Goal: Task Accomplishment & Management: Use online tool/utility

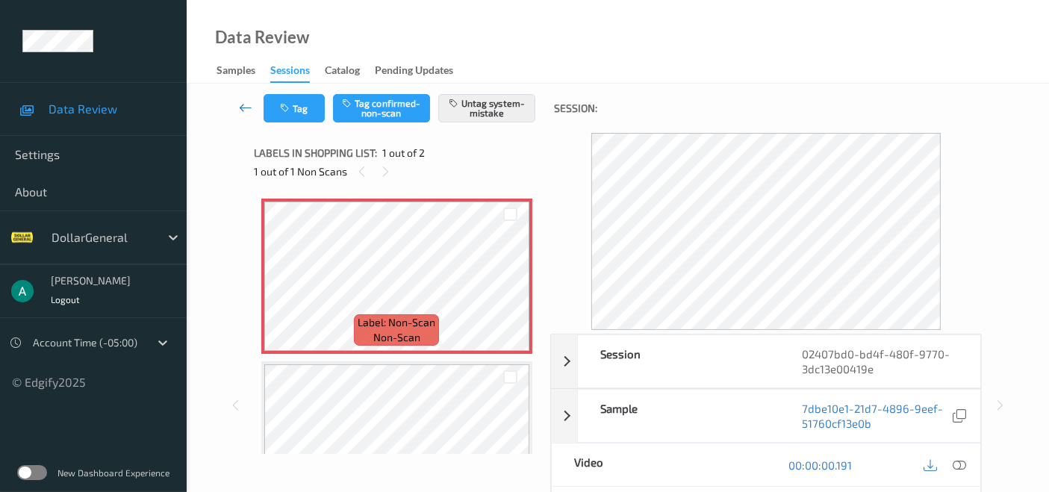
click at [242, 100] on icon at bounding box center [245, 107] width 13 height 15
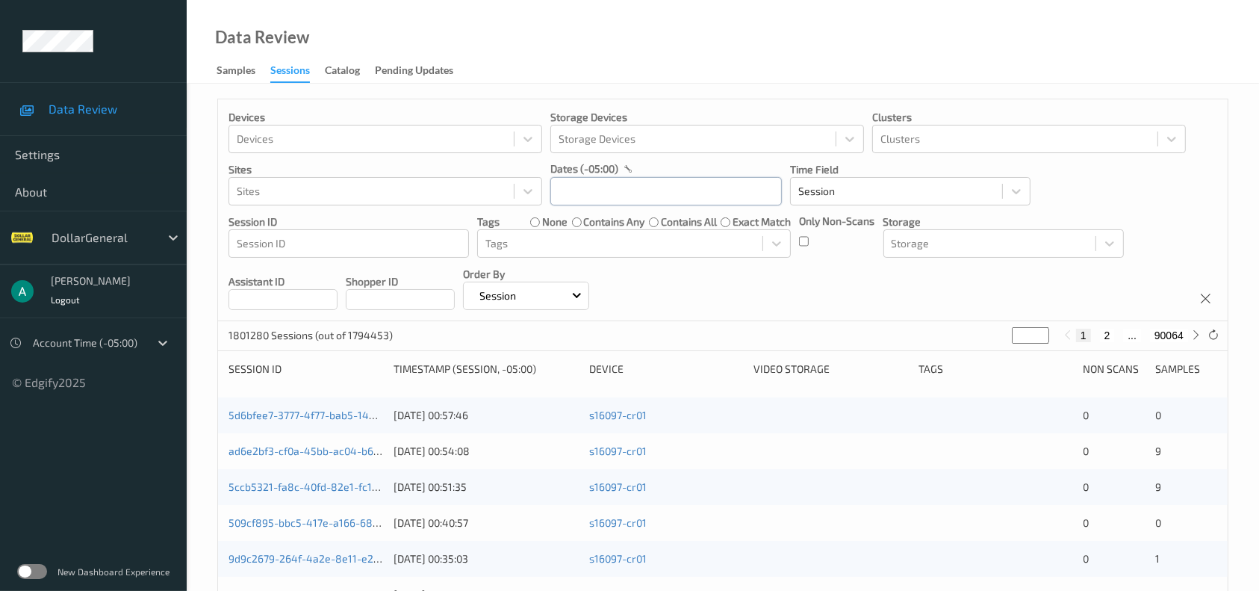
click at [598, 202] on input "text" at bounding box center [666, 191] width 232 height 28
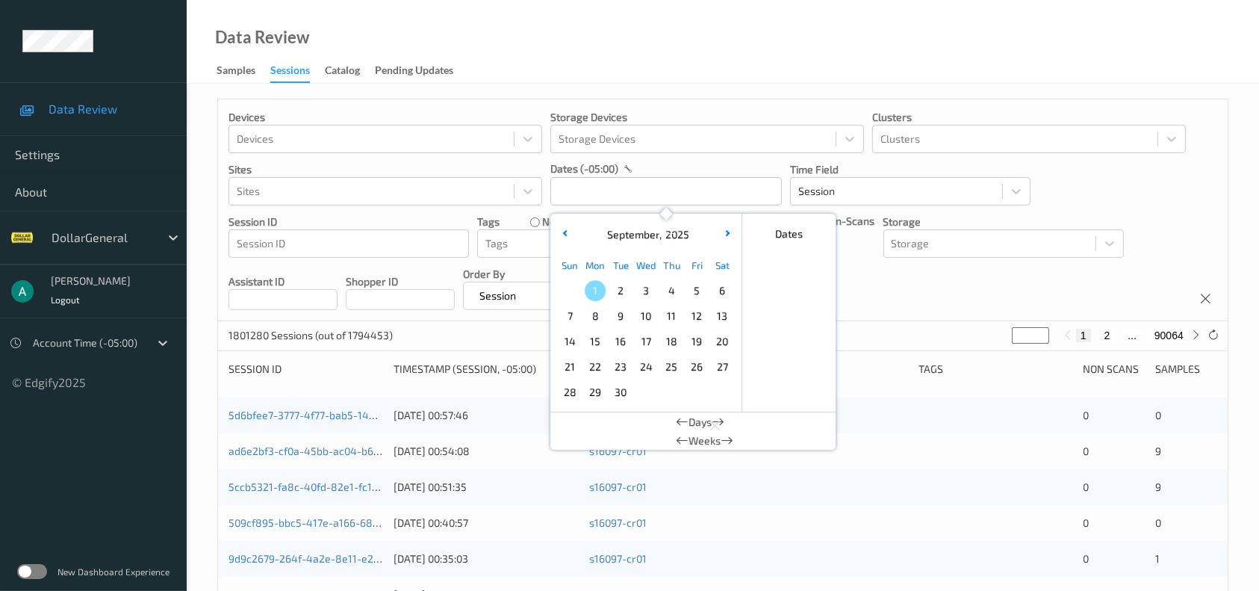
click at [666, 314] on span "11" at bounding box center [671, 315] width 21 height 21
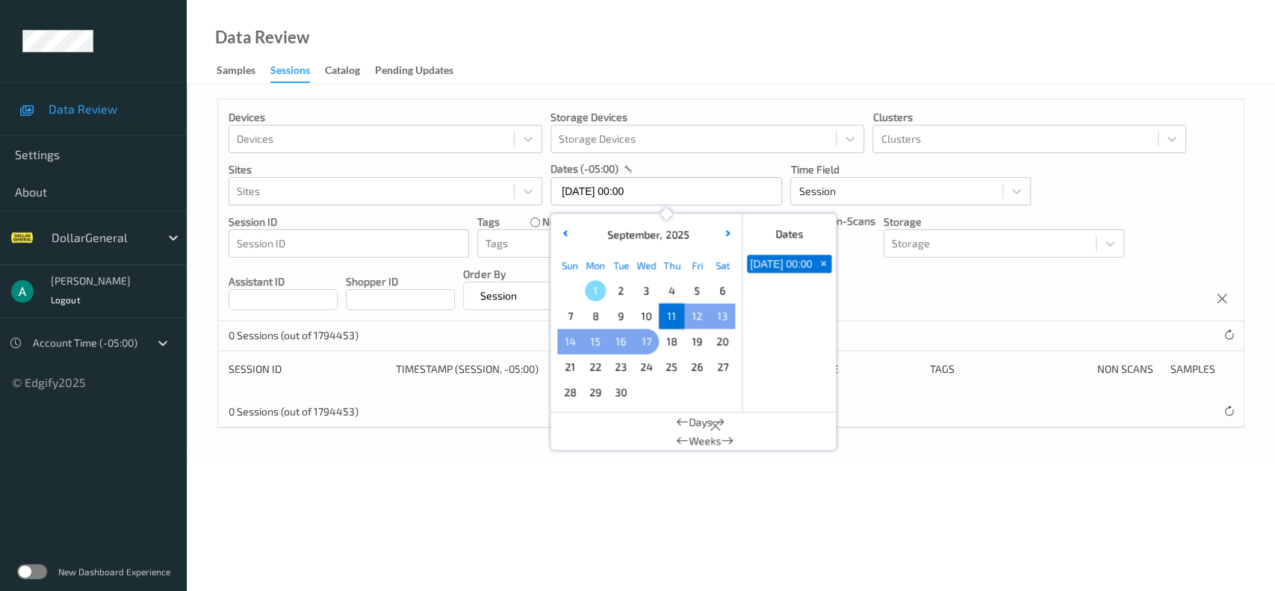
click at [651, 341] on span "17" at bounding box center [646, 341] width 21 height 21
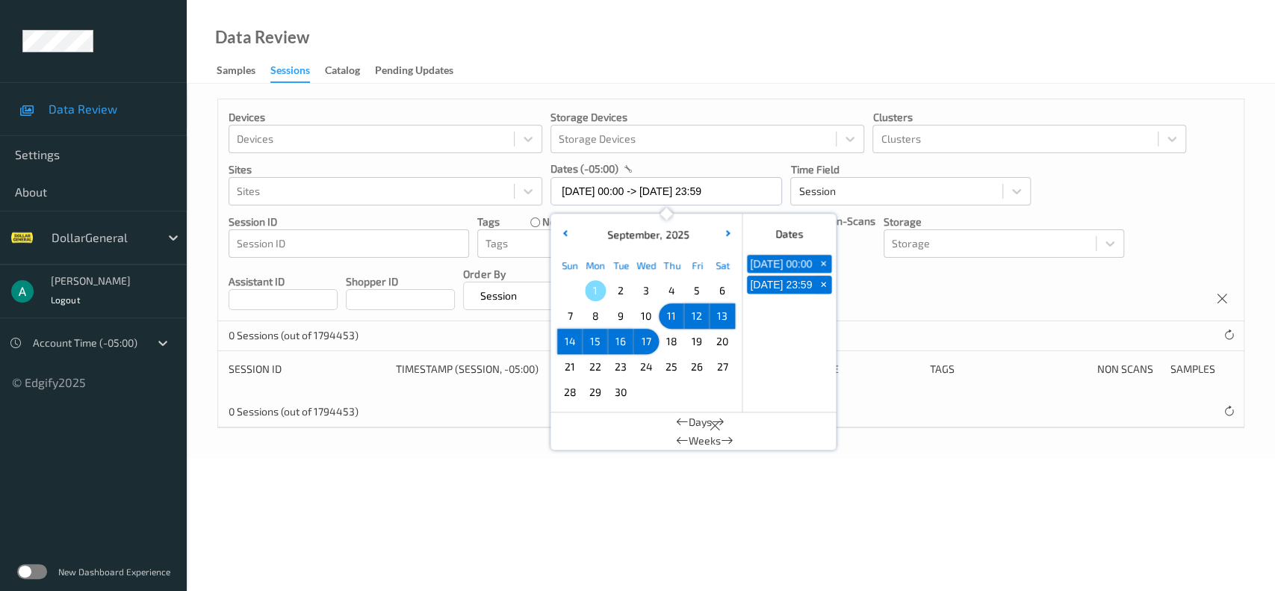
click at [702, 24] on div "Data Review Samples Sessions Catalog Pending Updates" at bounding box center [731, 42] width 1088 height 84
click at [566, 197] on input "11/09/2025 00:00 -> 17/09/2025 23:59" at bounding box center [666, 191] width 232 height 28
click at [557, 233] on button "button" at bounding box center [564, 234] width 15 height 15
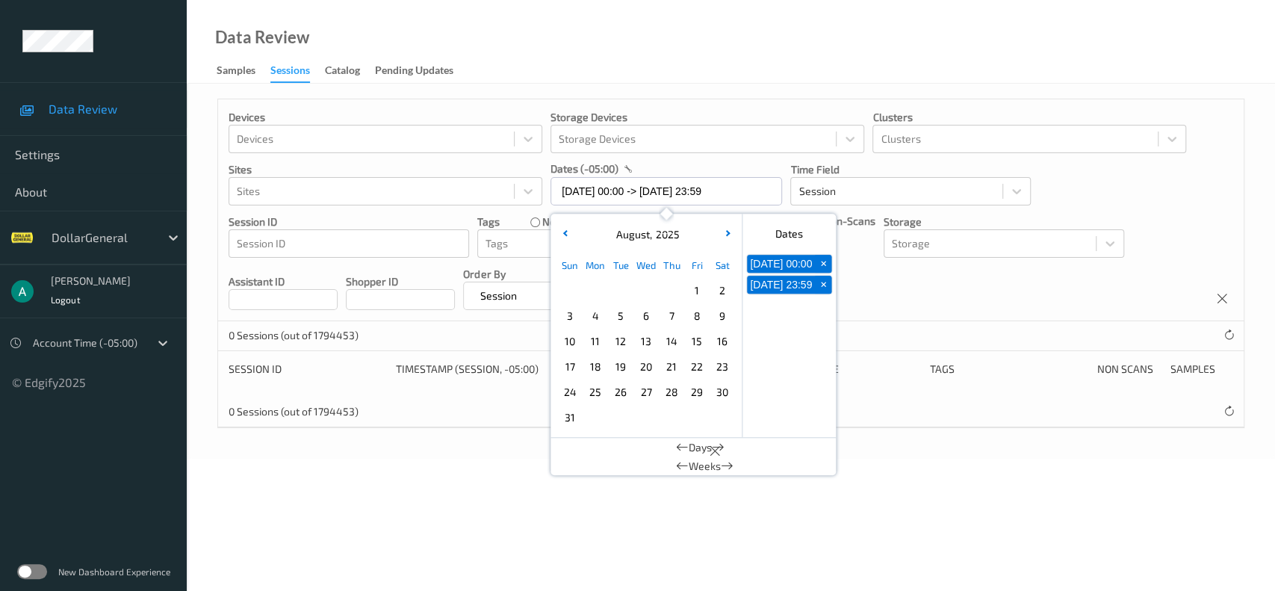
click at [594, 339] on span "11" at bounding box center [595, 341] width 21 height 21
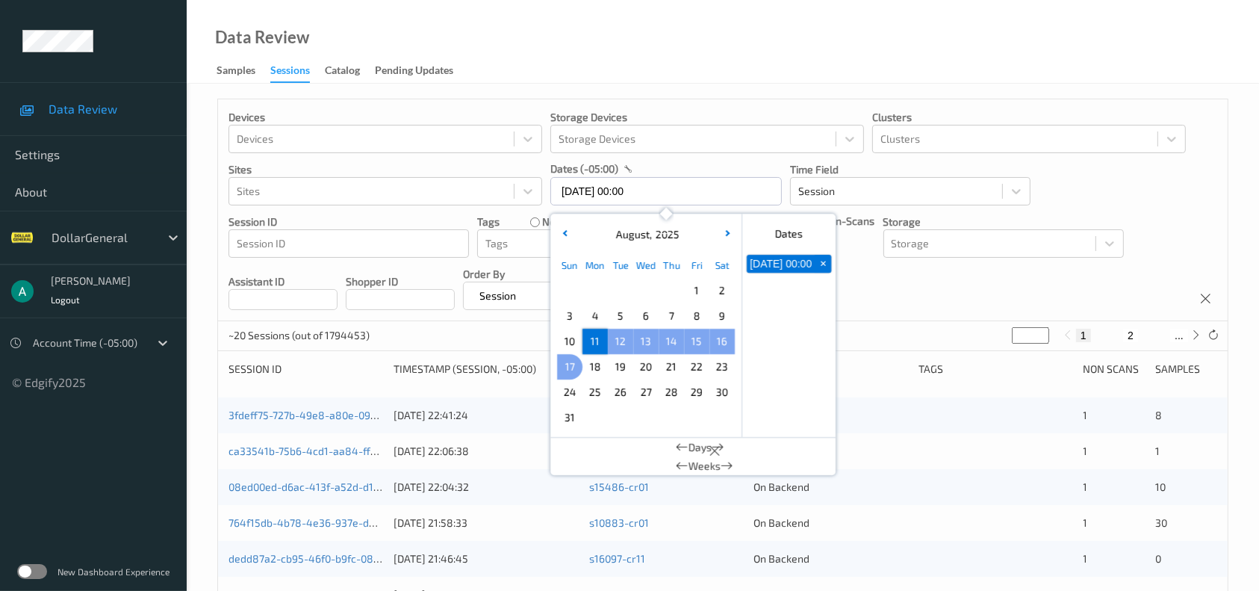
click at [567, 364] on span "17" at bounding box center [569, 366] width 21 height 21
type input "11/08/2025 00:00 -> 17/08/2025 23:59"
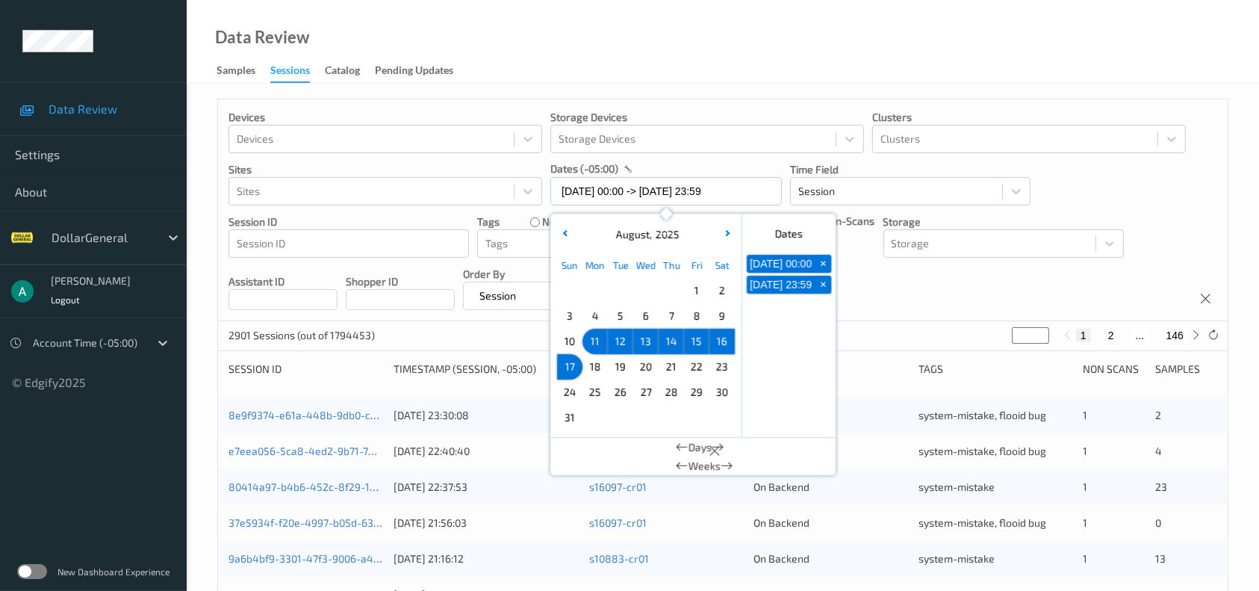
click at [609, 45] on div "Data Review Samples Sessions Catalog Pending Updates" at bounding box center [723, 42] width 1073 height 84
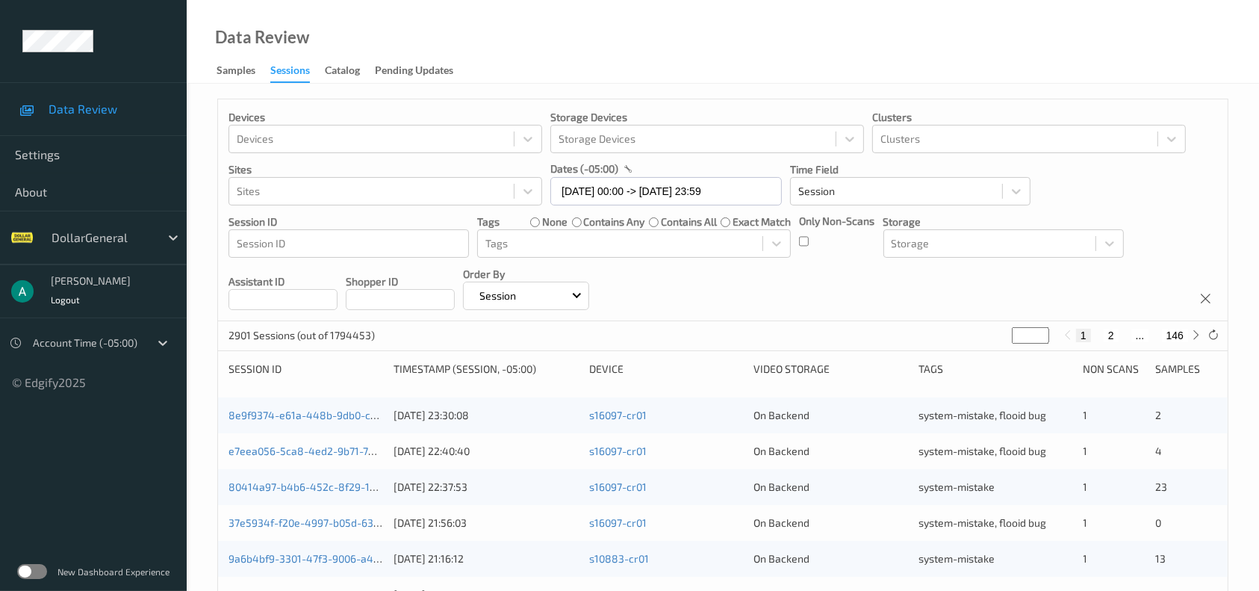
click at [1025, 332] on input "*" at bounding box center [1030, 335] width 37 height 16
type input "*"
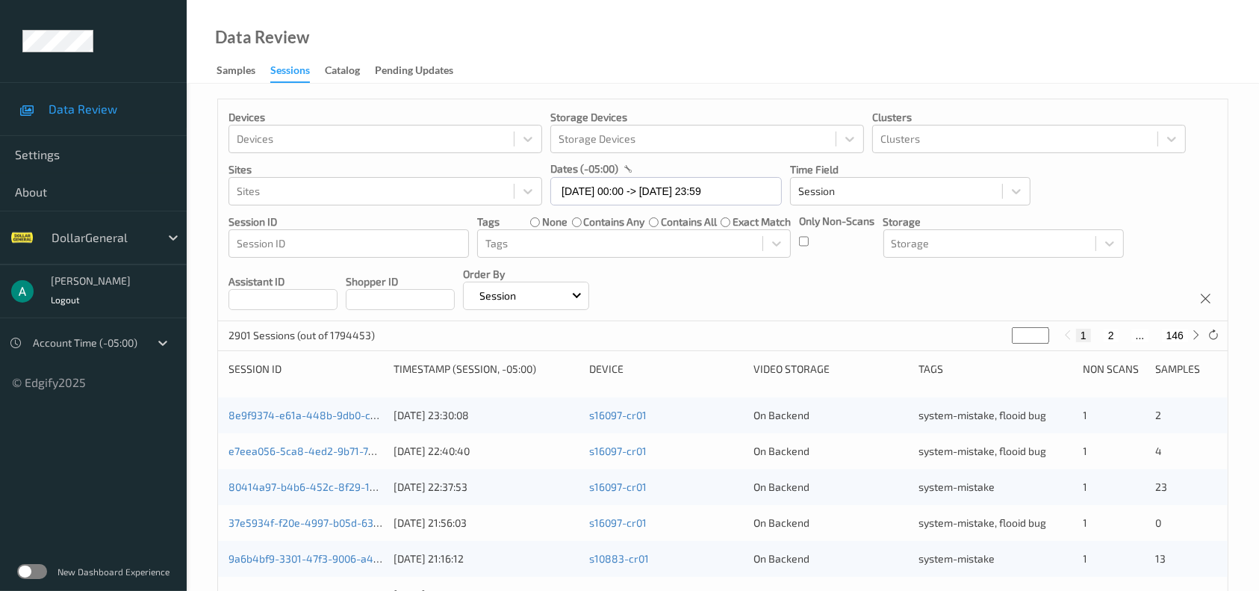
type input "**"
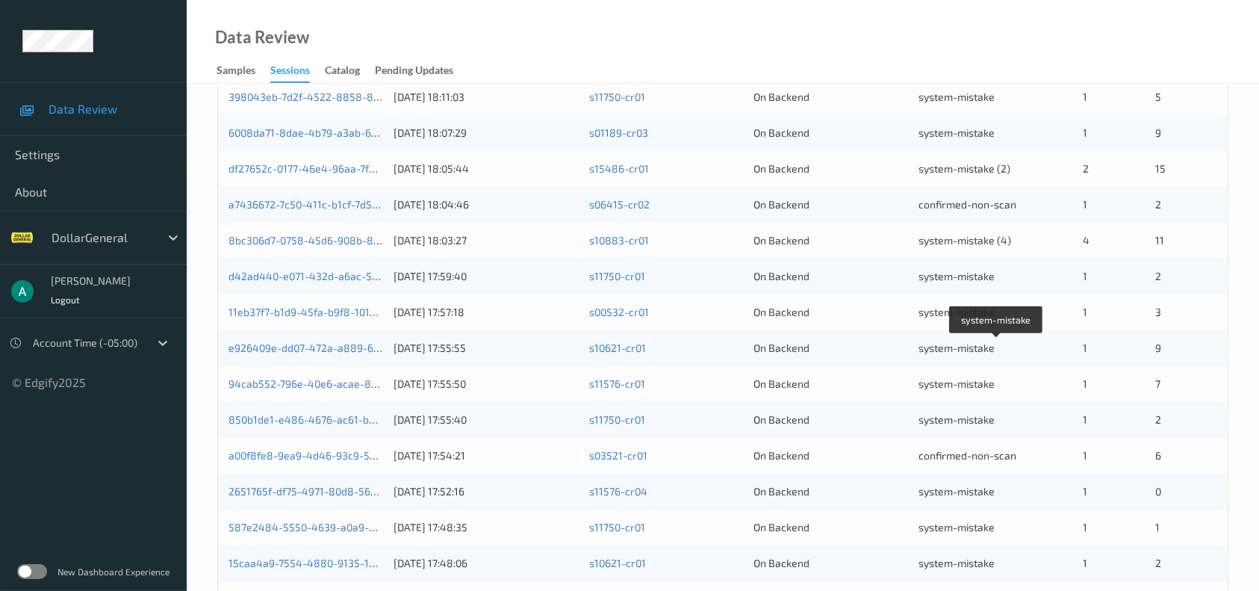
scroll to position [584, 0]
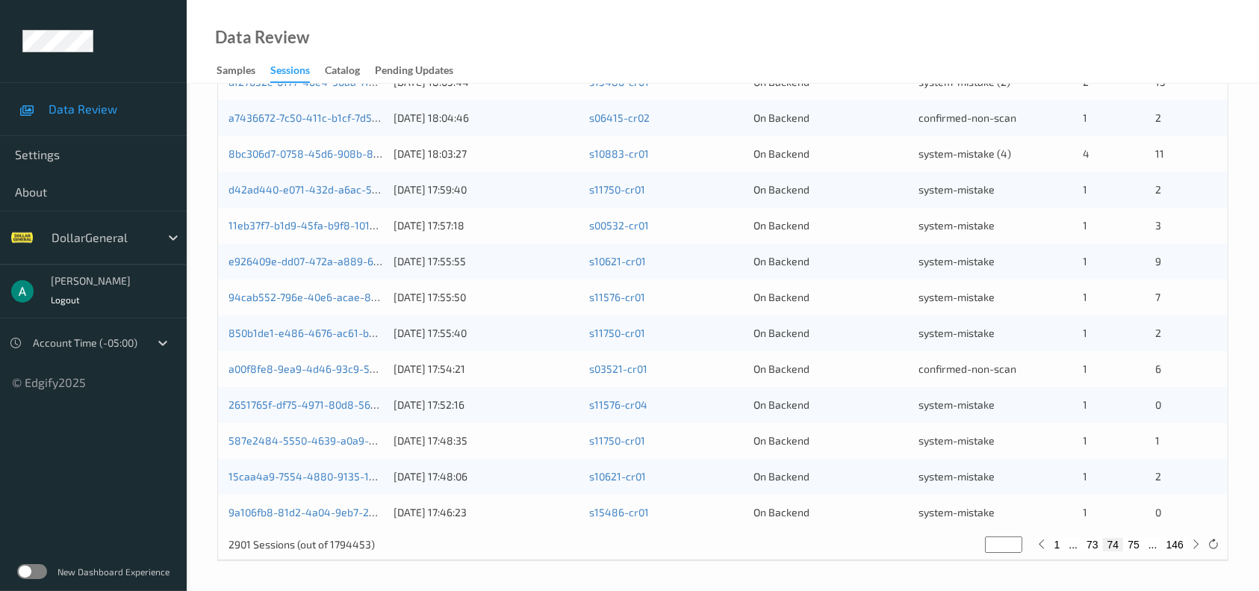
click at [1061, 491] on button "75" at bounding box center [1133, 544] width 21 height 13
type input "**"
click at [1061, 491] on button "76" at bounding box center [1133, 544] width 21 height 13
type input "**"
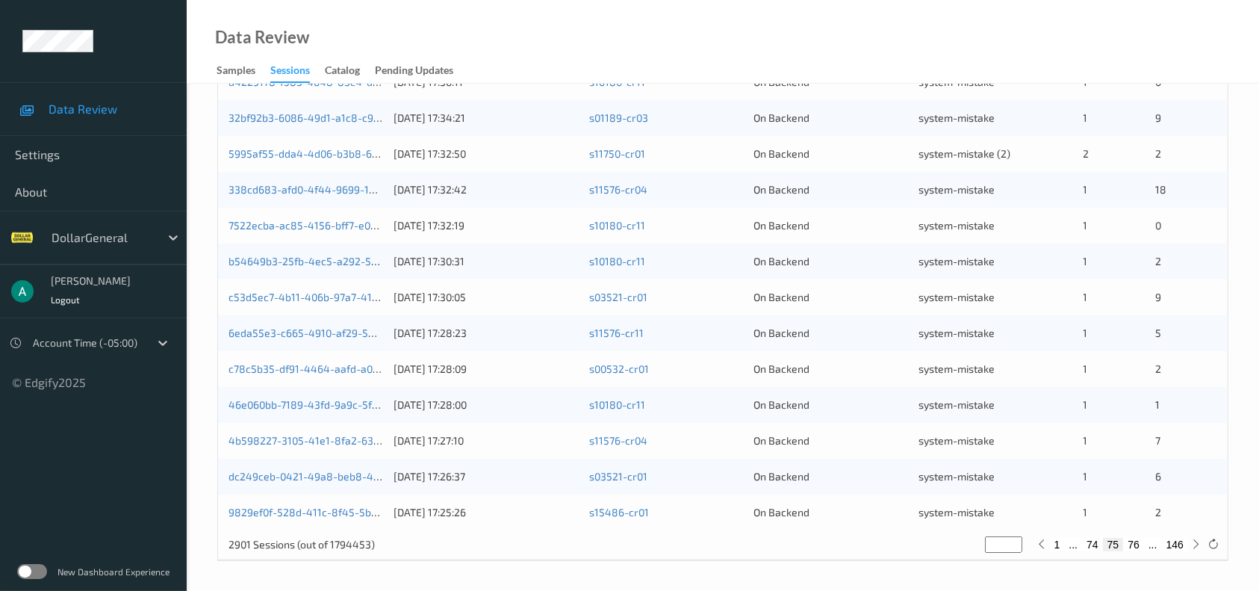
type input "**"
click at [1061, 491] on button "77" at bounding box center [1133, 544] width 21 height 13
type input "**"
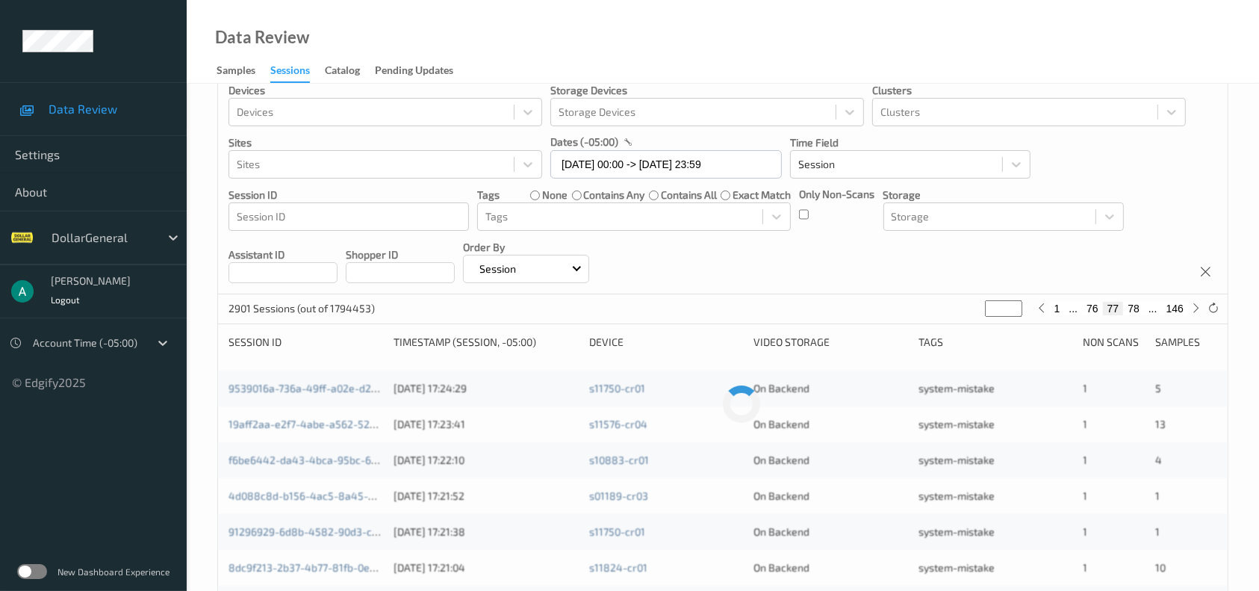
scroll to position [0, 0]
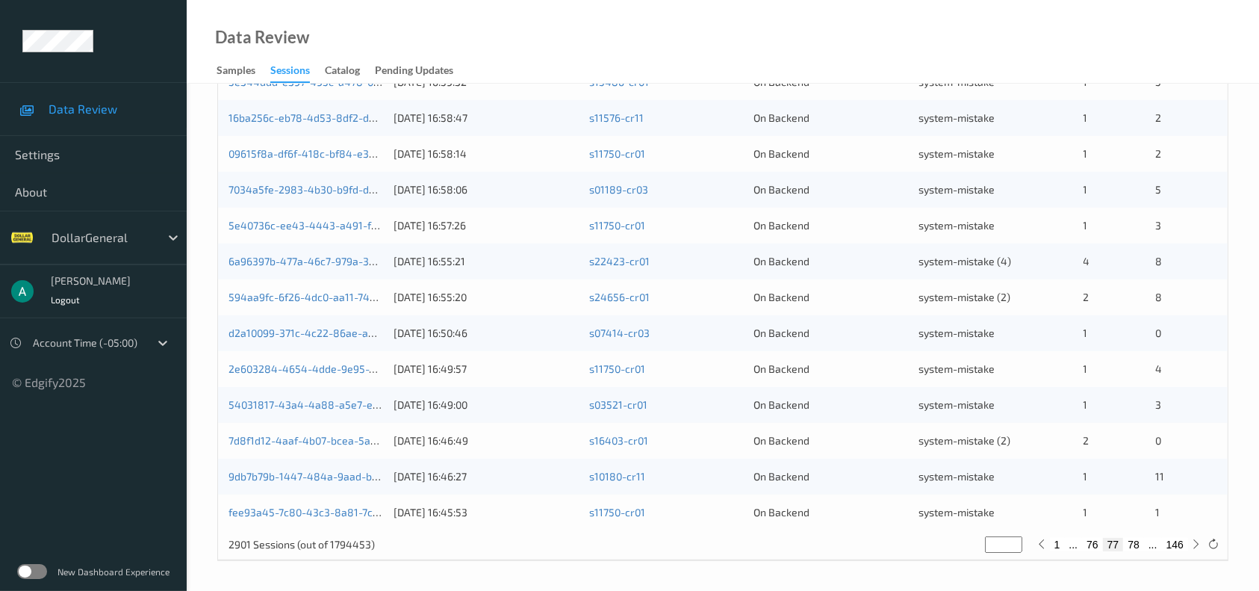
drag, startPoint x: 1135, startPoint y: 545, endPoint x: 1132, endPoint y: 533, distance: 12.3
click at [1061, 491] on button "78" at bounding box center [1133, 544] width 21 height 13
type input "**"
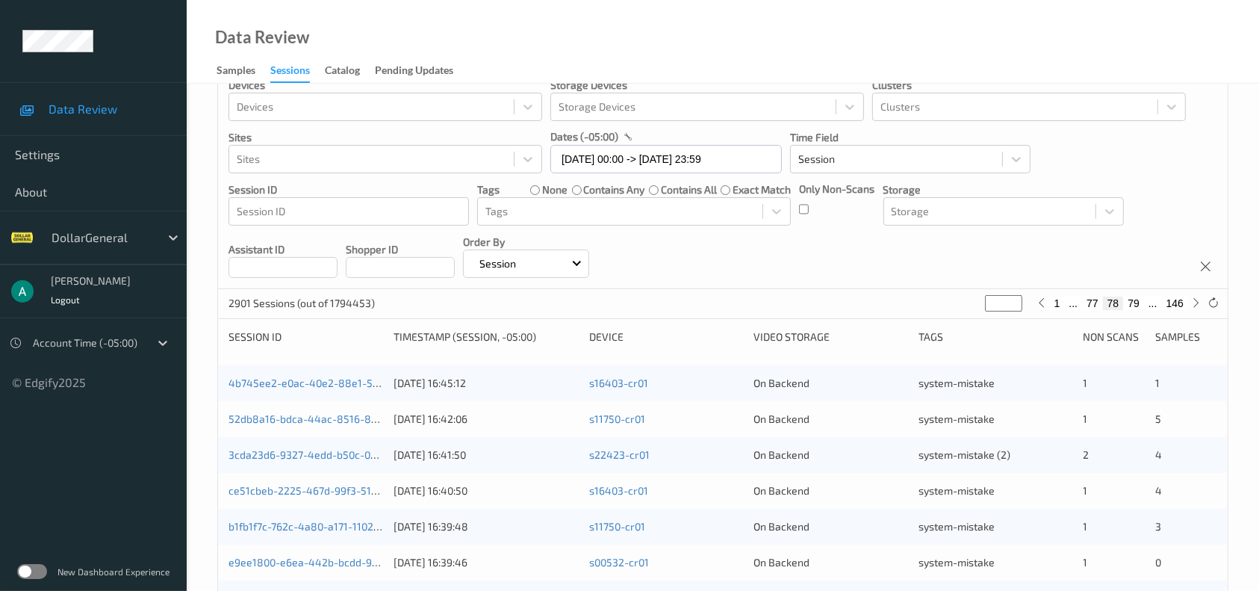
scroll to position [584, 0]
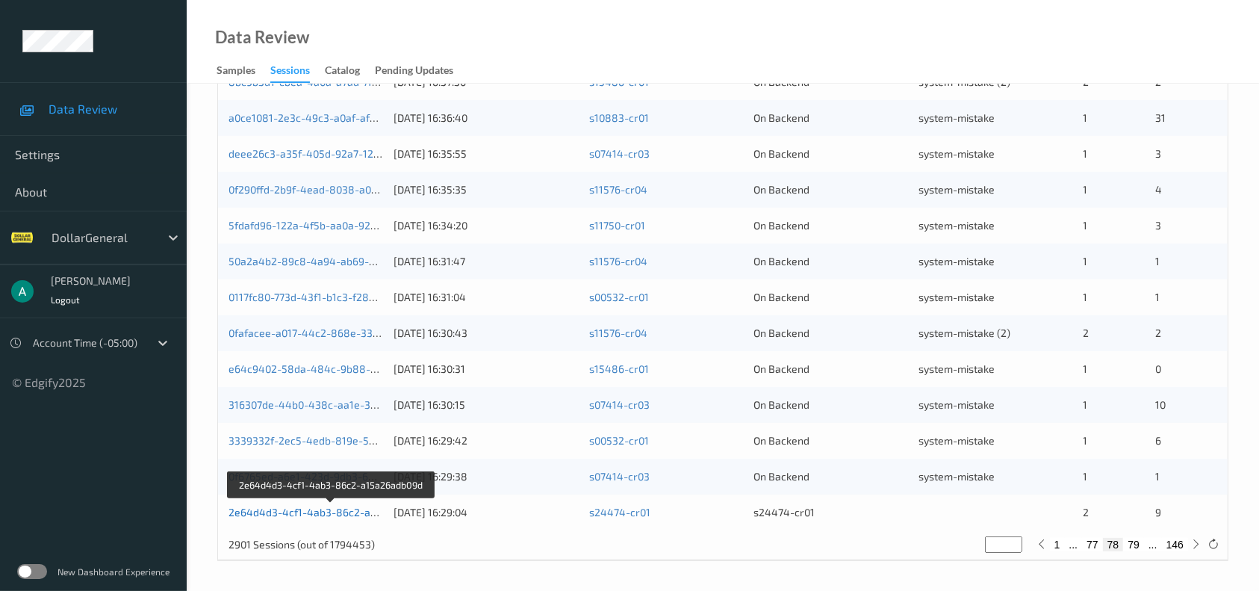
click at [326, 491] on link "2e64d4d3-4cf1-4ab3-86c2-a15a26adb09d" at bounding box center [332, 512] width 206 height 13
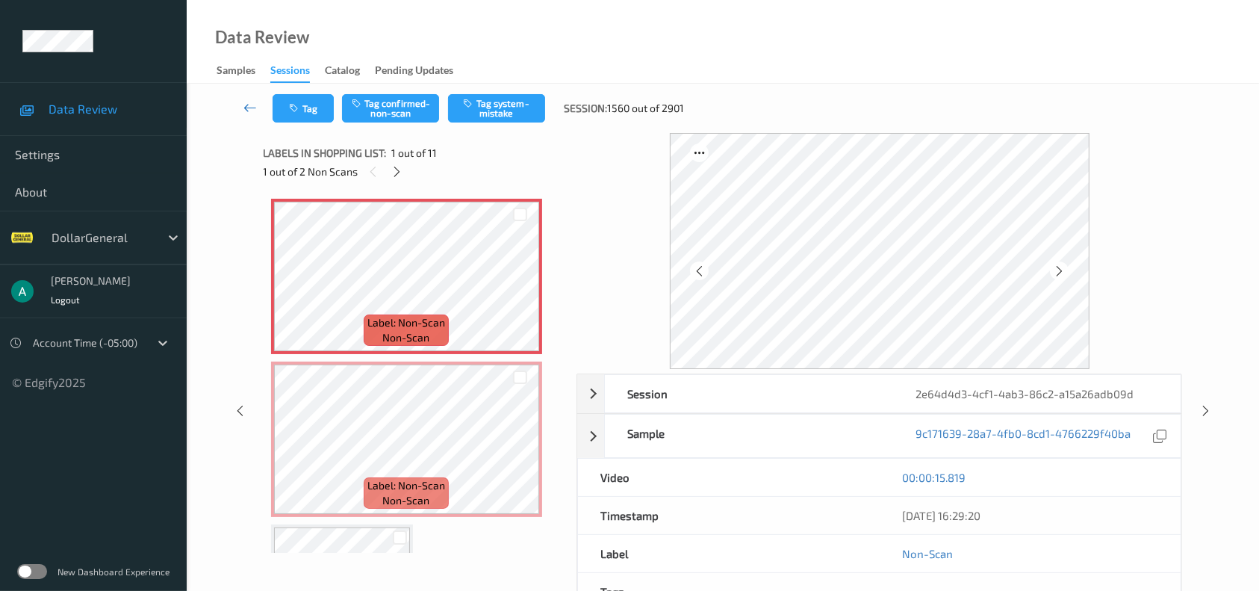
click at [244, 103] on icon at bounding box center [249, 107] width 13 height 15
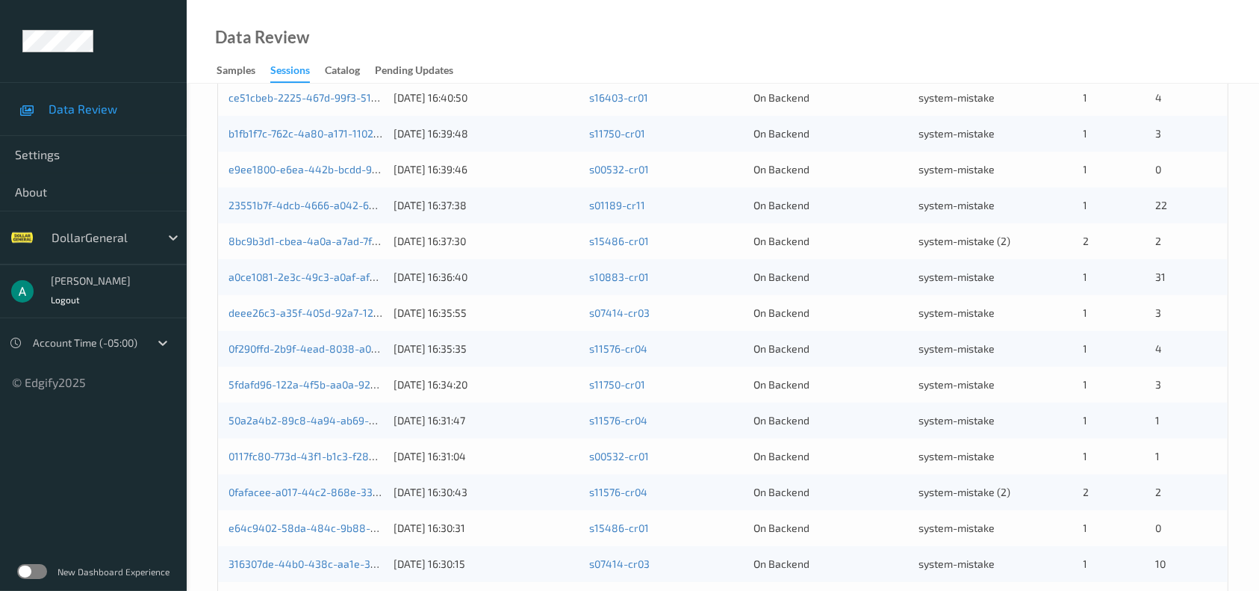
scroll to position [584, 0]
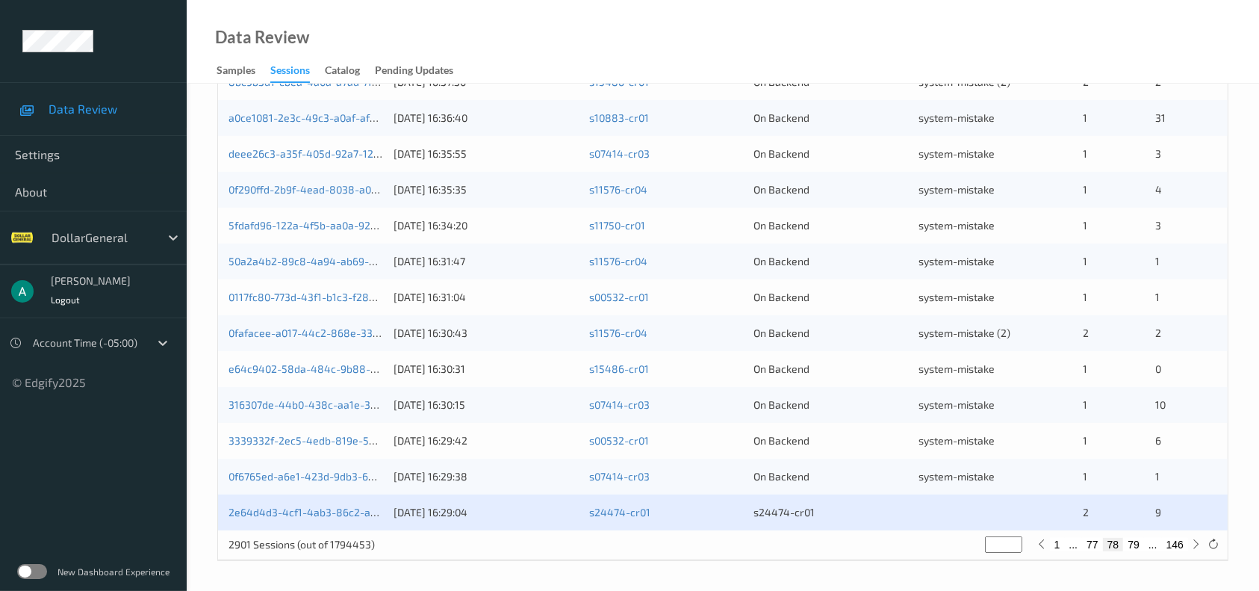
click at [1061, 491] on button "79" at bounding box center [1133, 544] width 21 height 13
type input "**"
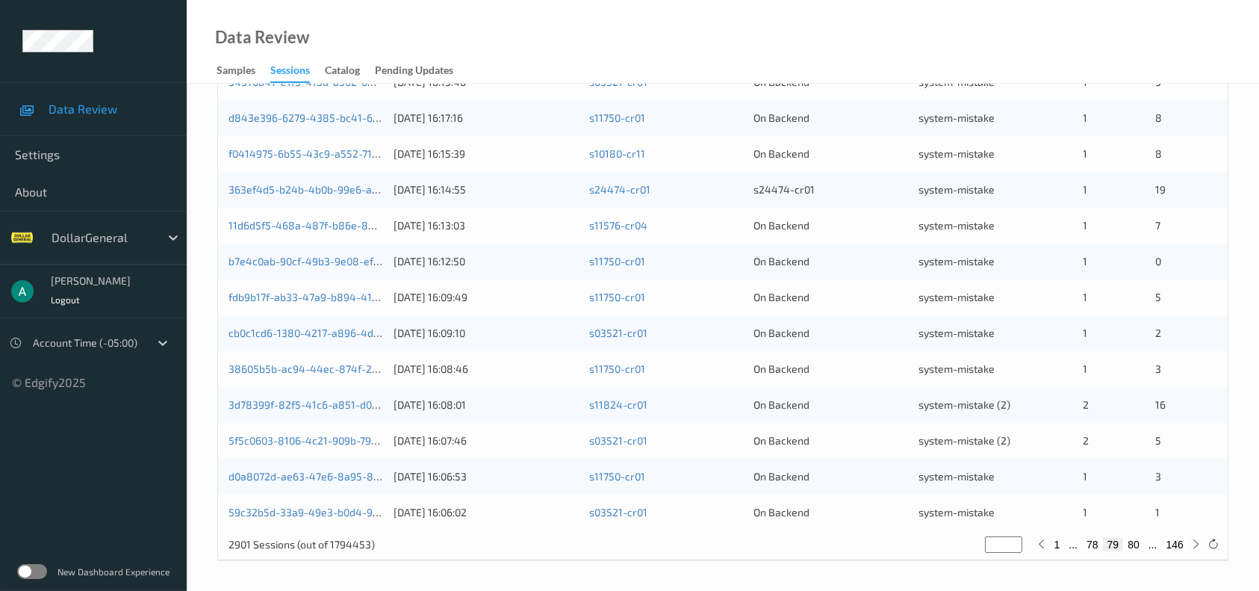
click at [1061, 491] on button "80" at bounding box center [1133, 544] width 21 height 13
type input "**"
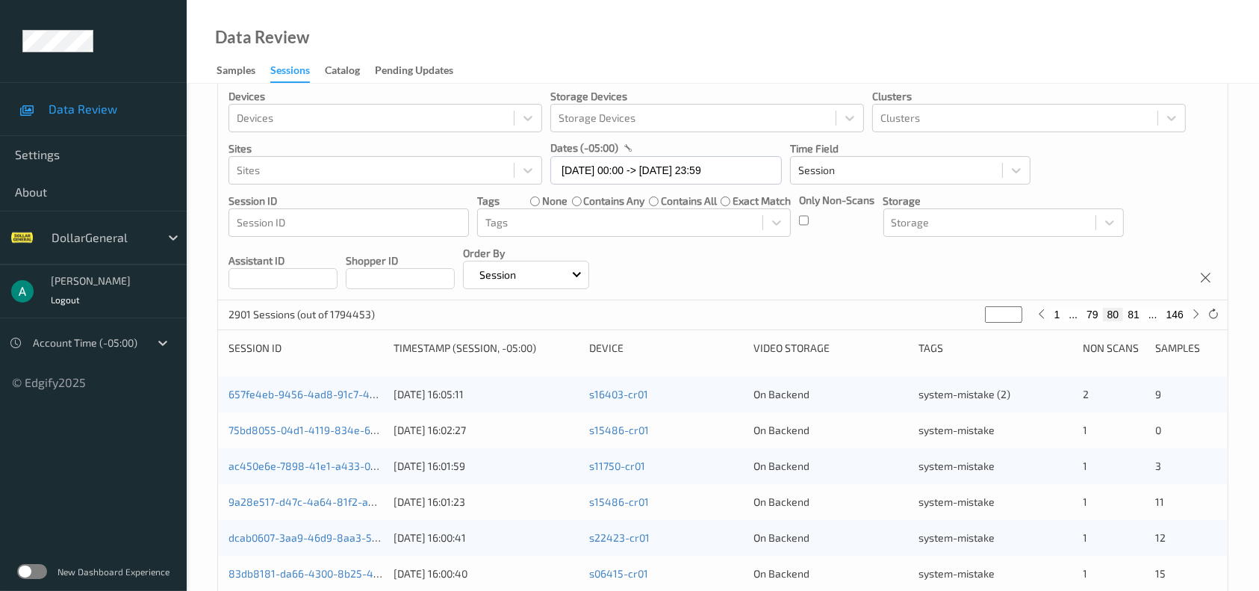
scroll to position [0, 0]
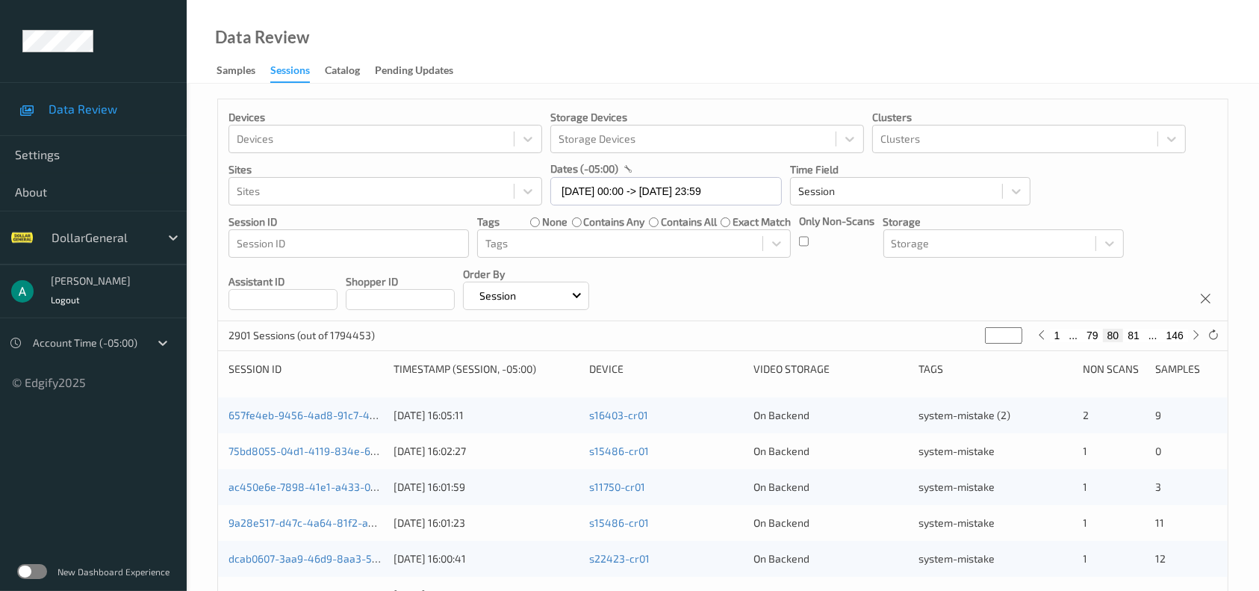
click at [1061, 338] on button "81" at bounding box center [1133, 335] width 21 height 13
type input "**"
click at [1061, 338] on button "82" at bounding box center [1133, 335] width 21 height 13
type input "**"
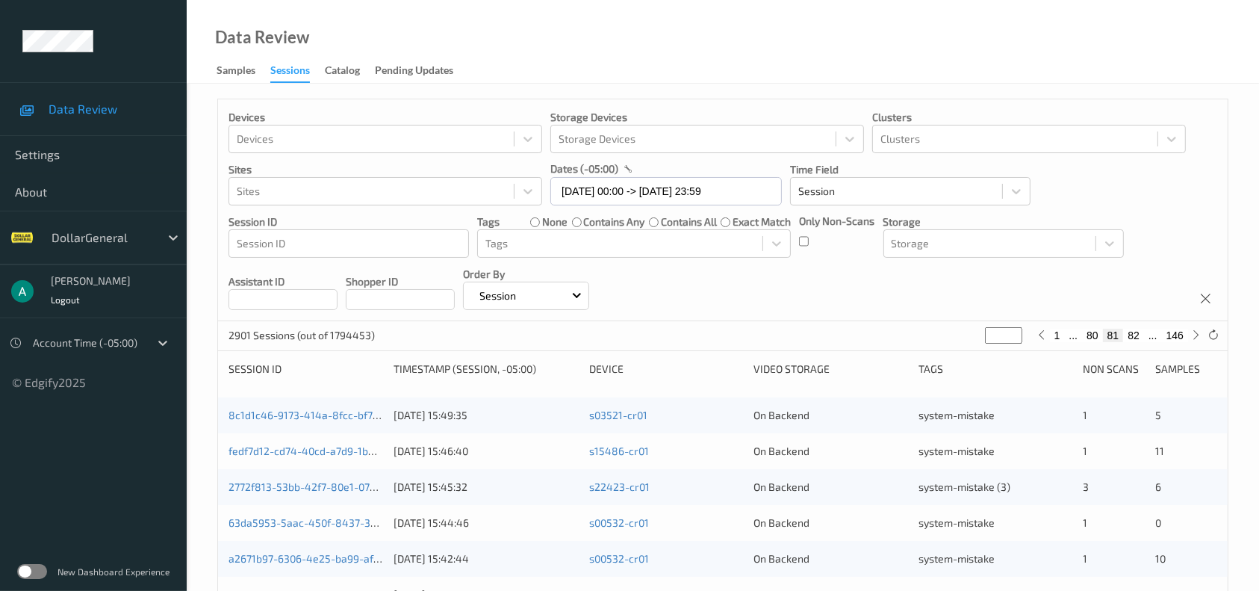
type input "**"
click at [1061, 338] on button "83" at bounding box center [1133, 335] width 21 height 13
type input "**"
click at [1061, 338] on button "84" at bounding box center [1133, 335] width 21 height 13
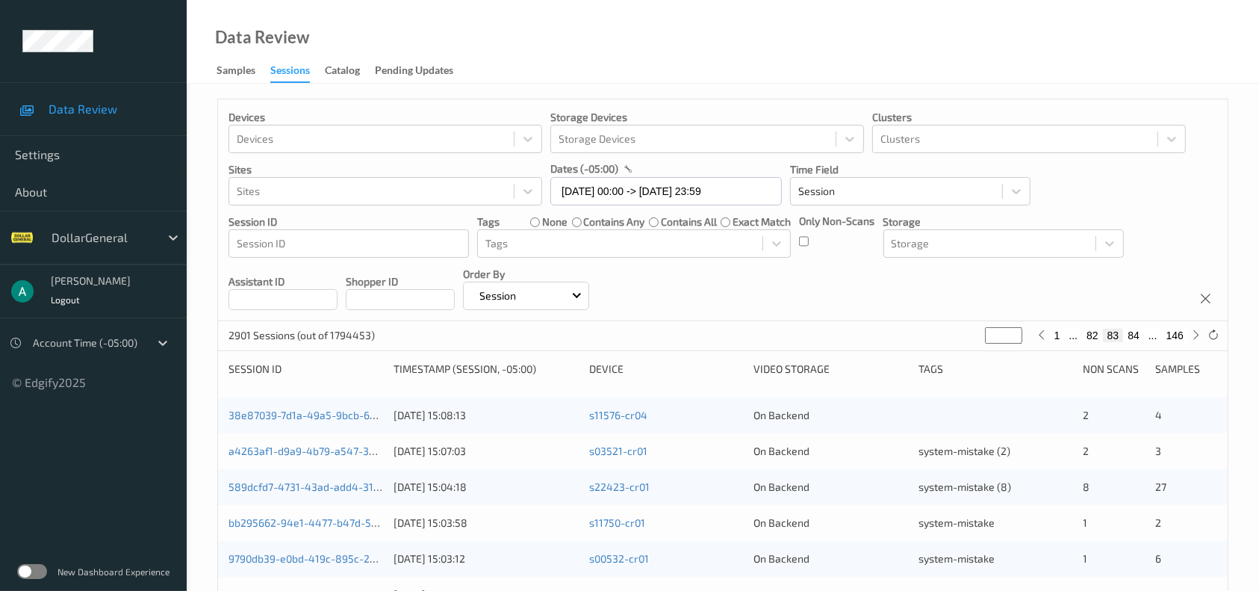
type input "**"
click at [1061, 338] on button "85" at bounding box center [1133, 335] width 21 height 13
type input "**"
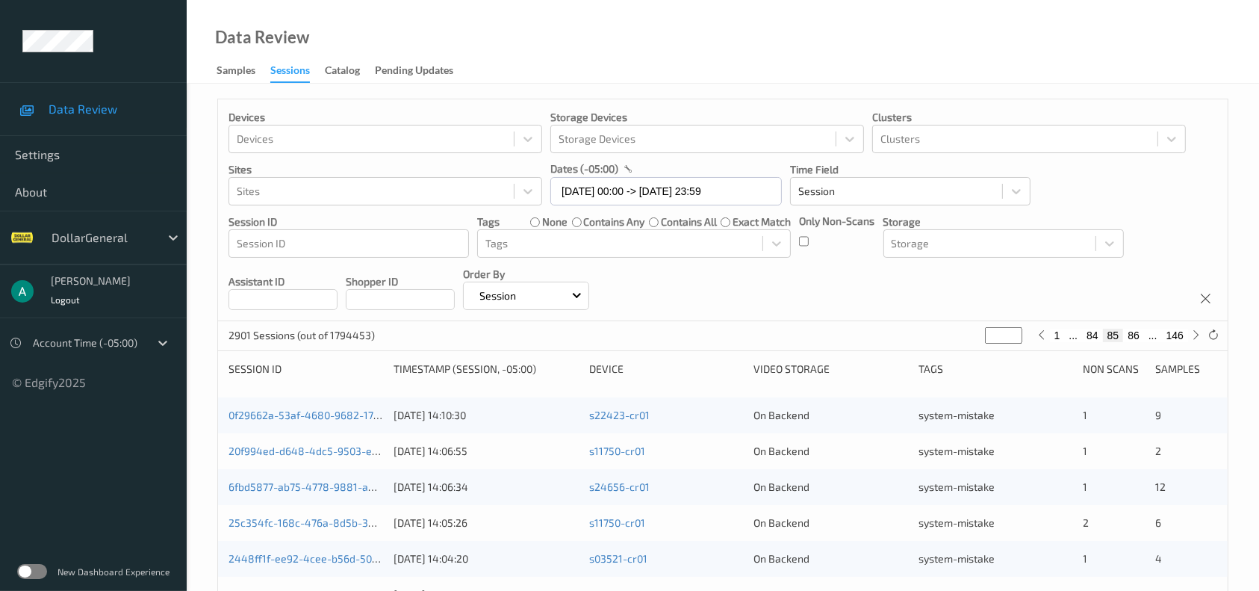
click at [1061, 338] on button "86" at bounding box center [1133, 335] width 21 height 13
type input "**"
click at [1061, 338] on button "87" at bounding box center [1133, 335] width 21 height 13
type input "**"
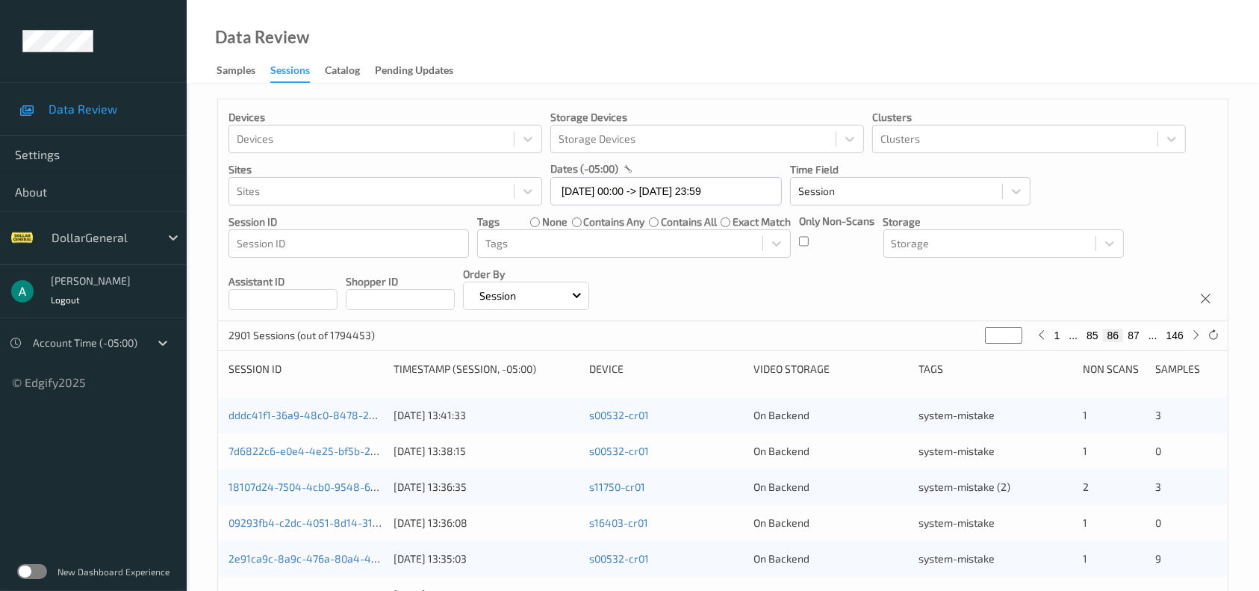
type input "**"
click at [1061, 338] on button "88" at bounding box center [1133, 335] width 21 height 13
type input "**"
click at [1061, 338] on button "89" at bounding box center [1133, 335] width 21 height 13
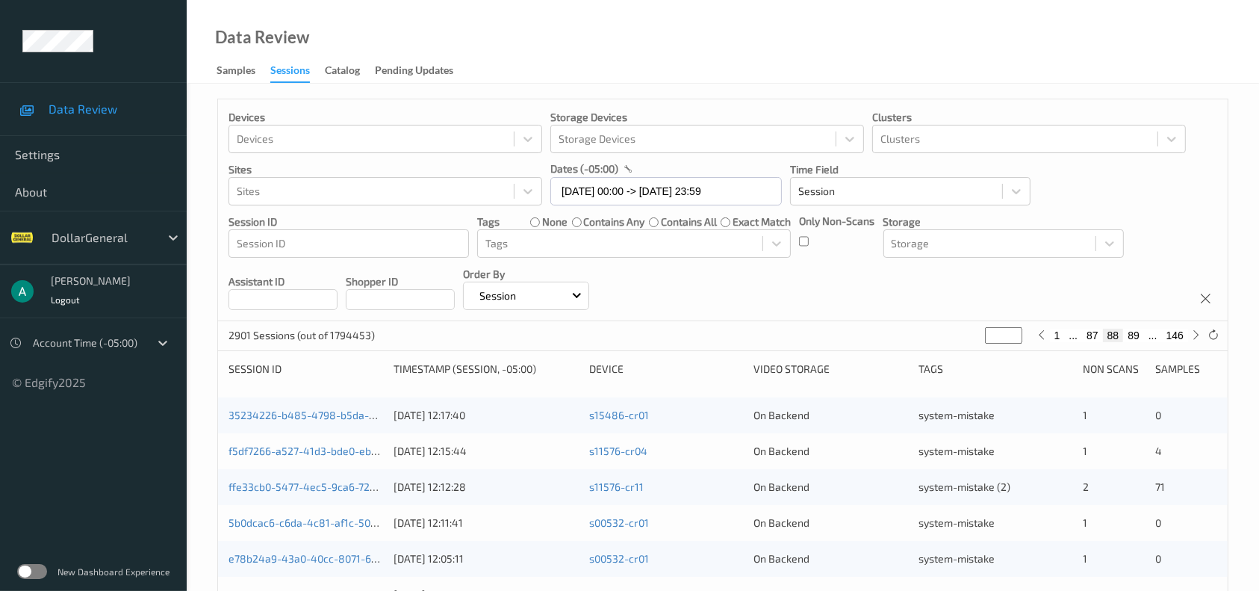
type input "**"
click at [1061, 338] on button "90" at bounding box center [1133, 335] width 21 height 13
type input "**"
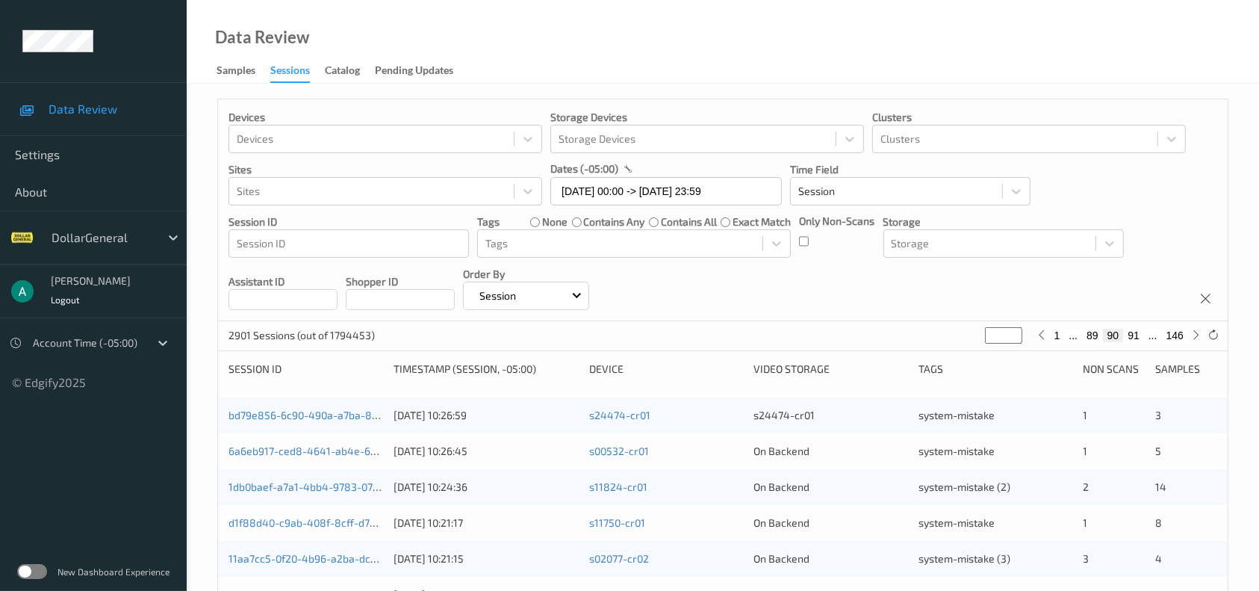
click at [1061, 338] on button "91" at bounding box center [1133, 335] width 21 height 13
type input "**"
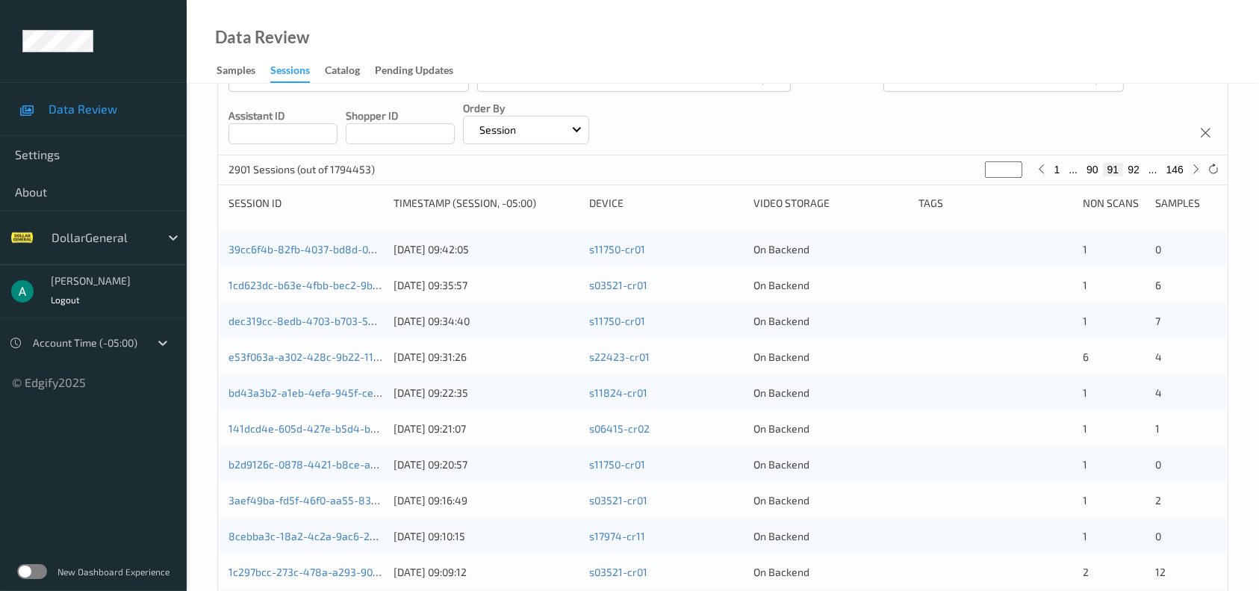
click at [1061, 172] on button "90" at bounding box center [1092, 169] width 21 height 13
type input "**"
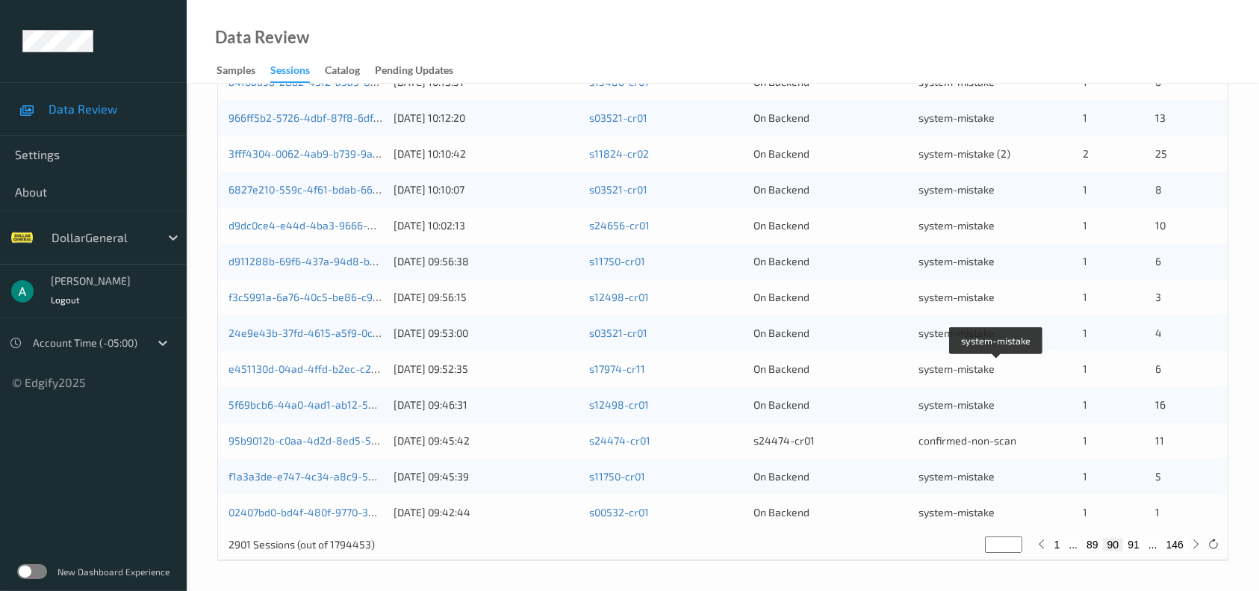
scroll to position [0, 0]
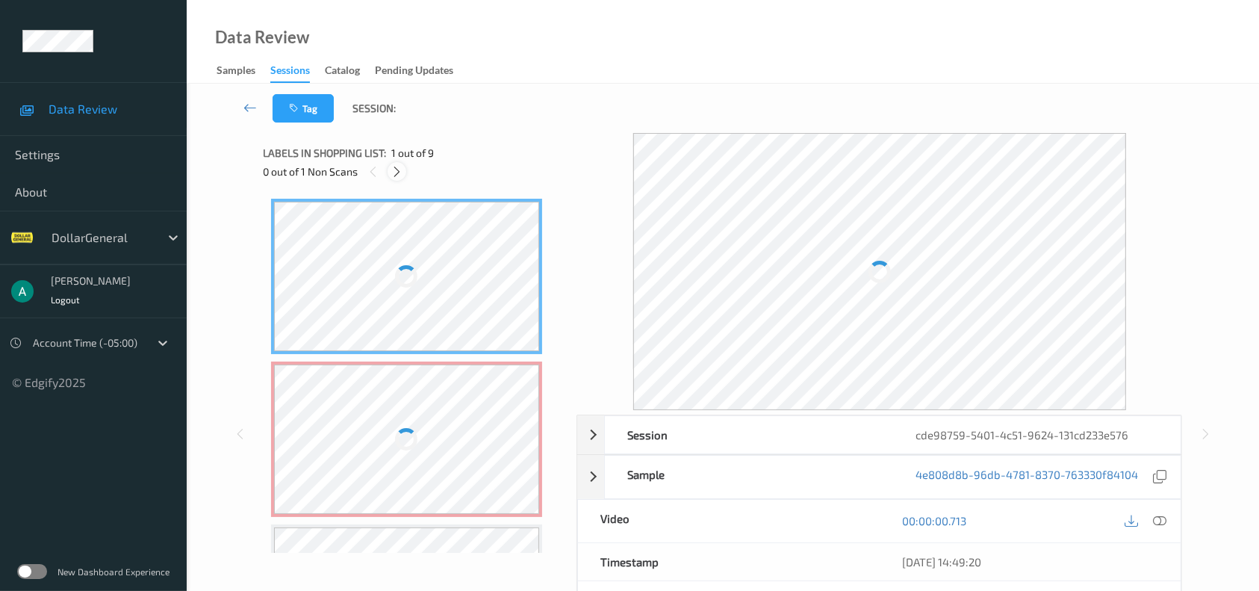
click at [396, 166] on icon at bounding box center [397, 171] width 13 height 13
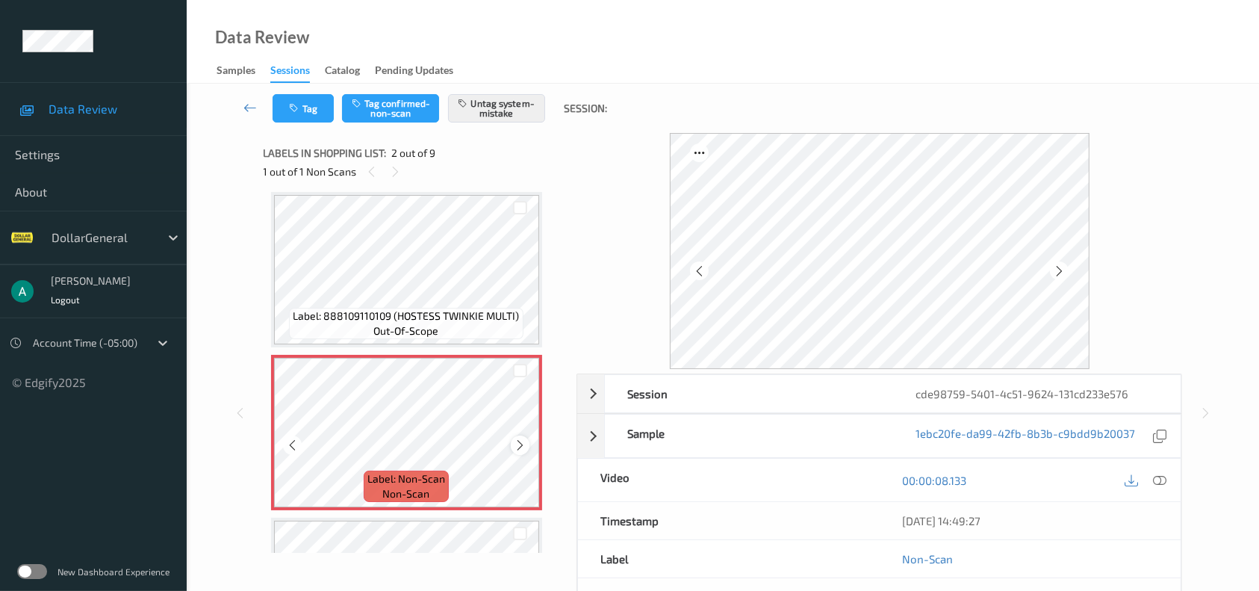
click at [520, 438] on icon at bounding box center [520, 444] width 13 height 13
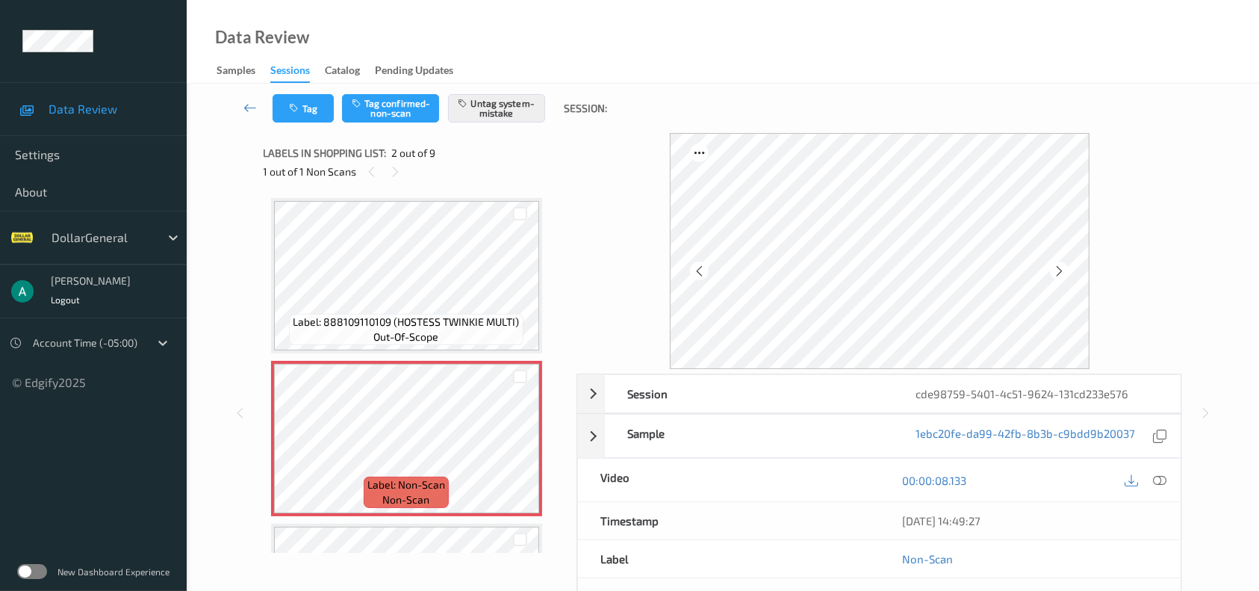
scroll to position [0, 0]
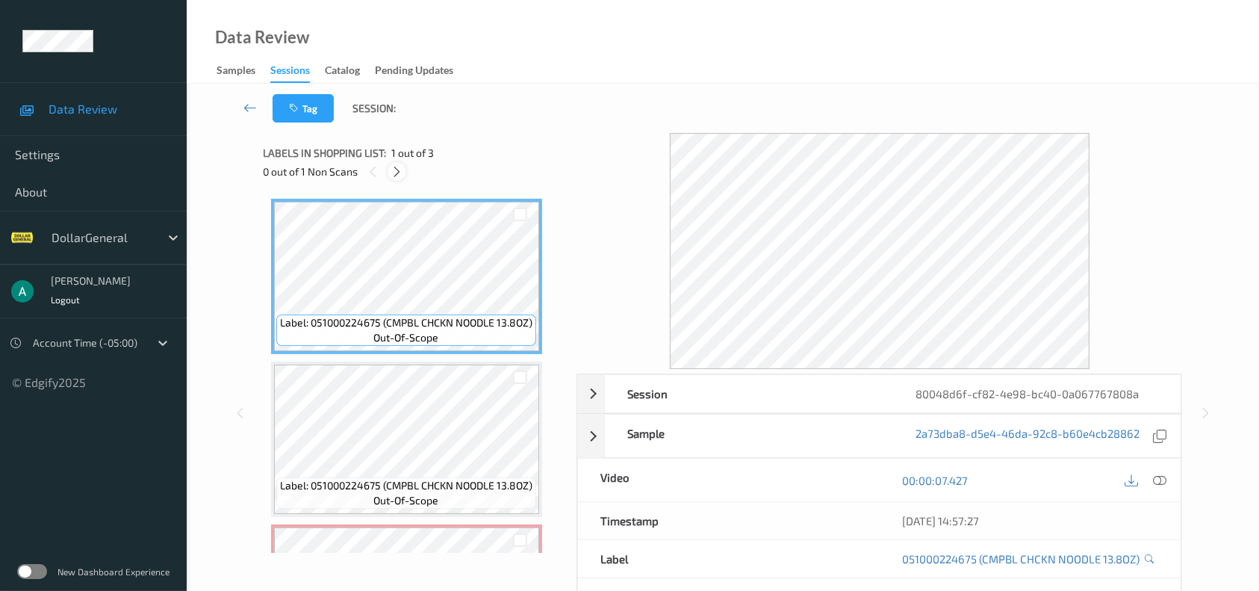
click at [398, 165] on icon at bounding box center [397, 171] width 13 height 13
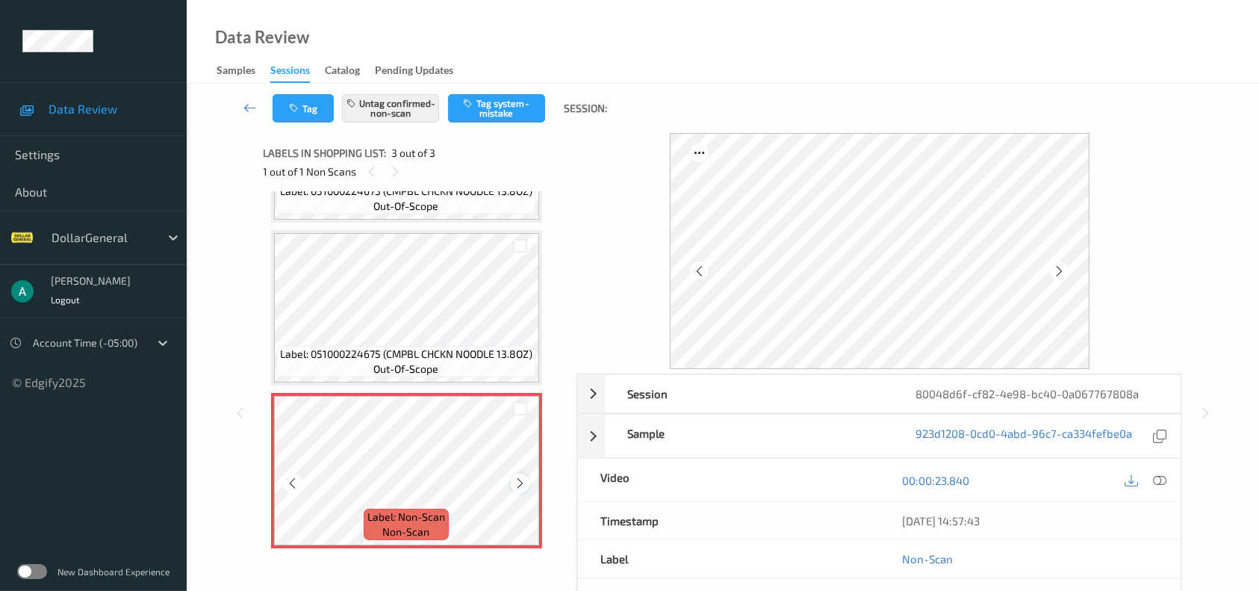
click at [523, 480] on icon at bounding box center [520, 483] width 13 height 13
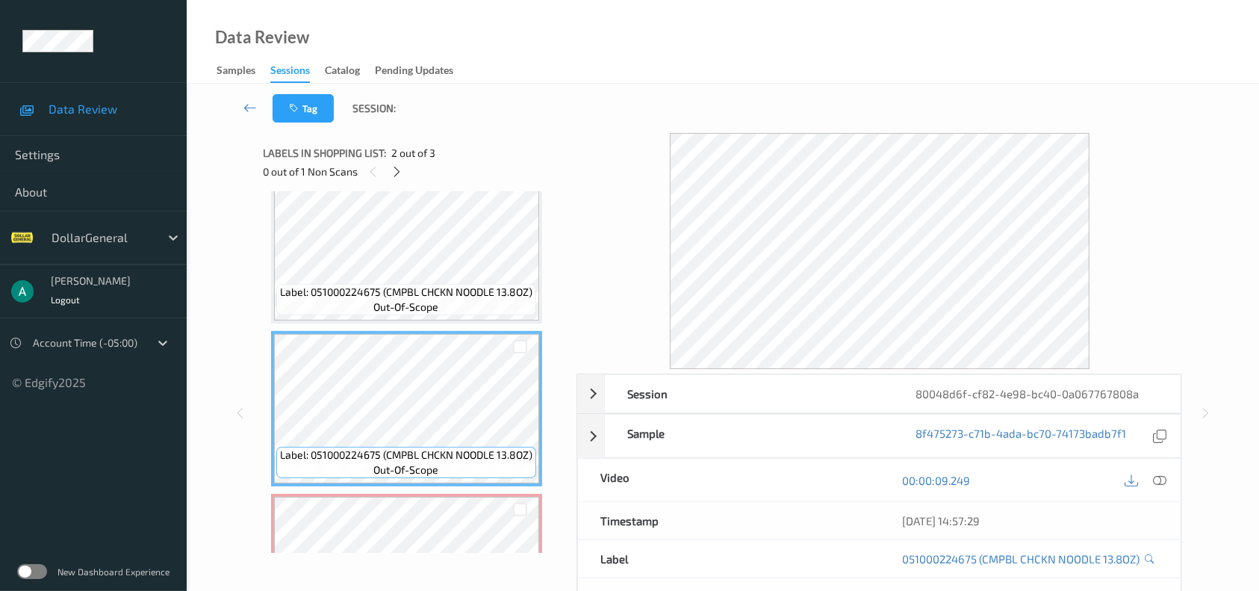
scroll to position [0, 0]
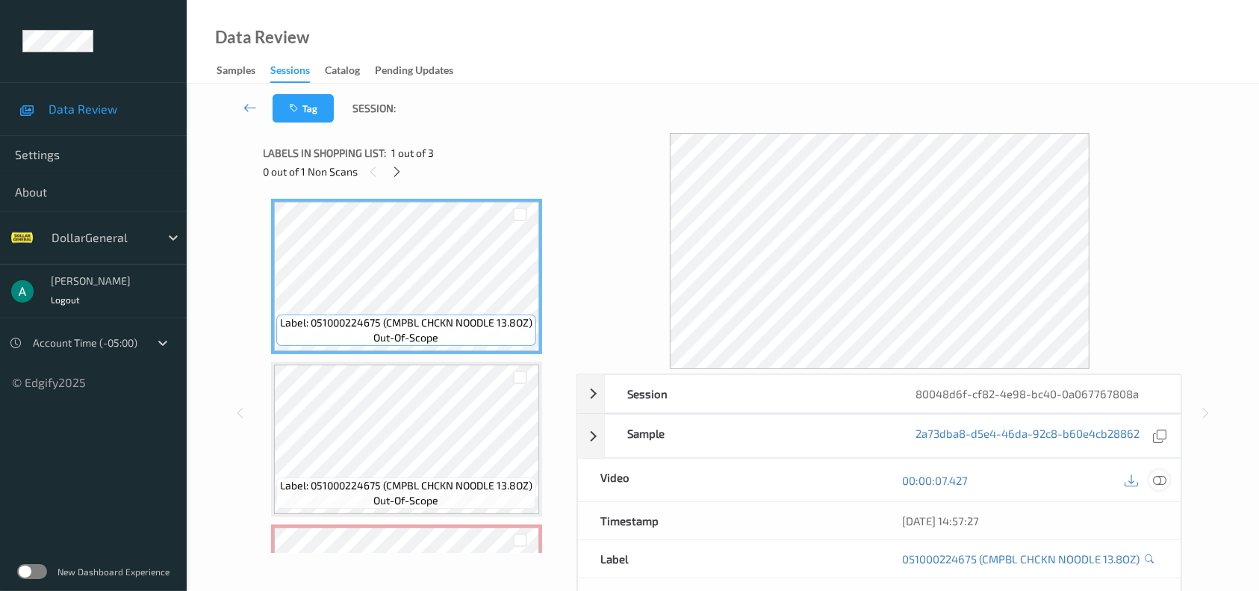
click at [1165, 473] on icon at bounding box center [1159, 479] width 13 height 13
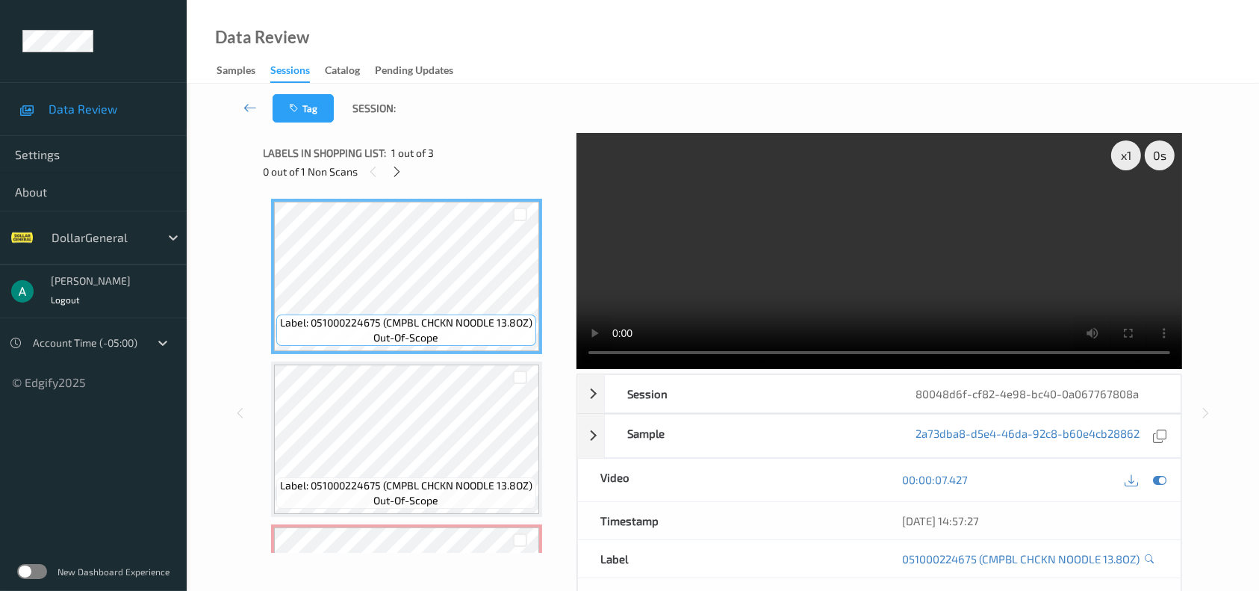
scroll to position [131, 0]
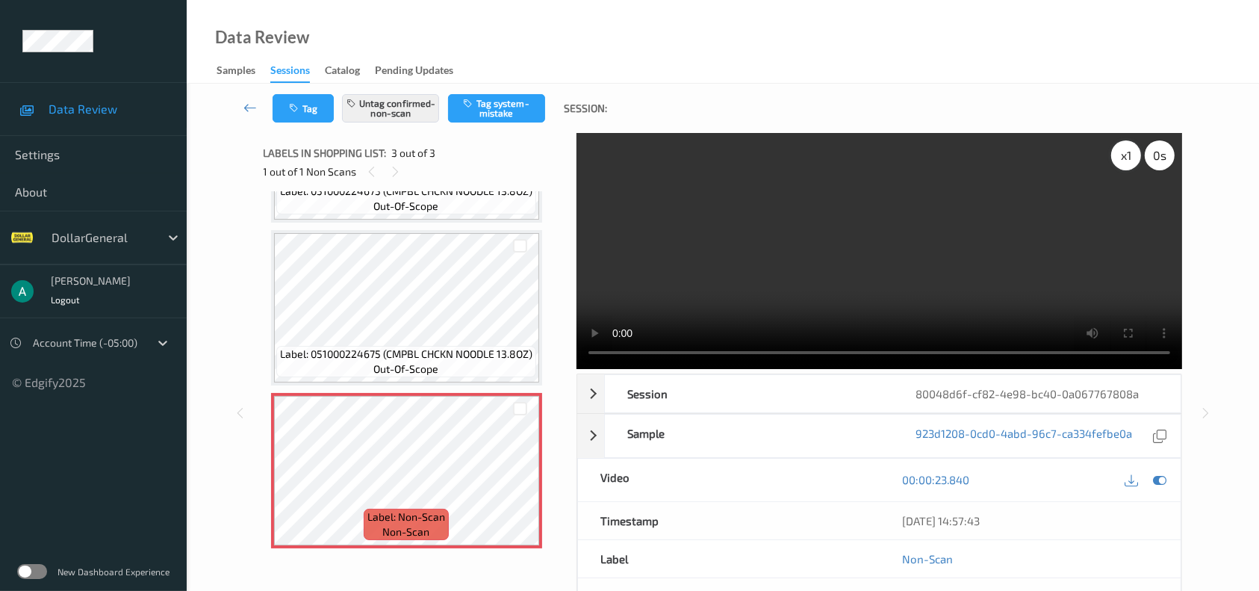
click at [1123, 160] on div "x 1" at bounding box center [1126, 155] width 30 height 30
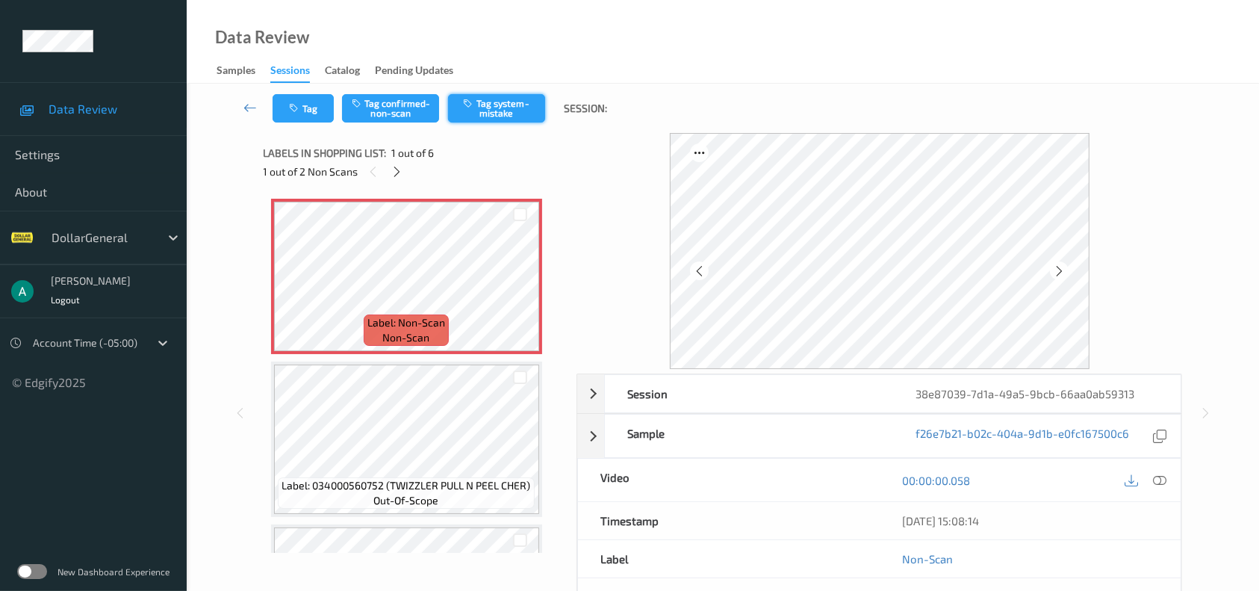
click at [495, 108] on button "Tag system-mistake" at bounding box center [496, 108] width 97 height 28
click at [403, 162] on div "1 out of 2 Non Scans" at bounding box center [415, 171] width 303 height 19
click at [394, 175] on icon at bounding box center [397, 171] width 13 height 13
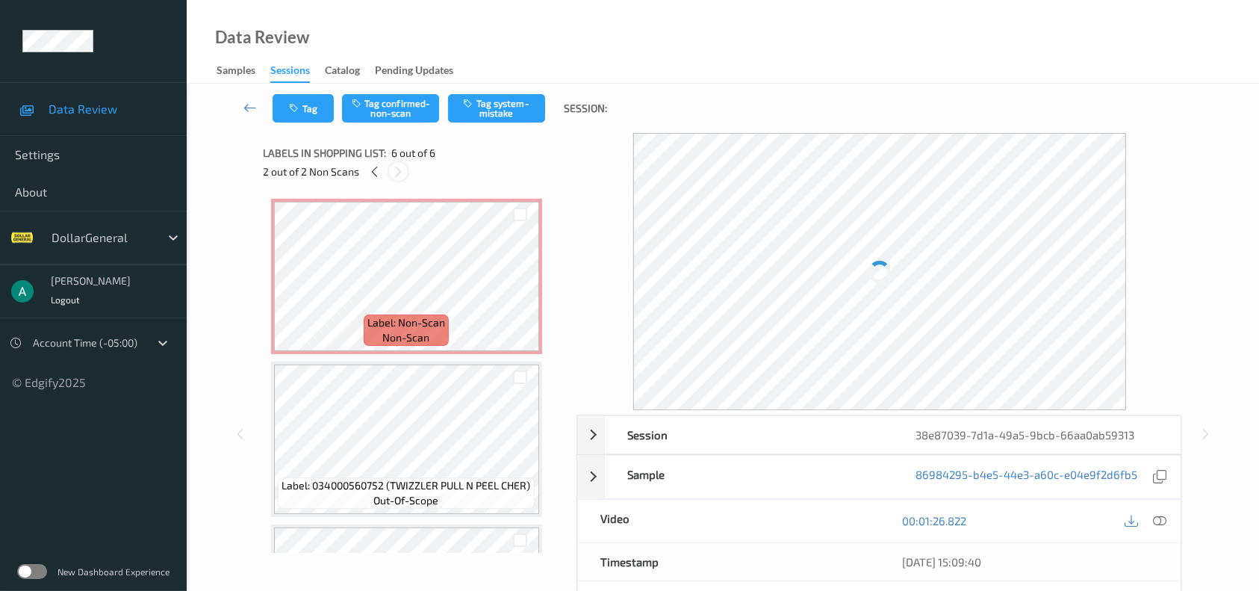
scroll to position [618, 0]
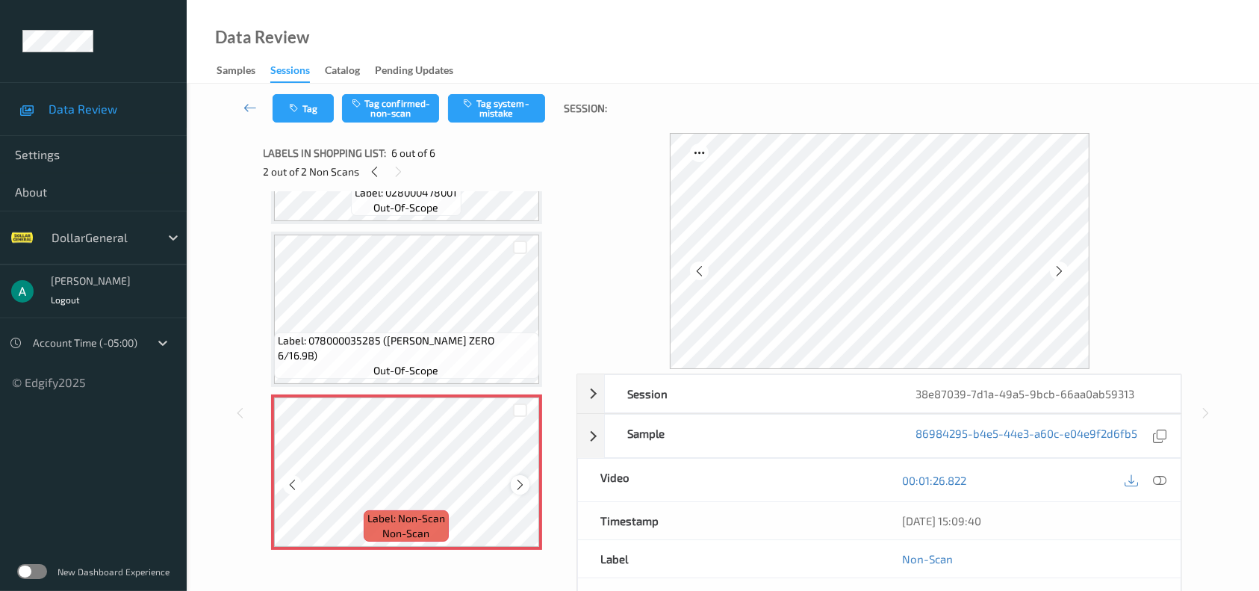
click at [521, 479] on icon at bounding box center [520, 484] width 13 height 13
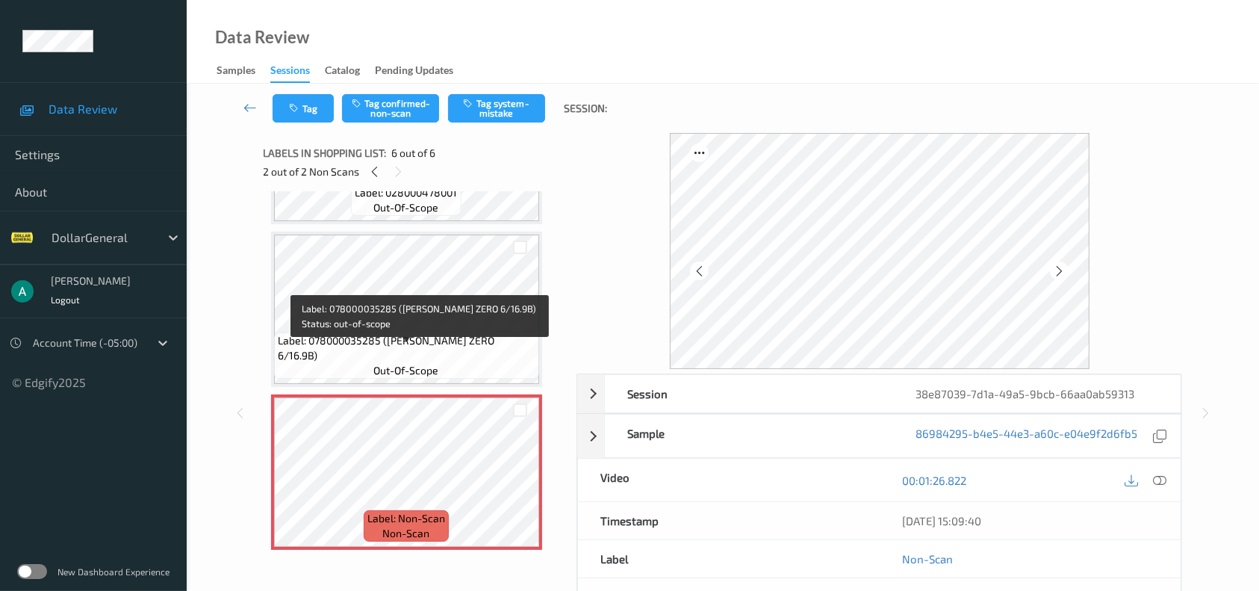
click at [450, 356] on span "Label: 078000035285 (DR PEPPER ZERO 6/16.9B)" at bounding box center [407, 348] width 258 height 30
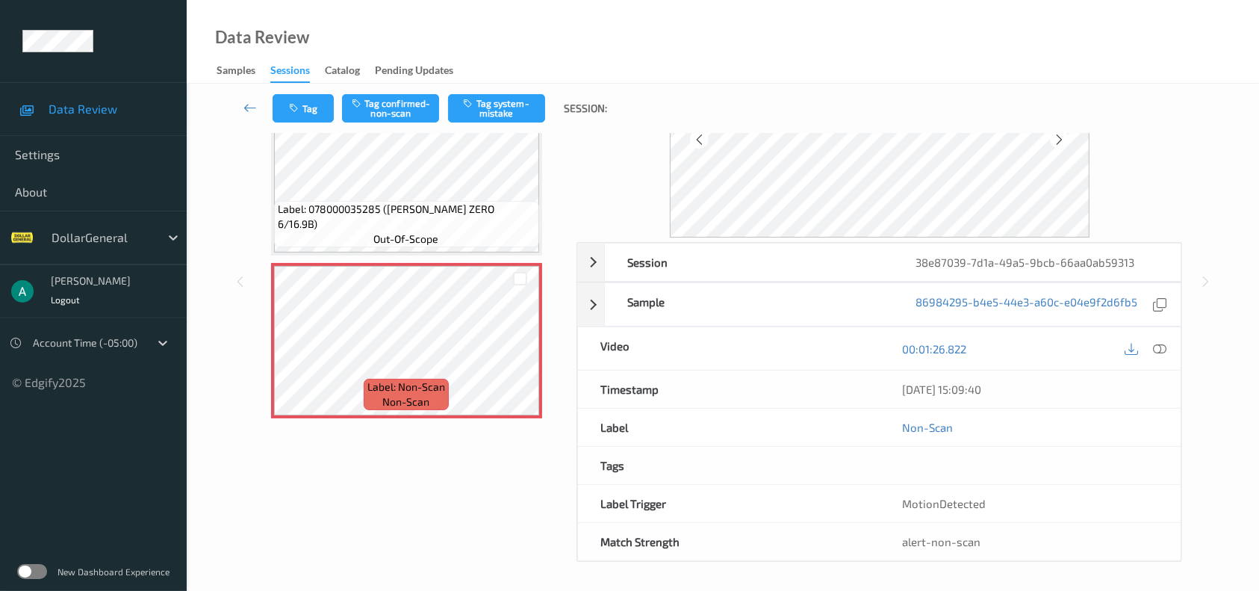
scroll to position [453, 0]
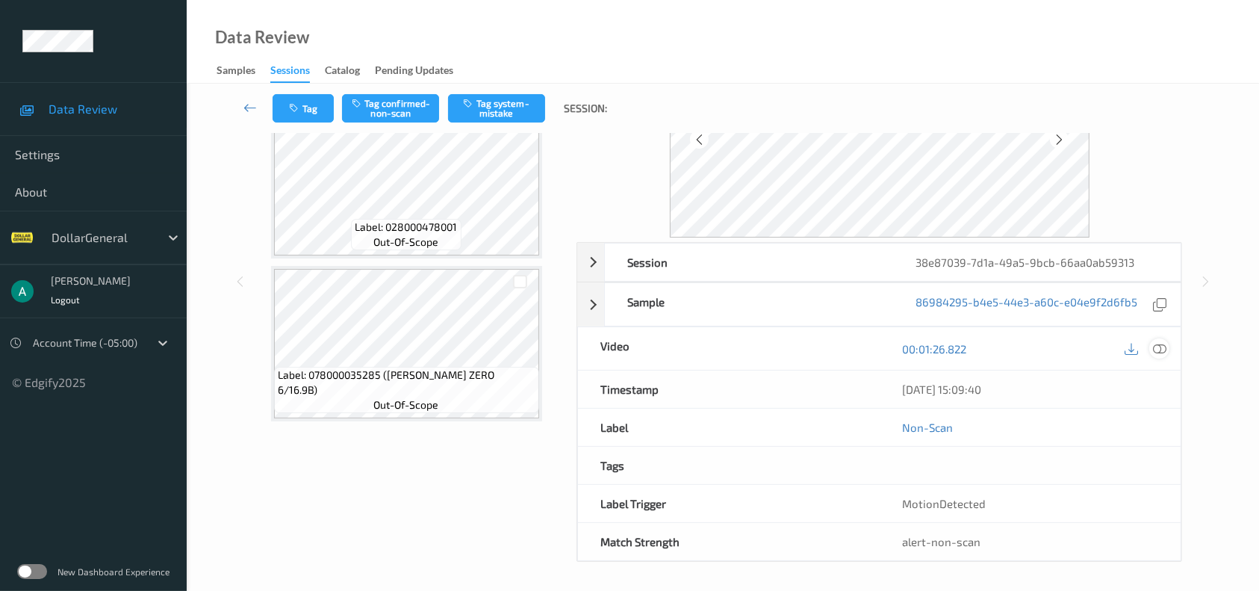
click at [1161, 347] on icon at bounding box center [1159, 347] width 13 height 13
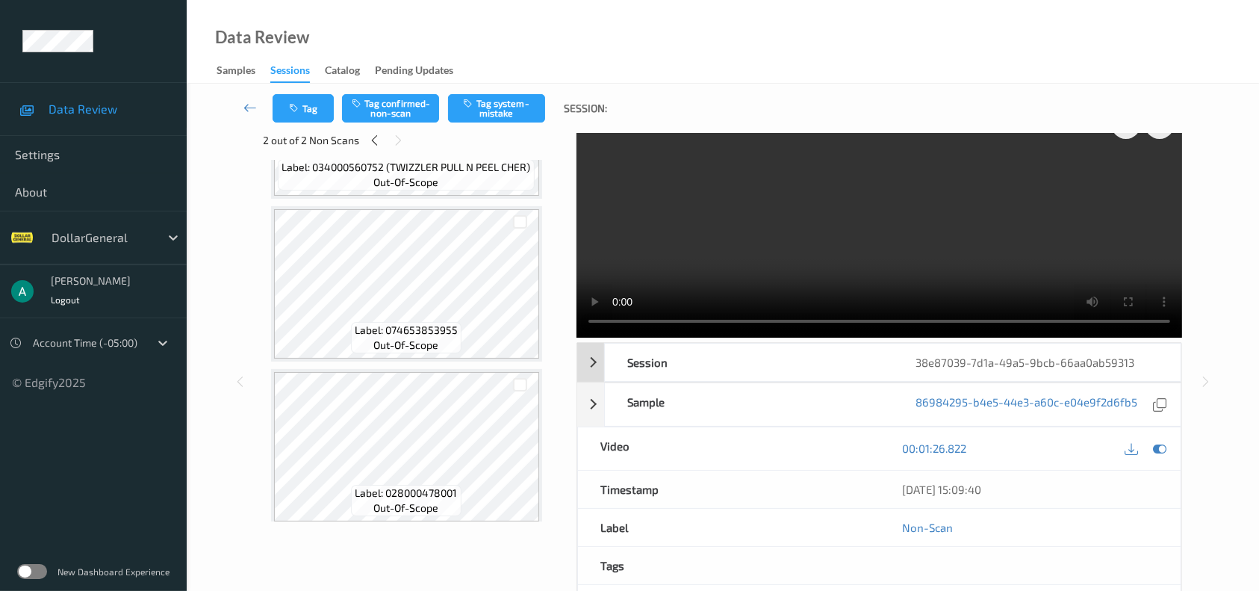
scroll to position [0, 0]
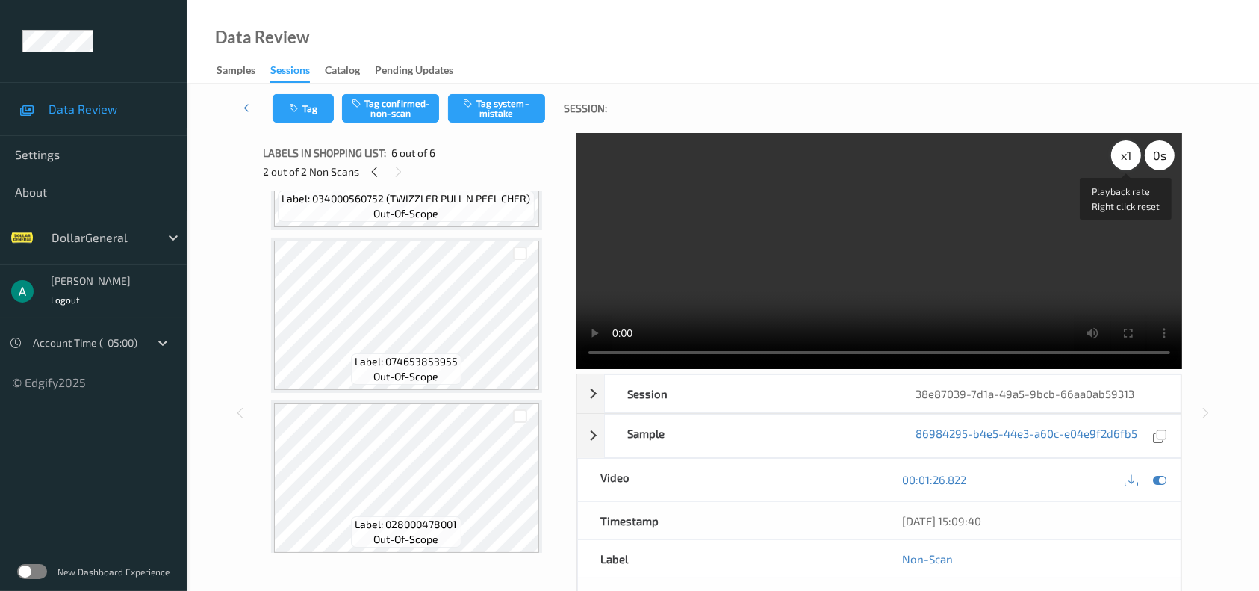
click at [1127, 161] on div "x 1" at bounding box center [1126, 155] width 30 height 30
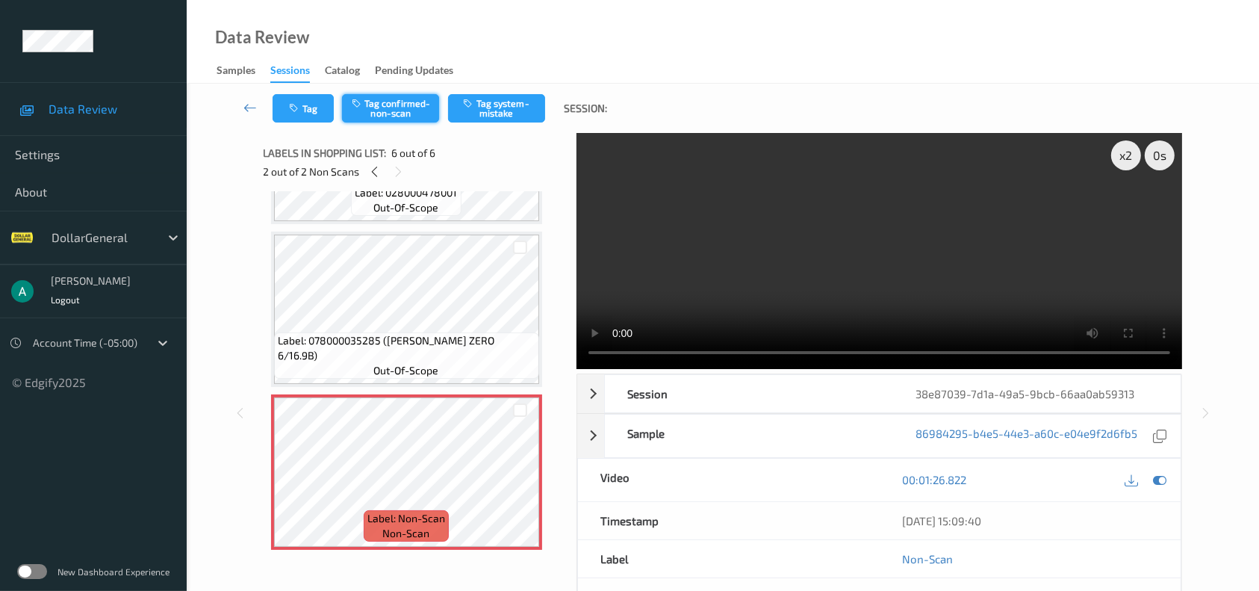
click at [417, 117] on button "Tag confirmed-non-scan" at bounding box center [390, 108] width 97 height 28
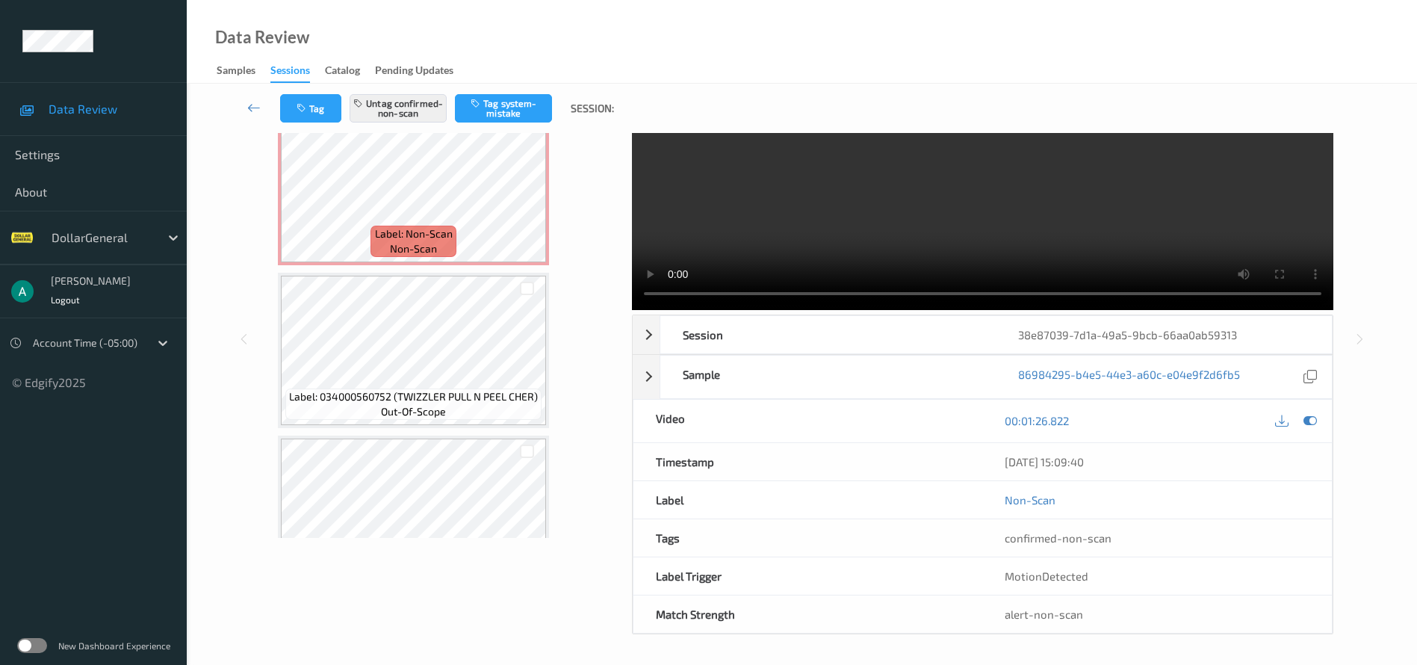
scroll to position [0, 0]
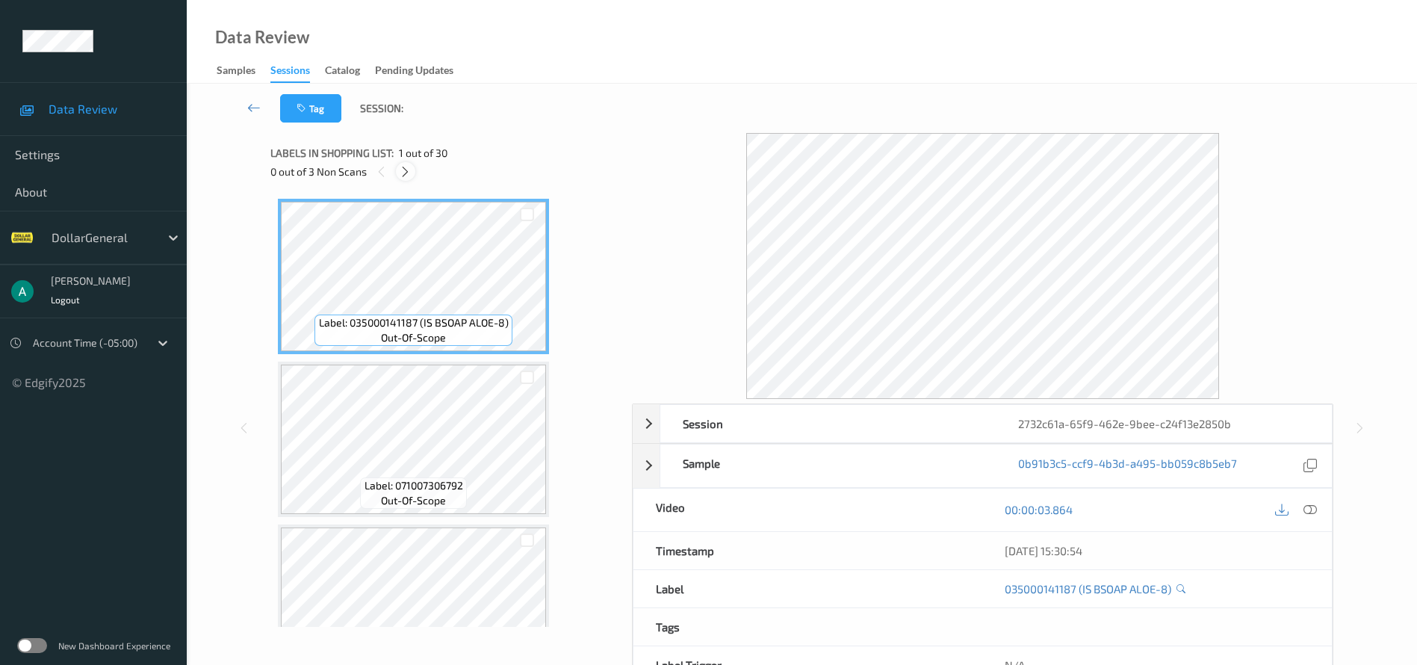
click at [409, 179] on div at bounding box center [405, 171] width 19 height 19
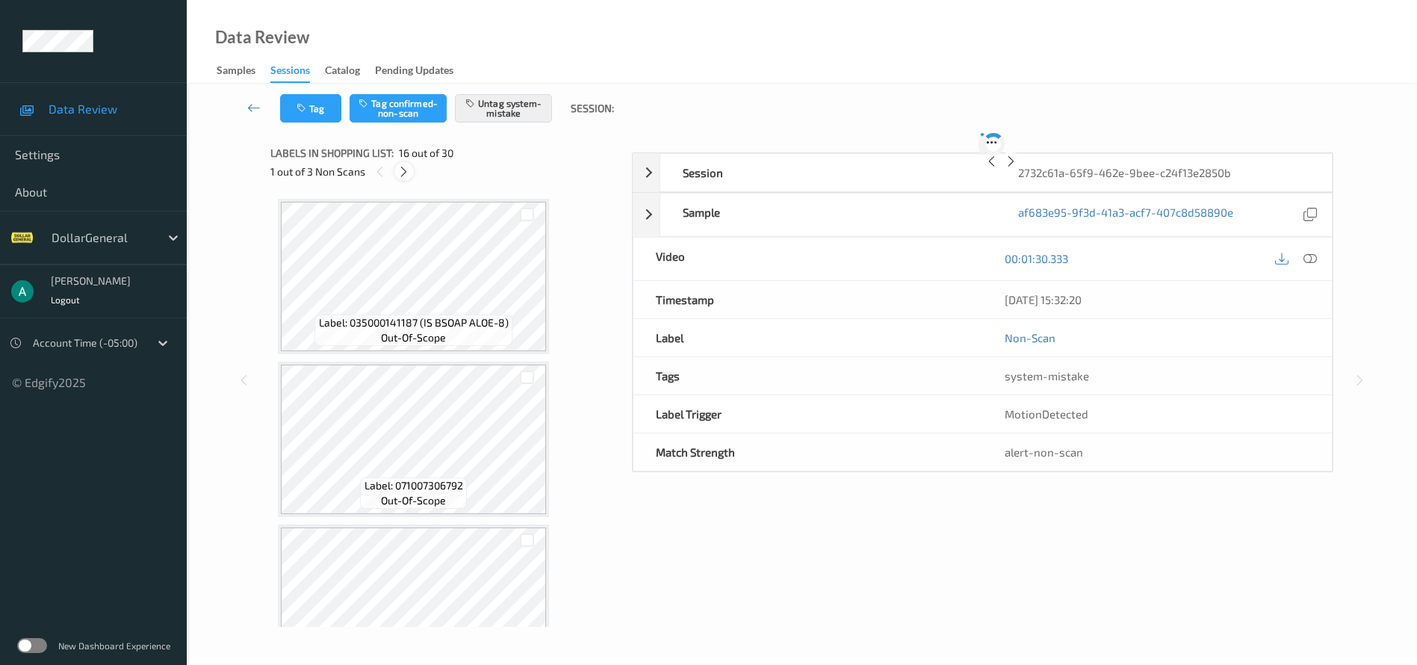
scroll to position [2287, 0]
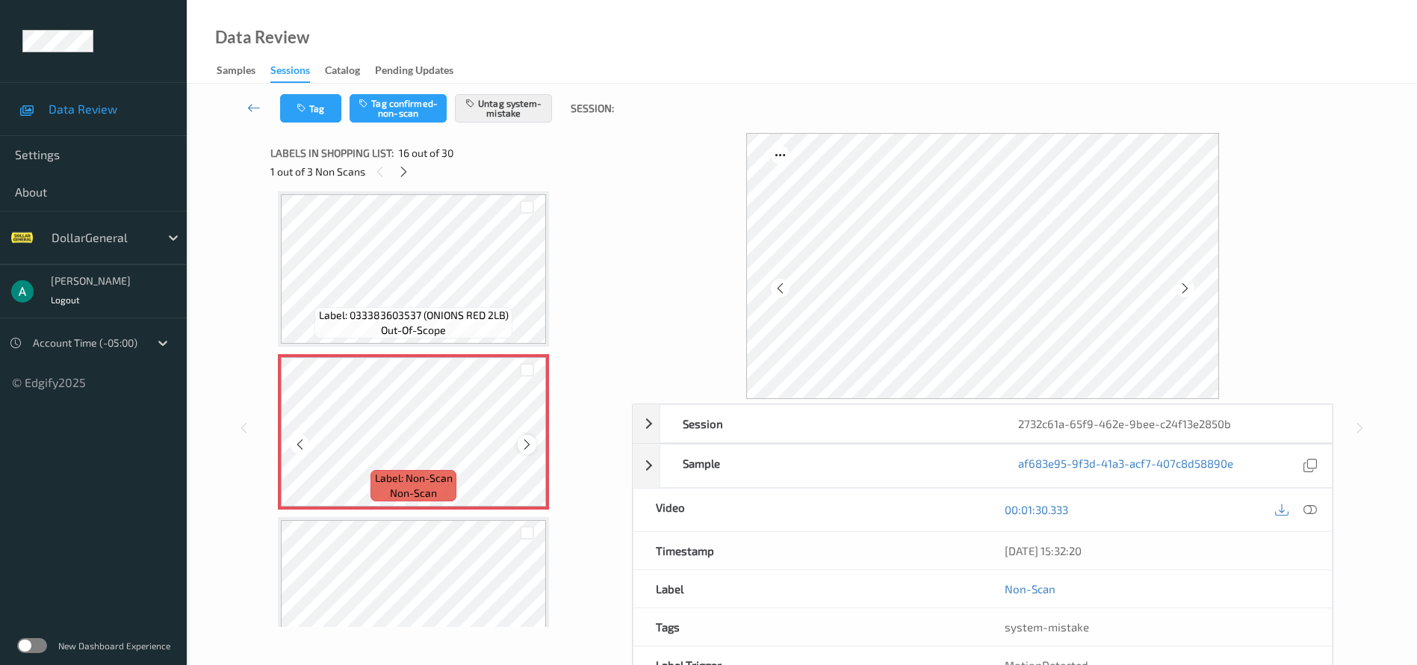
click at [527, 444] on icon at bounding box center [527, 444] width 13 height 13
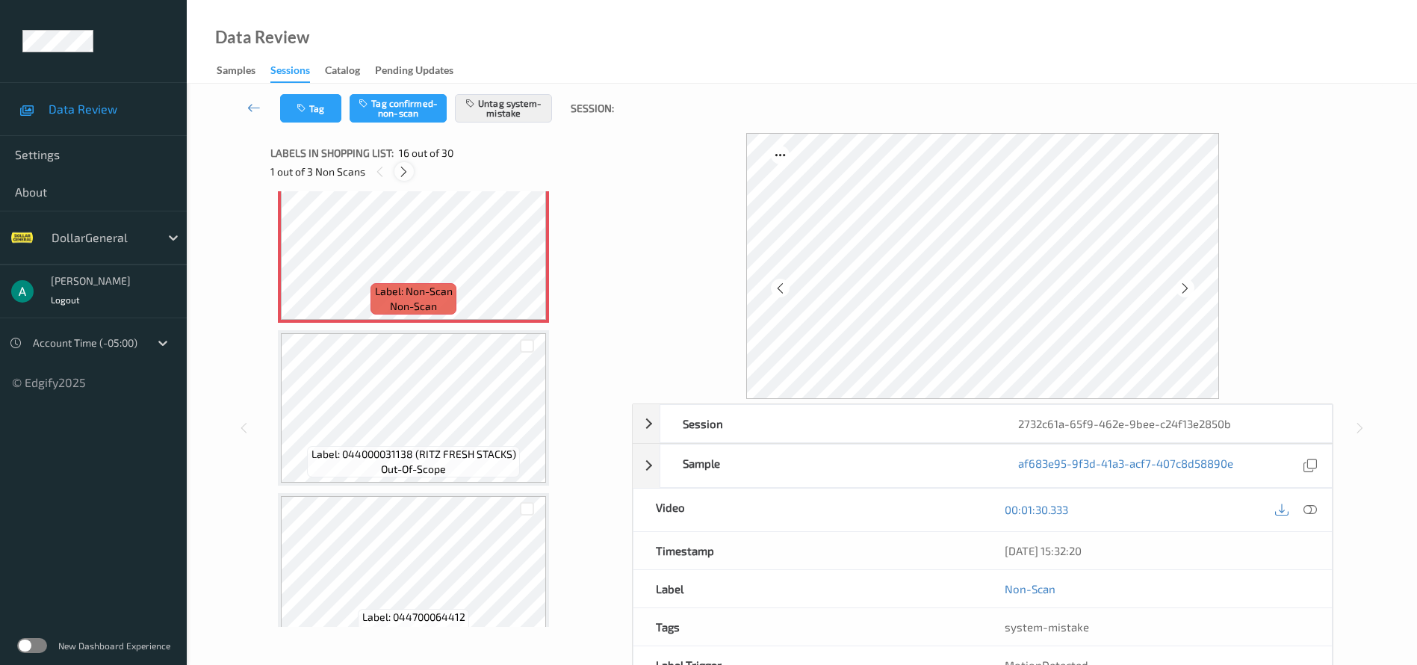
click at [405, 173] on icon at bounding box center [403, 171] width 13 height 13
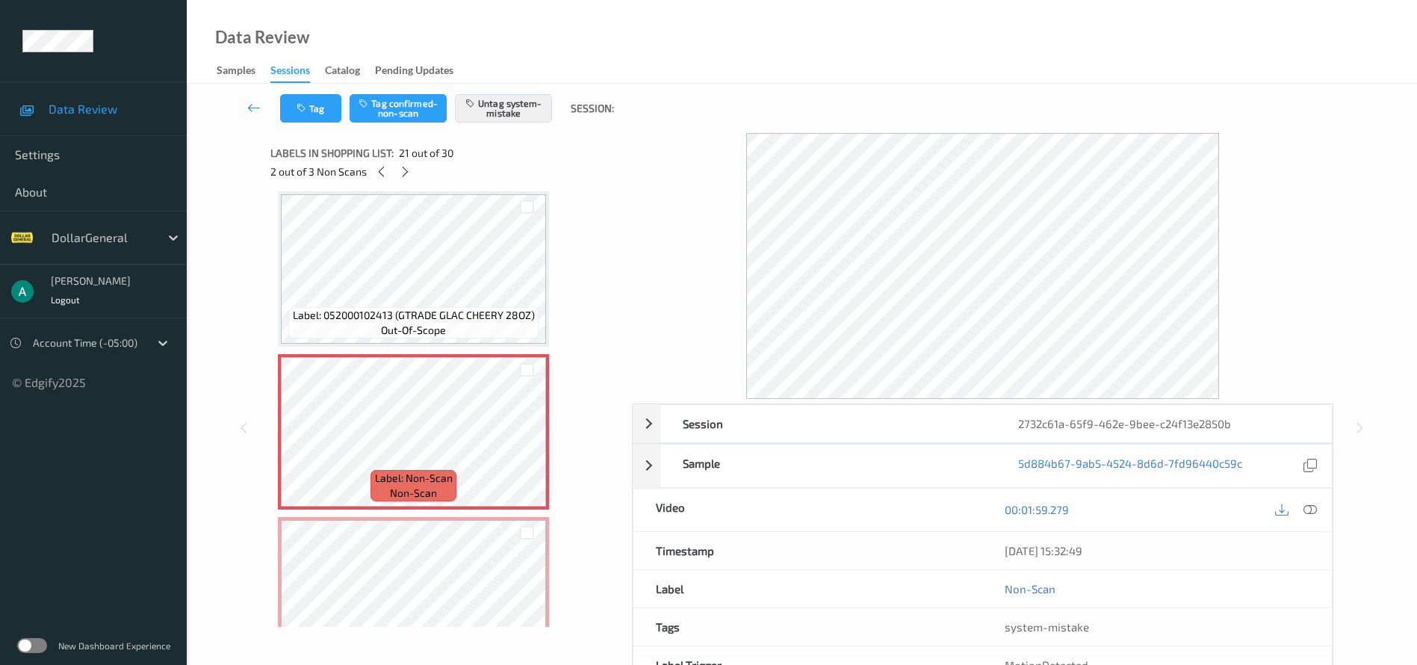
scroll to position [2914, 0]
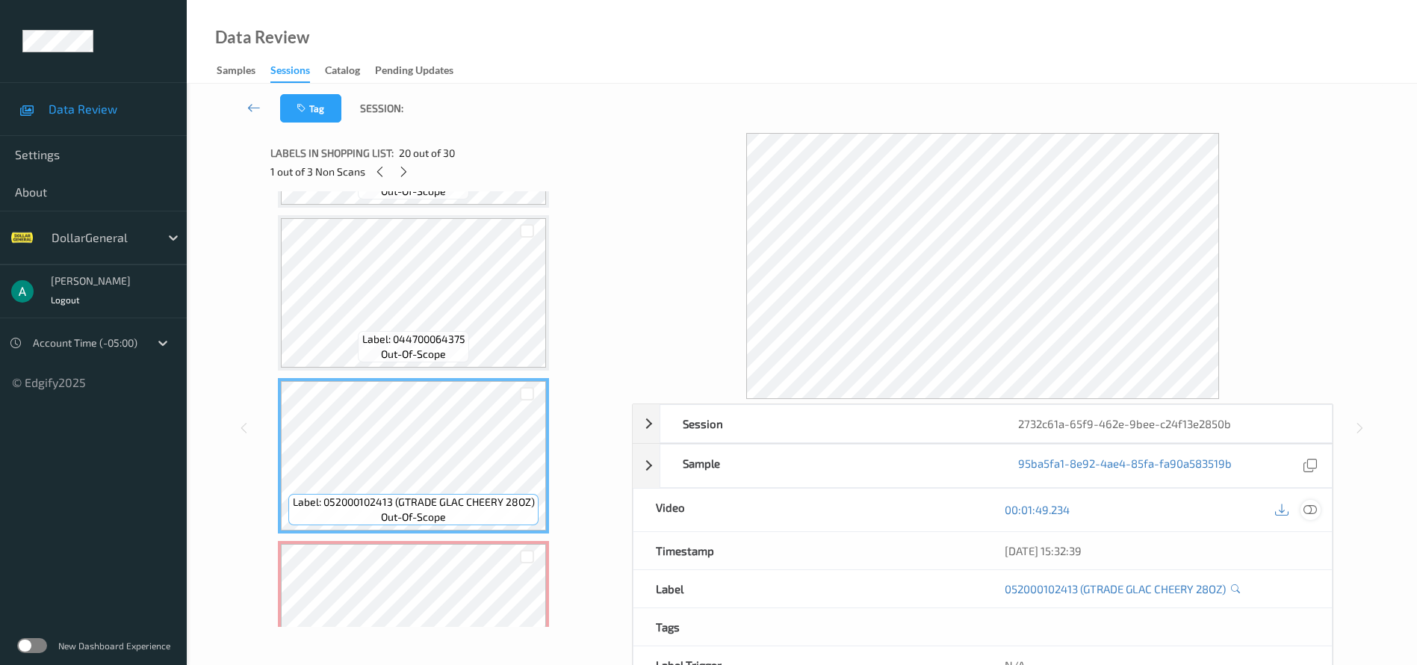
click at [1304, 507] on icon at bounding box center [1309, 509] width 13 height 13
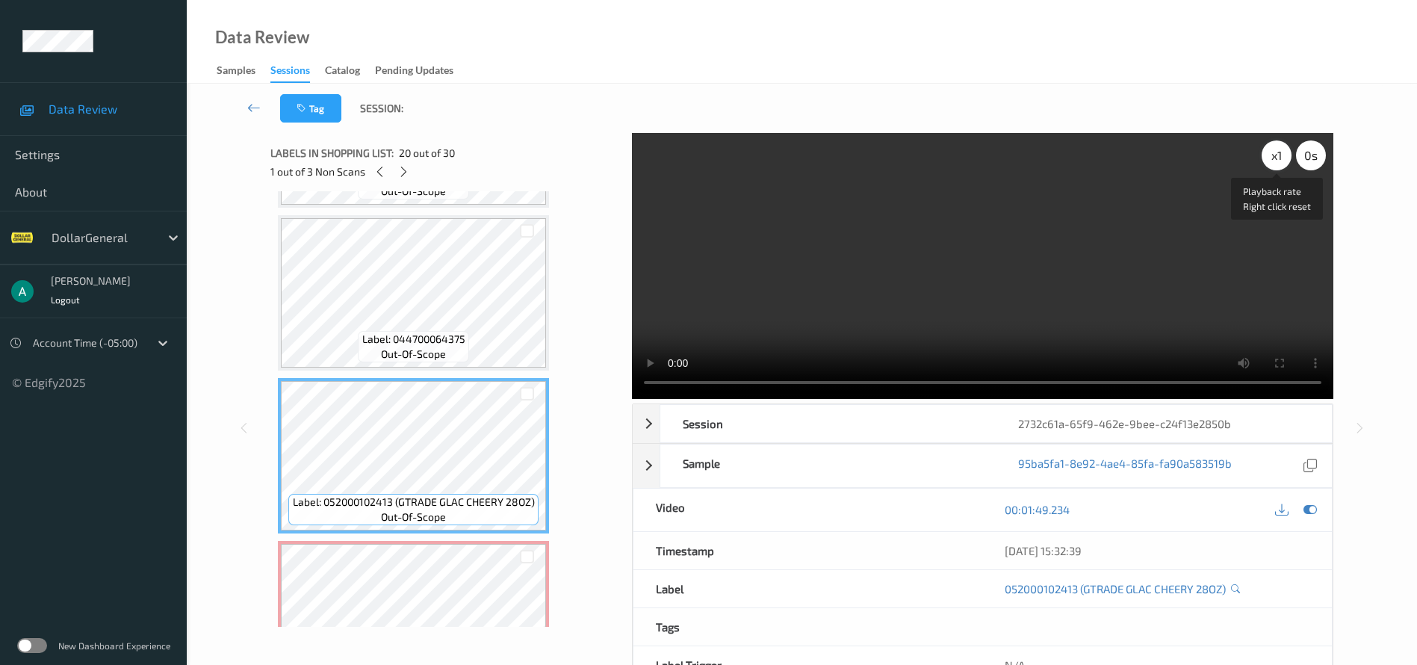
click at [1269, 161] on div "x 1" at bounding box center [1277, 155] width 30 height 30
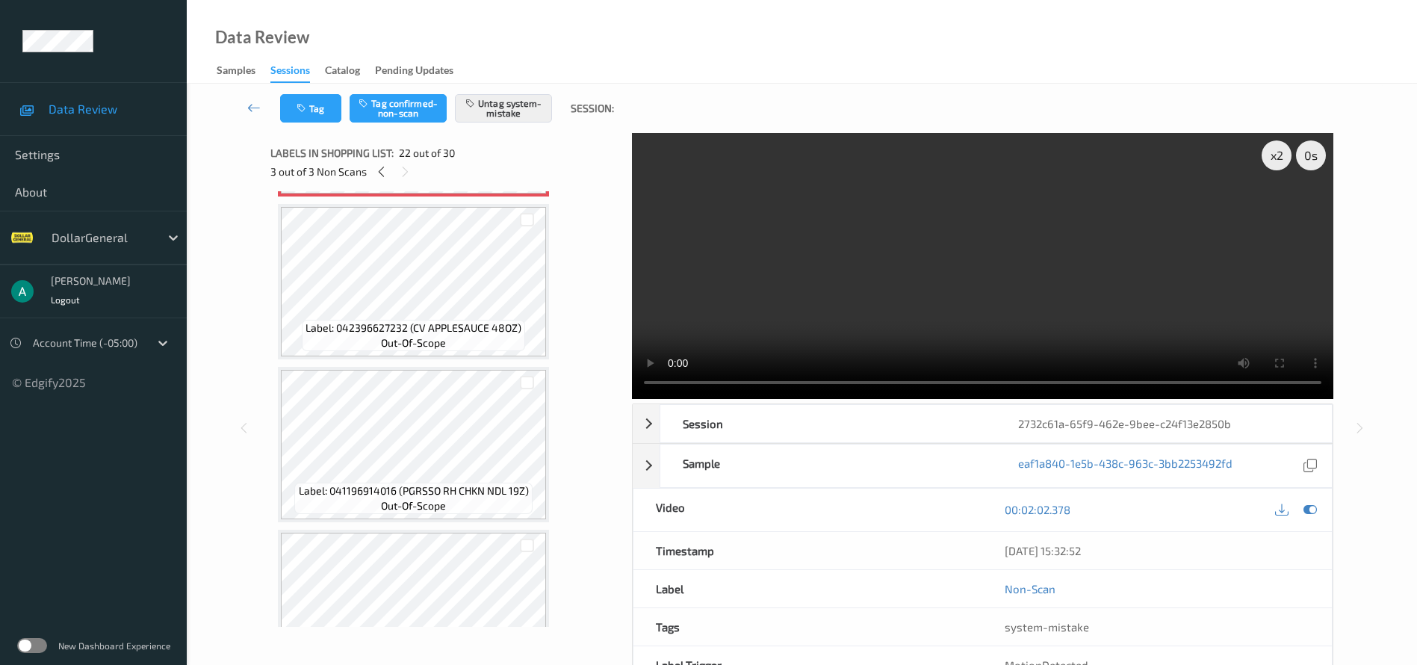
scroll to position [3661, 0]
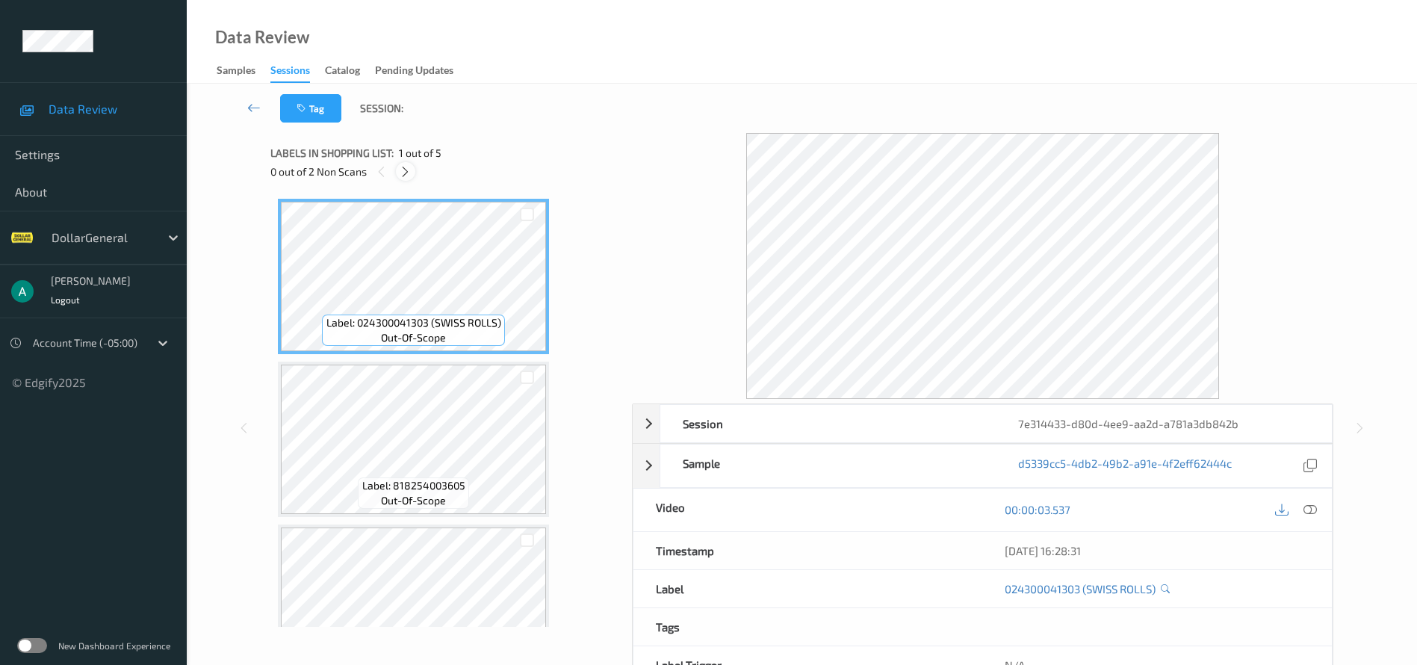
click at [409, 171] on icon at bounding box center [405, 171] width 13 height 13
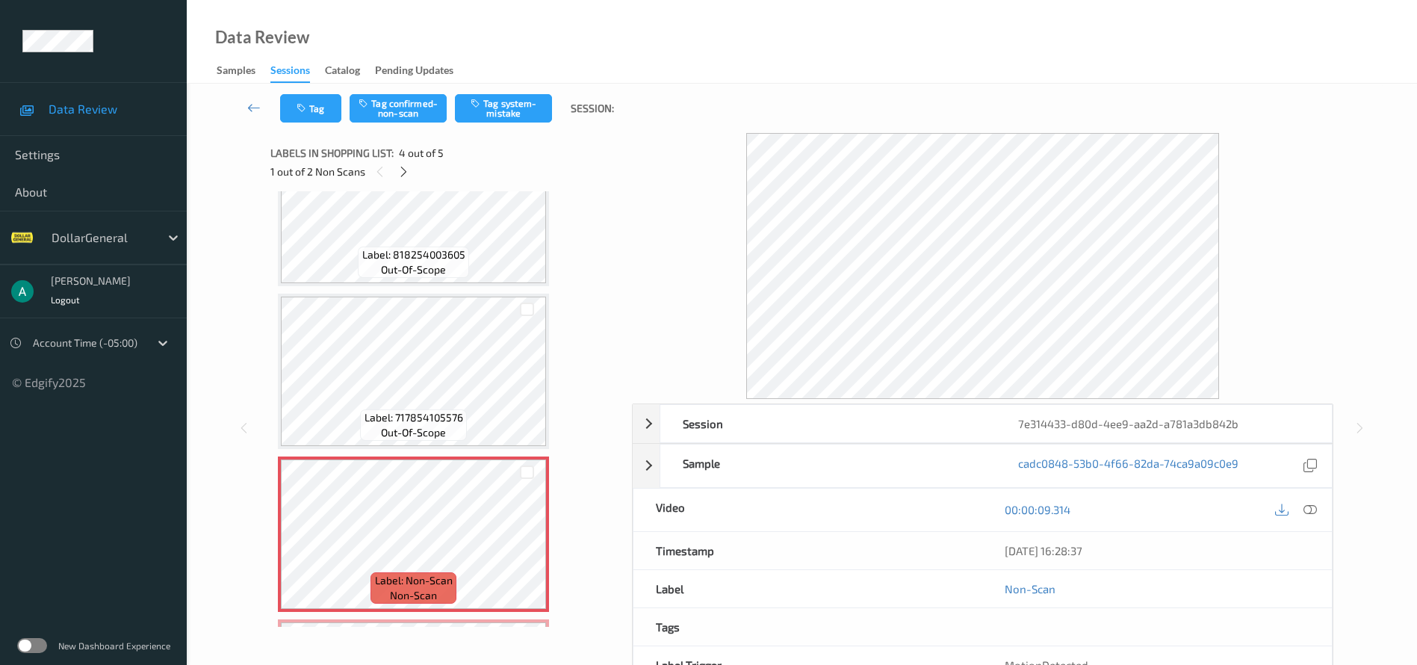
scroll to position [199, 0]
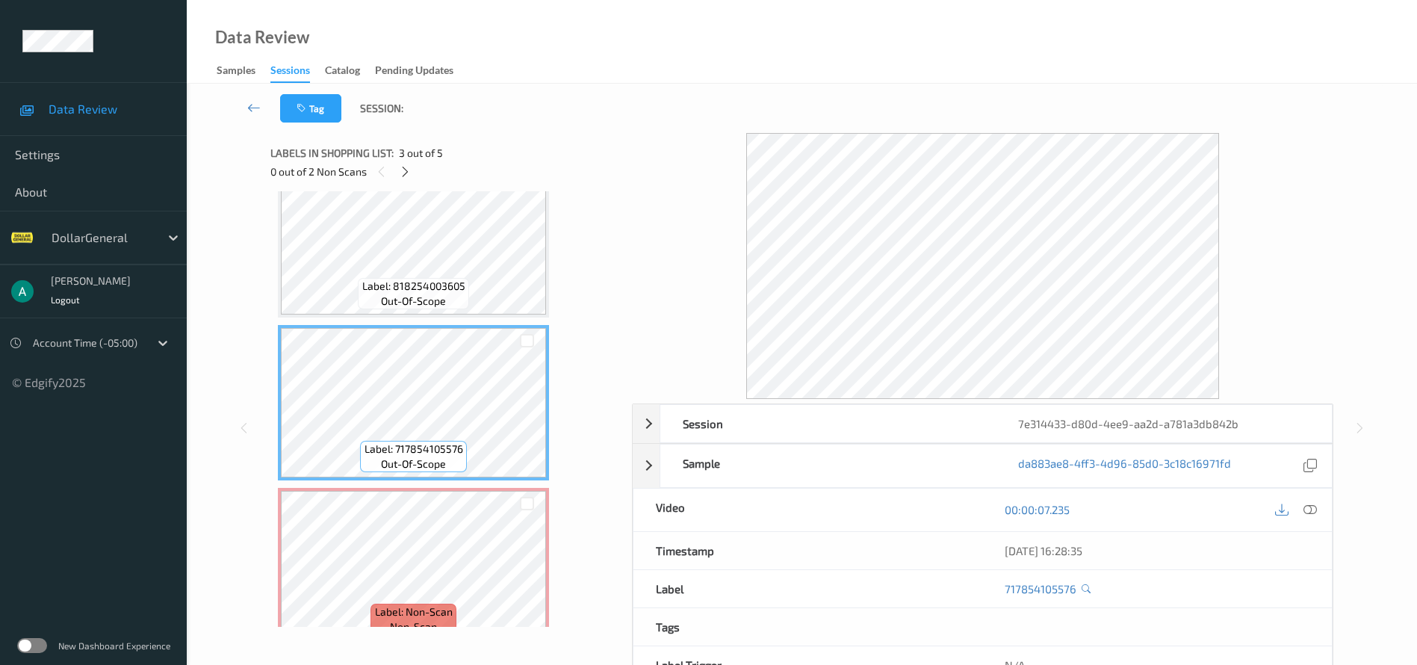
click at [439, 316] on div "Label: 818254003605 out-of-scope" at bounding box center [413, 239] width 271 height 155
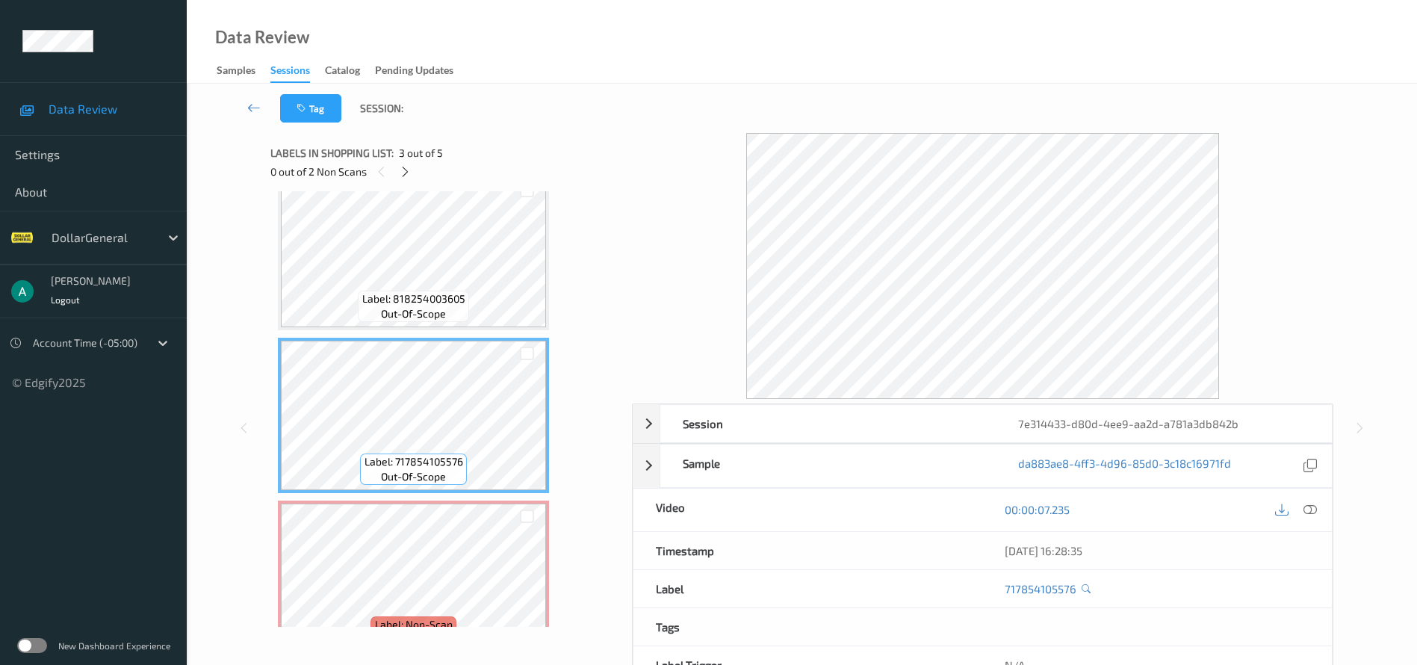
scroll to position [386, 0]
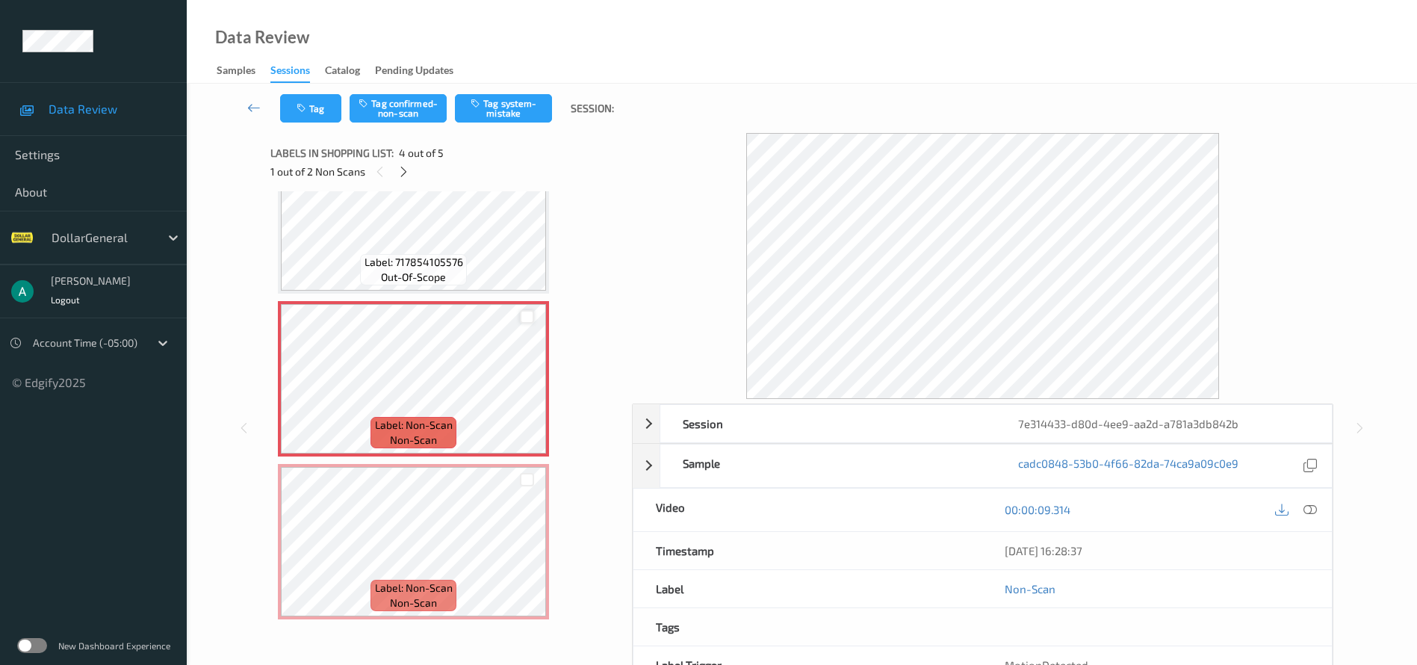
click at [532, 321] on div at bounding box center [527, 317] width 14 height 14
click at [530, 480] on div at bounding box center [527, 480] width 14 height 14
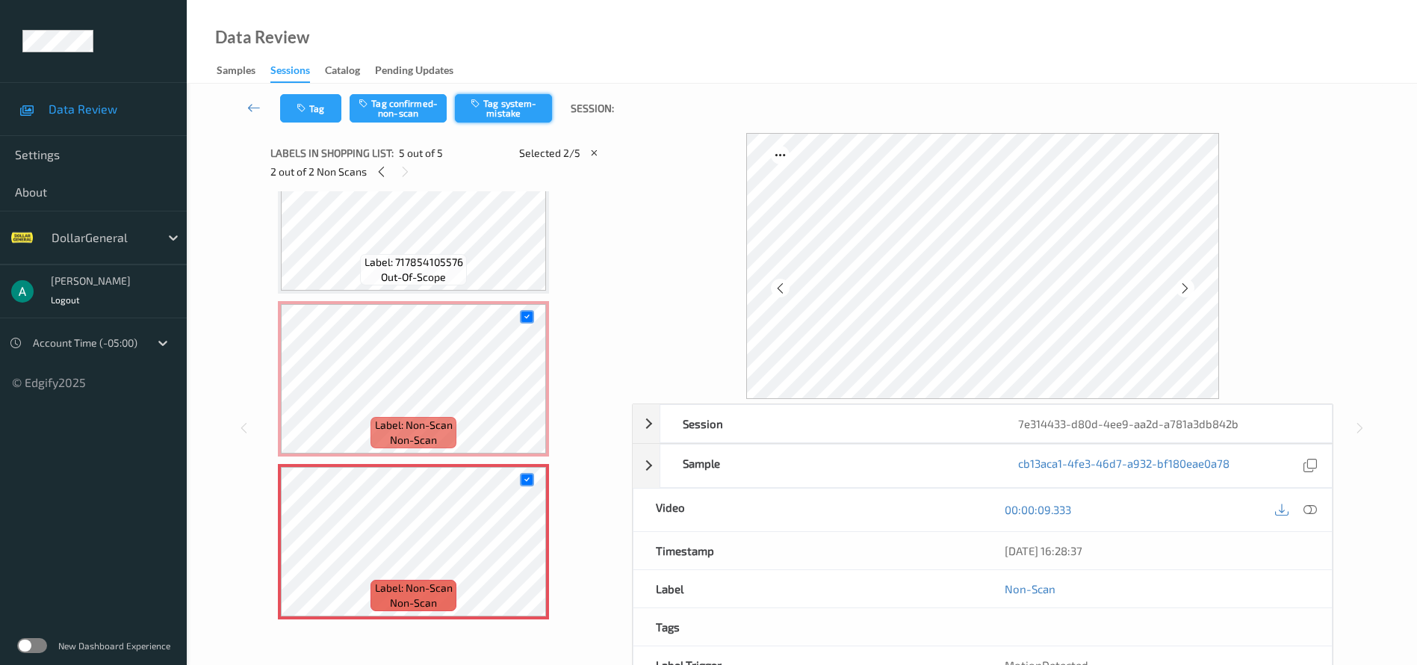
click at [492, 106] on button "Tag system-mistake" at bounding box center [503, 108] width 97 height 28
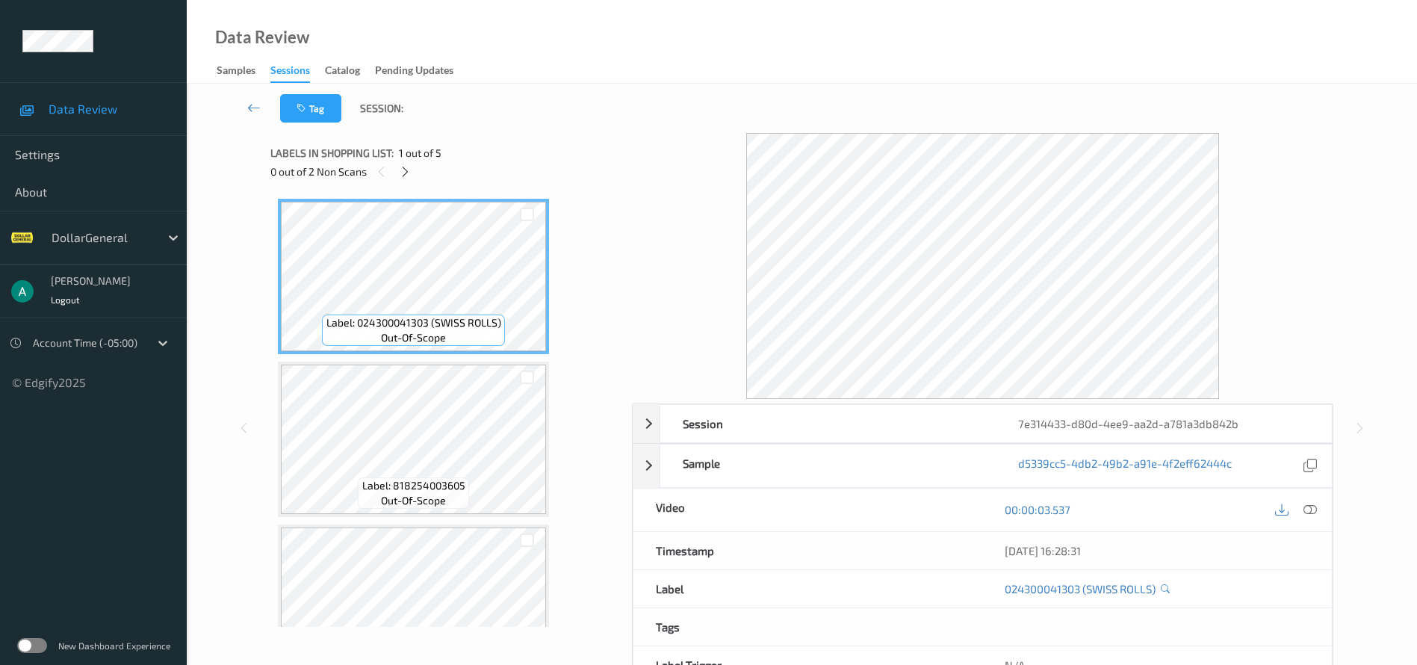
click at [415, 176] on div "0 out of 2 Non Scans" at bounding box center [445, 171] width 351 height 19
click at [413, 169] on div at bounding box center [405, 171] width 19 height 19
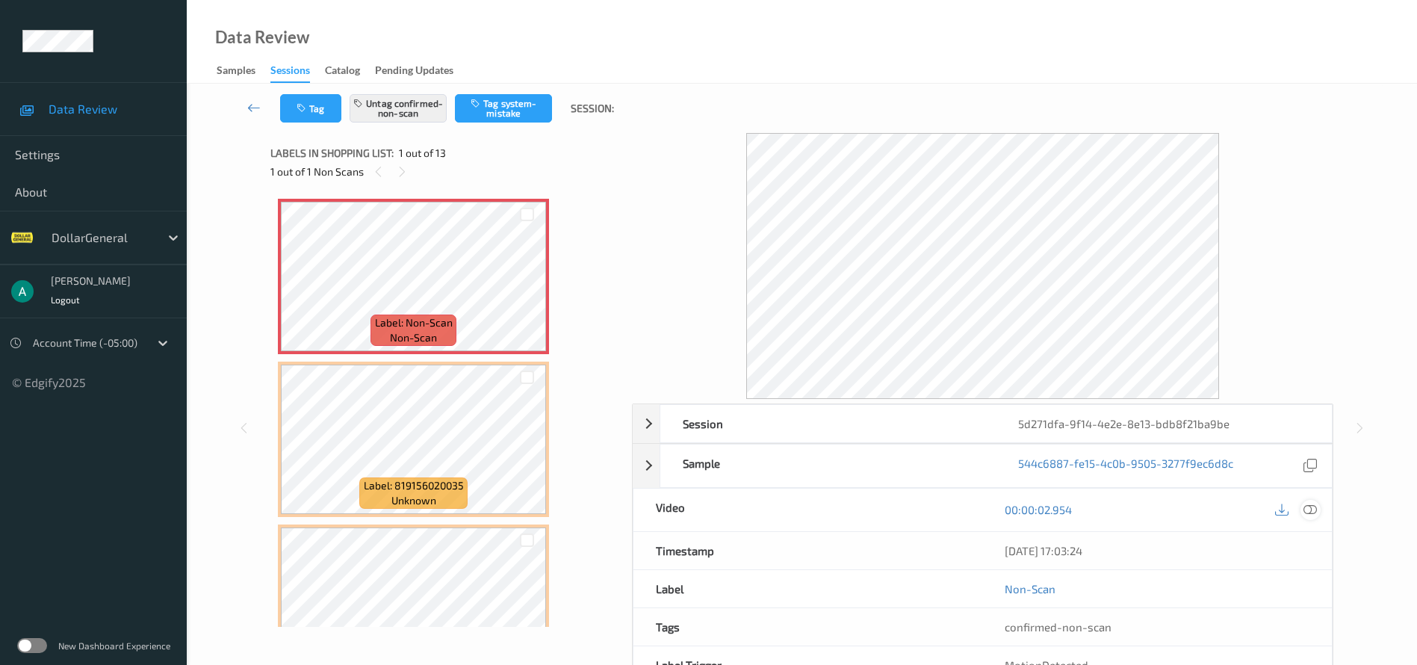
click at [1308, 506] on icon at bounding box center [1309, 509] width 13 height 13
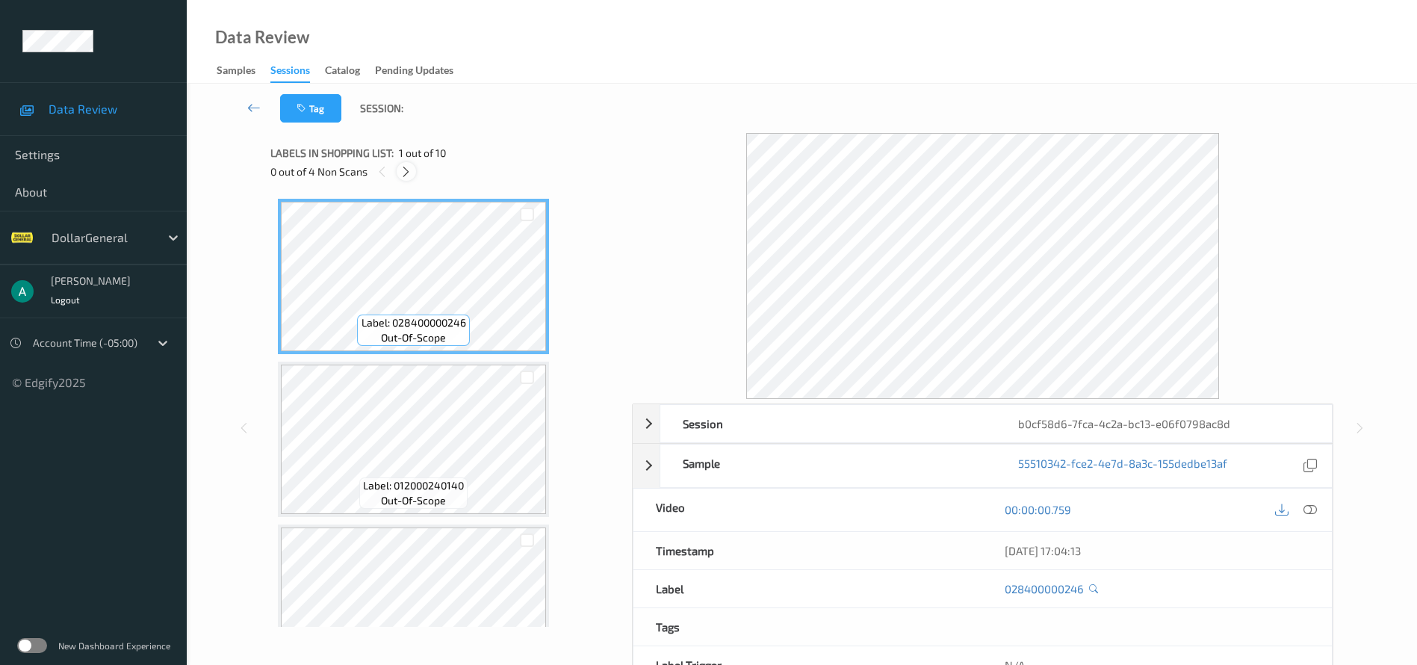
click at [411, 168] on icon at bounding box center [406, 171] width 13 height 13
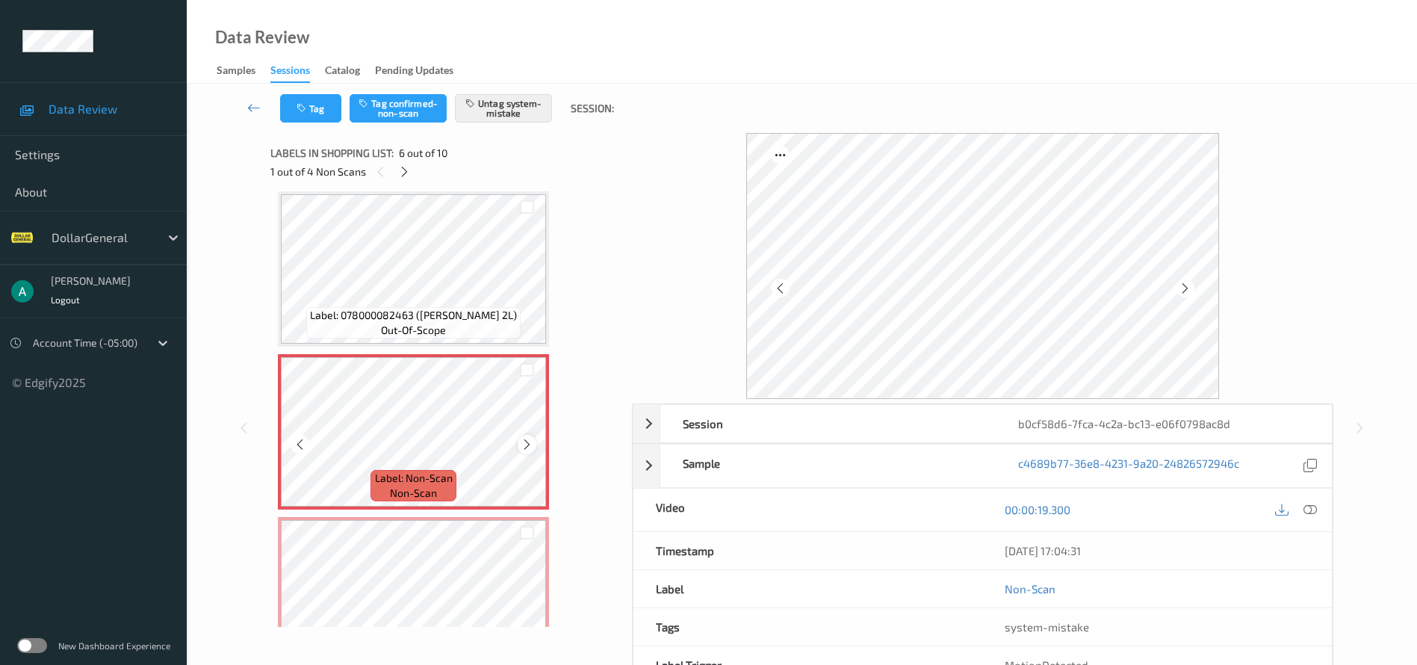
click at [533, 443] on icon at bounding box center [527, 444] width 13 height 13
click at [1315, 511] on icon at bounding box center [1309, 509] width 13 height 13
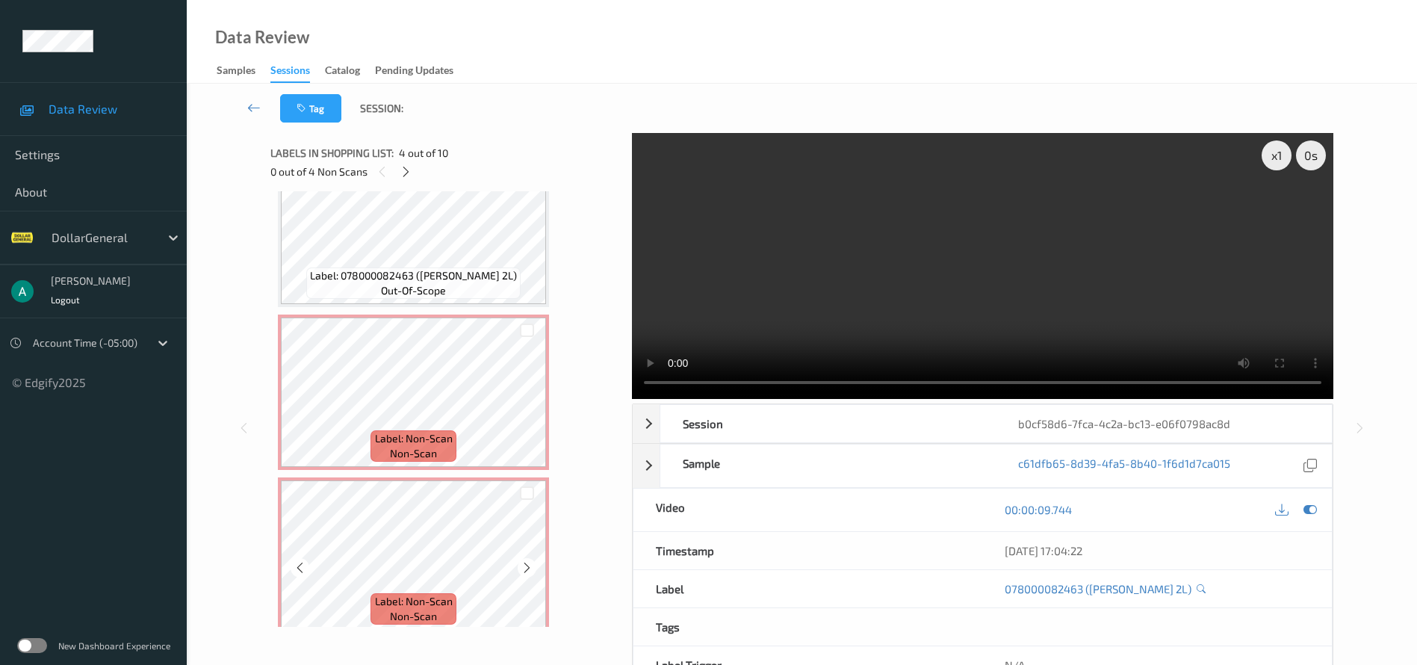
scroll to position [747, 0]
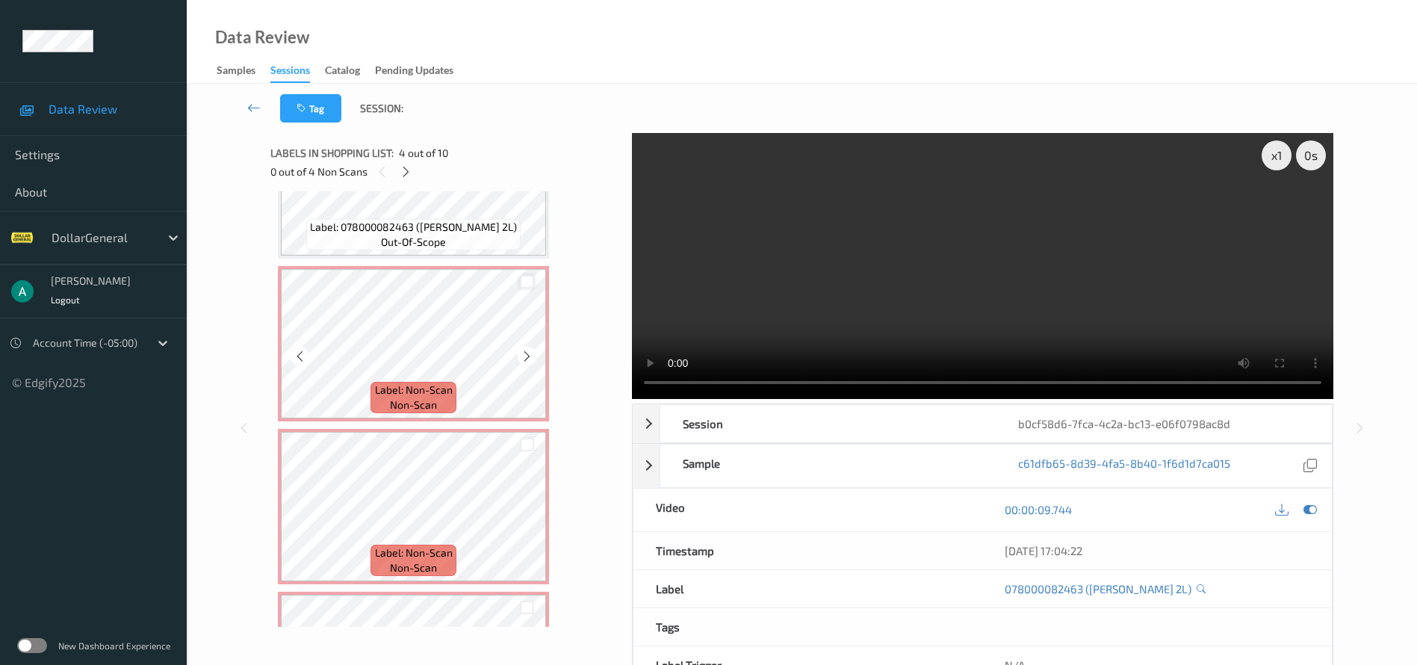
click at [530, 275] on div at bounding box center [527, 282] width 14 height 14
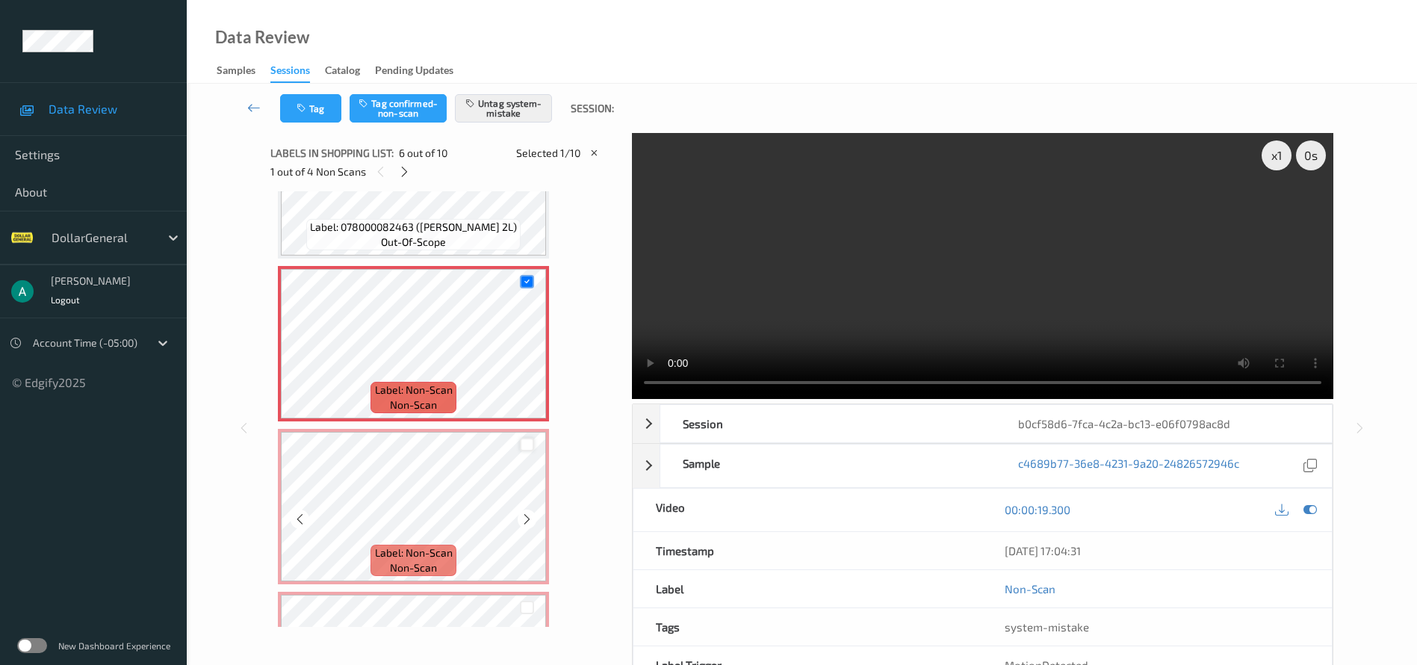
click at [528, 441] on div at bounding box center [527, 445] width 14 height 14
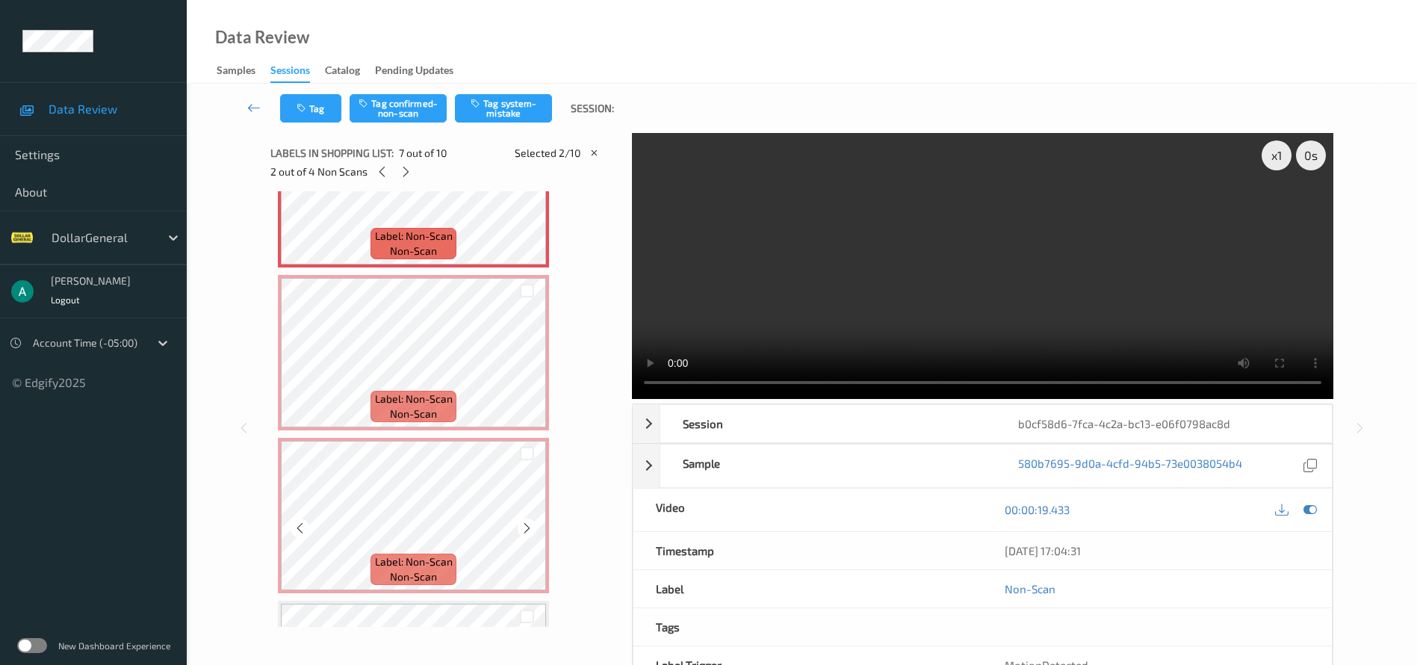
scroll to position [1120, 0]
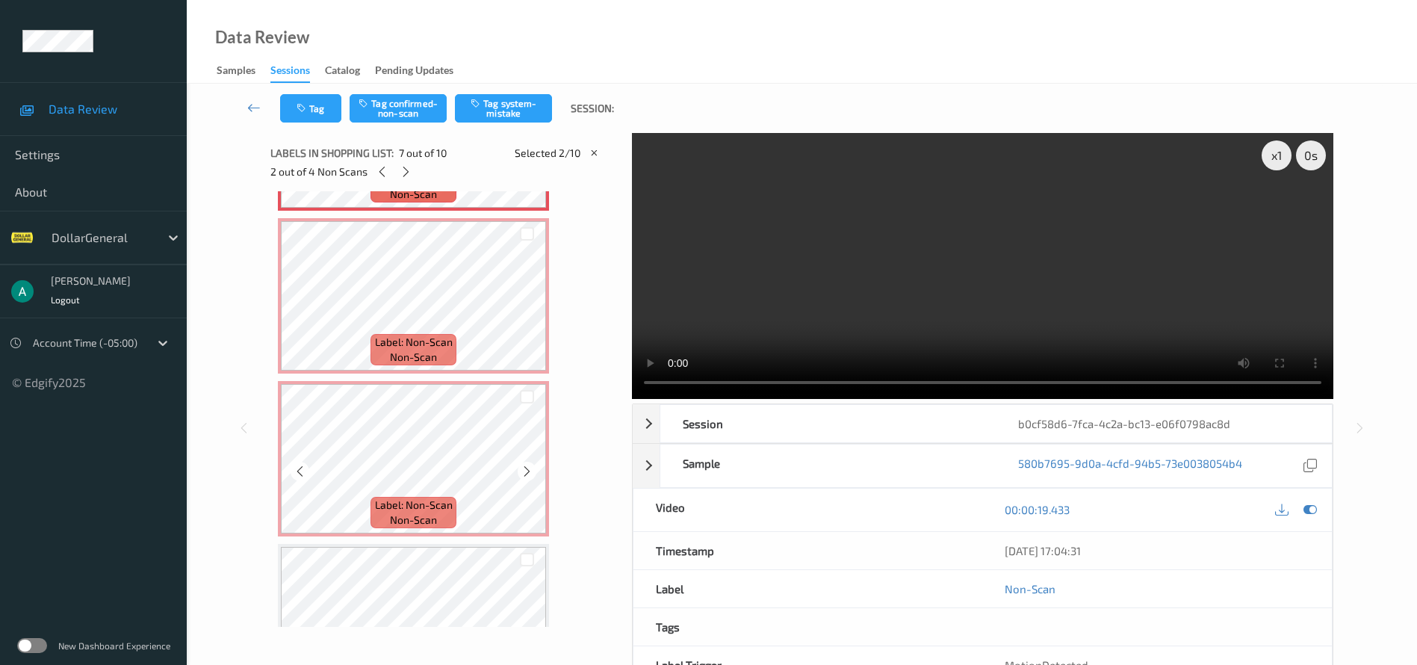
click at [531, 403] on div at bounding box center [527, 396] width 38 height 25
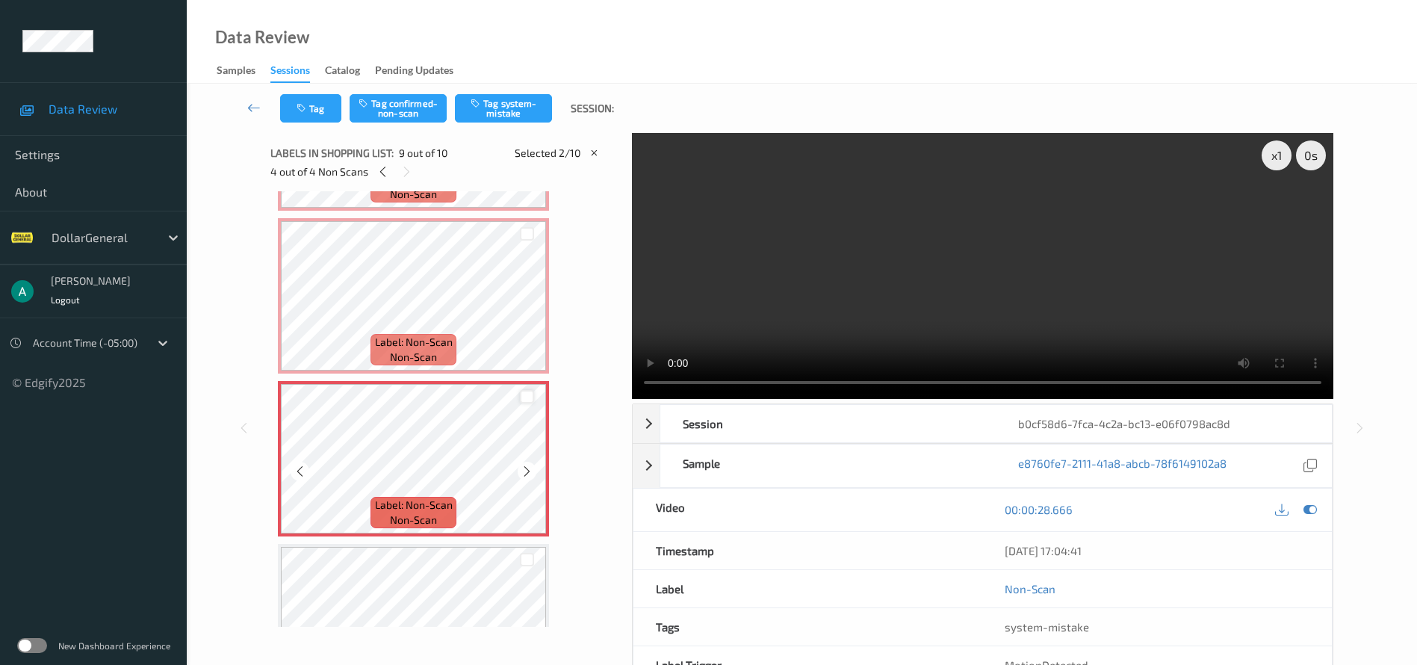
click at [529, 397] on div at bounding box center [527, 397] width 14 height 14
drag, startPoint x: 534, startPoint y: 232, endPoint x: 524, endPoint y: 187, distance: 45.9
click at [533, 232] on div at bounding box center [527, 234] width 14 height 14
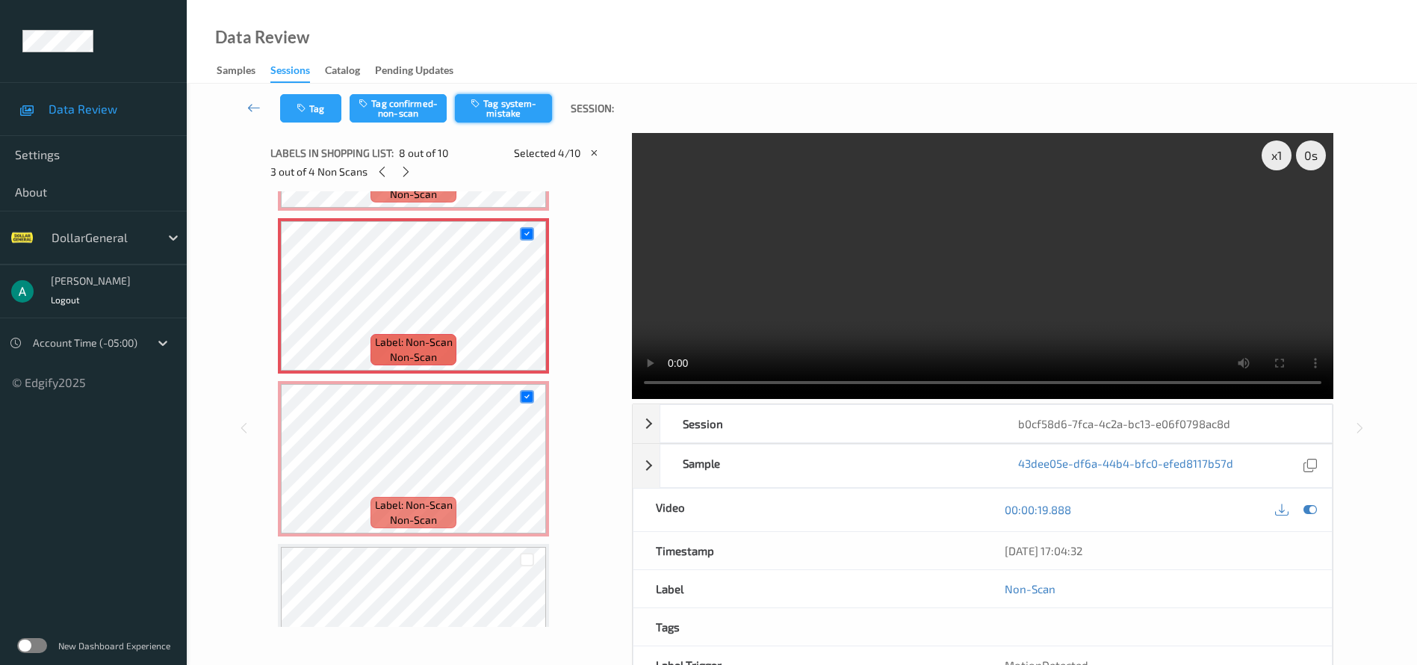
click at [514, 106] on button "Tag system-mistake" at bounding box center [503, 108] width 97 height 28
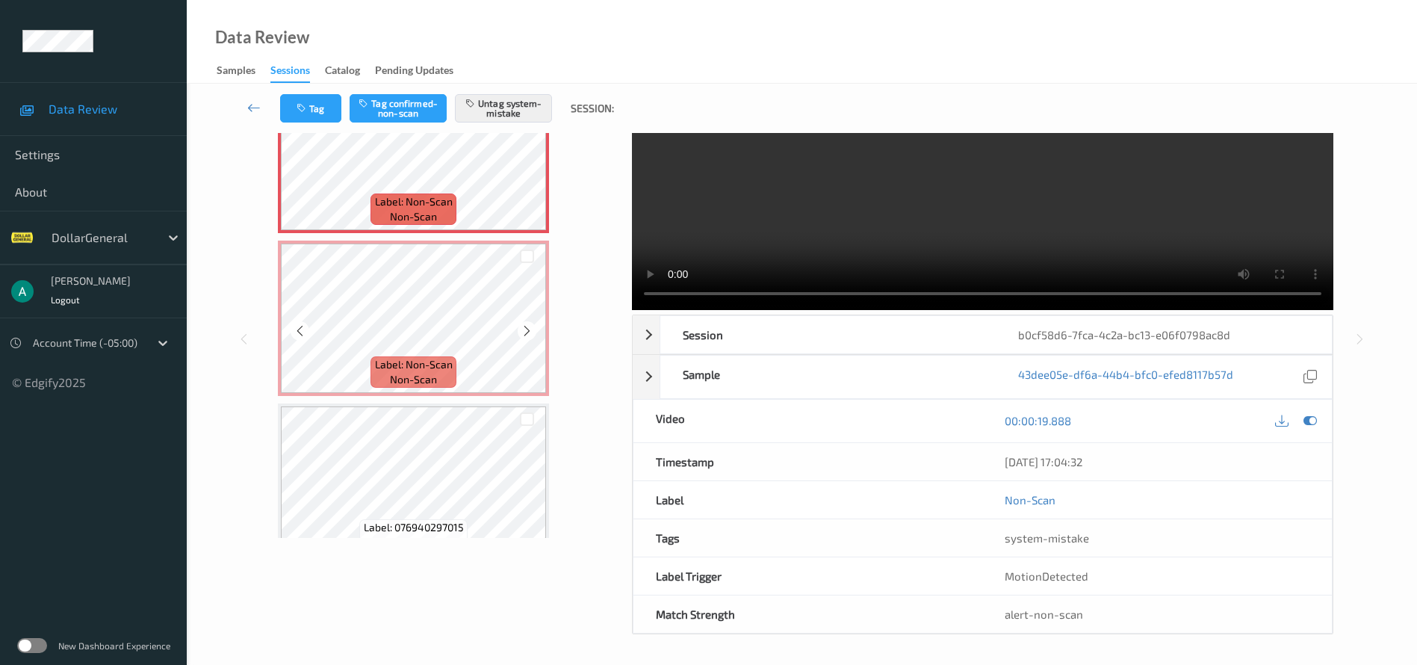
scroll to position [1200, 0]
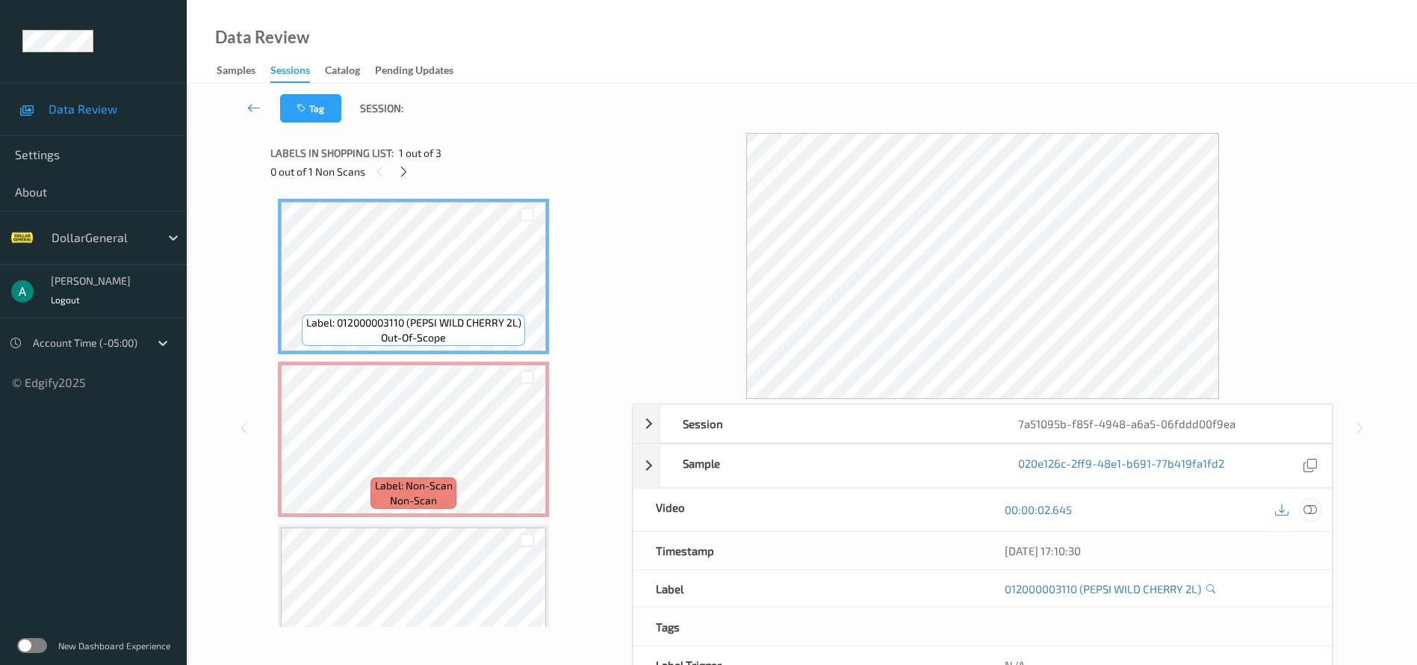
click at [1316, 506] on icon at bounding box center [1309, 509] width 13 height 13
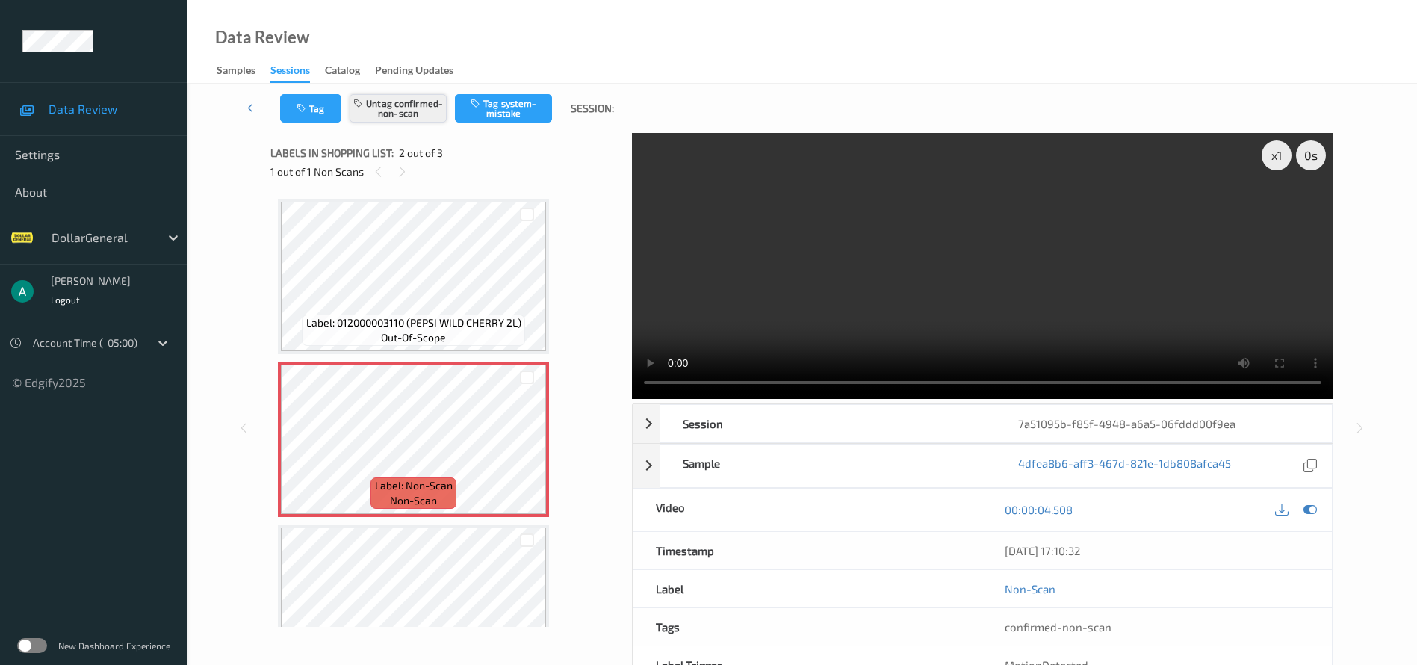
click at [415, 108] on button "Untag confirmed-non-scan" at bounding box center [398, 108] width 97 height 28
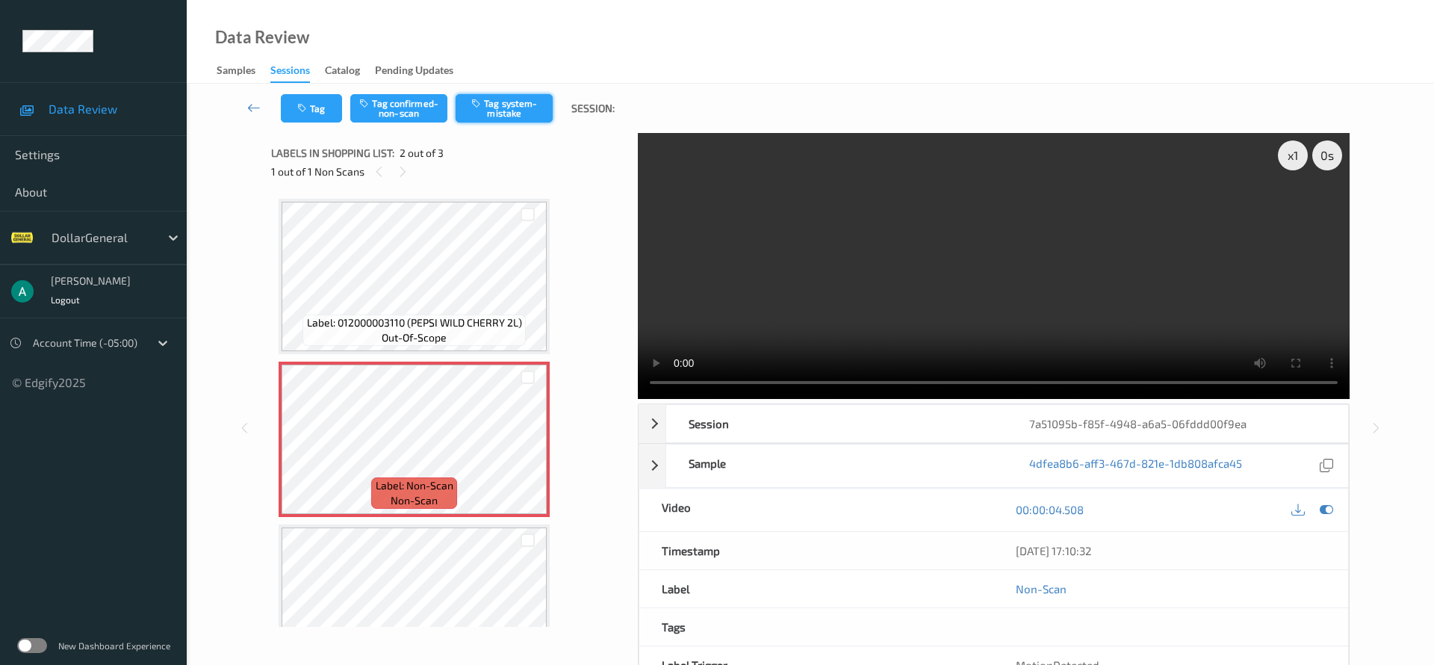
click at [524, 99] on button "Tag system-mistake" at bounding box center [504, 108] width 97 height 28
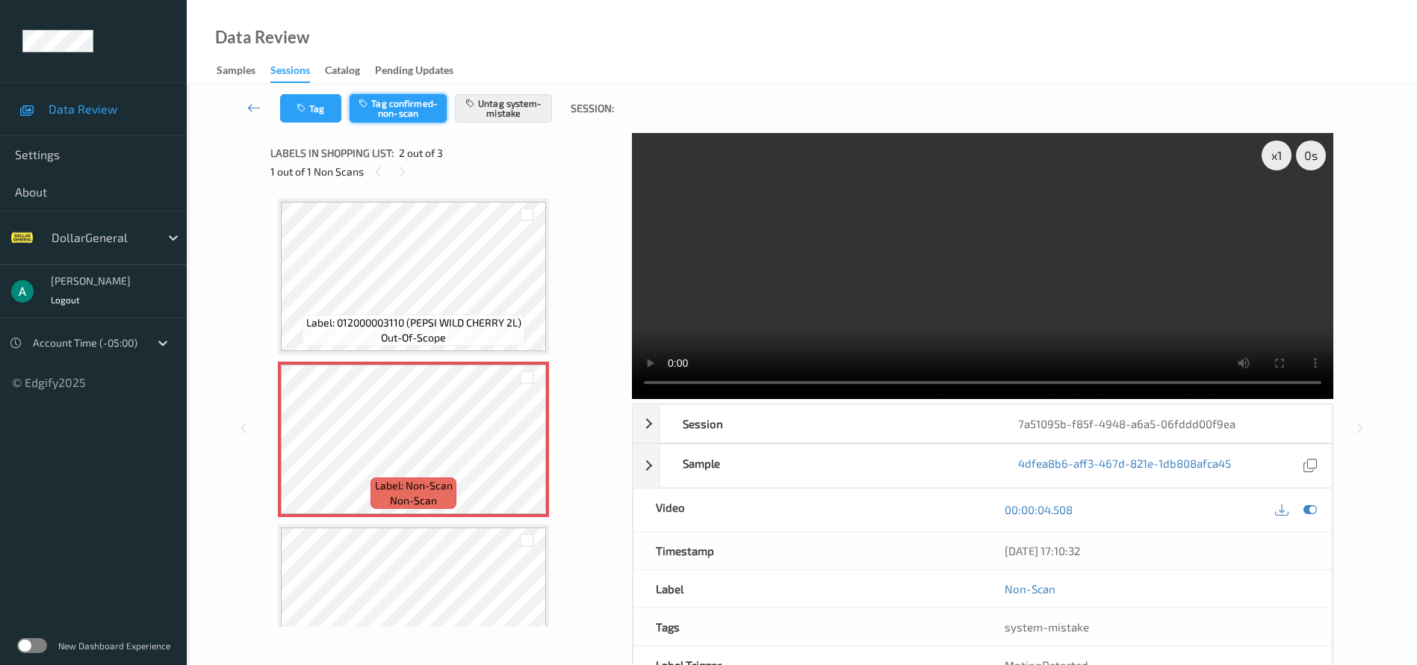
click at [425, 109] on button "Tag confirmed-non-scan" at bounding box center [398, 108] width 97 height 28
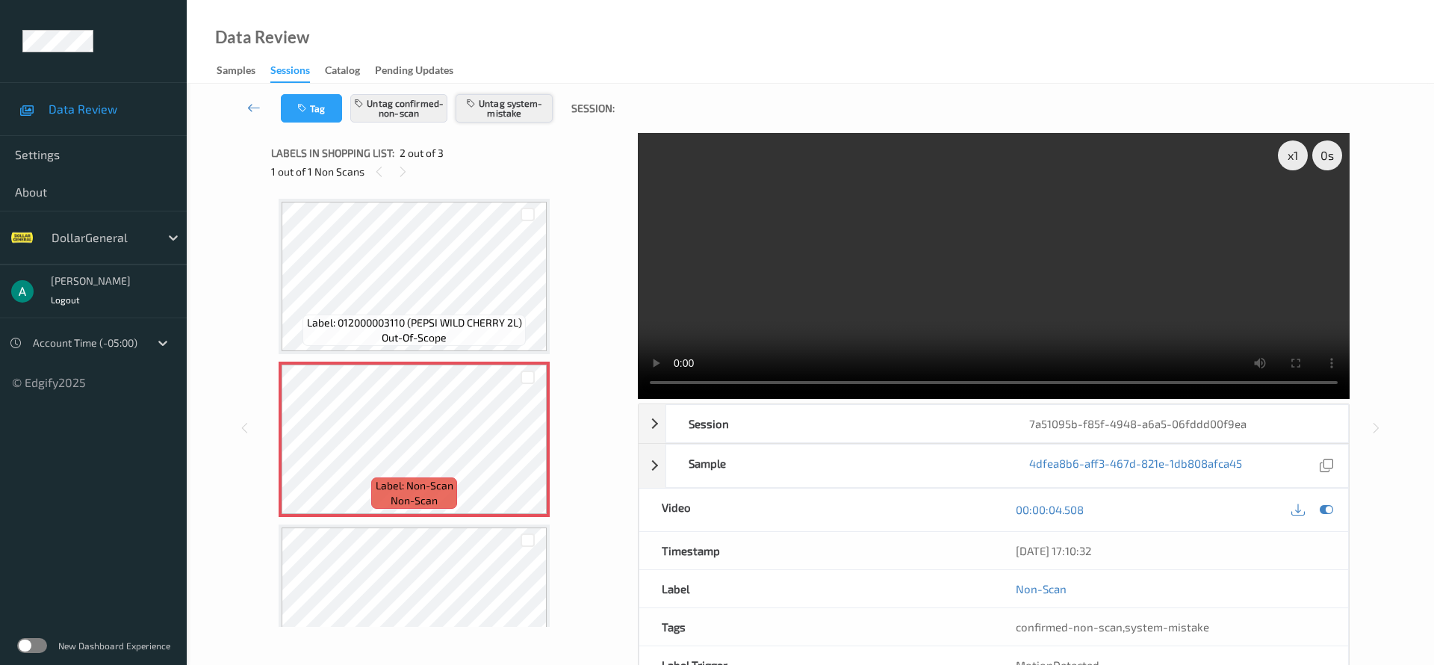
click at [501, 114] on button "Untag system-mistake" at bounding box center [504, 108] width 97 height 28
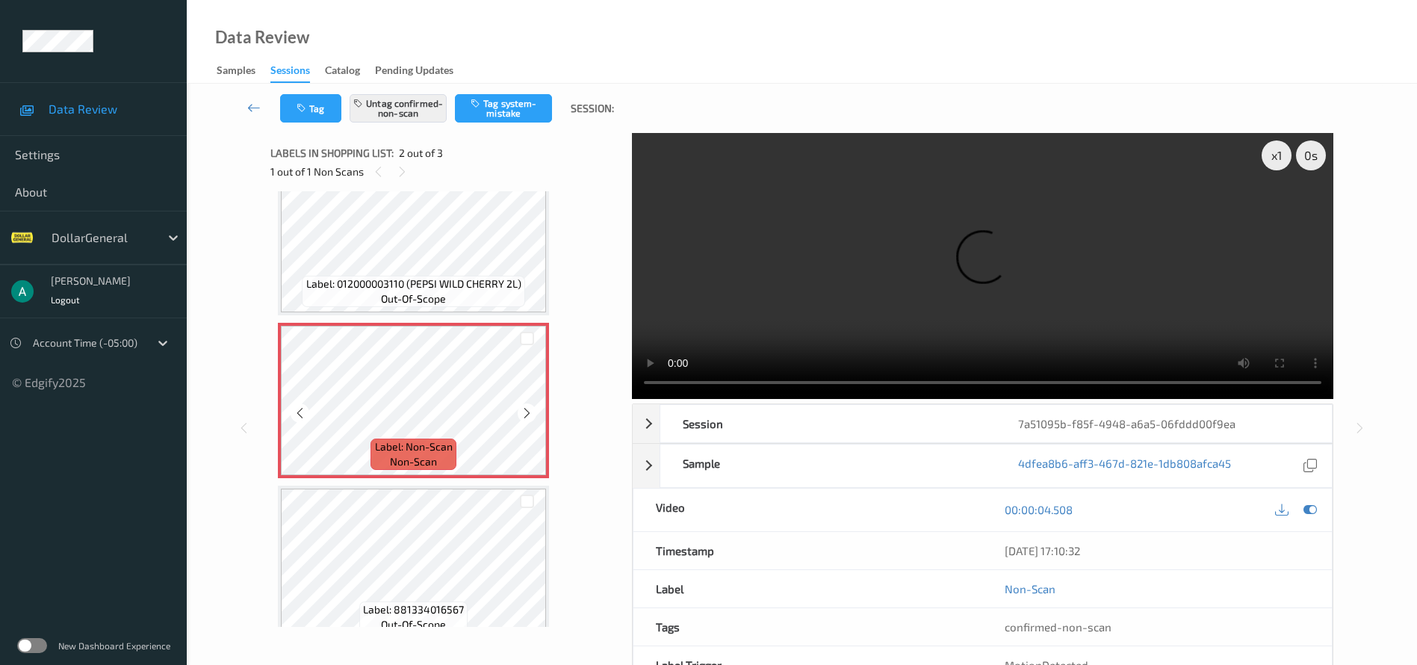
scroll to position [61, 0]
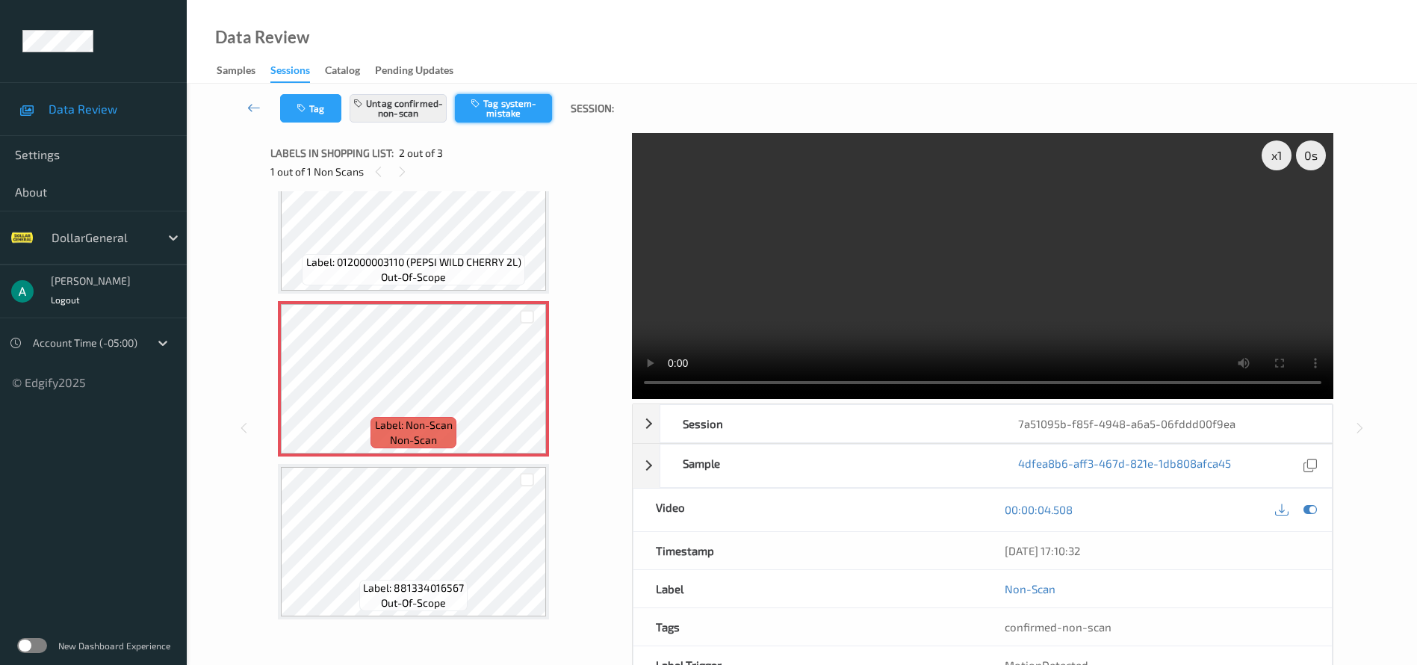
click at [531, 108] on button "Tag system-mistake" at bounding box center [503, 108] width 97 height 28
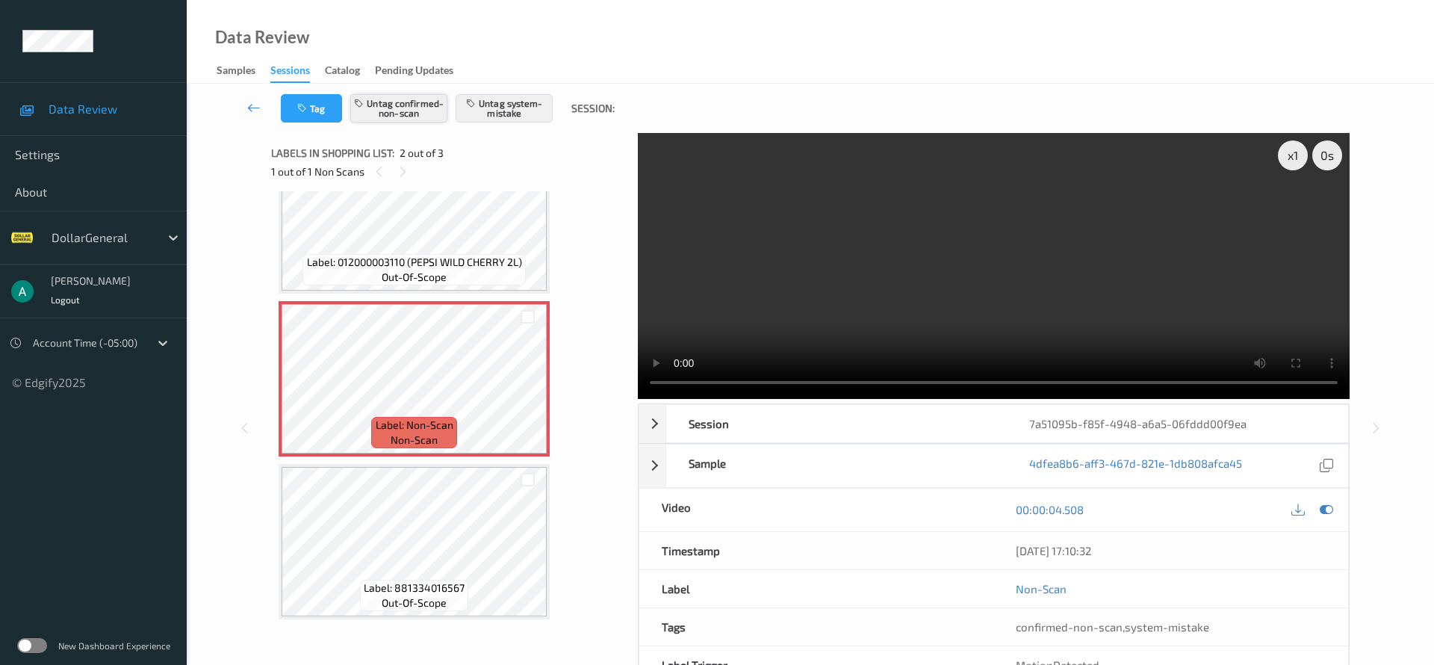
click at [421, 107] on button "Untag confirmed-non-scan" at bounding box center [398, 108] width 97 height 28
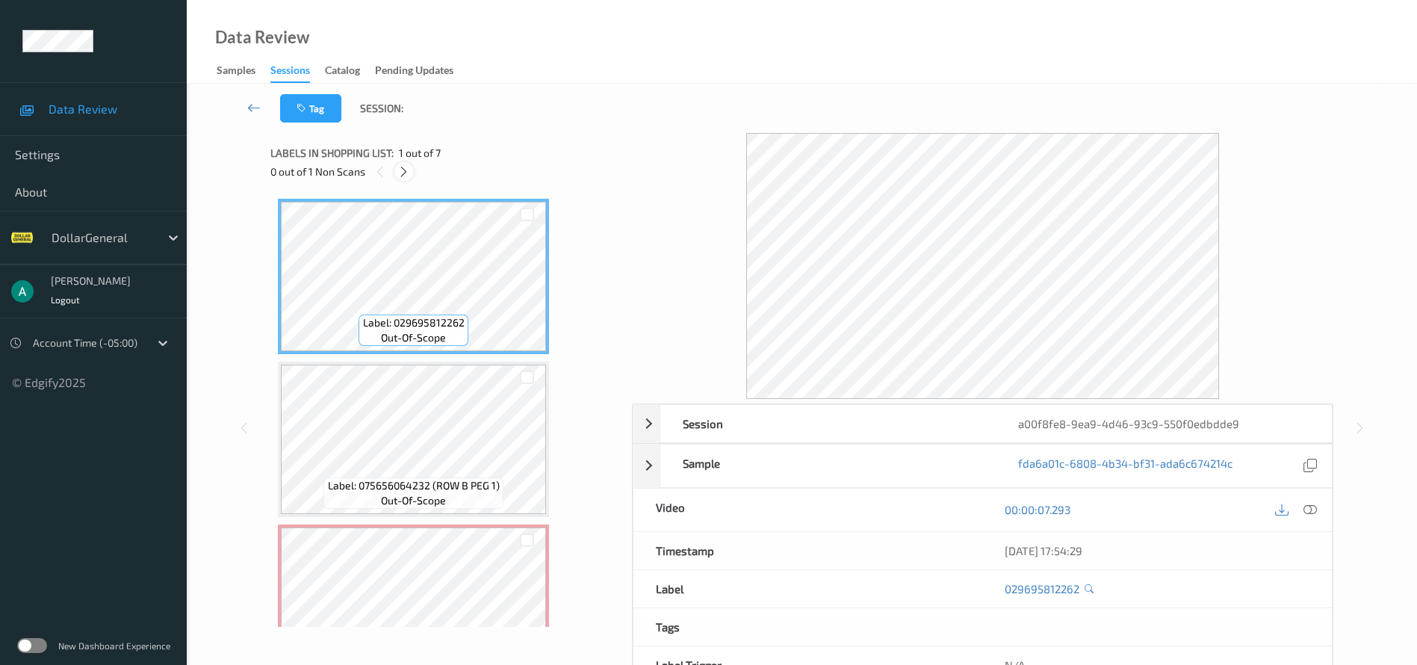
click at [410, 167] on icon at bounding box center [403, 171] width 13 height 13
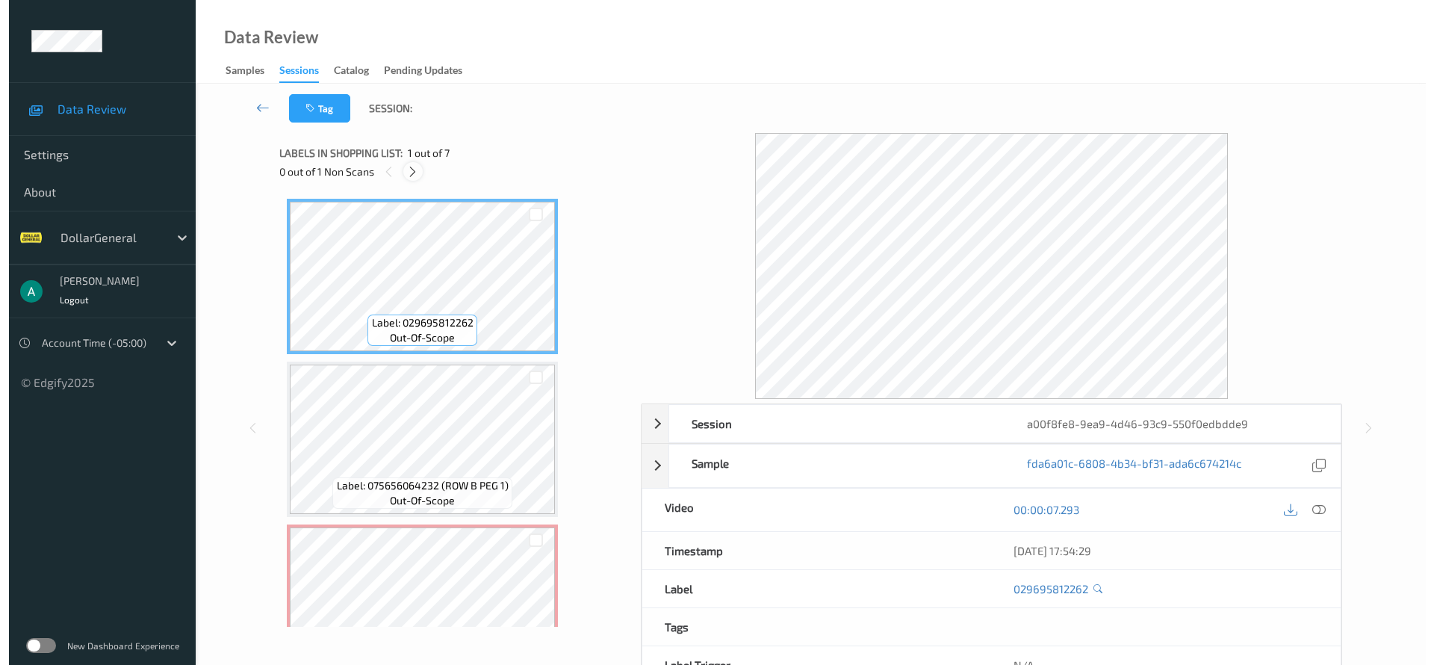
scroll to position [170, 0]
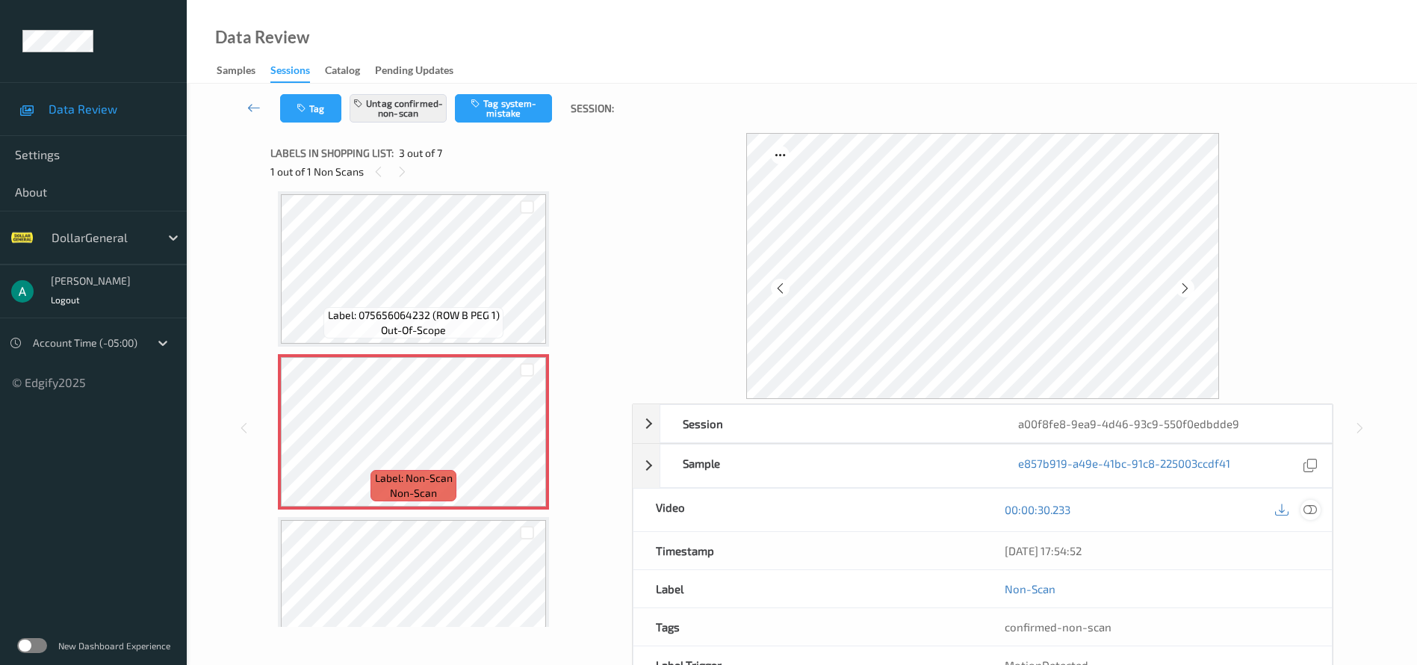
click at [1310, 505] on icon at bounding box center [1309, 509] width 13 height 13
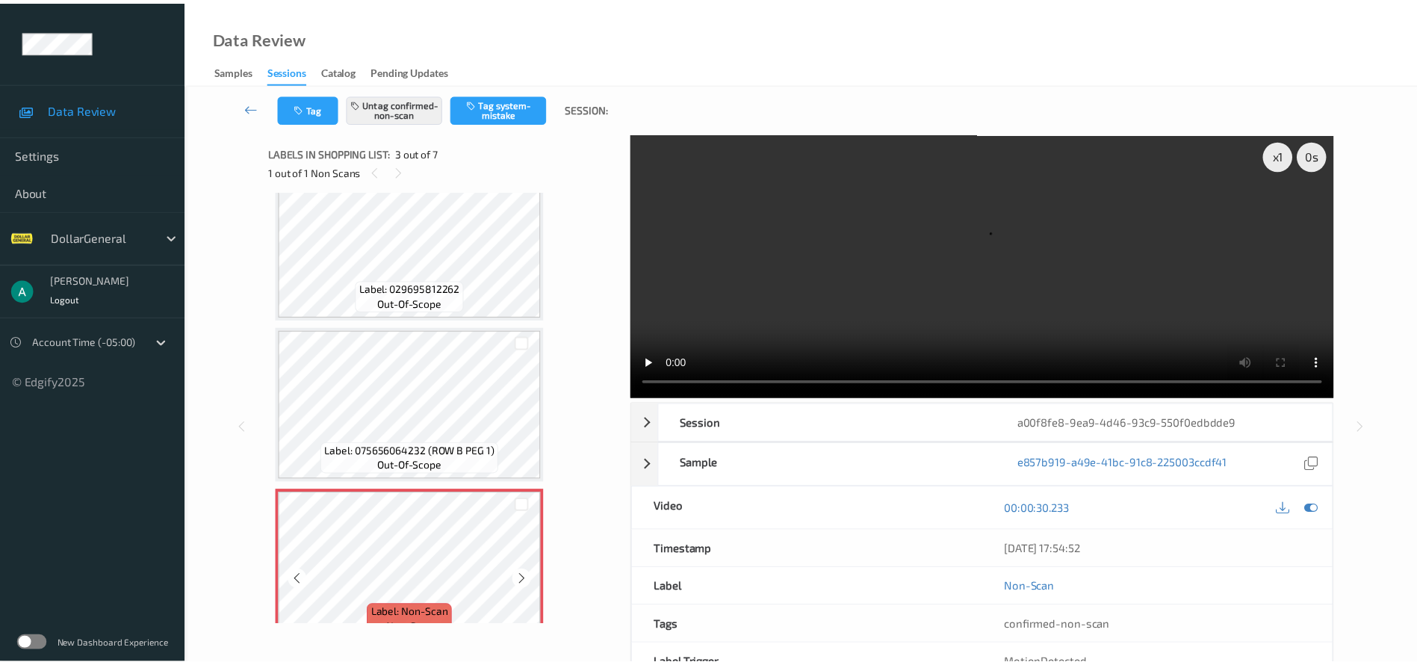
scroll to position [0, 0]
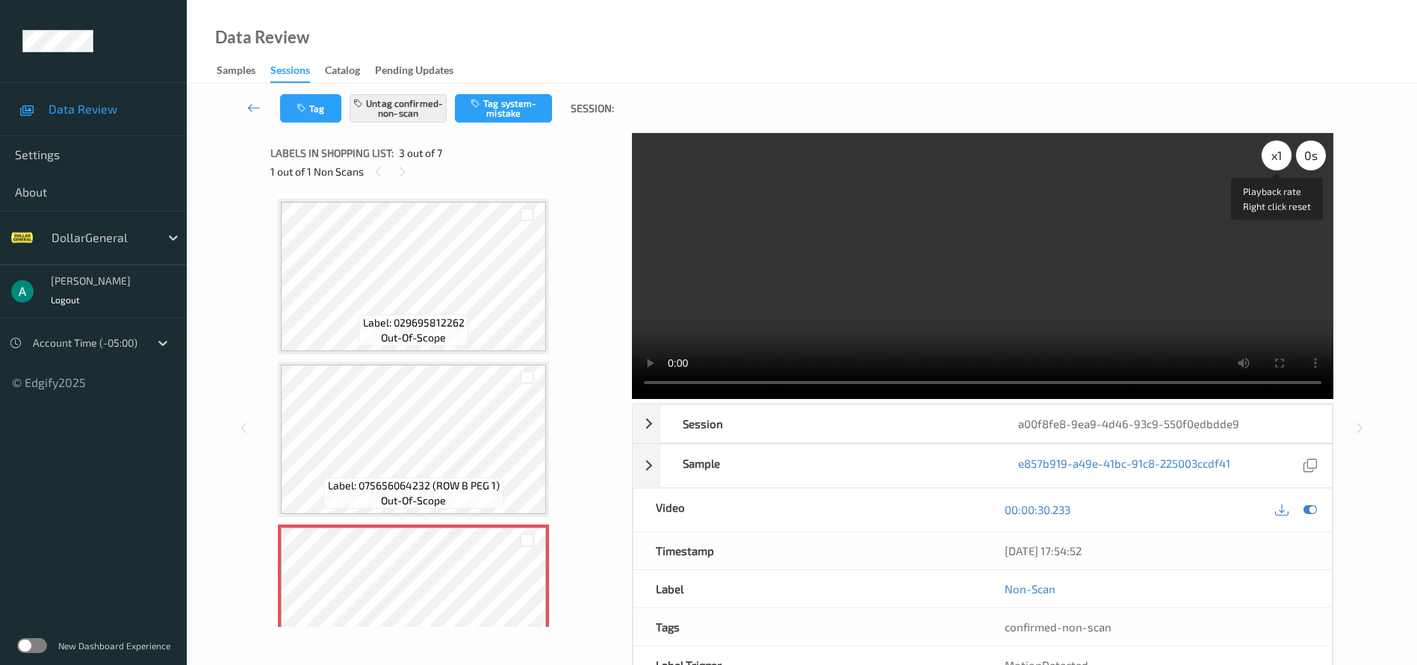
click at [1271, 152] on div "x 1" at bounding box center [1277, 155] width 30 height 30
click at [411, 103] on button "Untag confirmed-non-scan" at bounding box center [398, 108] width 97 height 28
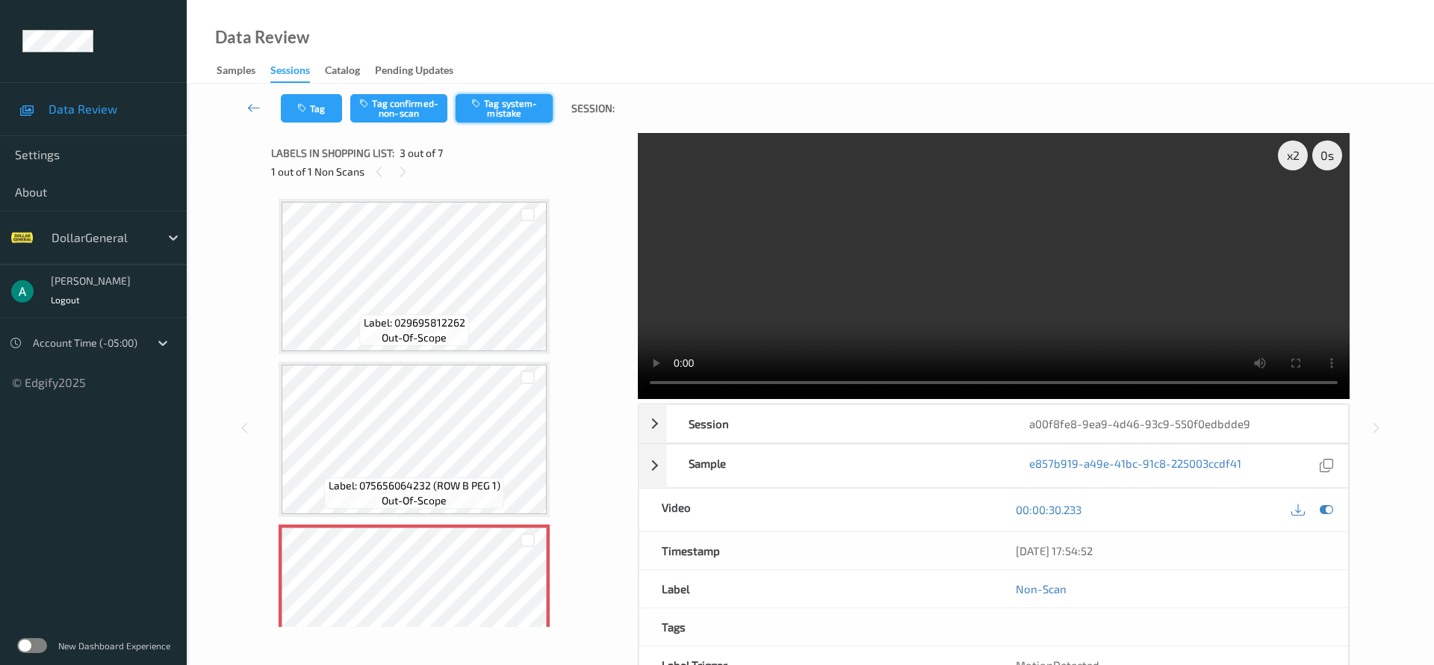
click at [524, 108] on button "Tag system-mistake" at bounding box center [504, 108] width 97 height 28
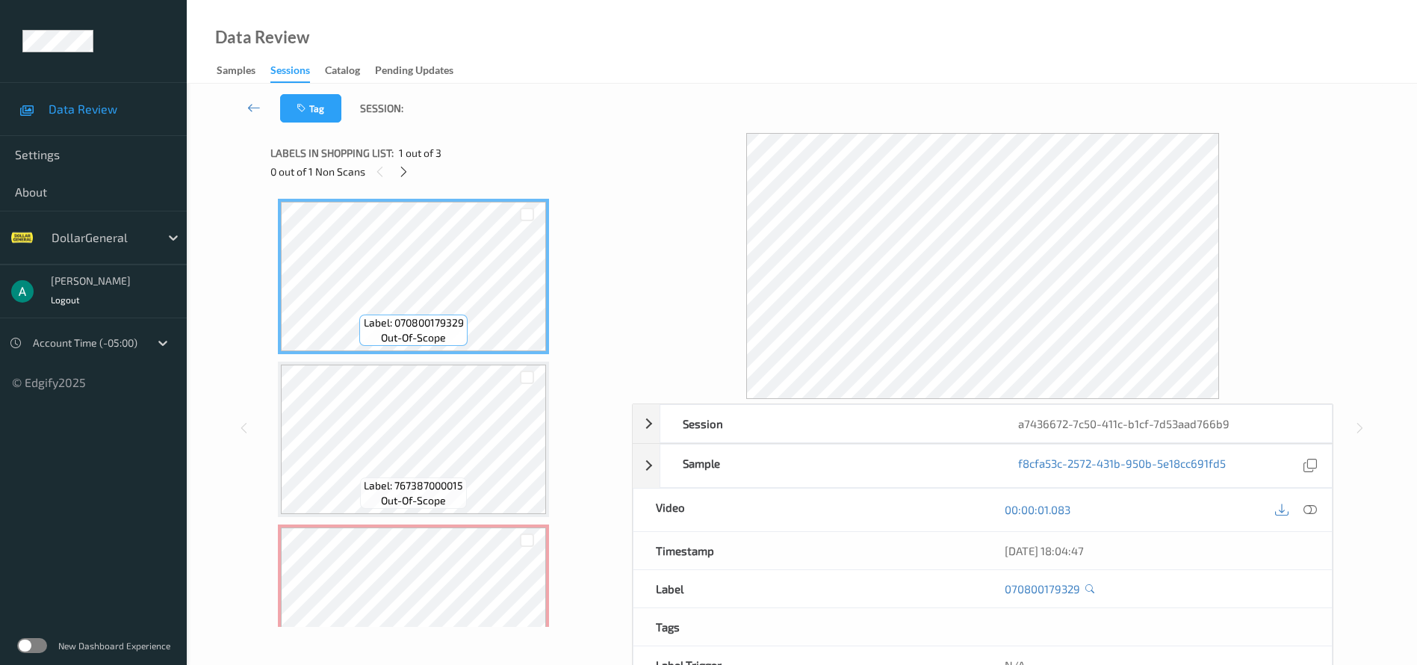
click at [397, 163] on div "0 out of 1 Non Scans" at bounding box center [445, 171] width 351 height 19
click at [398, 170] on icon at bounding box center [403, 171] width 13 height 13
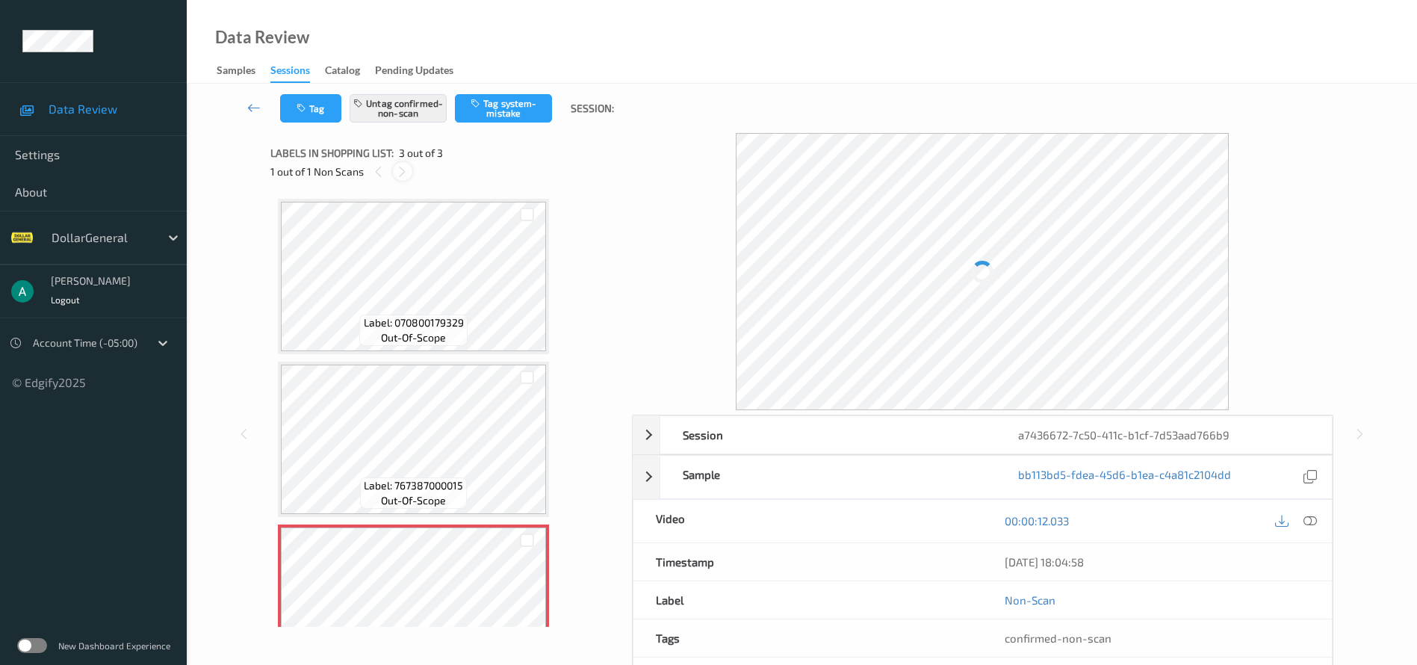
scroll to position [61, 0]
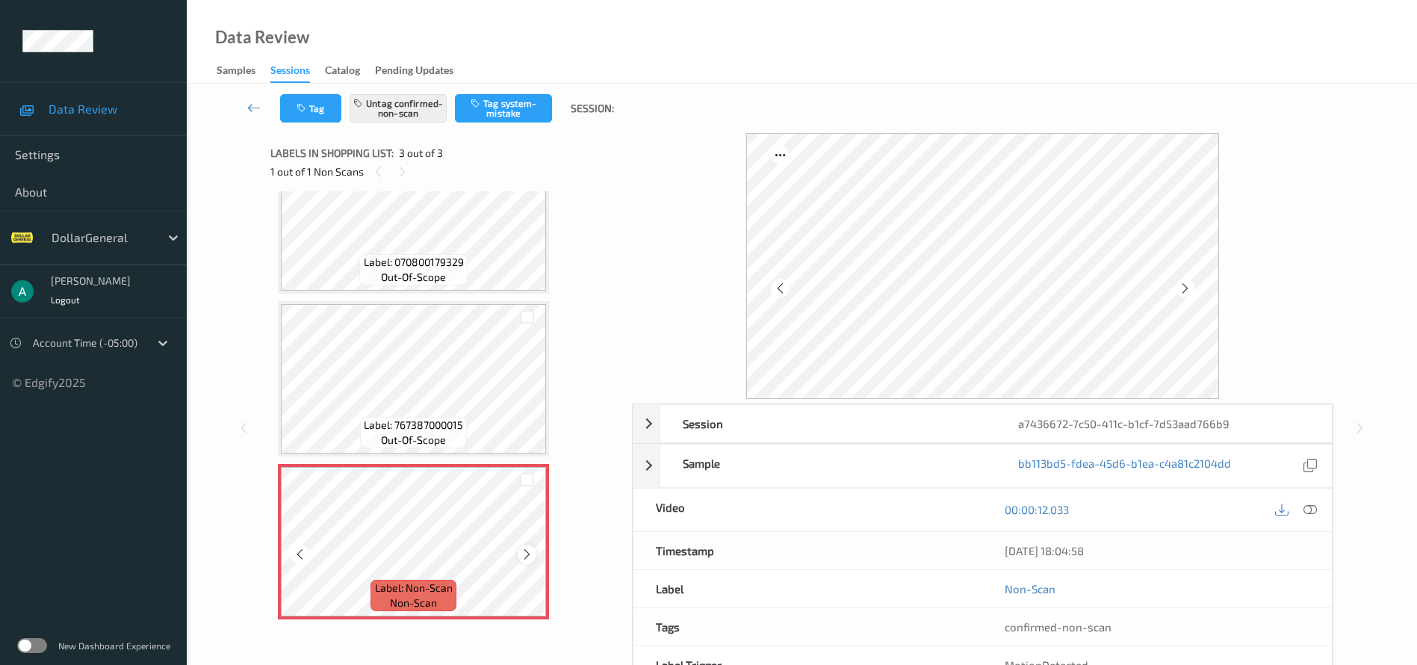
click at [527, 553] on icon at bounding box center [527, 553] width 13 height 13
click at [415, 111] on button "Untag confirmed-non-scan" at bounding box center [398, 108] width 97 height 28
click at [499, 113] on button "Tag system-mistake" at bounding box center [503, 108] width 97 height 28
click at [1309, 506] on icon at bounding box center [1309, 509] width 13 height 13
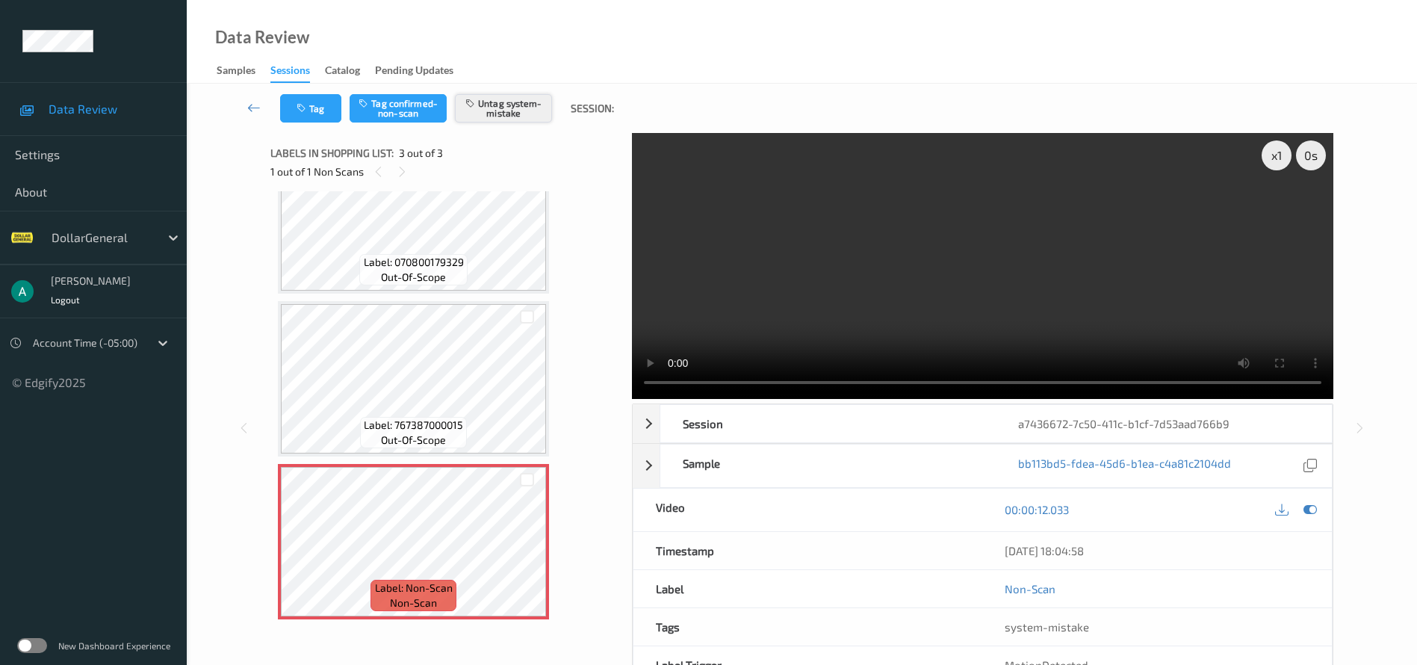
click at [495, 110] on button "Untag system-mistake" at bounding box center [503, 108] width 97 height 28
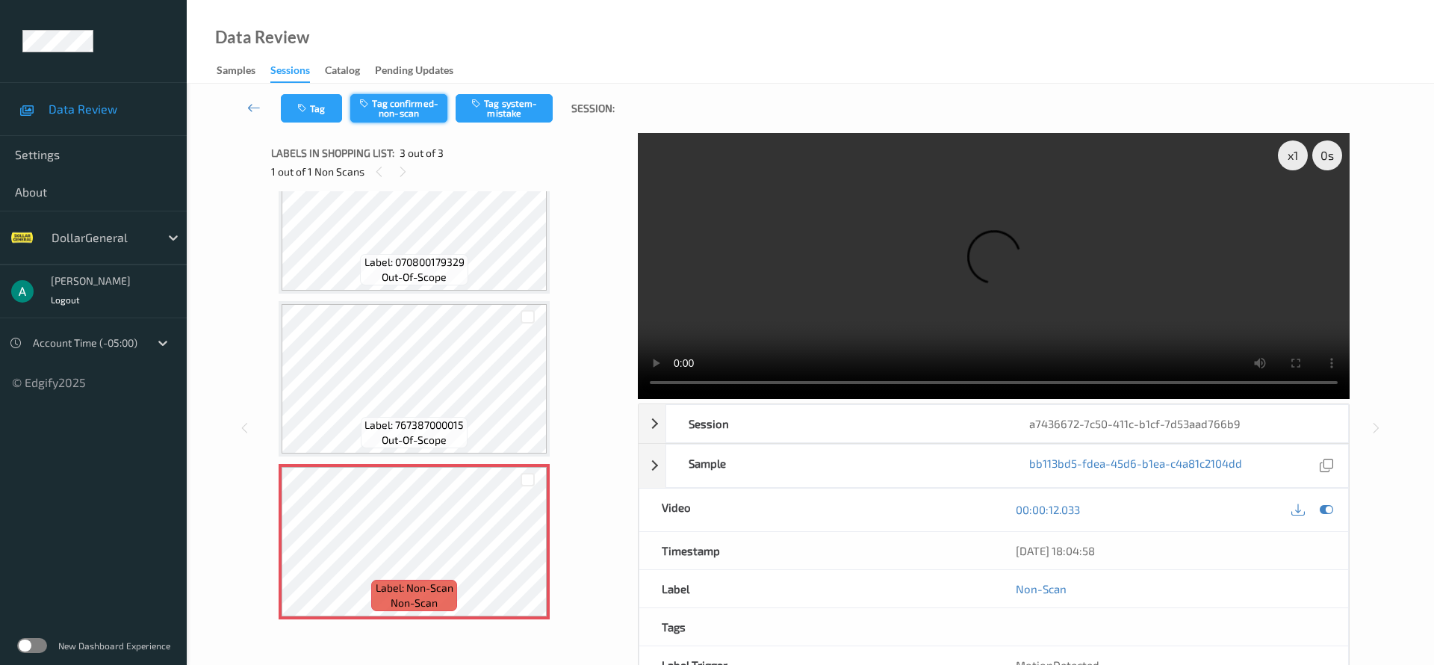
click at [415, 113] on button "Tag confirmed-non-scan" at bounding box center [398, 108] width 97 height 28
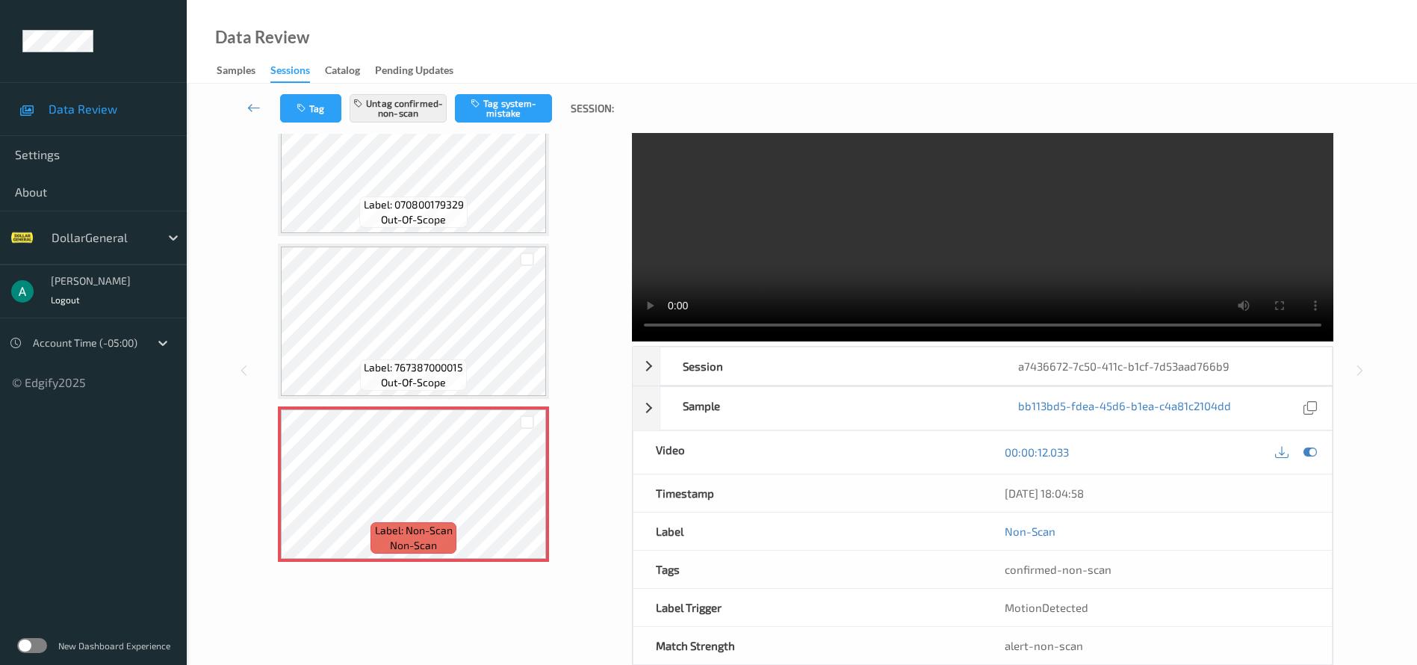
scroll to position [89, 0]
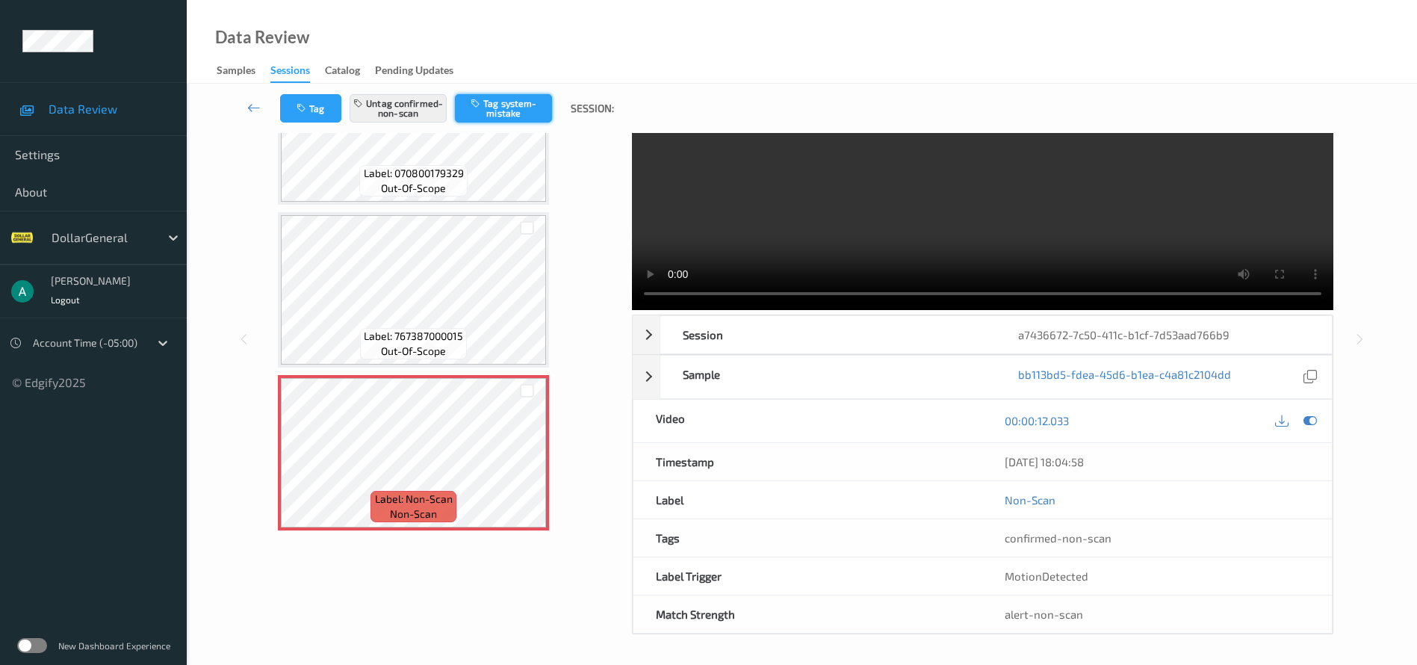
click at [508, 102] on button "Tag system-mistake" at bounding box center [503, 108] width 97 height 28
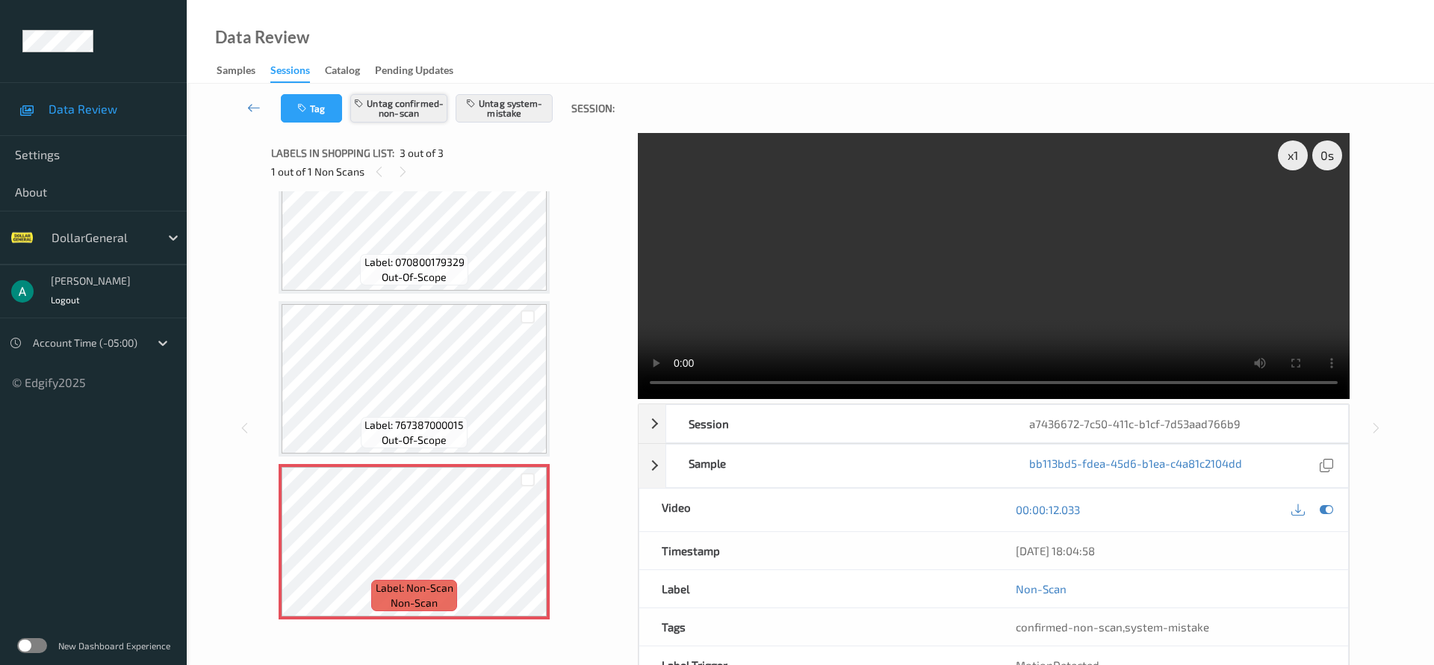
click at [426, 108] on button "Untag confirmed-non-scan" at bounding box center [398, 108] width 97 height 28
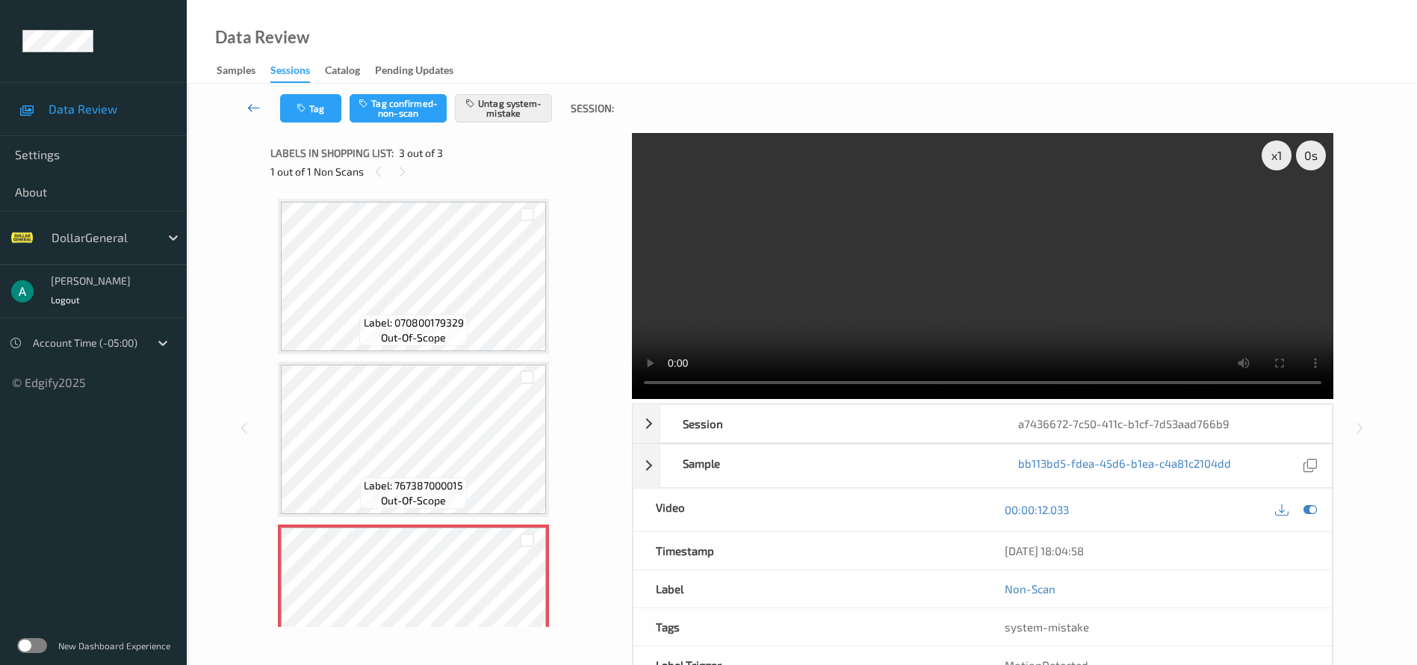
click at [251, 114] on icon at bounding box center [253, 107] width 13 height 15
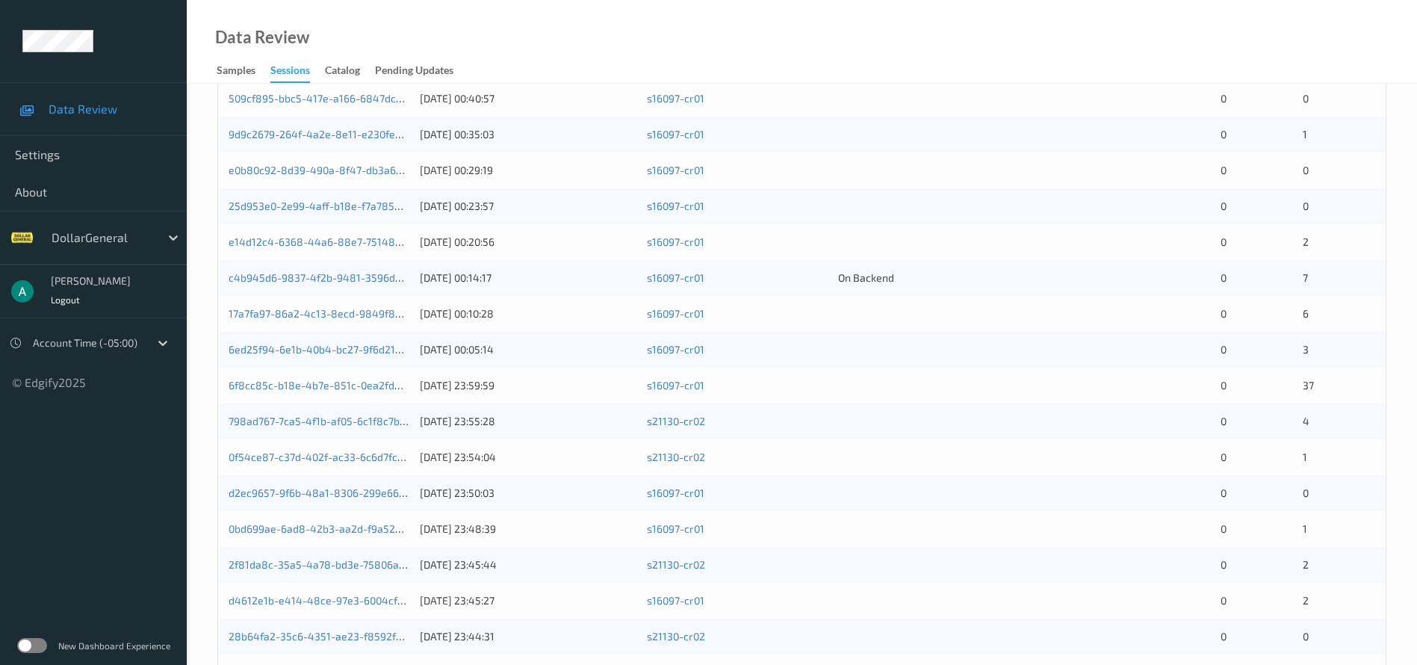
scroll to position [459, 0]
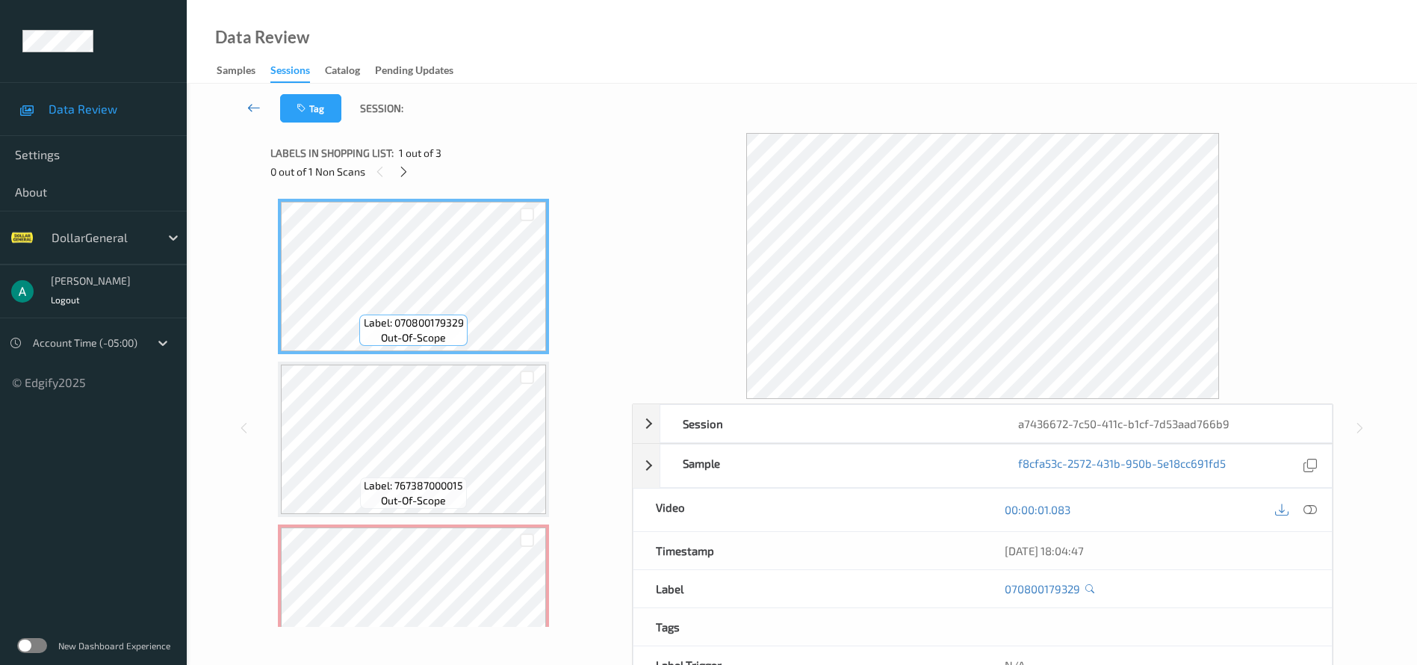
click at [250, 109] on icon at bounding box center [253, 107] width 13 height 15
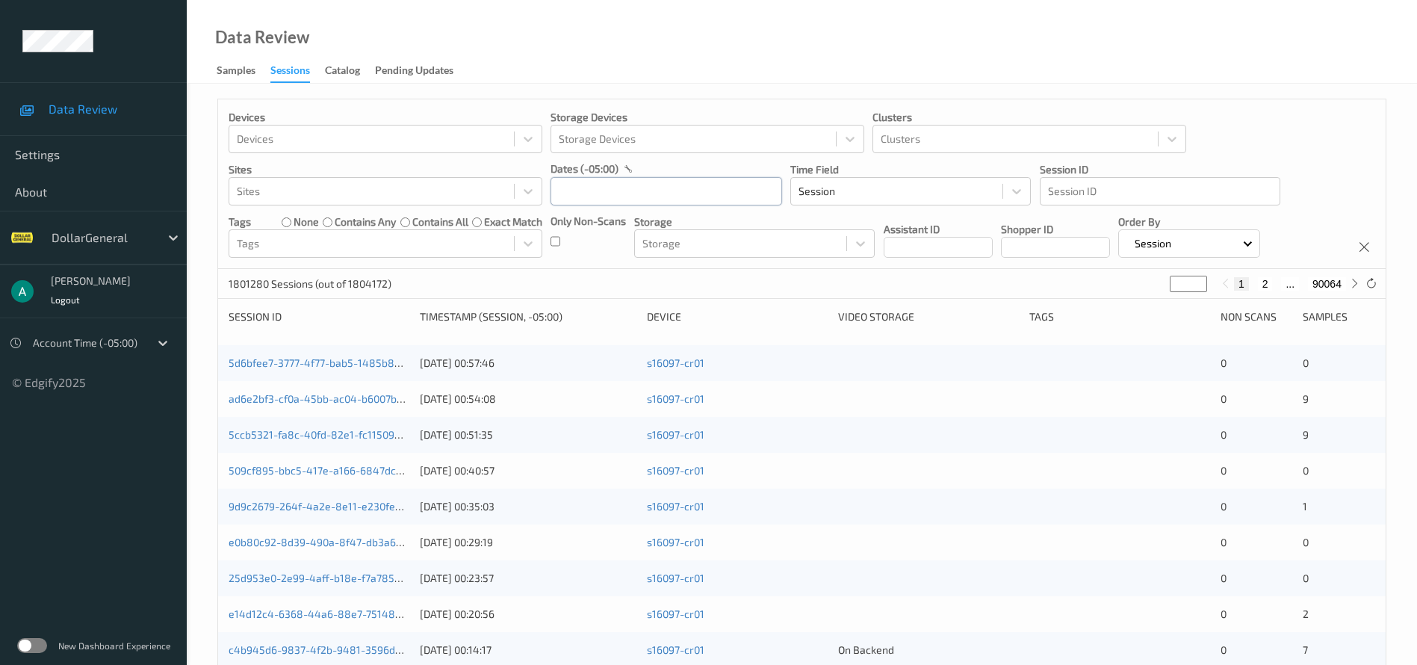
click at [627, 200] on input "text" at bounding box center [666, 191] width 232 height 28
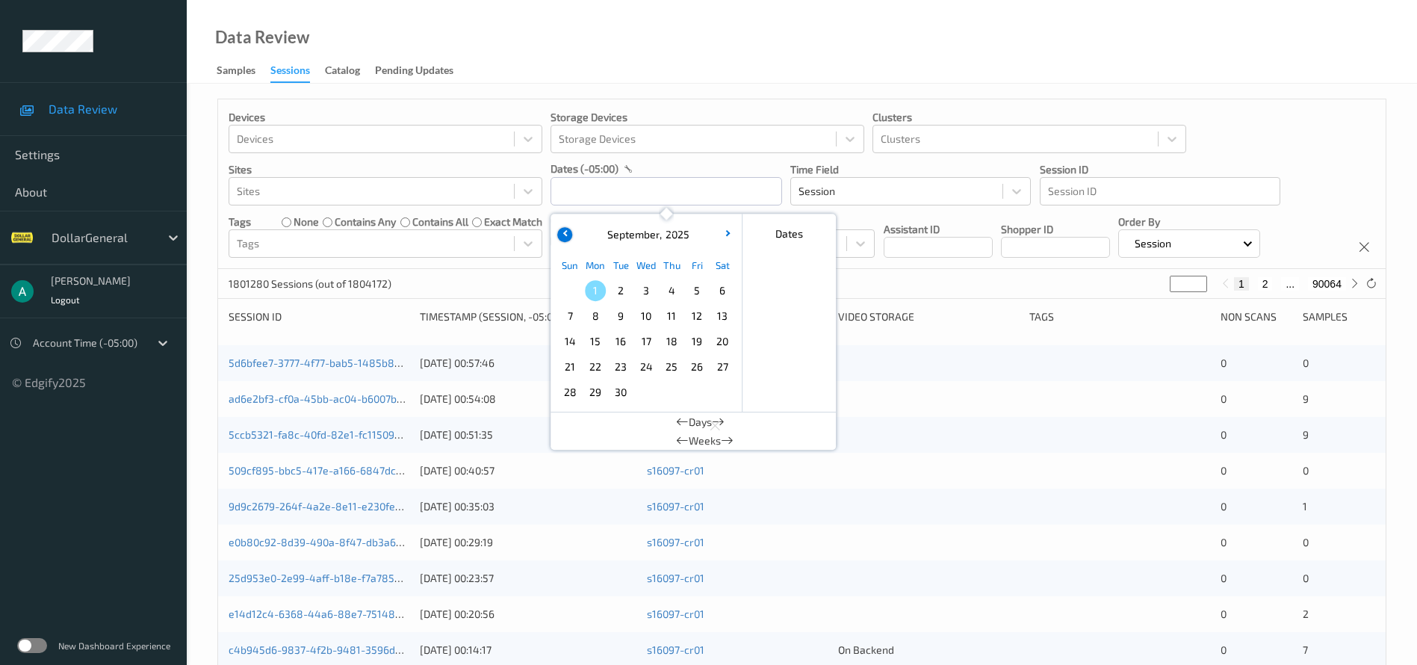
click at [568, 238] on button "button" at bounding box center [564, 234] width 15 height 15
click at [598, 340] on span "11" at bounding box center [595, 341] width 21 height 21
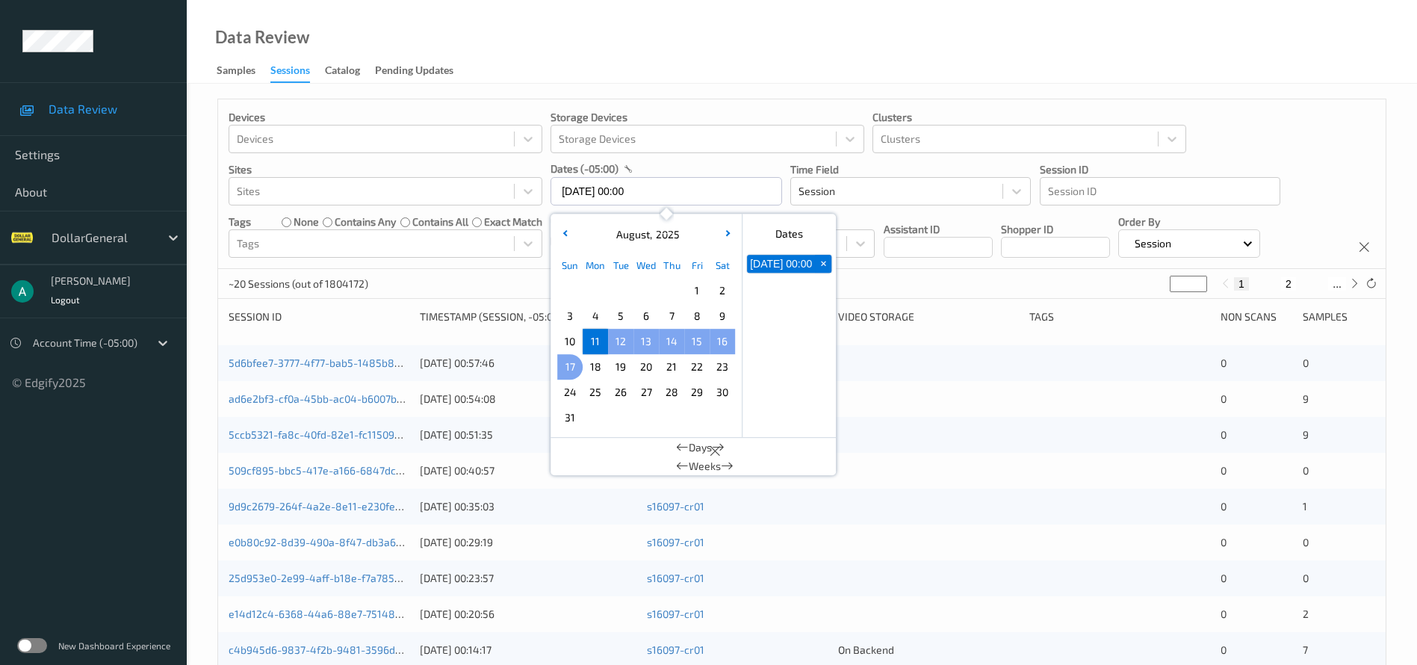
click at [574, 362] on span "17" at bounding box center [569, 366] width 21 height 21
type input "[DATE] 00:00 -> [DATE] 23:59"
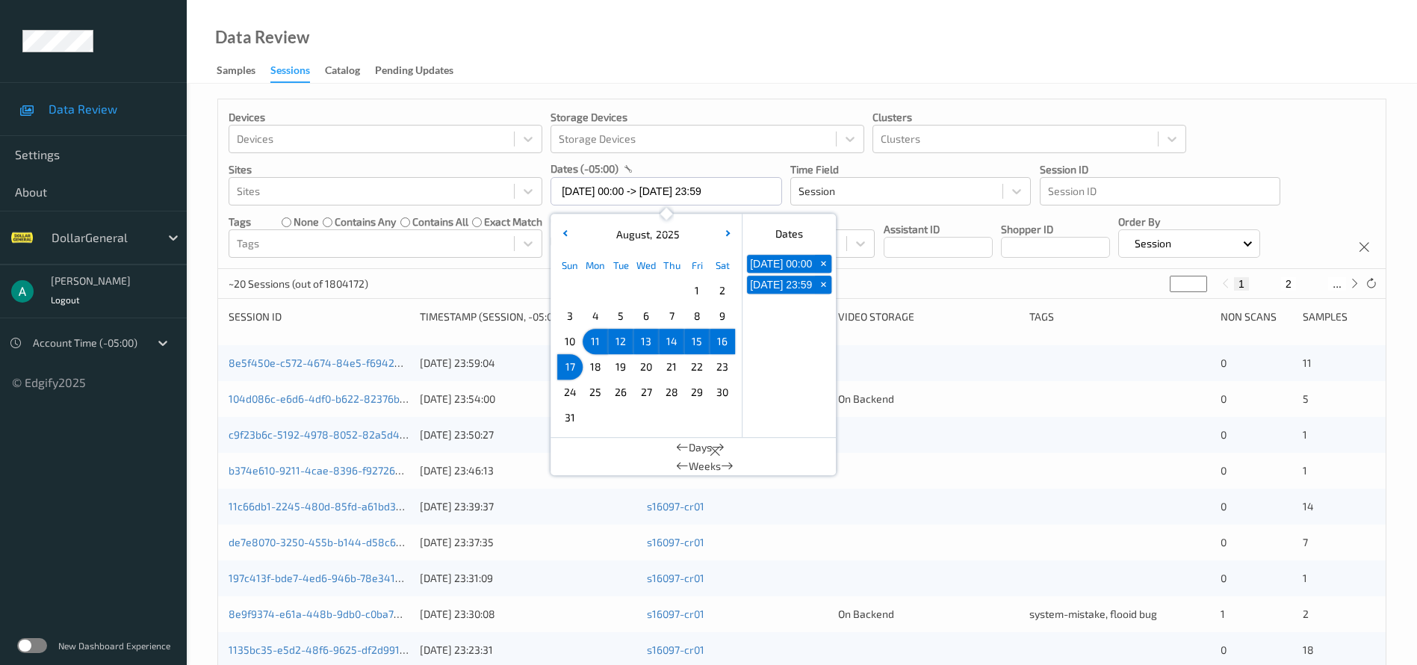
drag, startPoint x: 738, startPoint y: 37, endPoint x: 881, endPoint y: 168, distance: 194.5
click at [742, 43] on div "Data Review Samples Sessions Catalog Pending Updates" at bounding box center [802, 42] width 1230 height 84
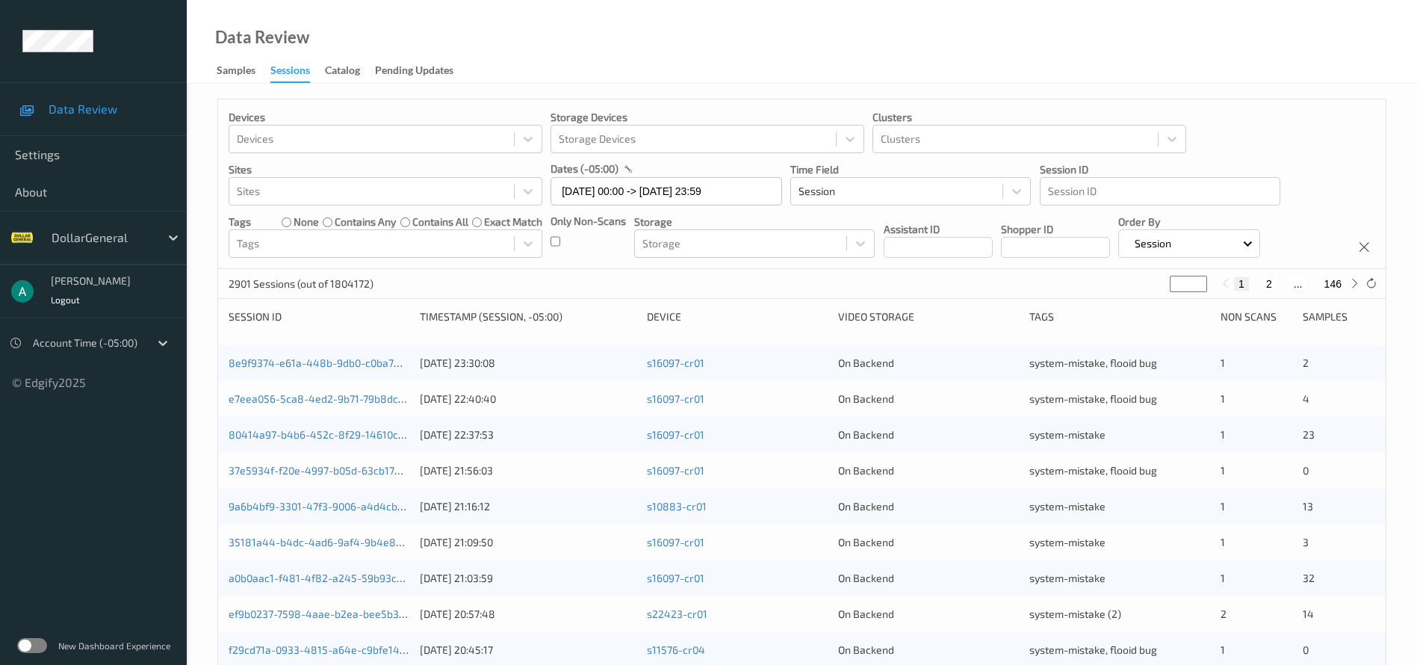
click at [1185, 291] on input "*" at bounding box center [1188, 284] width 37 height 16
type input "*"
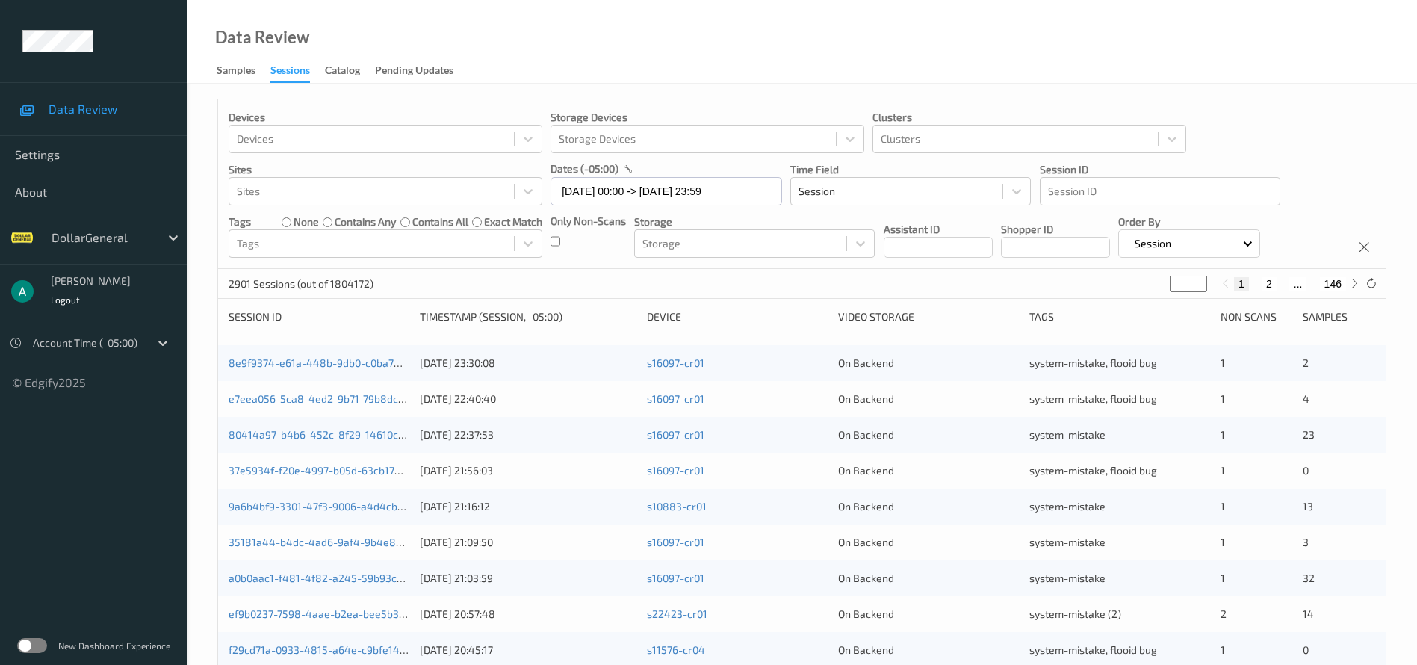
type input "**"
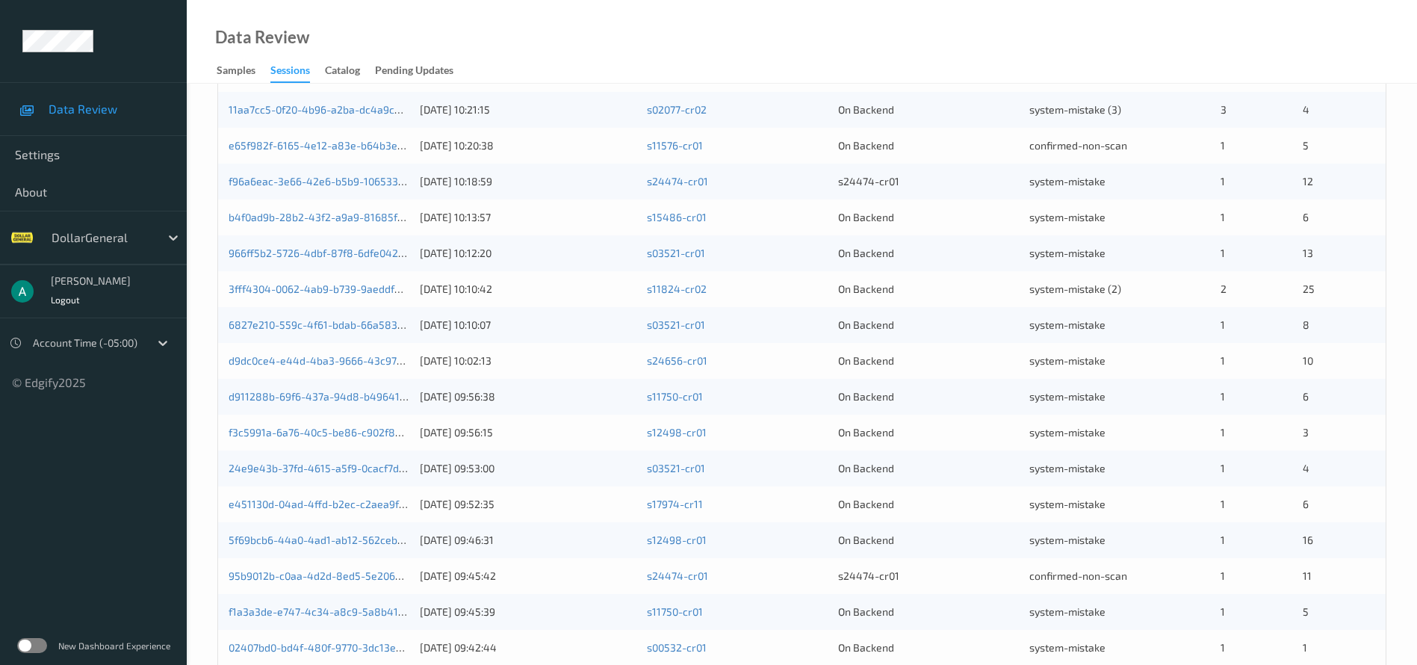
scroll to position [459, 0]
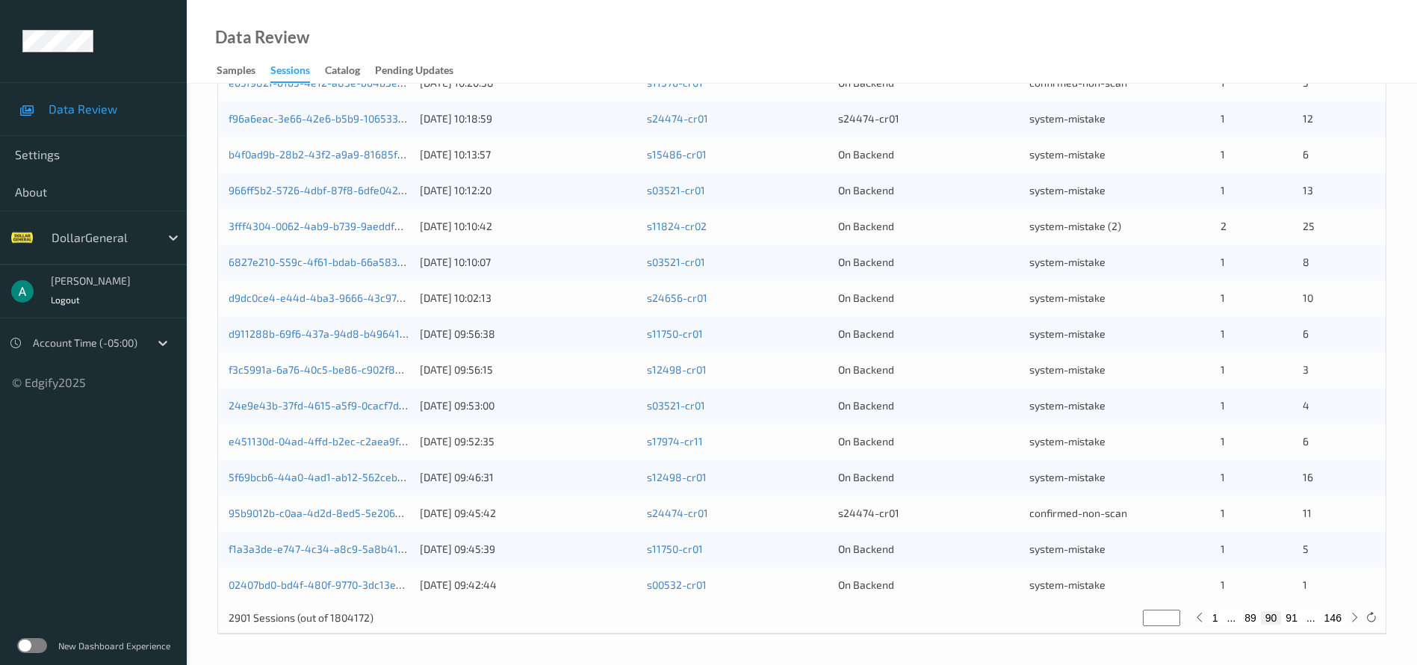
click at [1297, 625] on div "1 ... 89 90 91 ... 146" at bounding box center [1277, 617] width 172 height 16
click at [1294, 621] on button "91" at bounding box center [1291, 617] width 21 height 13
type input "**"
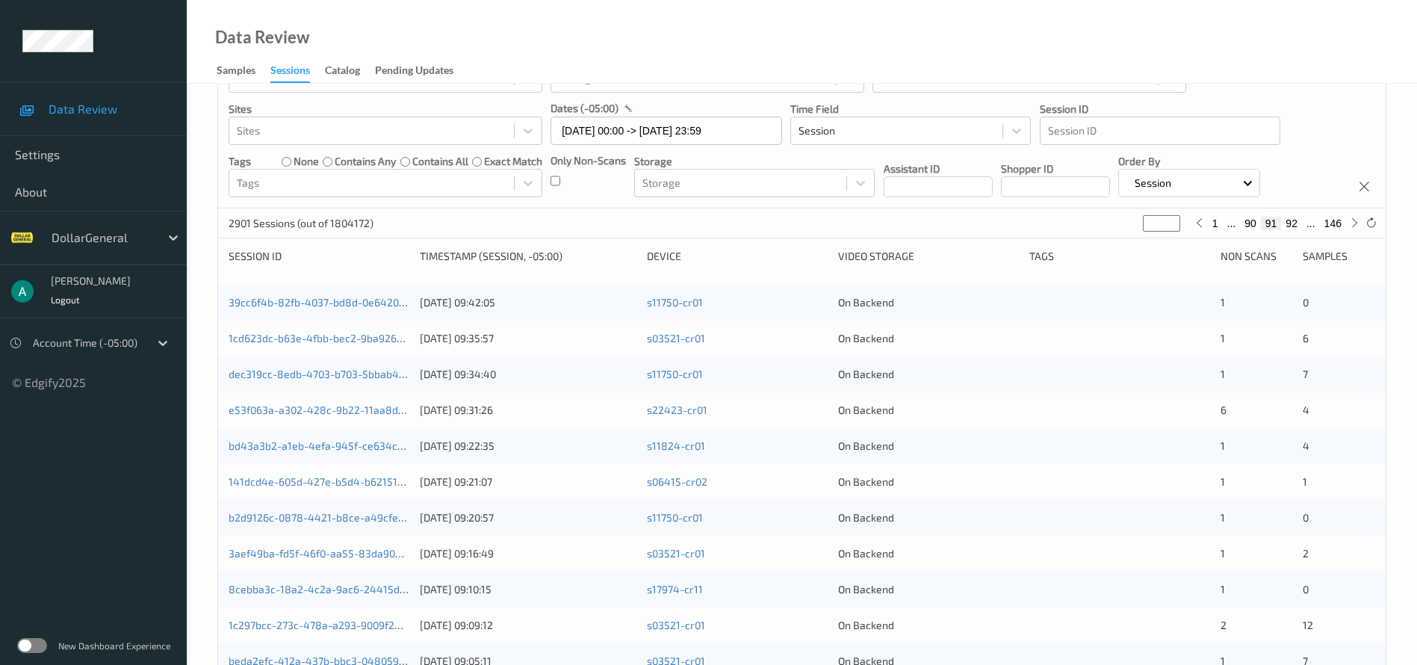
scroll to position [0, 0]
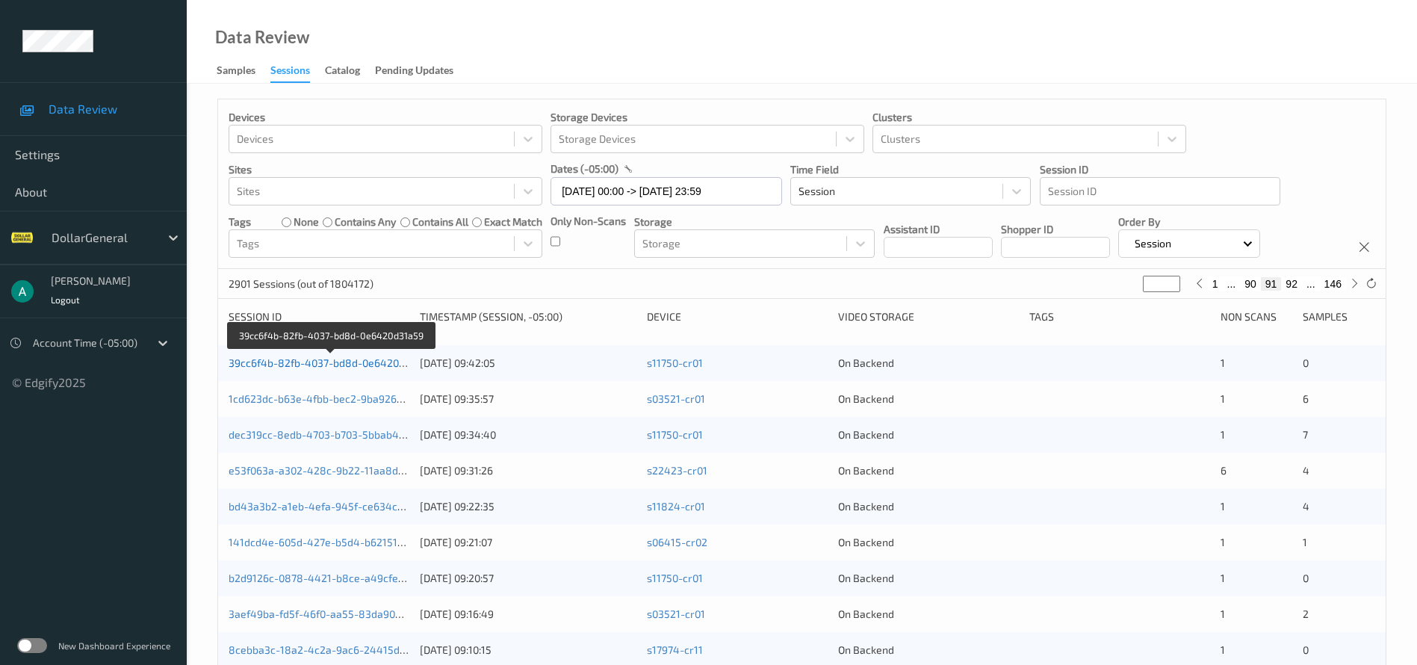
click at [391, 362] on link "39cc6f4b-82fb-4037-bd8d-0e6420d31a59" at bounding box center [331, 362] width 205 height 13
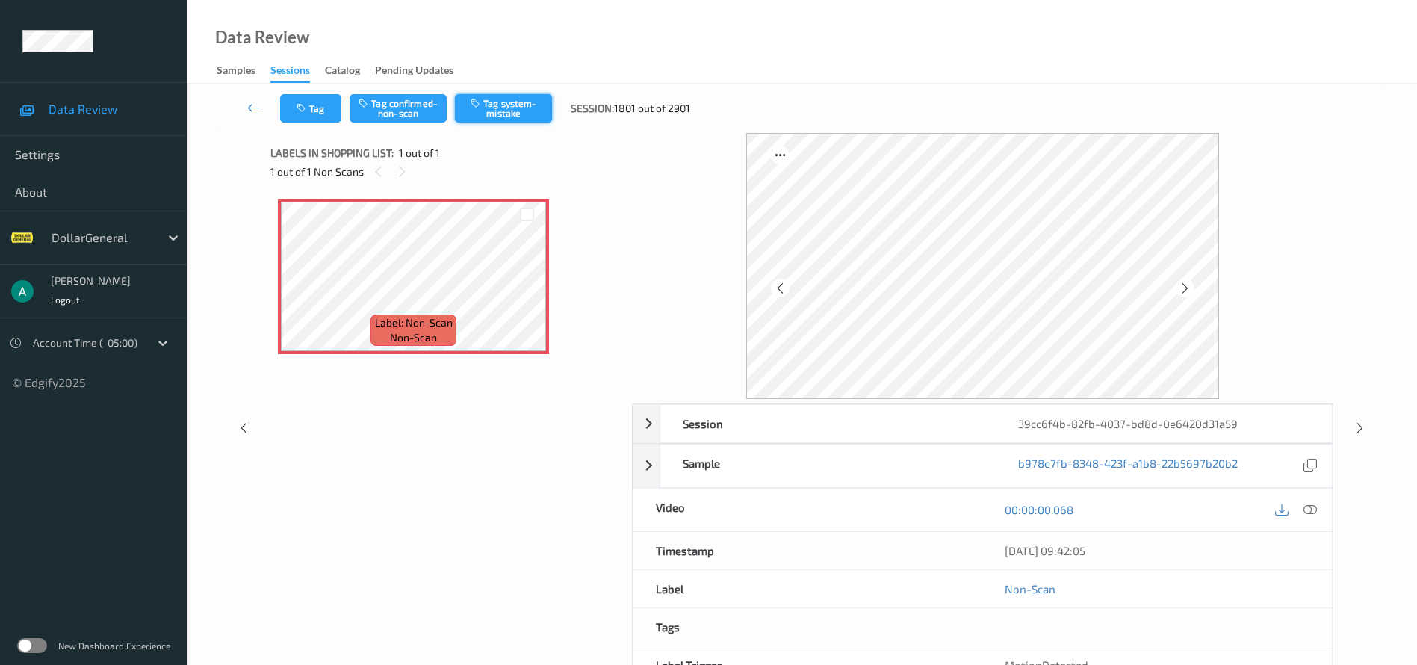
click at [499, 116] on button "Tag system-mistake" at bounding box center [503, 108] width 97 height 28
click at [525, 112] on button "Tag system-mistake" at bounding box center [503, 108] width 97 height 28
click at [488, 101] on button "Tag system-mistake" at bounding box center [503, 108] width 97 height 28
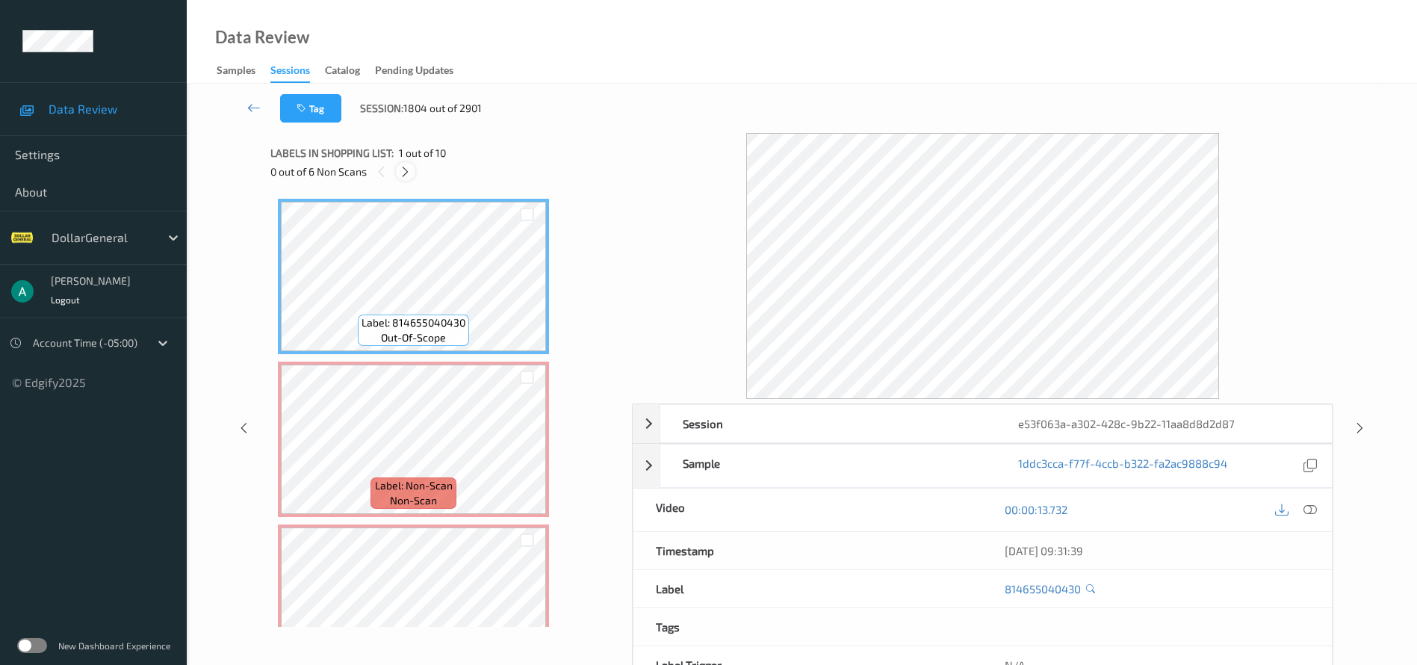
click at [403, 168] on icon at bounding box center [405, 171] width 13 height 13
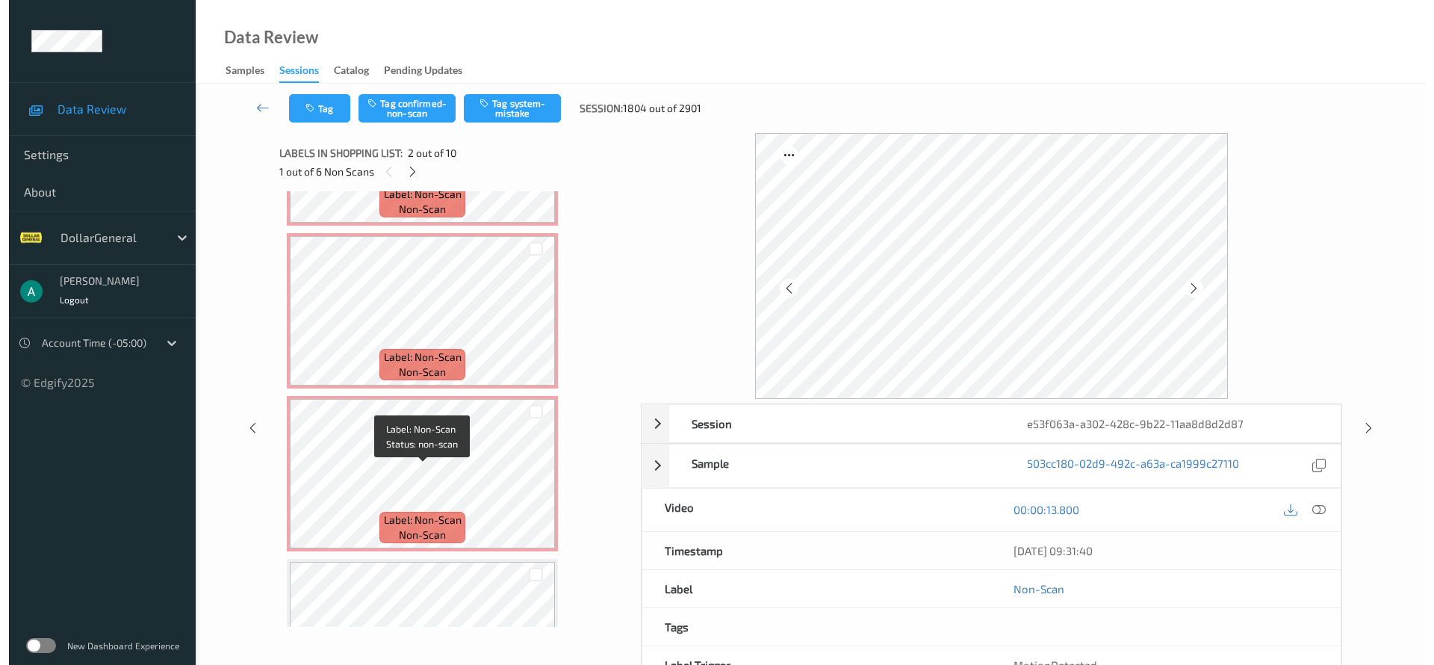
scroll to position [827, 0]
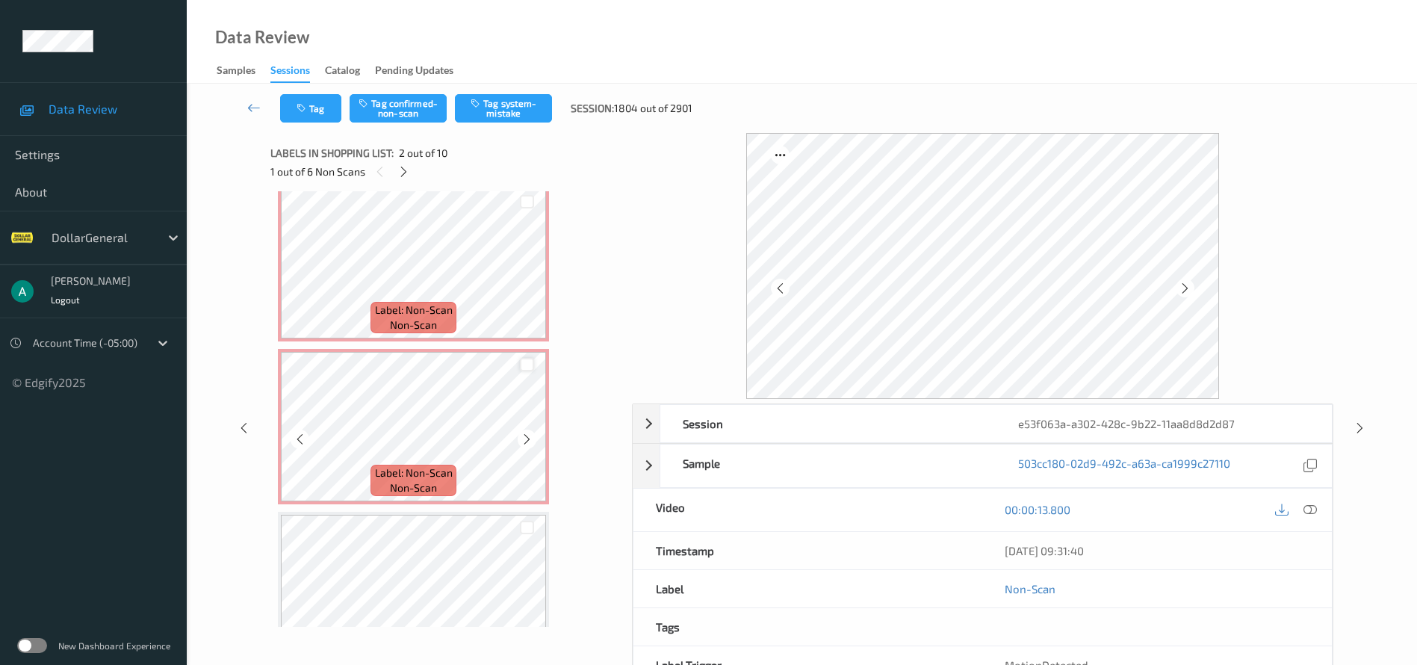
click at [534, 364] on div at bounding box center [527, 365] width 14 height 14
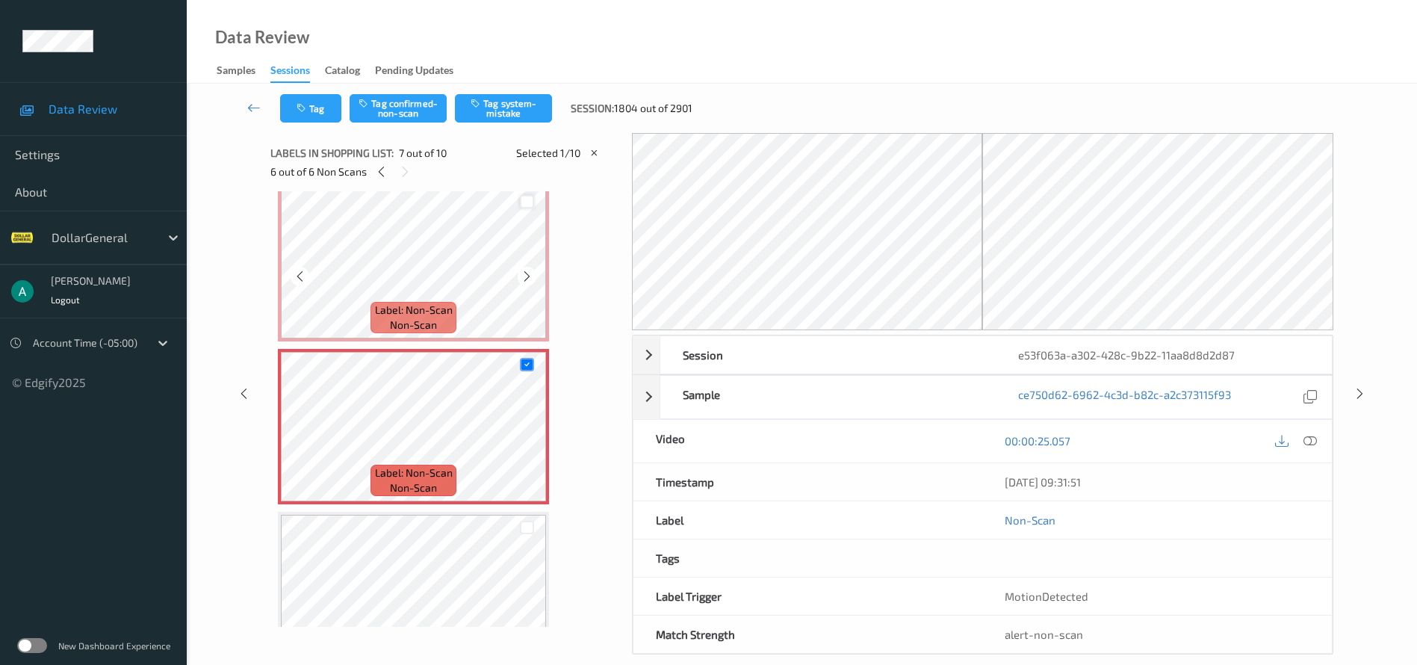
click at [525, 201] on div at bounding box center [527, 202] width 14 height 14
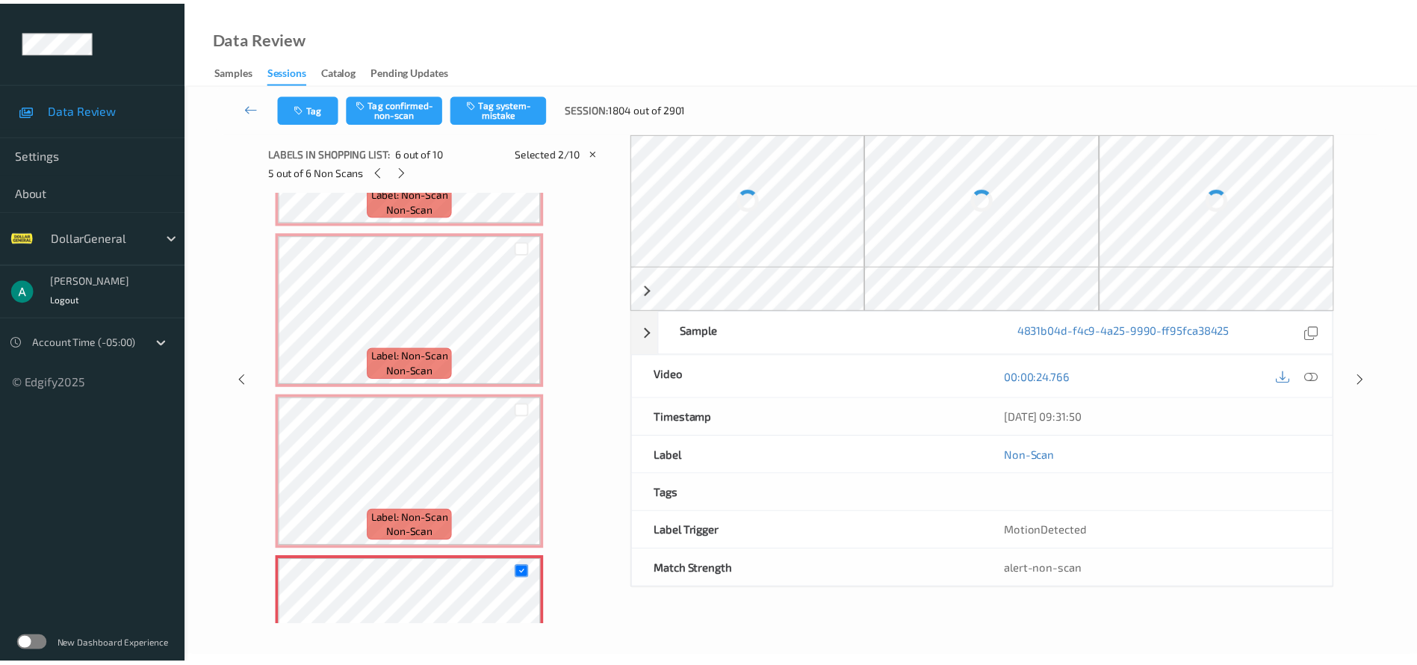
scroll to position [453, 0]
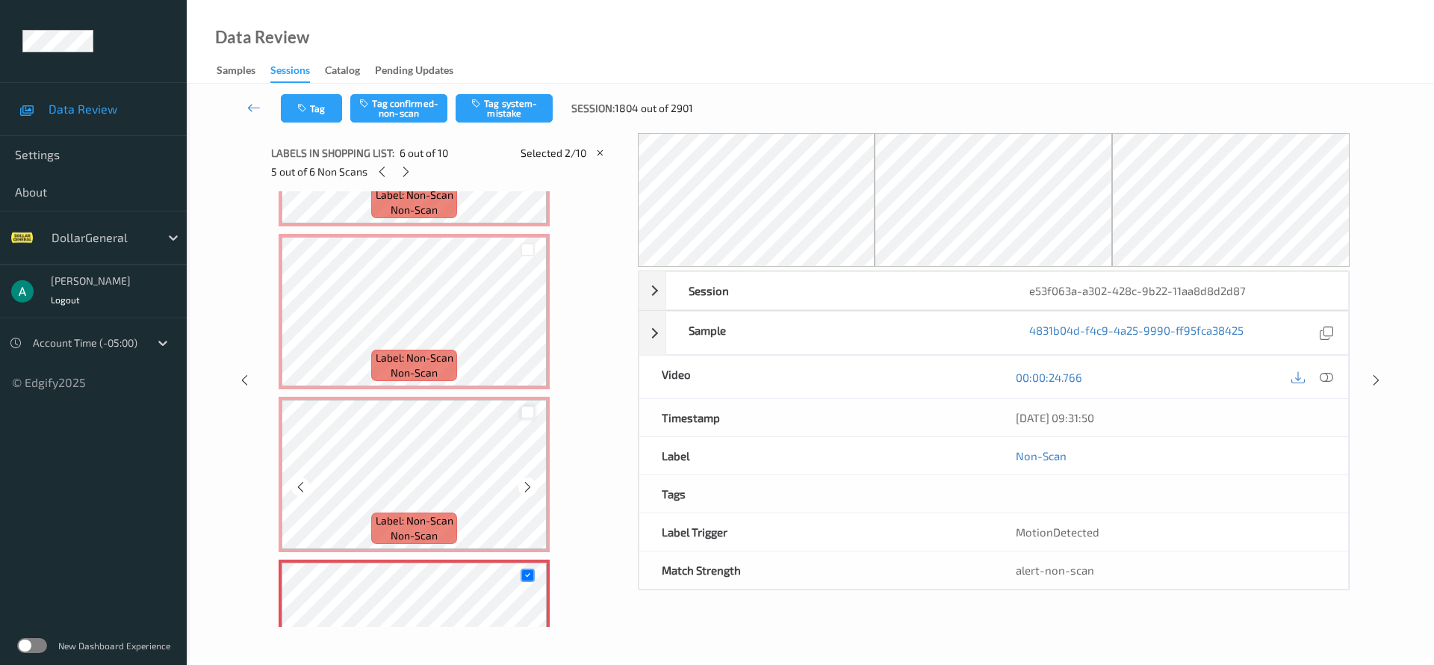
click at [522, 409] on div at bounding box center [528, 413] width 14 height 14
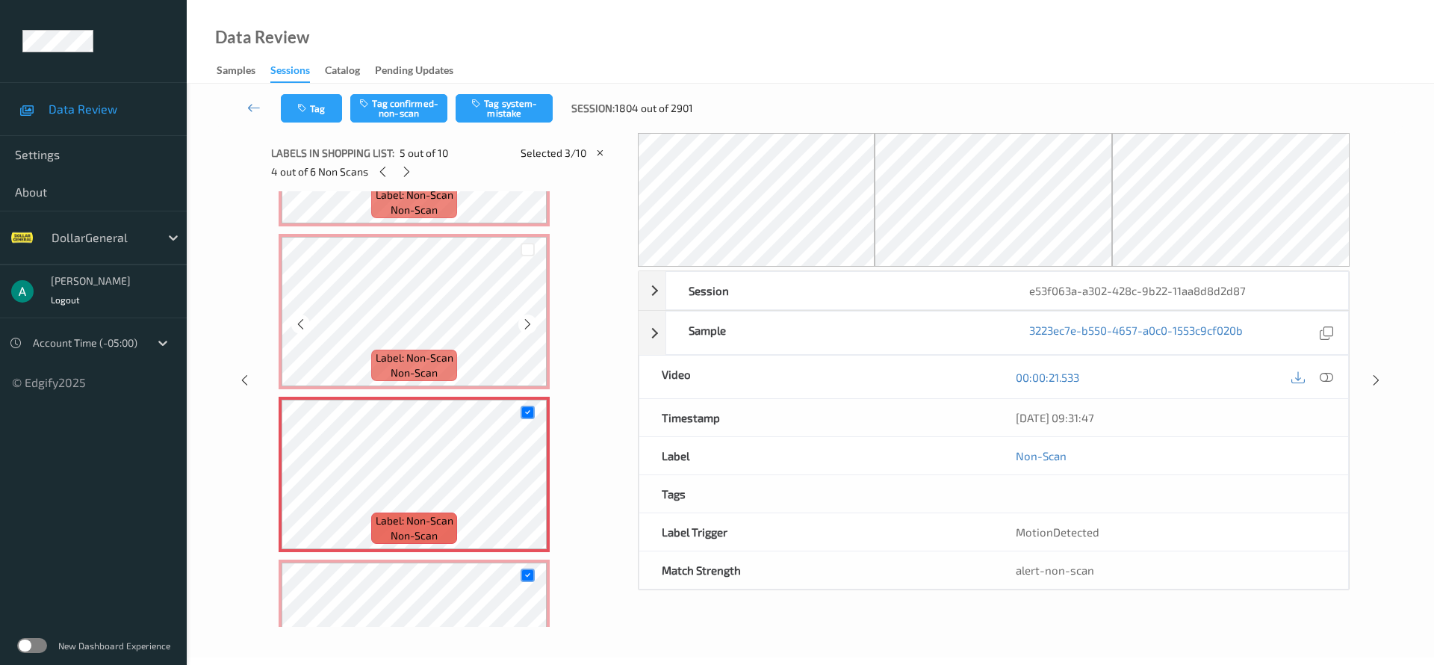
drag, startPoint x: 526, startPoint y: 249, endPoint x: 515, endPoint y: 255, distance: 12.0
click at [526, 248] on div at bounding box center [528, 250] width 14 height 14
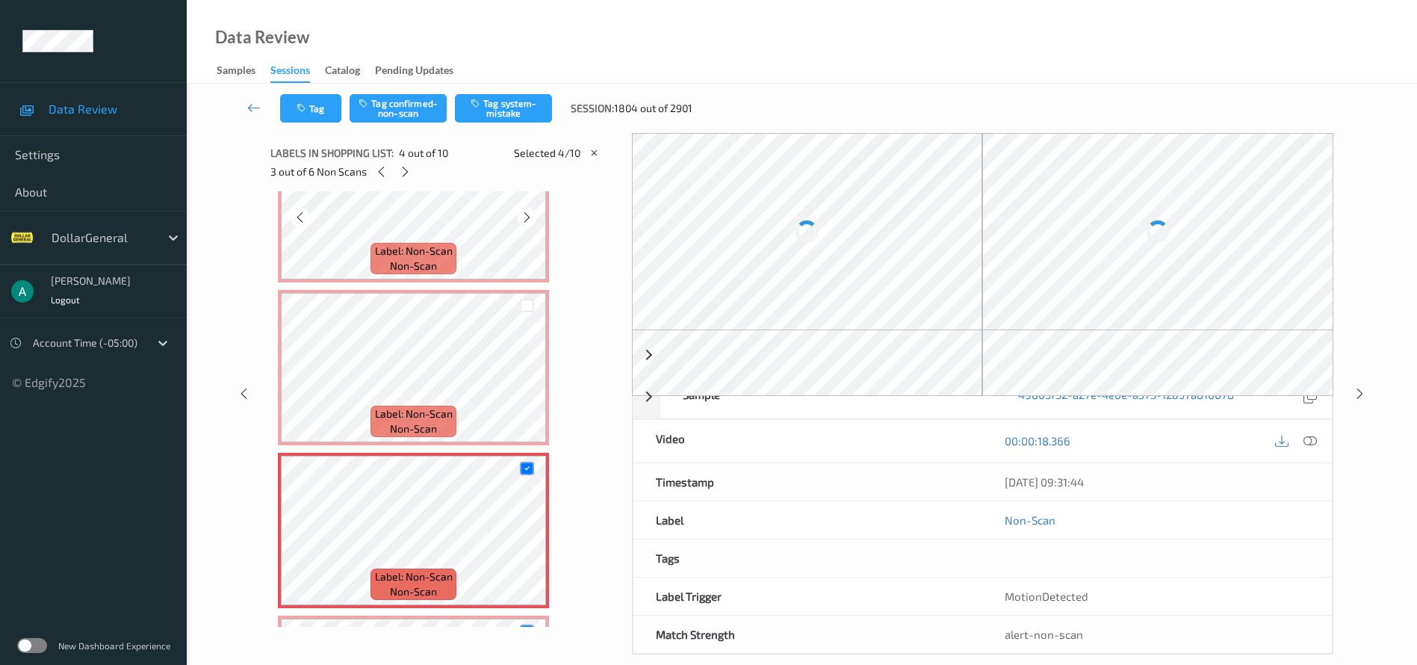
scroll to position [80, 0]
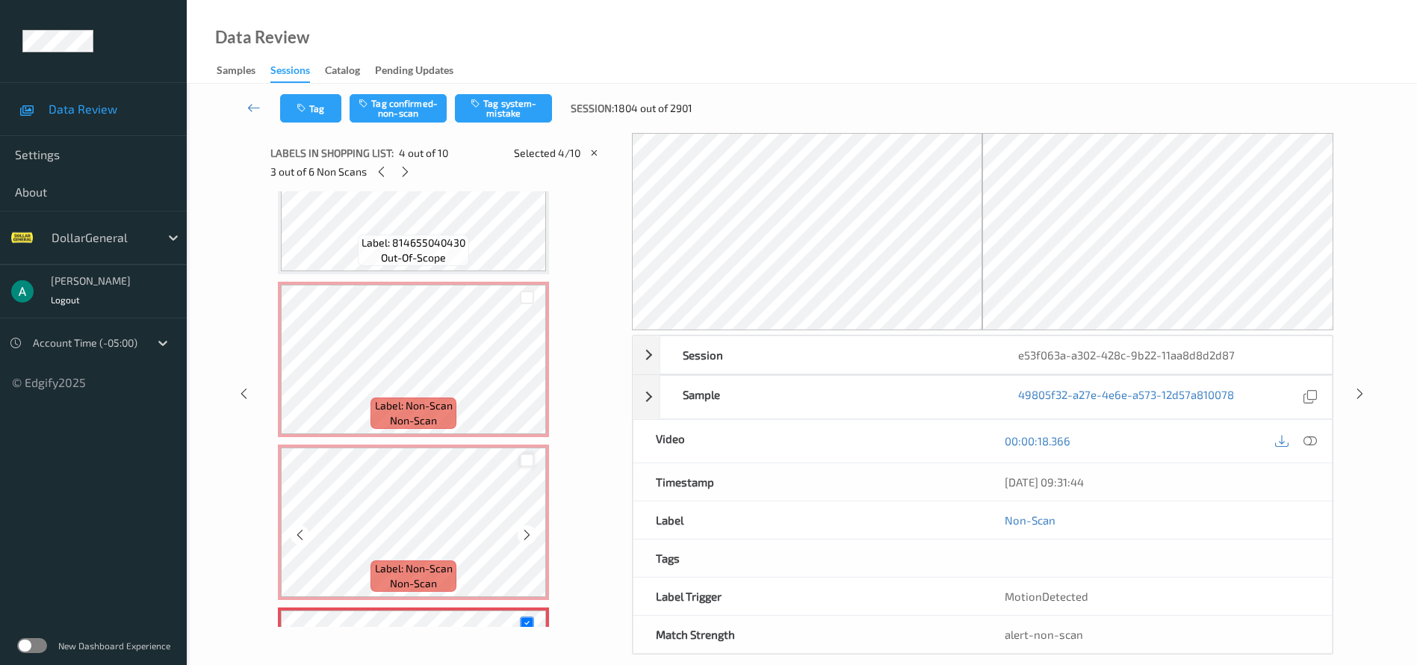
click at [527, 456] on div at bounding box center [527, 460] width 14 height 14
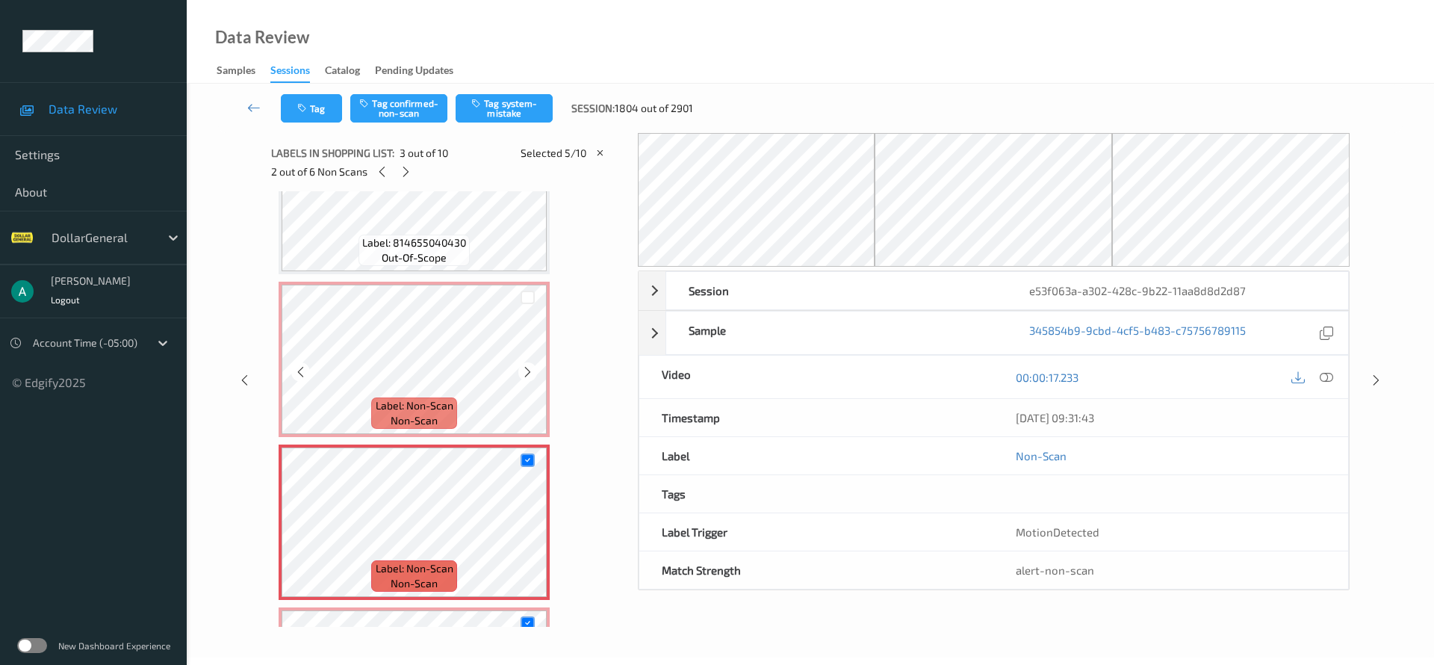
click at [529, 303] on div at bounding box center [528, 298] width 14 height 14
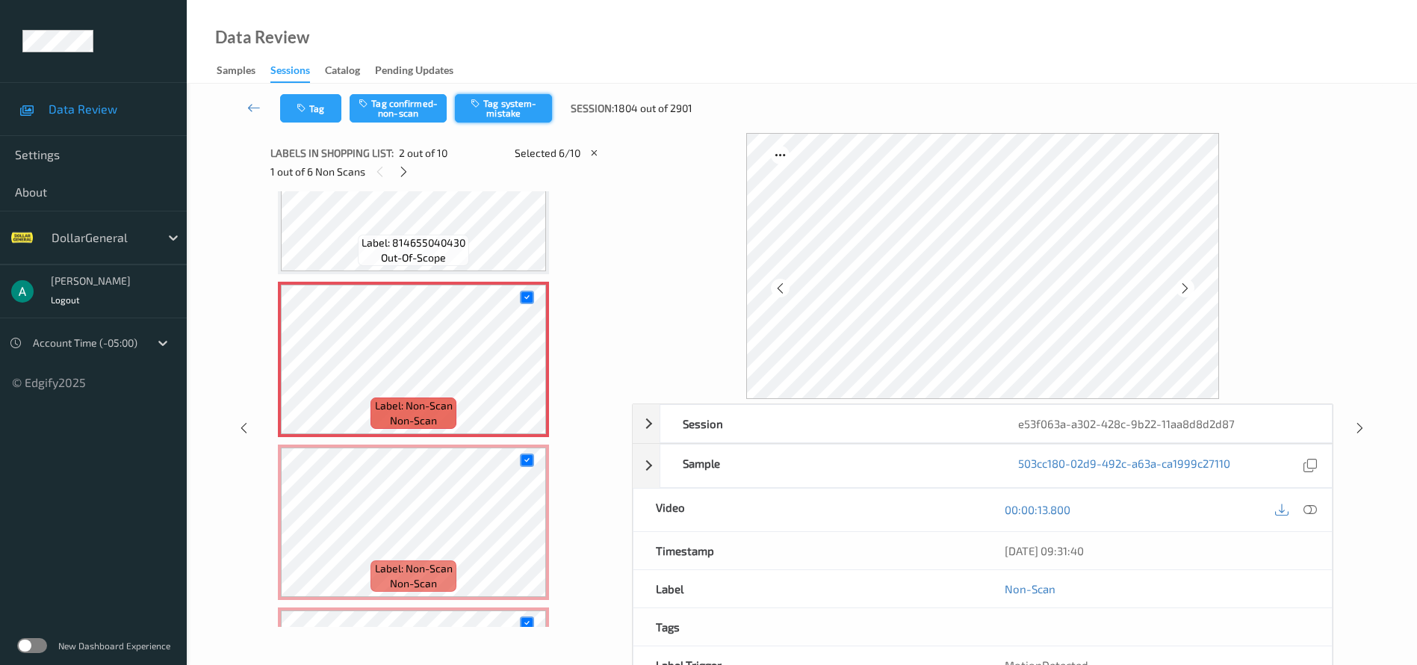
click at [497, 99] on button "Tag system-mistake" at bounding box center [503, 108] width 97 height 28
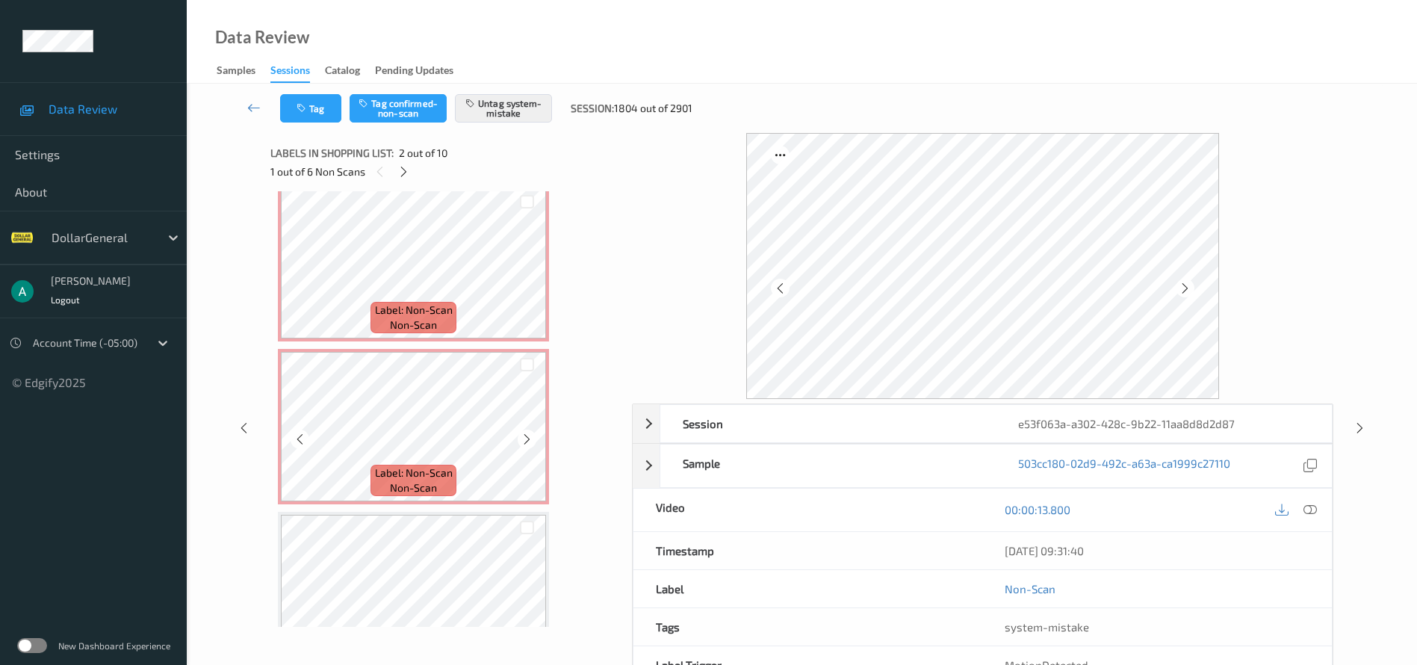
scroll to position [1014, 0]
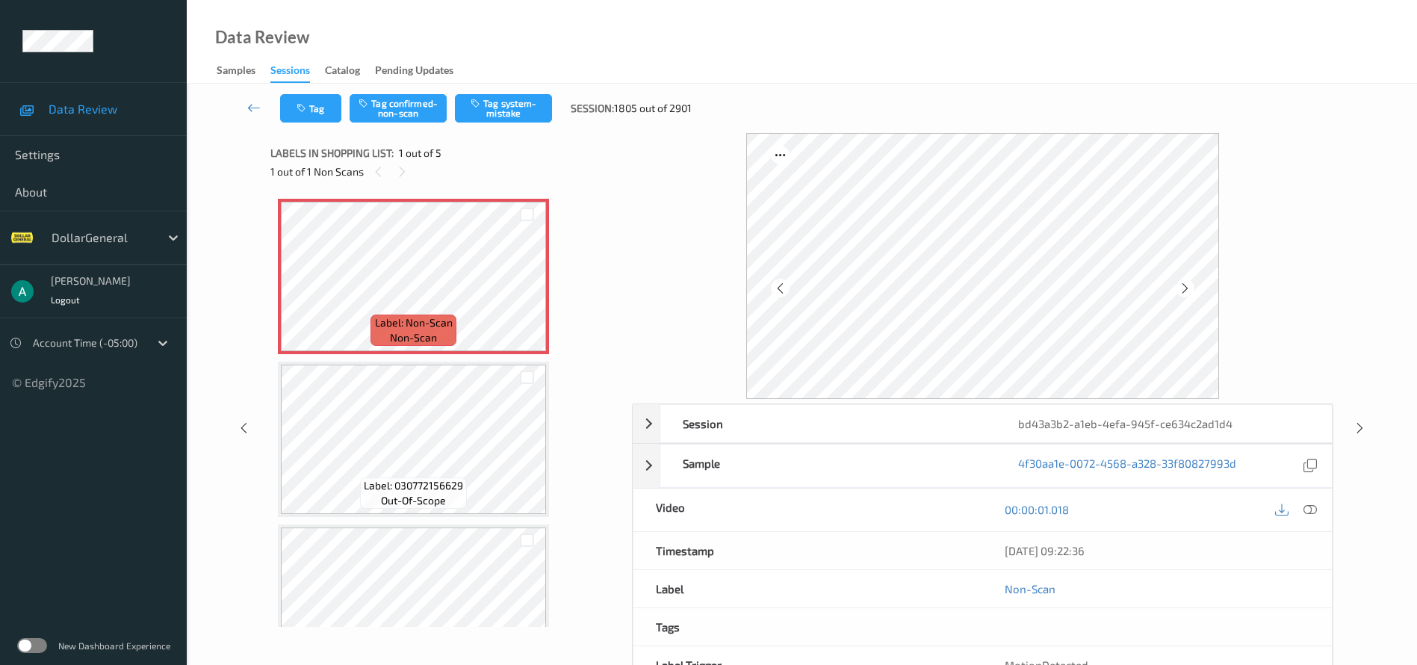
click at [509, 128] on div "Tag Tag confirmed-non-scan Tag system-mistake Session: 1805 out of 2901" at bounding box center [801, 108] width 1169 height 49
click at [516, 115] on button "Tag system-mistake" at bounding box center [503, 108] width 97 height 28
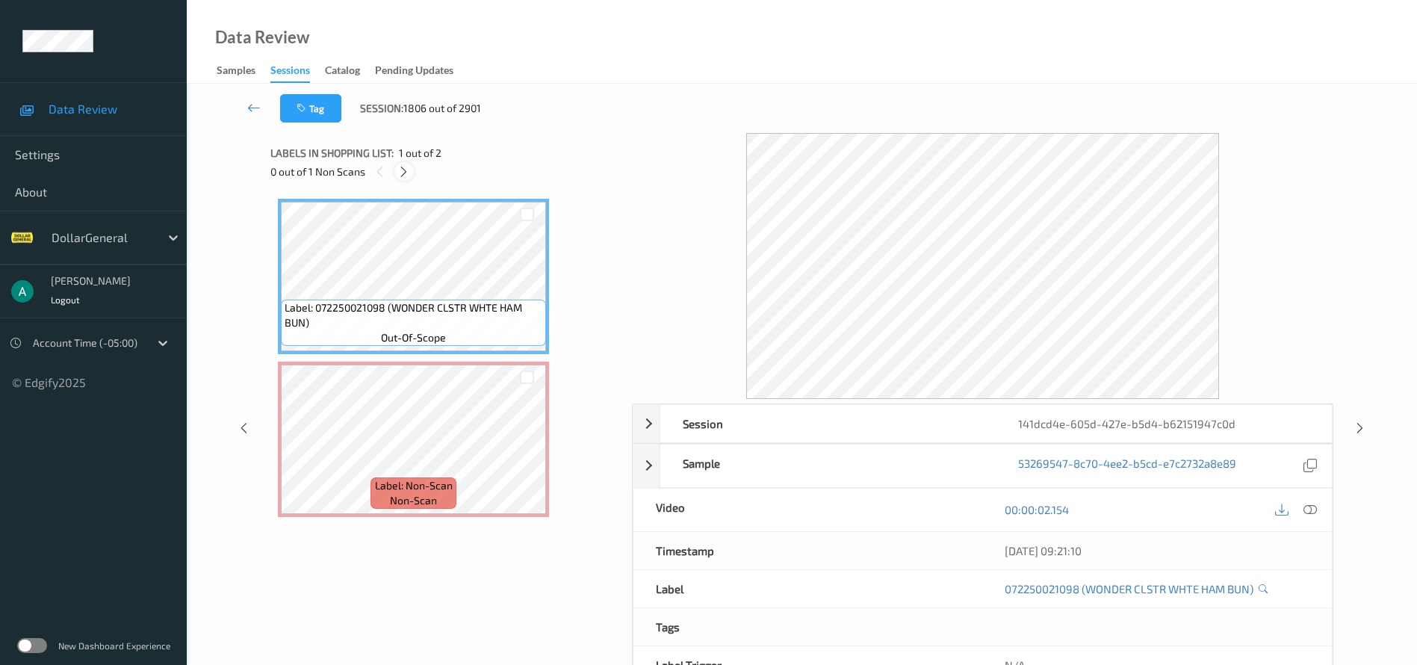
click at [400, 165] on icon at bounding box center [403, 171] width 13 height 13
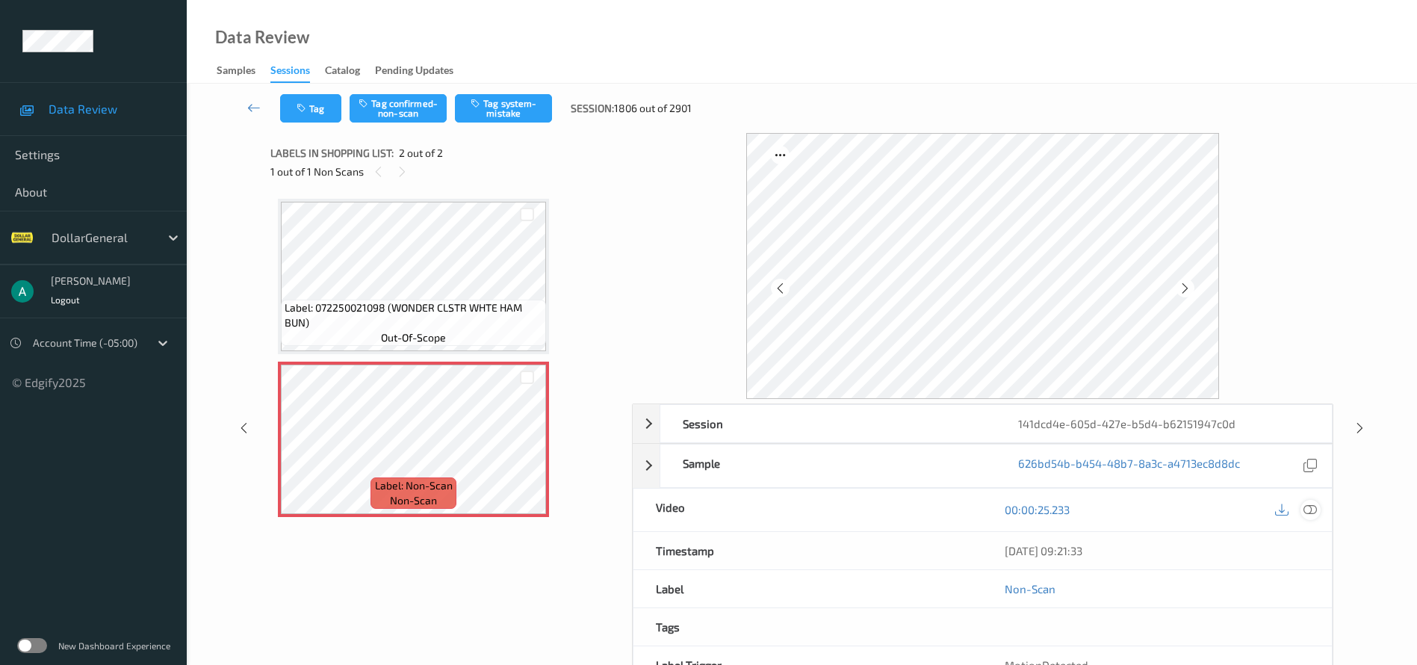
click at [1314, 513] on icon at bounding box center [1309, 509] width 13 height 13
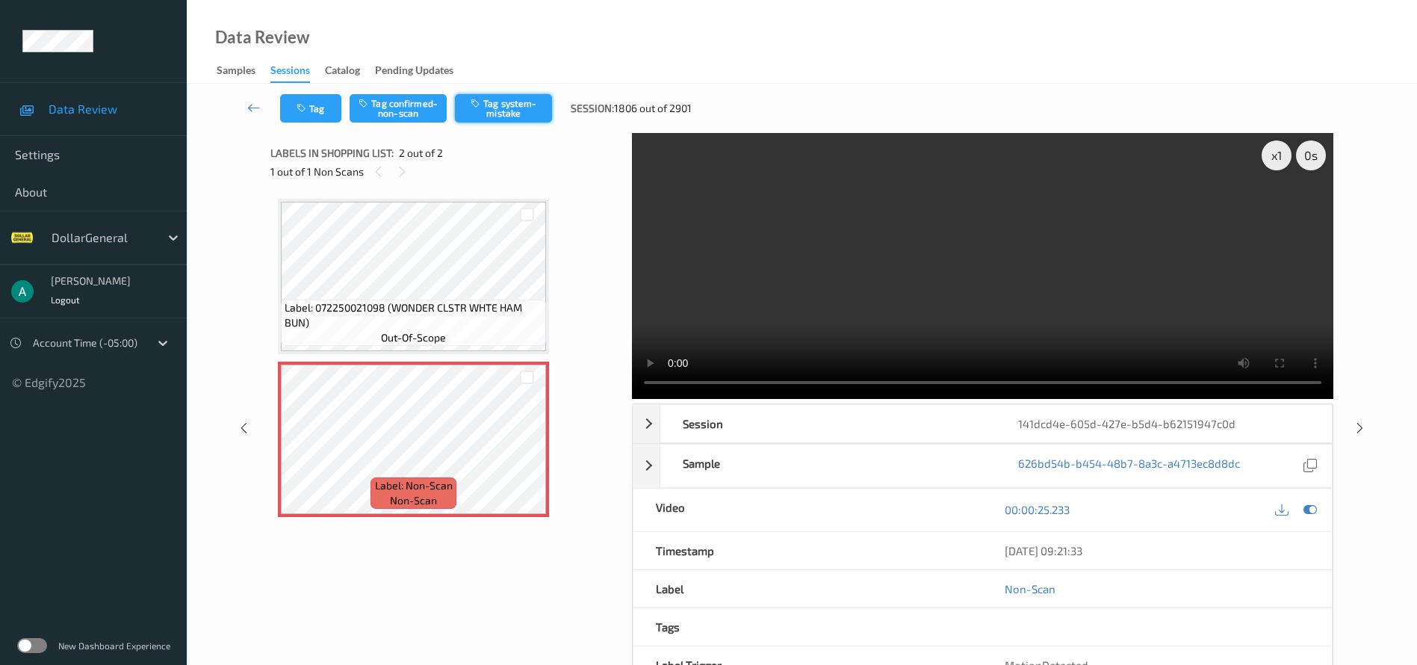
click at [513, 110] on button "Tag system-mistake" at bounding box center [503, 108] width 97 height 28
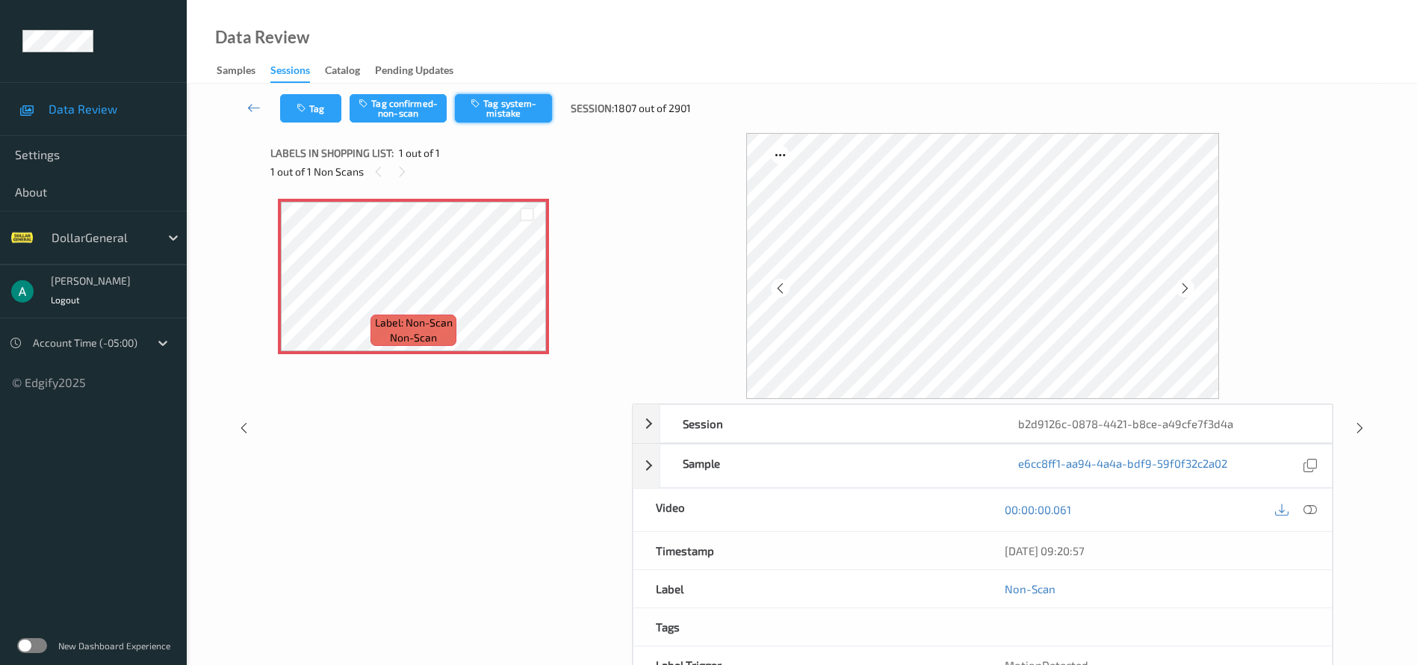
click at [479, 111] on button "Tag system-mistake" at bounding box center [503, 108] width 97 height 28
click at [530, 105] on button "Tag system-mistake" at bounding box center [503, 108] width 97 height 28
click at [498, 103] on button "Tag system-mistake" at bounding box center [503, 108] width 97 height 28
click at [521, 120] on button "Tag system-mistake" at bounding box center [503, 108] width 97 height 28
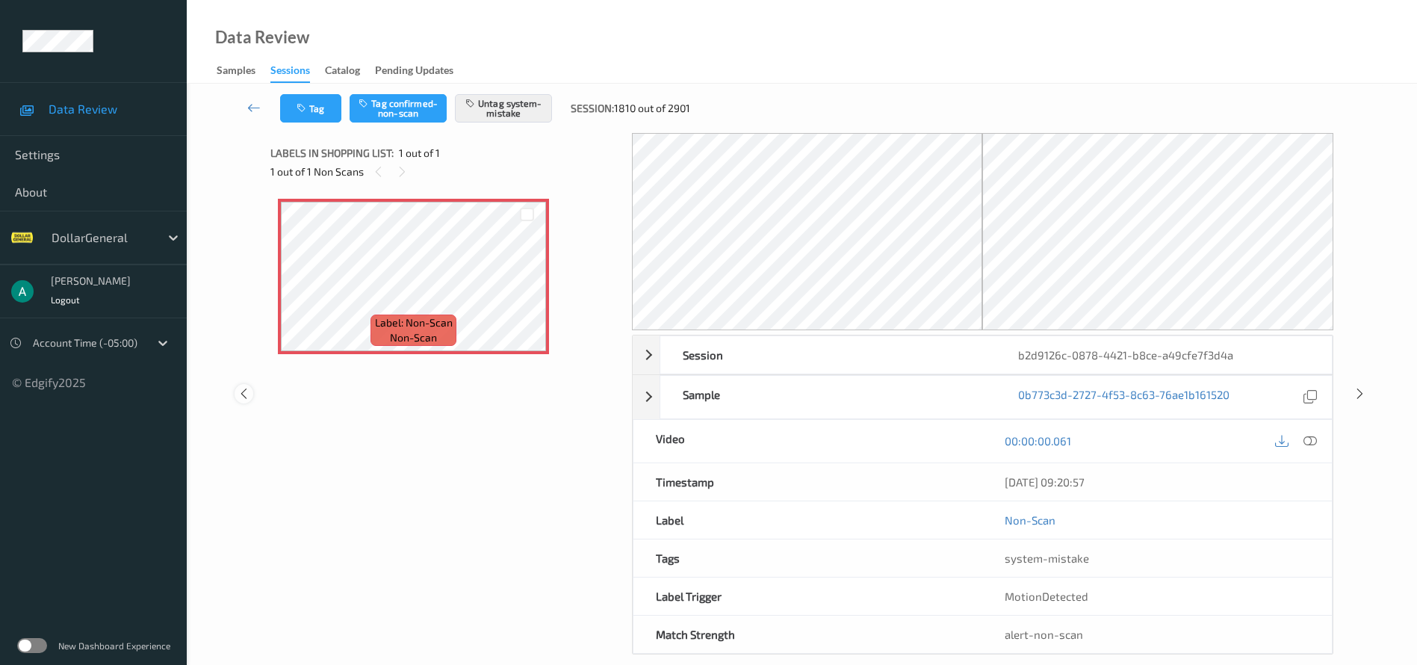
click at [247, 393] on icon at bounding box center [244, 393] width 13 height 13
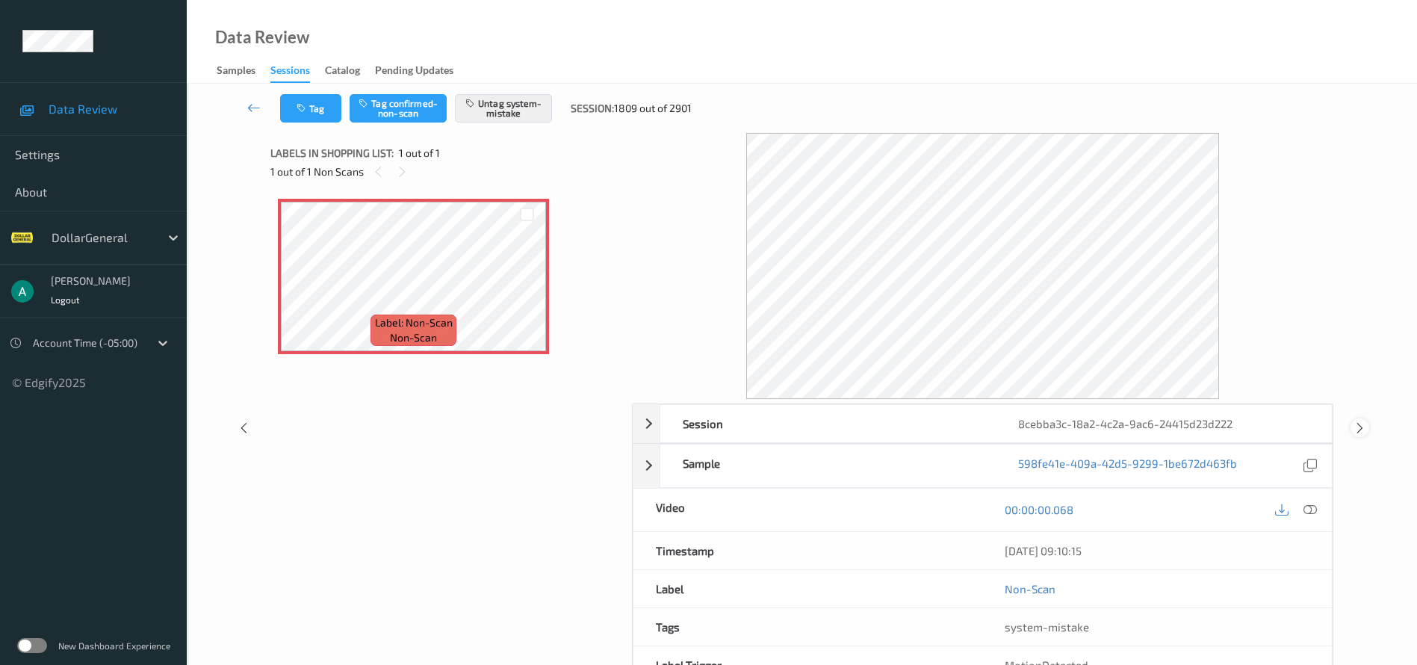
click at [1362, 430] on icon at bounding box center [1359, 427] width 13 height 13
click at [406, 169] on icon at bounding box center [403, 171] width 13 height 13
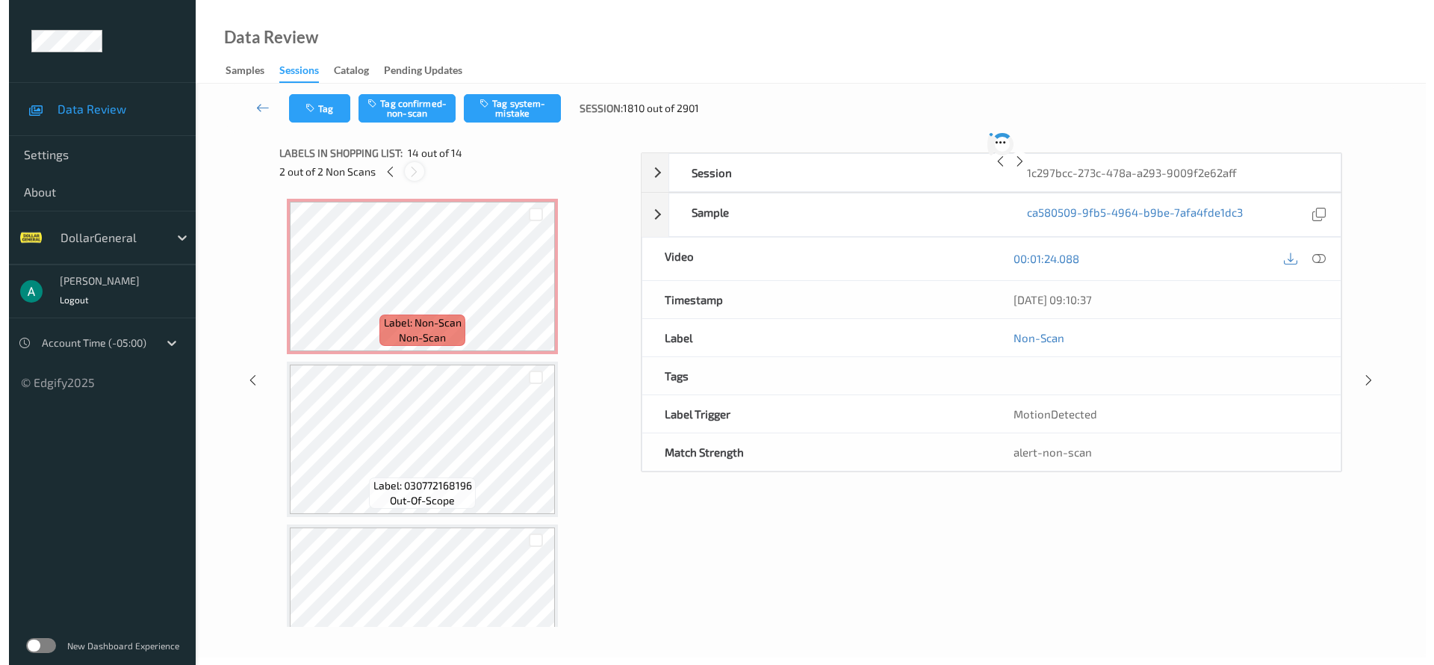
scroll to position [1852, 0]
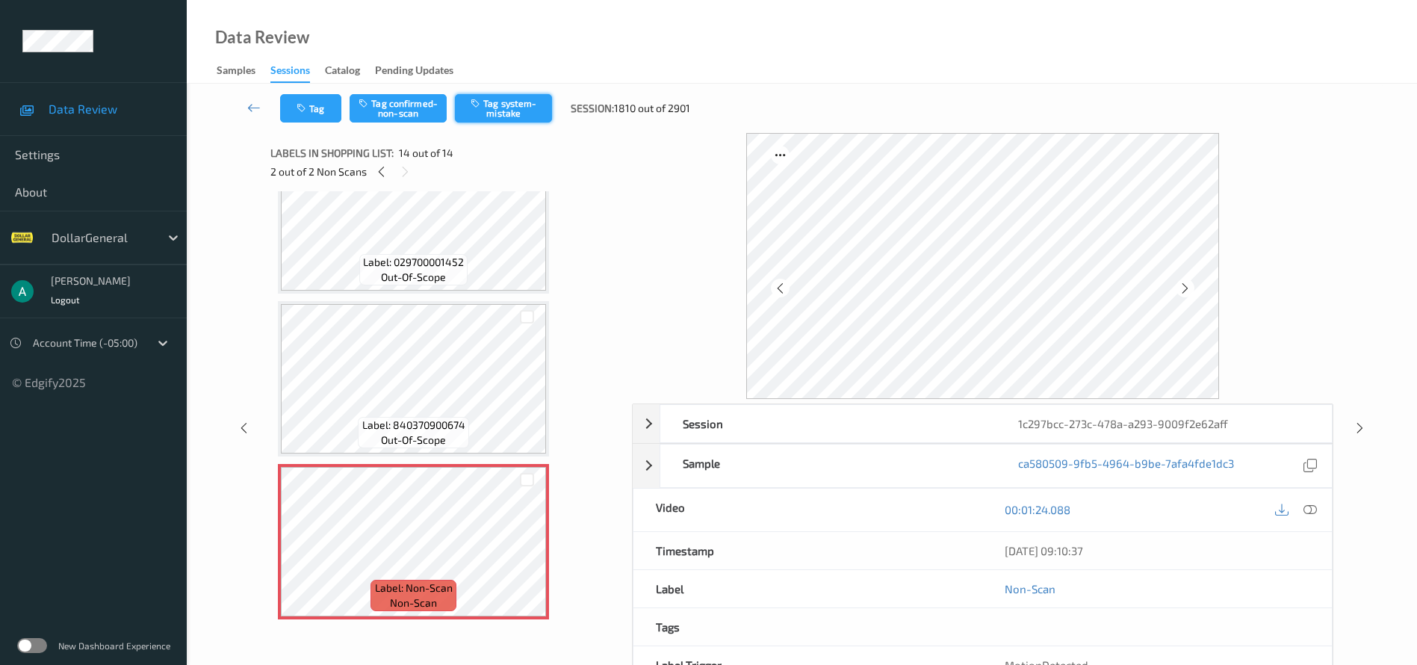
click at [503, 107] on button "Tag system-mistake" at bounding box center [503, 108] width 97 height 28
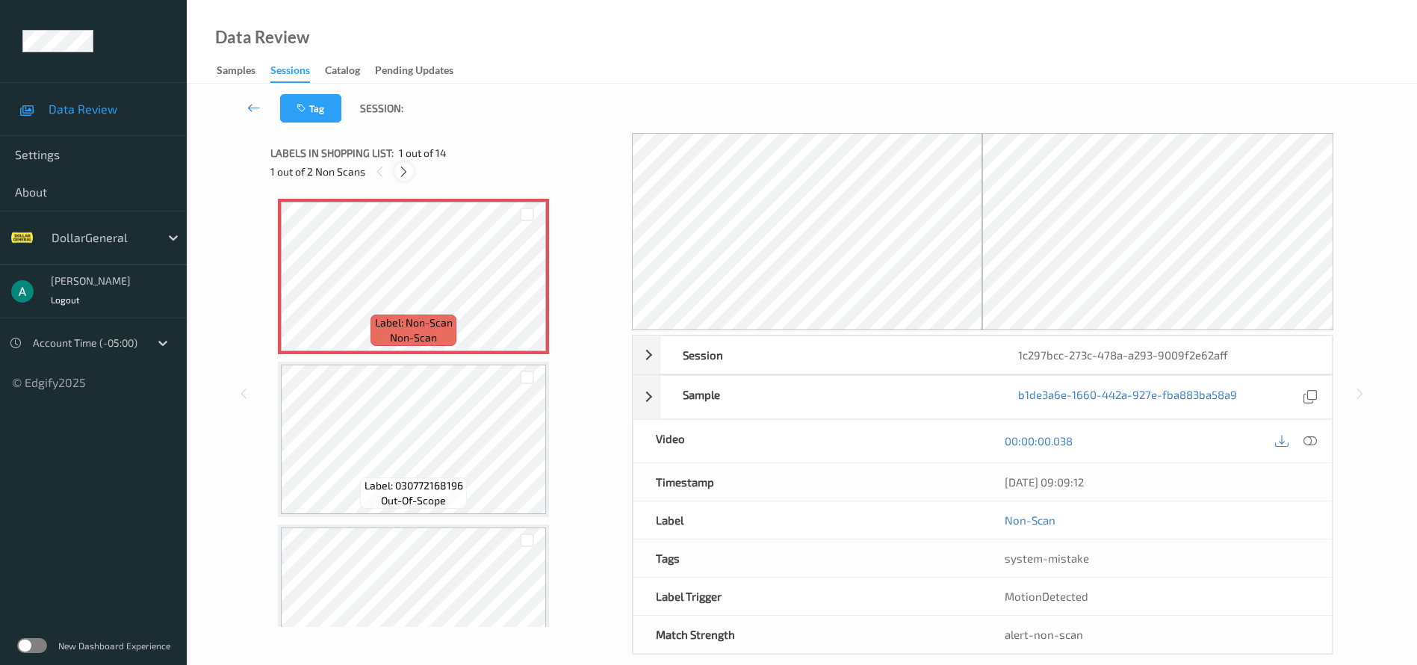
click at [404, 170] on icon at bounding box center [403, 171] width 13 height 13
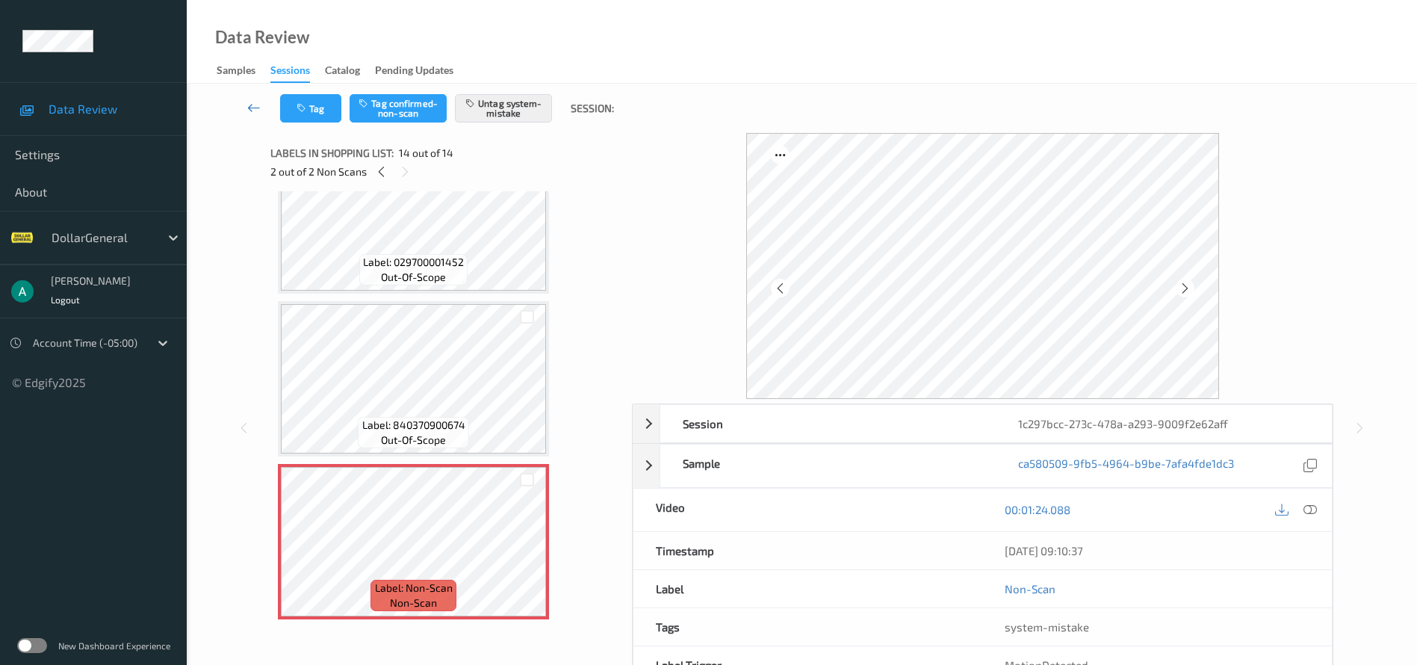
click at [246, 105] on link at bounding box center [254, 108] width 52 height 28
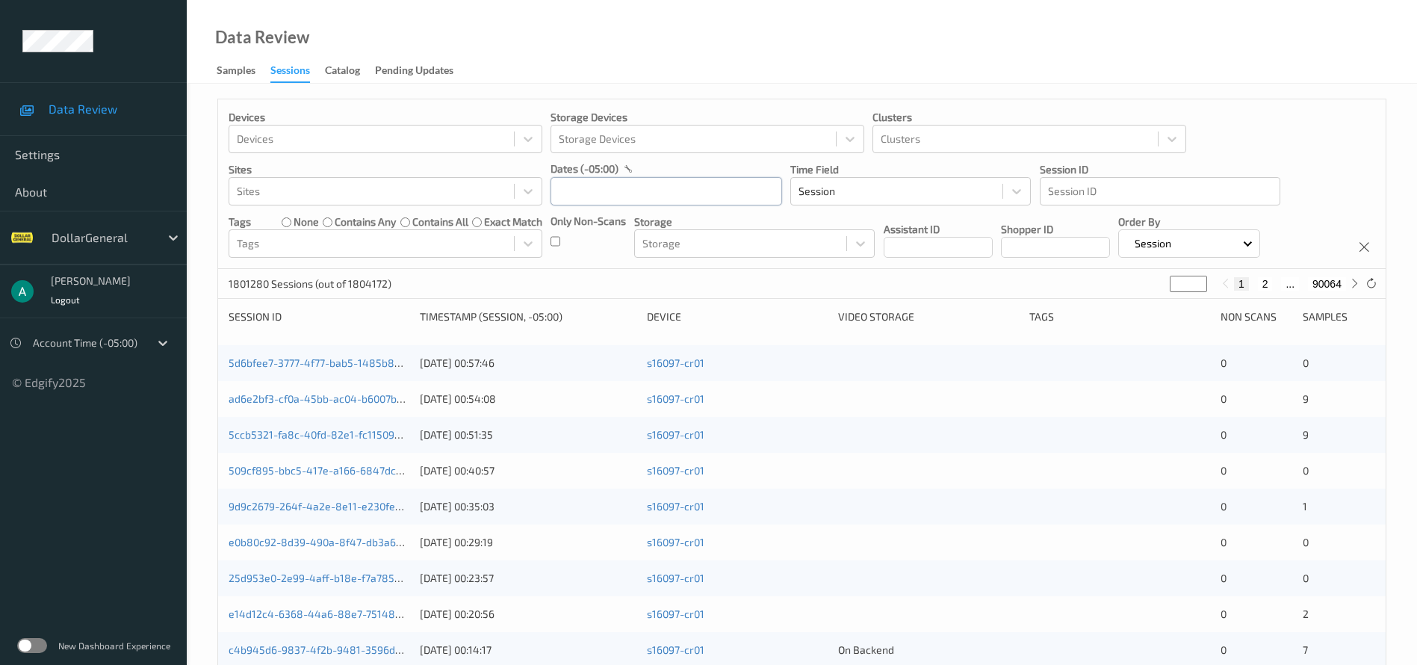
click at [610, 197] on input "text" at bounding box center [666, 191] width 232 height 28
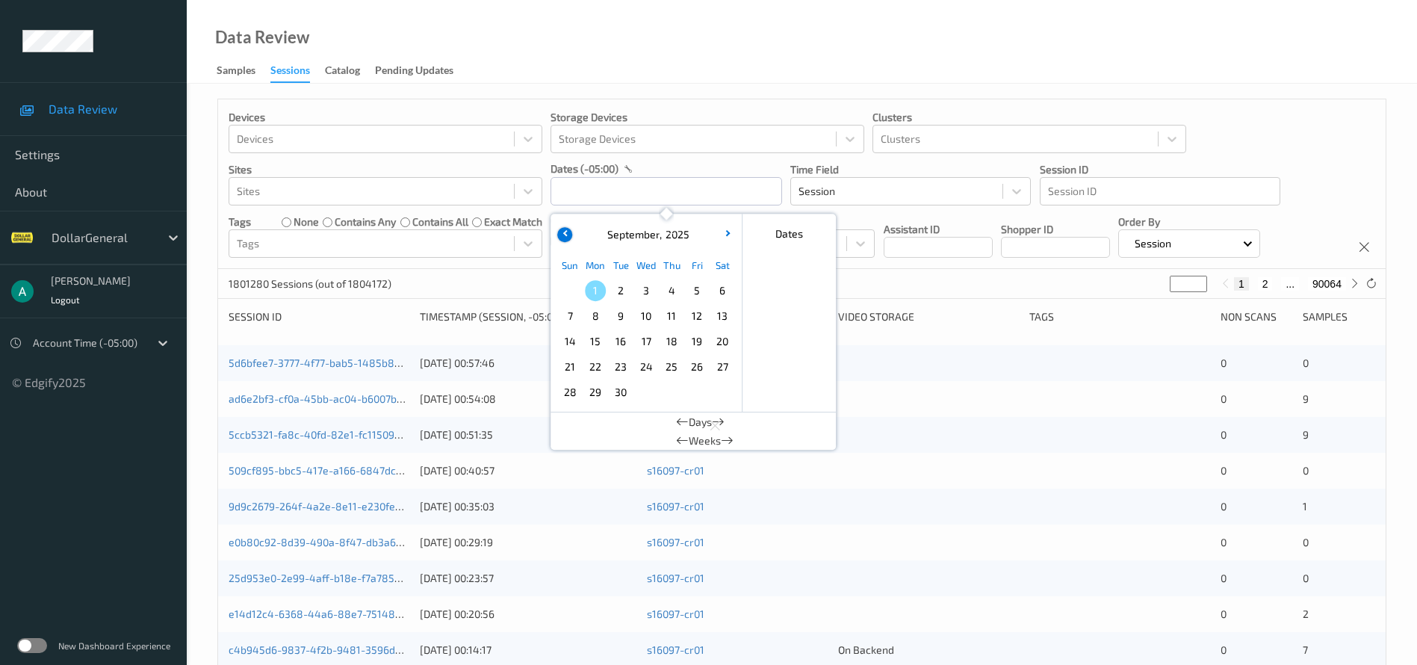
click at [565, 236] on button "button" at bounding box center [564, 234] width 15 height 15
click at [591, 338] on span "11" at bounding box center [595, 341] width 21 height 21
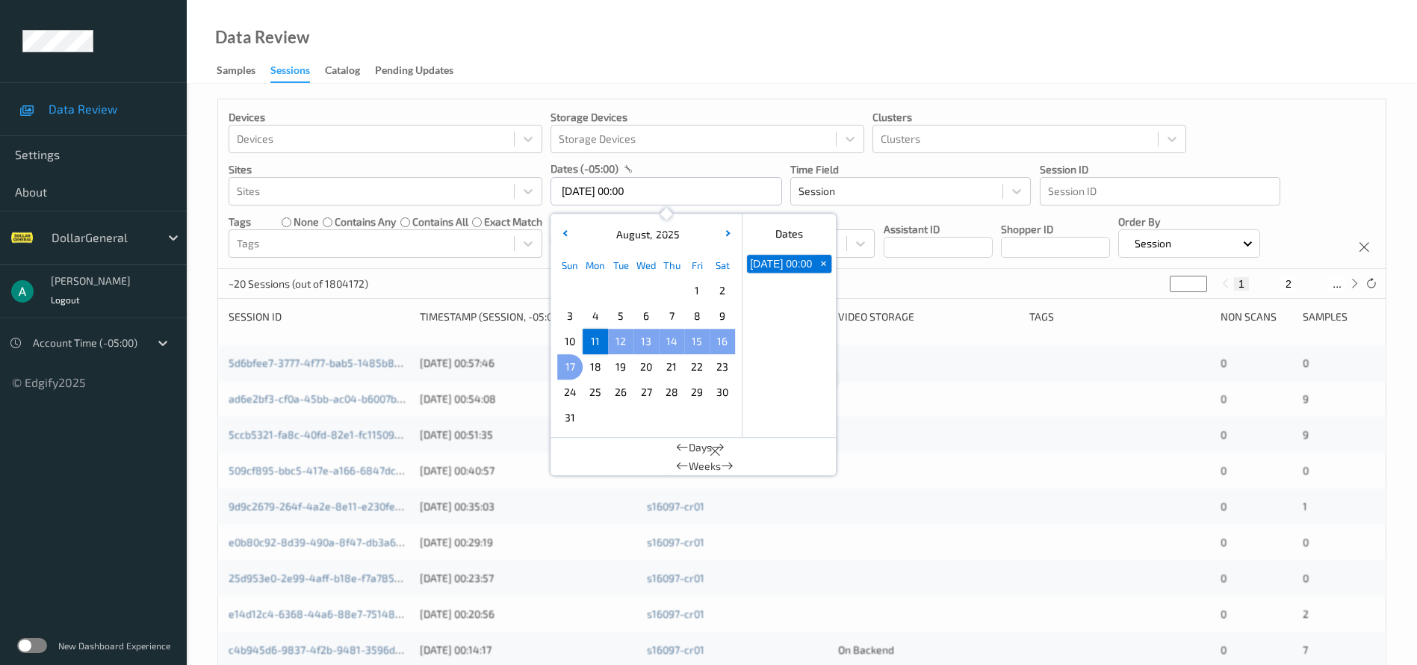
click at [572, 367] on span "17" at bounding box center [569, 366] width 21 height 21
type input "[DATE] 00:00 -> [DATE] 23:59"
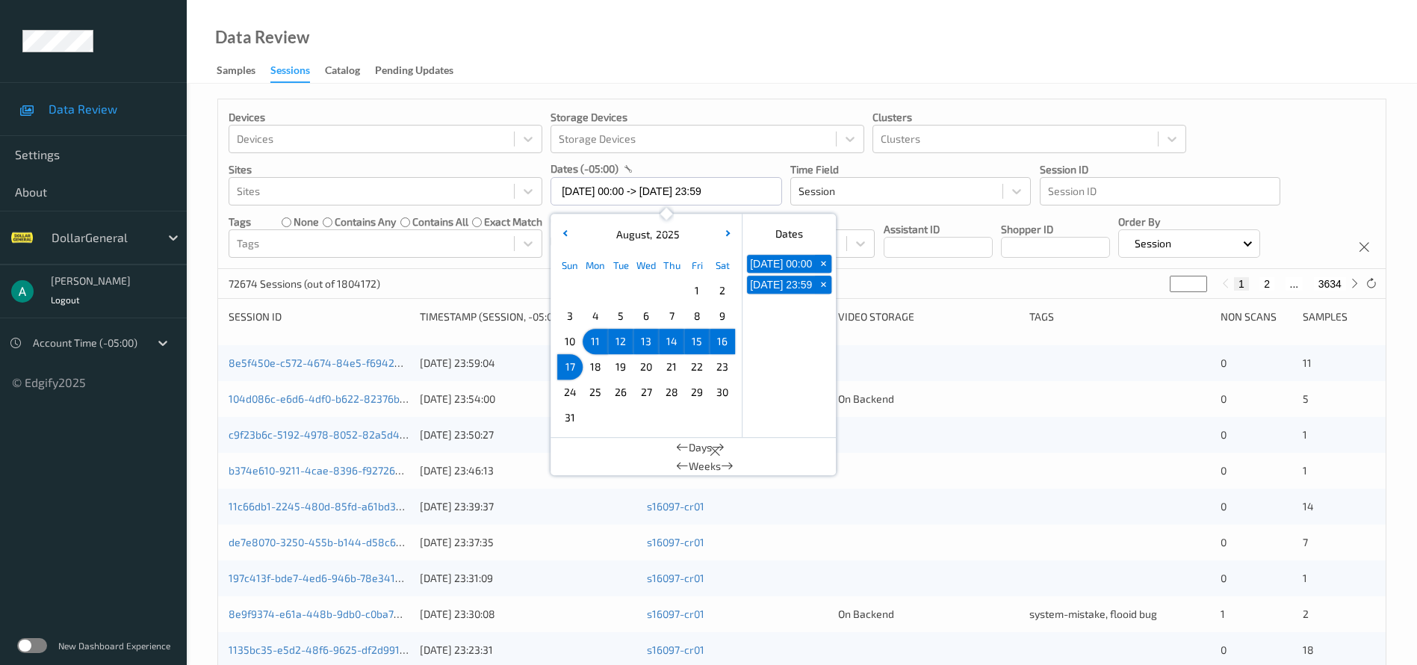
click at [987, 48] on div "Data Review Samples Sessions Catalog Pending Updates" at bounding box center [802, 42] width 1230 height 84
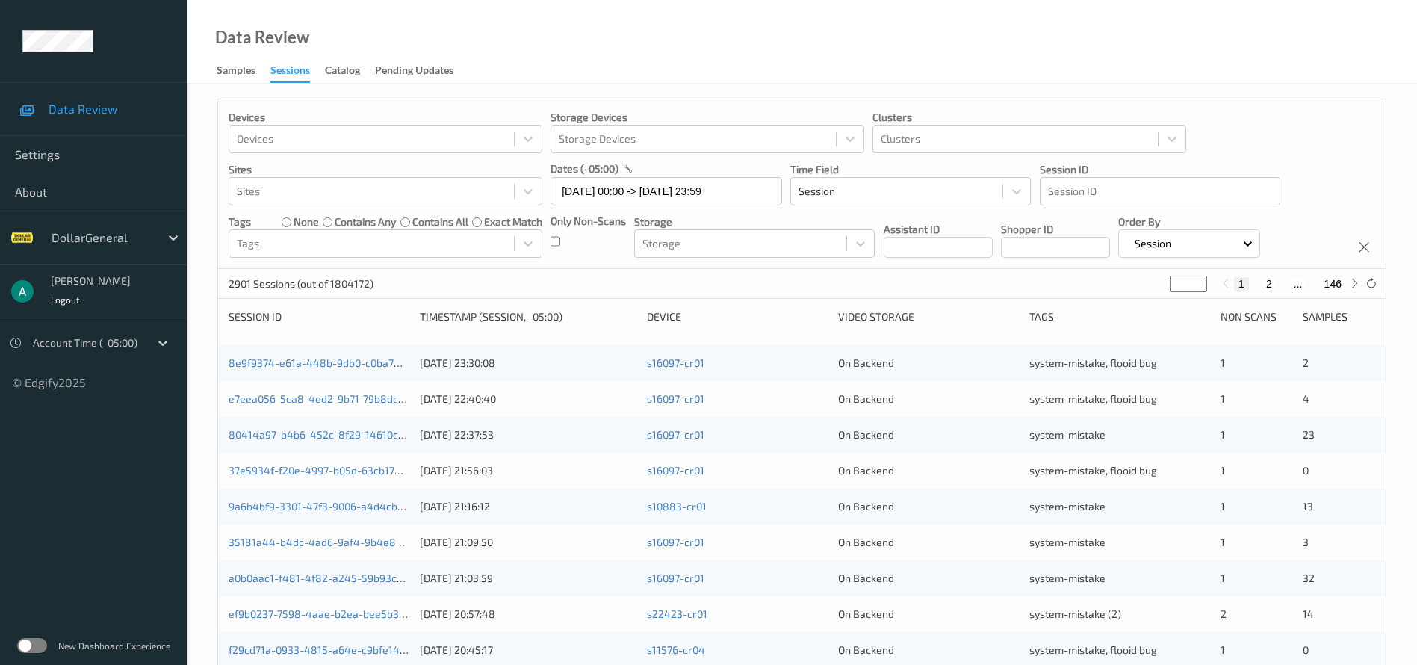
click at [1179, 282] on input "*" at bounding box center [1188, 284] width 37 height 16
type input "*"
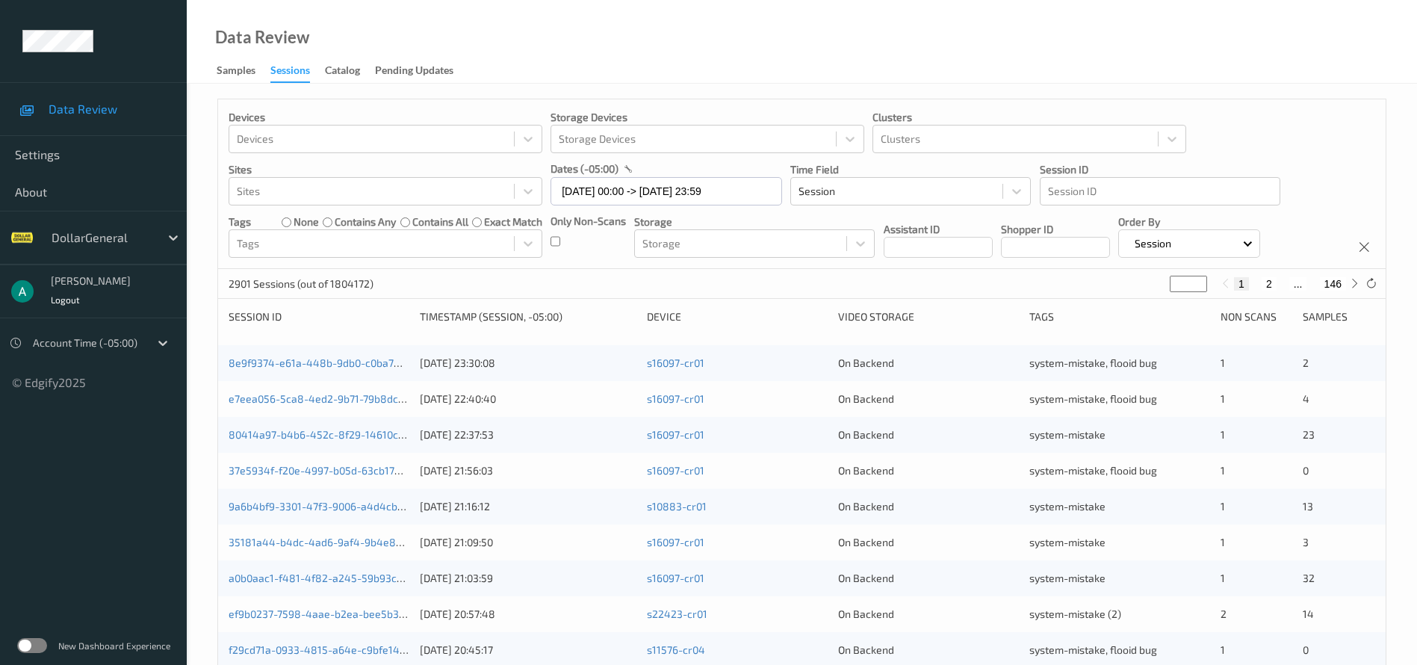
type input "**"
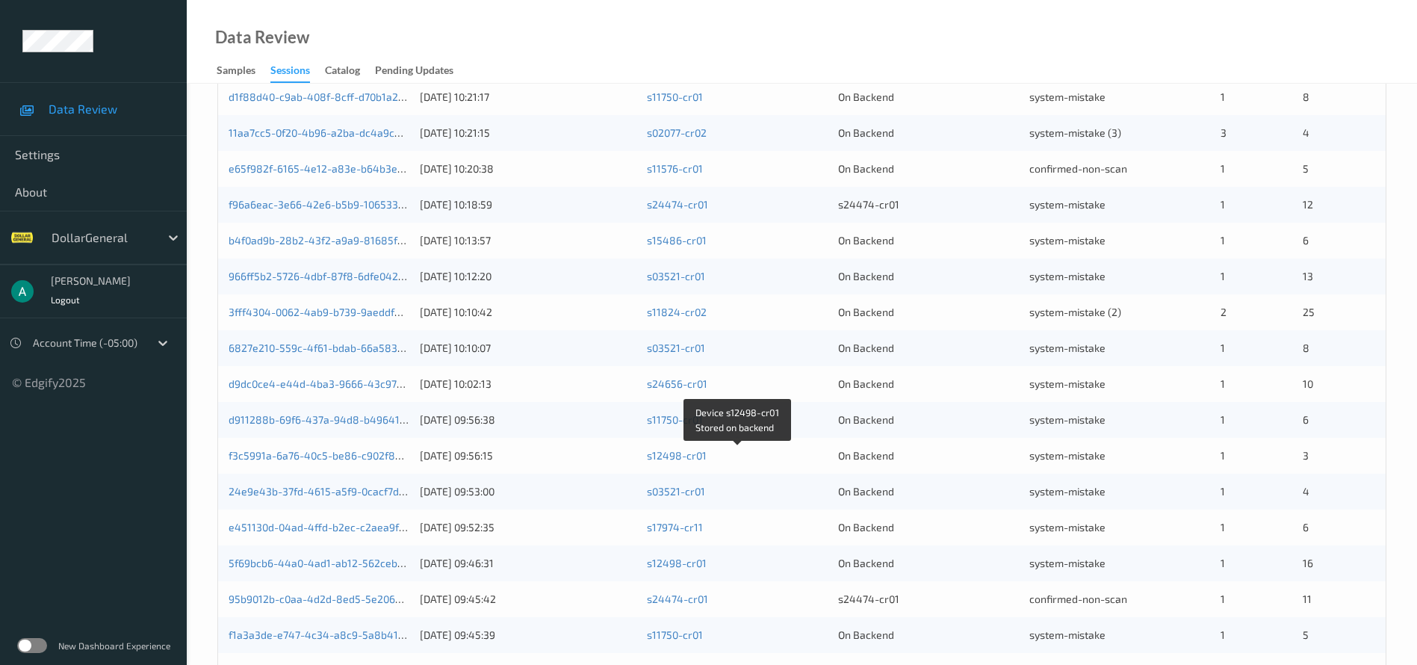
scroll to position [459, 0]
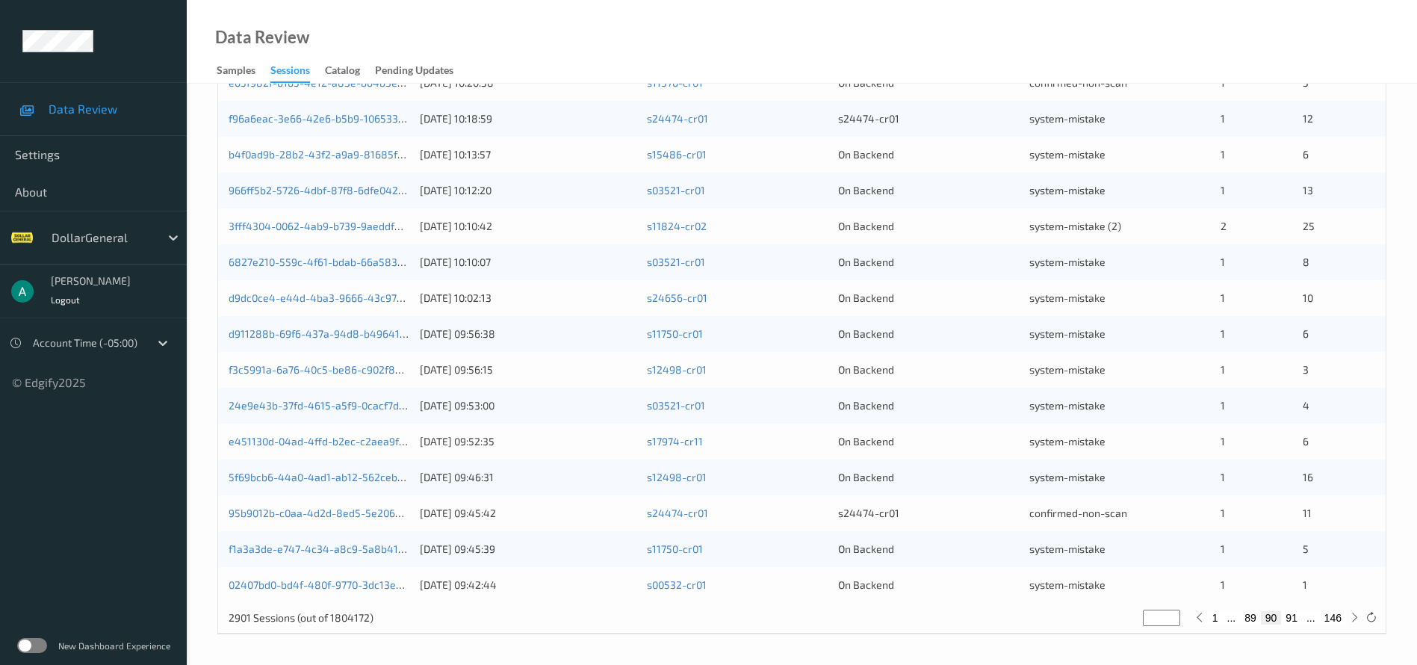
click at [1297, 618] on button "91" at bounding box center [1291, 617] width 21 height 13
type input "**"
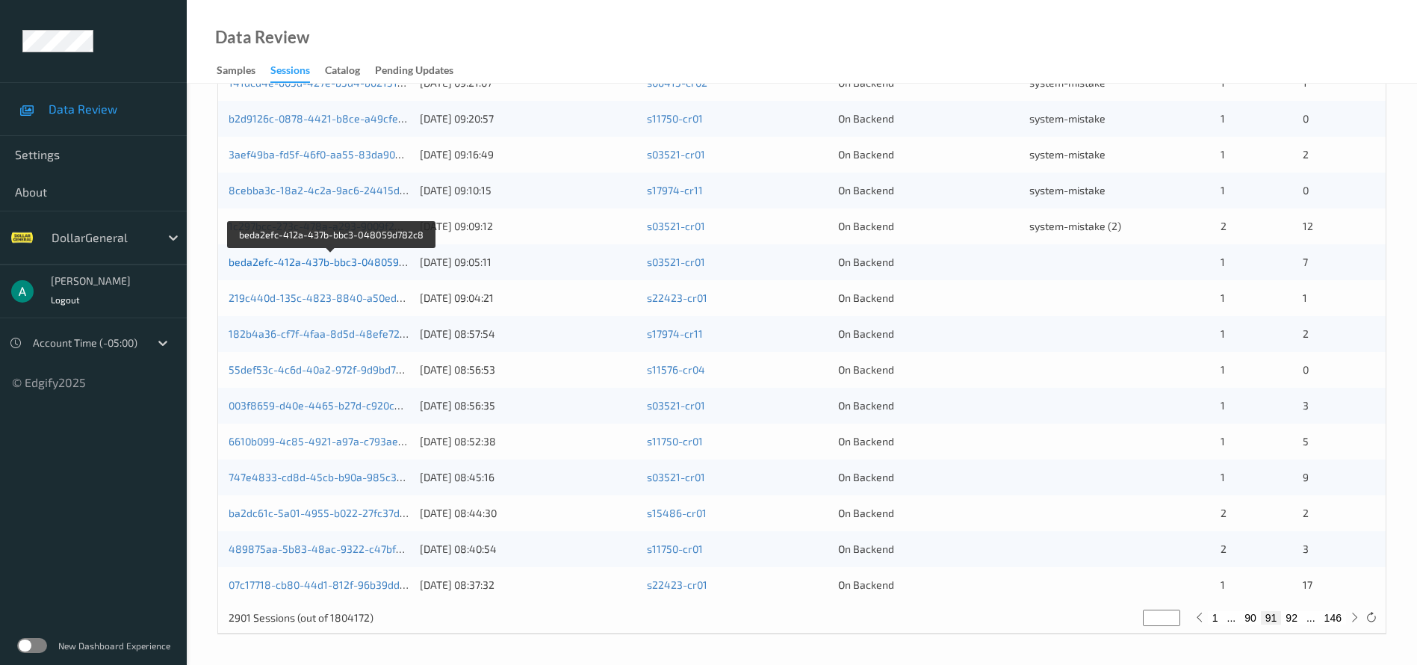
click at [390, 260] on link "beda2efc-412a-437b-bbc3-048059d782c8" at bounding box center [332, 261] width 206 height 13
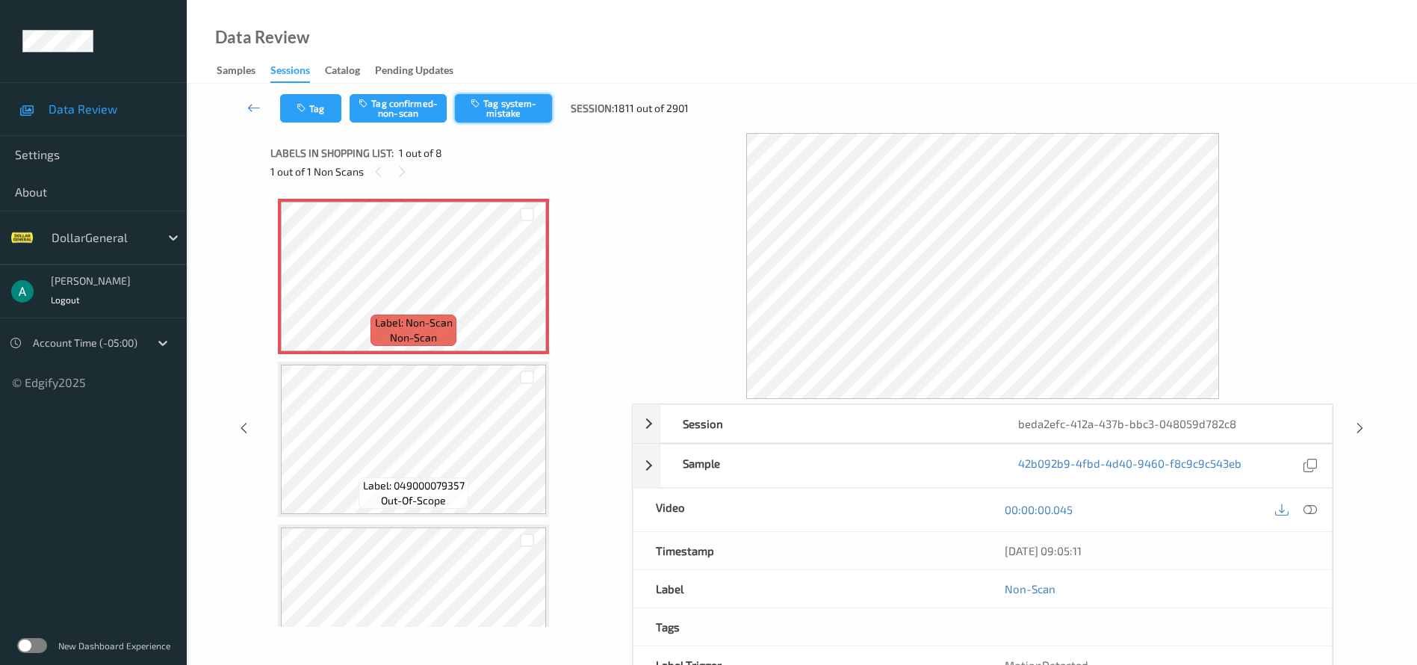
click at [515, 109] on button "Tag system-mistake" at bounding box center [503, 108] width 97 height 28
click at [510, 100] on button "Tag system-mistake" at bounding box center [503, 108] width 97 height 28
click at [493, 112] on button "Tag system-mistake" at bounding box center [503, 108] width 97 height 28
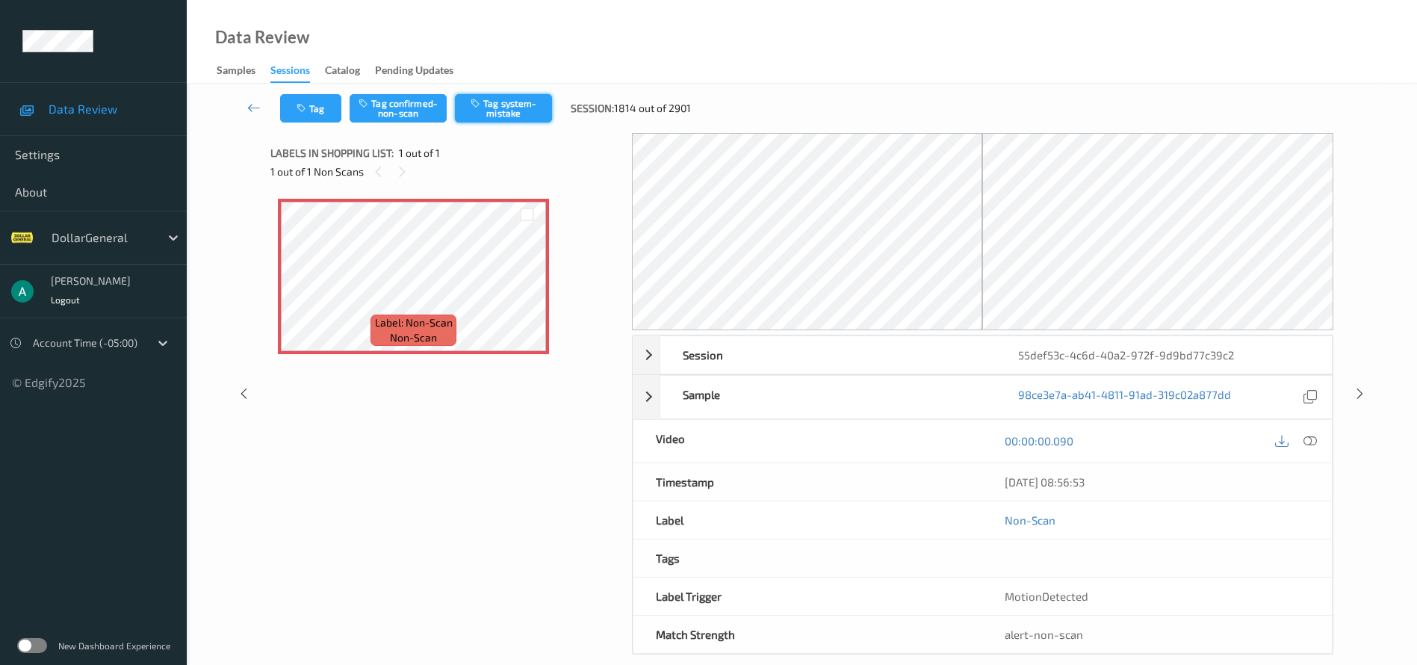
click at [493, 103] on button "Tag system-mistake" at bounding box center [503, 108] width 97 height 28
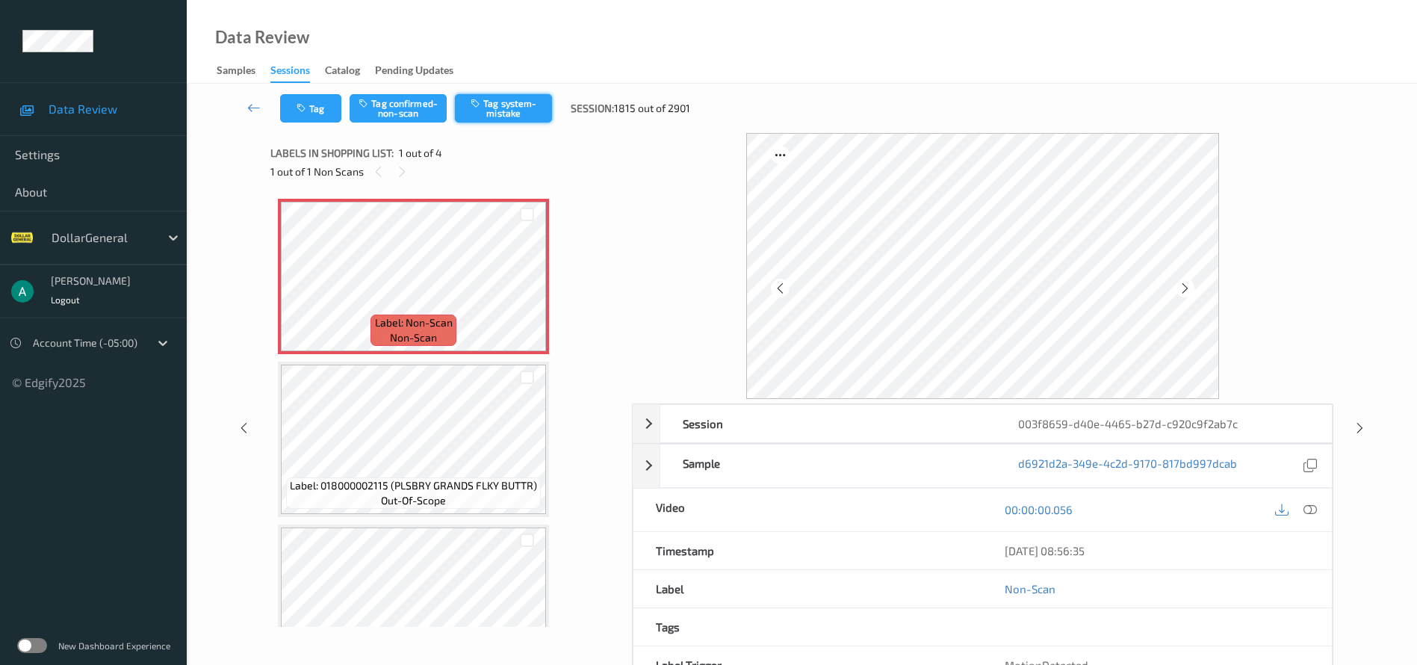
click at [533, 111] on button "Tag system-mistake" at bounding box center [503, 108] width 97 height 28
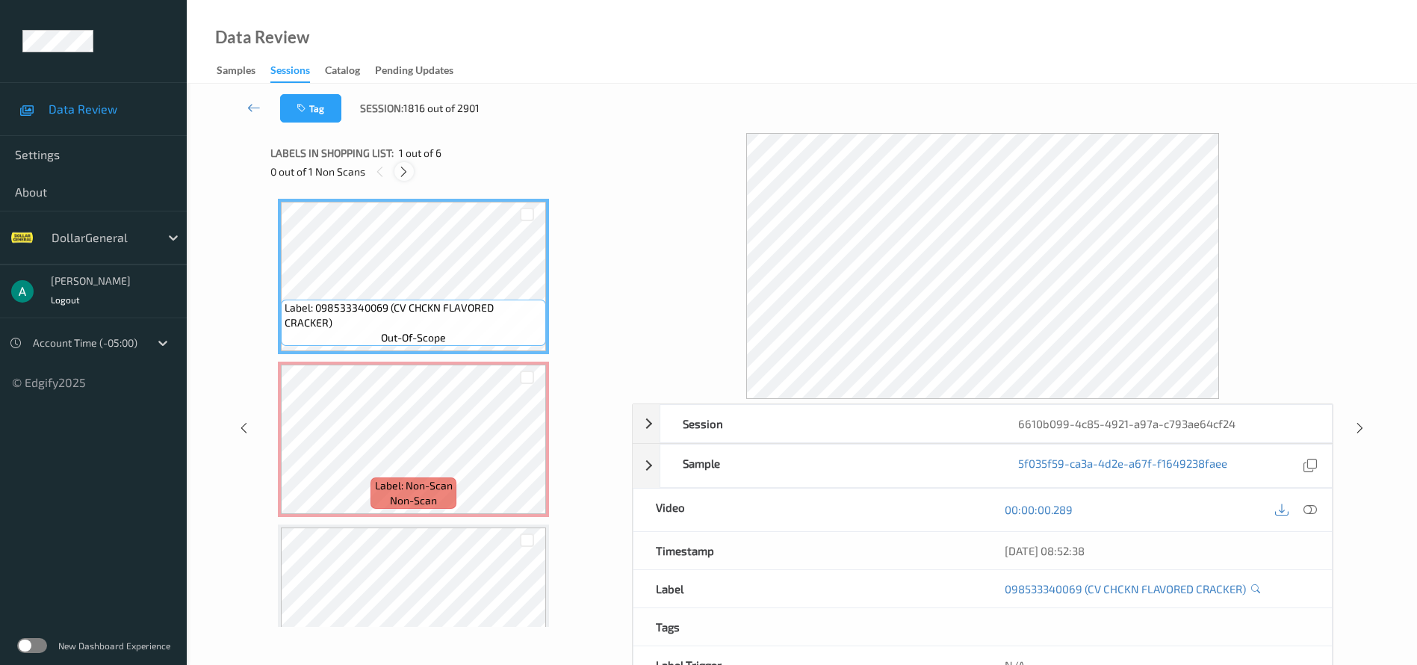
click at [399, 171] on icon at bounding box center [403, 171] width 13 height 13
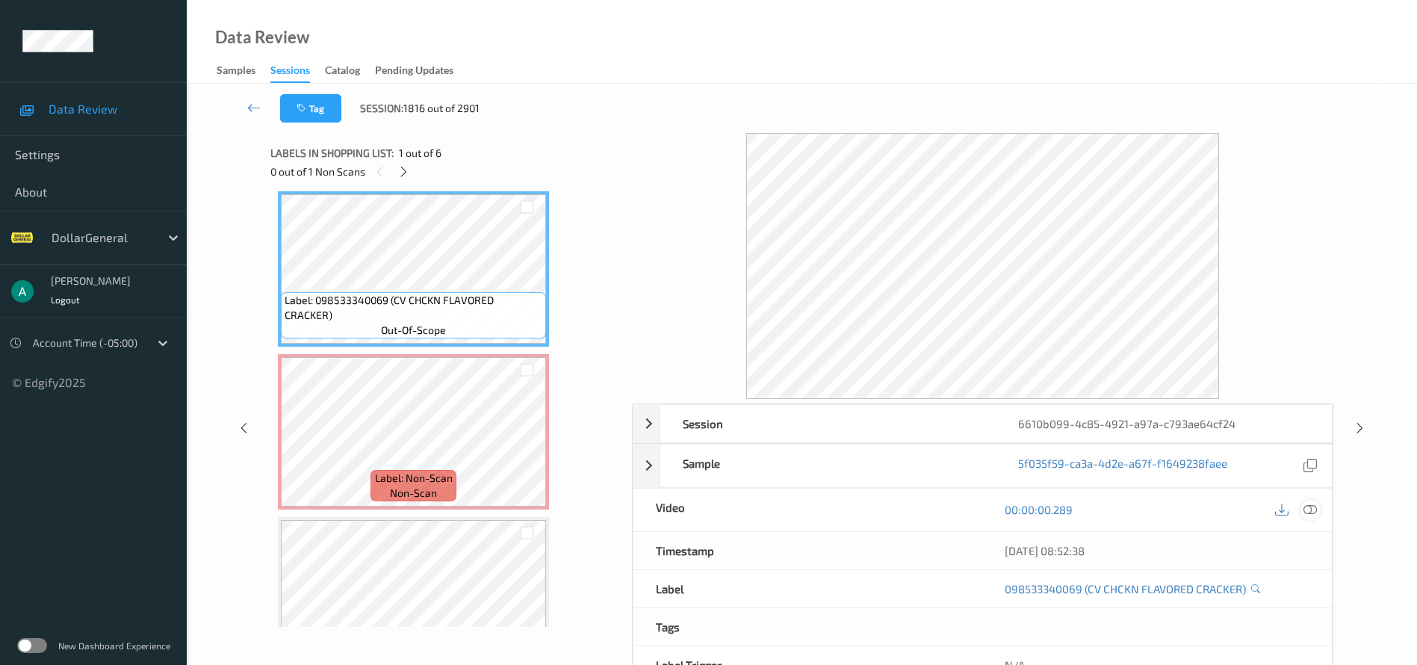
click at [1305, 508] on icon at bounding box center [1309, 509] width 13 height 13
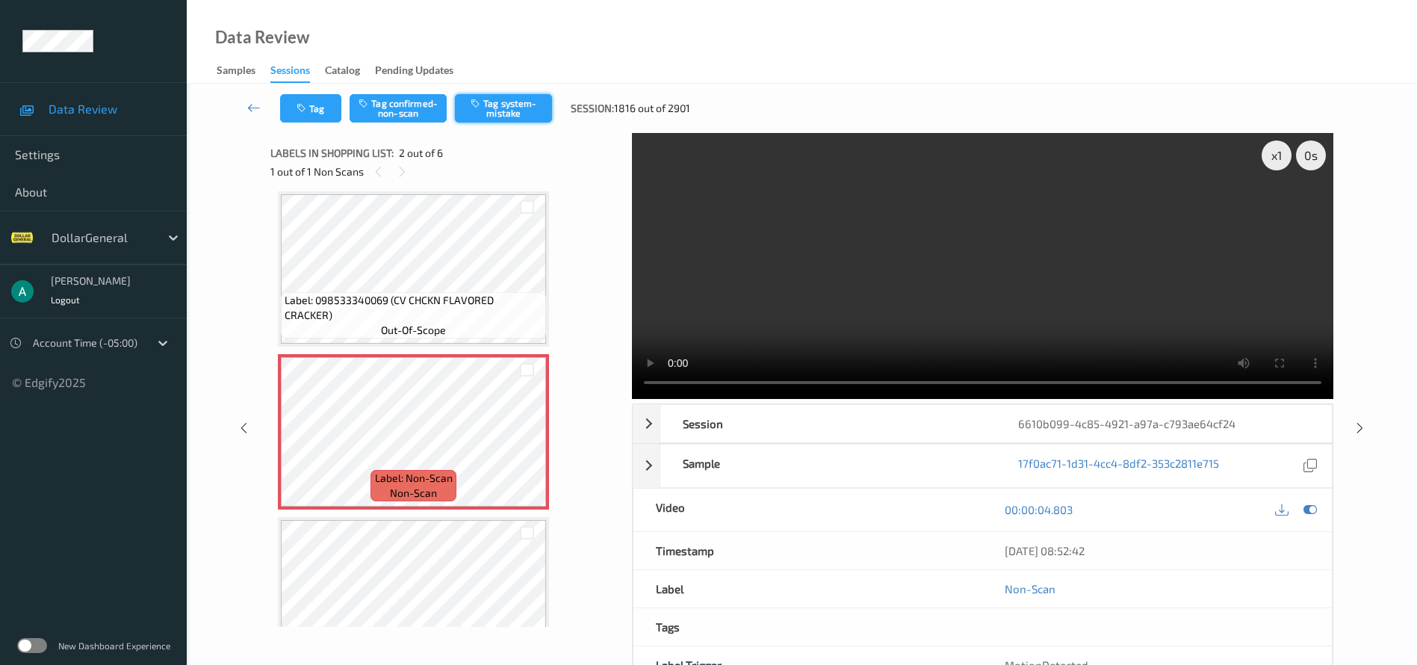
click at [505, 114] on button "Tag system-mistake" at bounding box center [503, 108] width 97 height 28
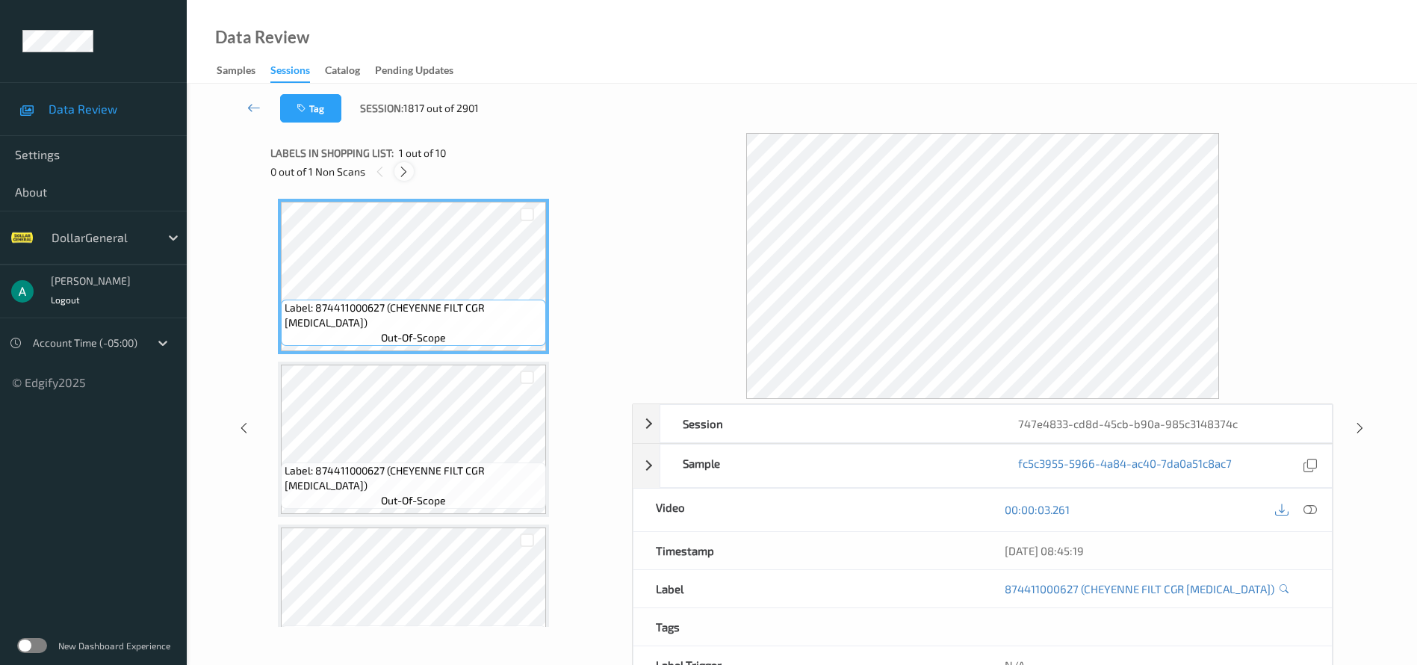
click at [397, 173] on div at bounding box center [403, 171] width 19 height 19
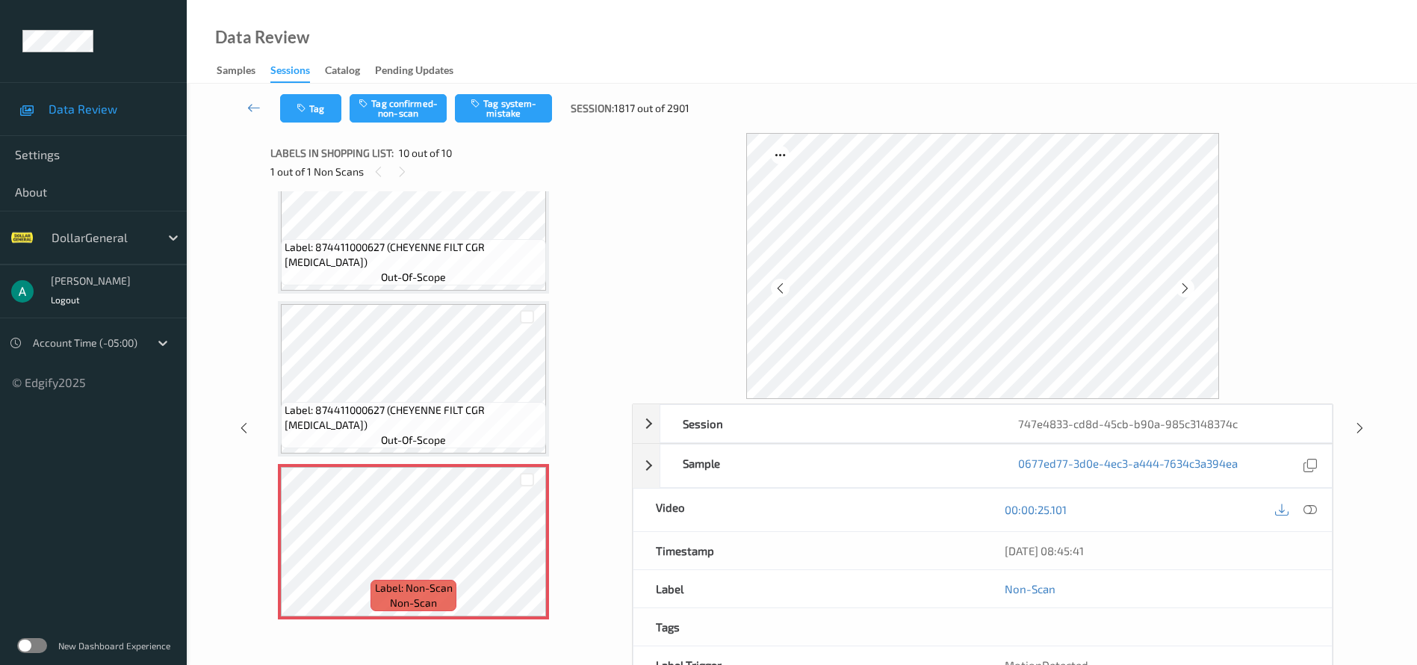
click at [445, 443] on span "out-of-scope" at bounding box center [413, 439] width 65 height 15
click at [524, 100] on button "Tag system-mistake" at bounding box center [503, 108] width 97 height 28
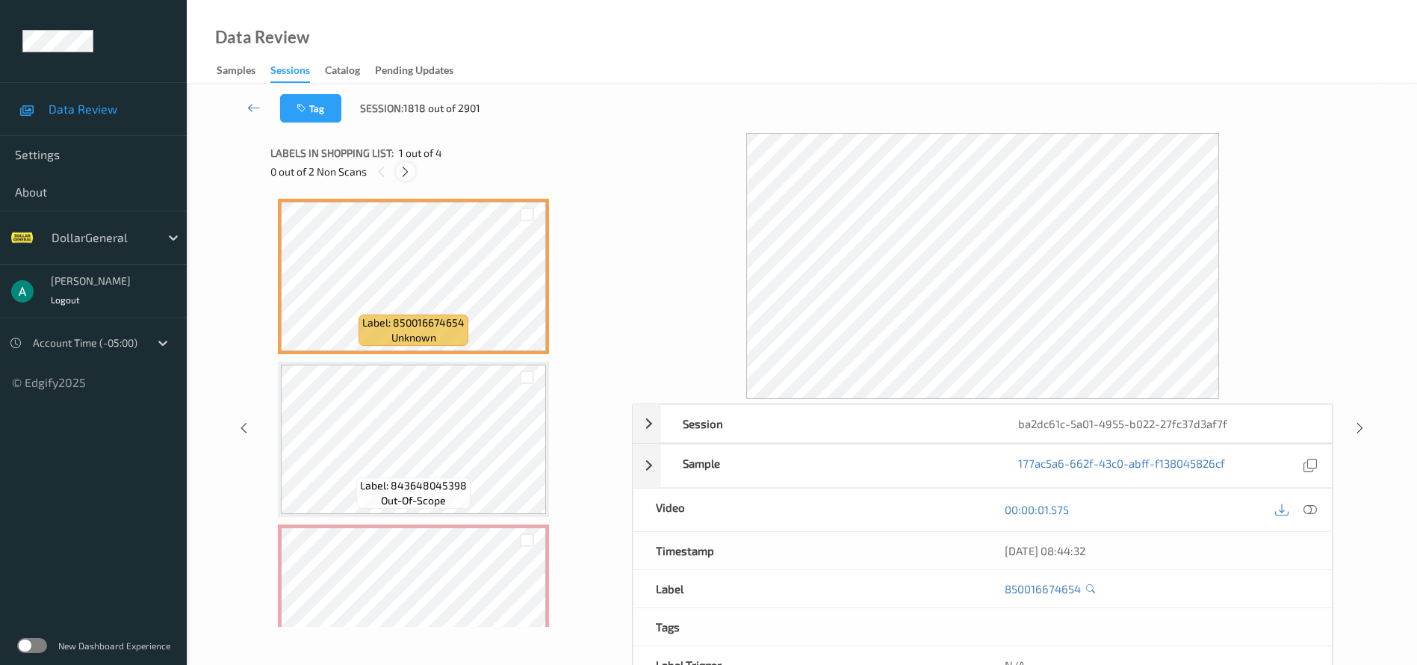
click at [403, 175] on icon at bounding box center [405, 171] width 13 height 13
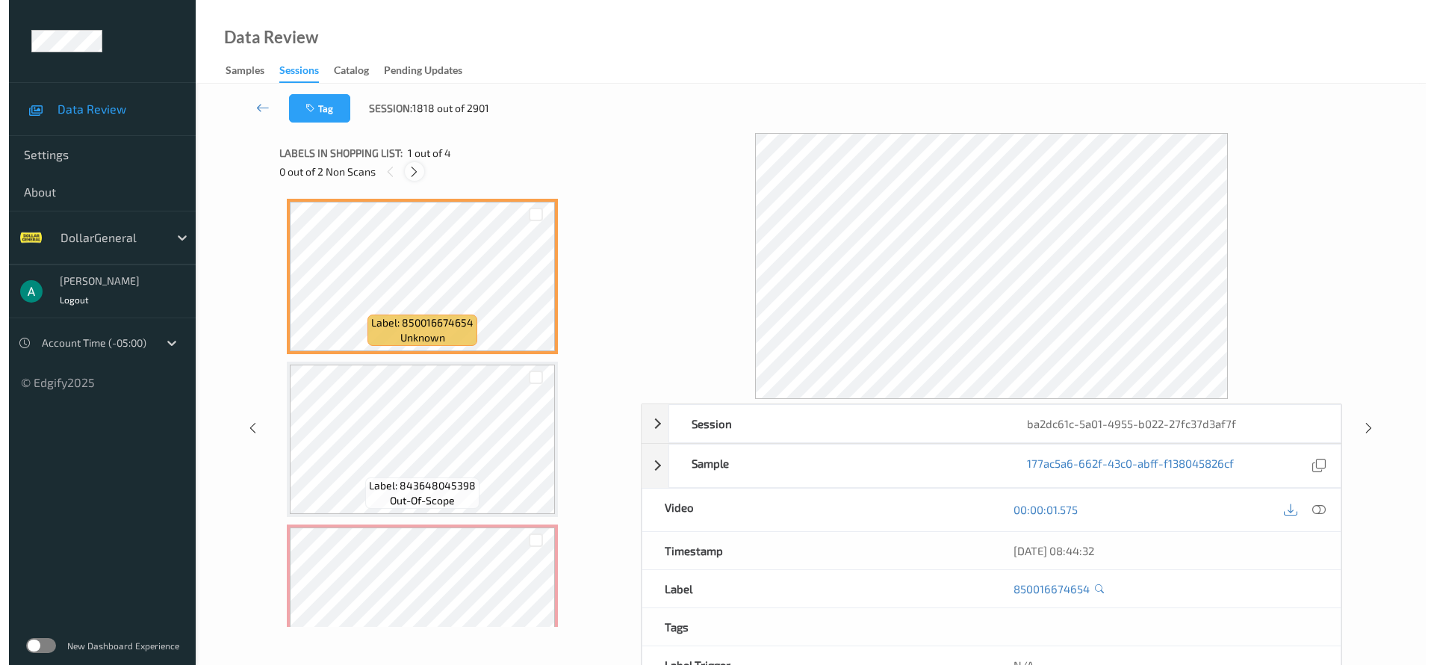
scroll to position [170, 0]
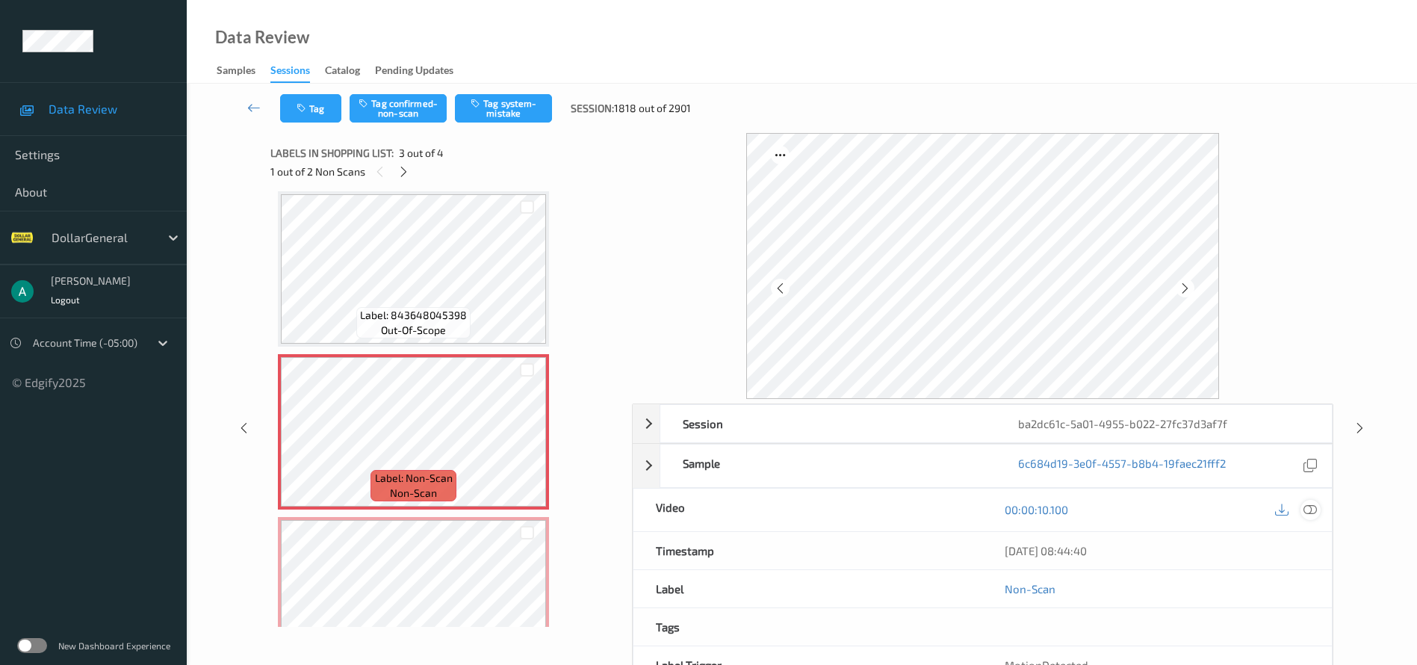
click at [1312, 507] on icon at bounding box center [1309, 509] width 13 height 13
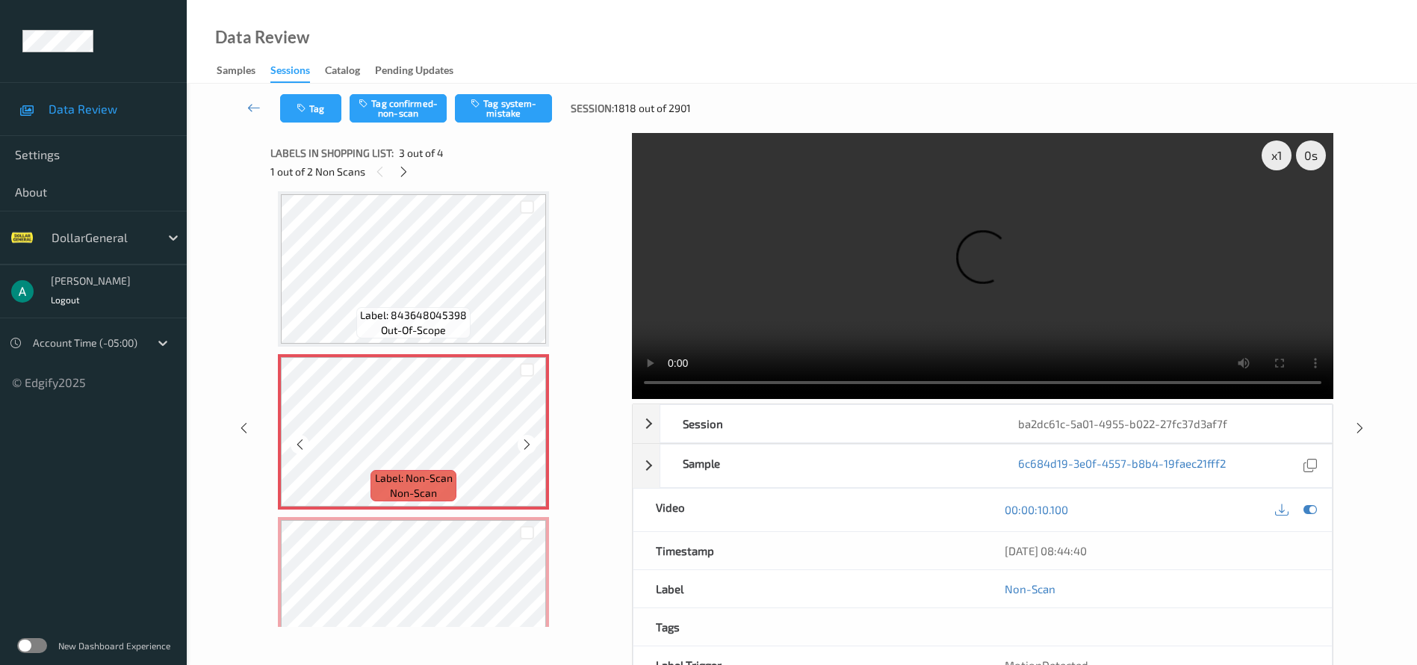
click at [514, 409] on div "x 1 0 s Session ba2dc61c-5a01-4955-b022-27fc37d3af7f Session ID ba2dc61c-5a01-4…" at bounding box center [801, 428] width 1063 height 590
click at [521, 115] on button "Tag system-mistake" at bounding box center [503, 108] width 97 height 28
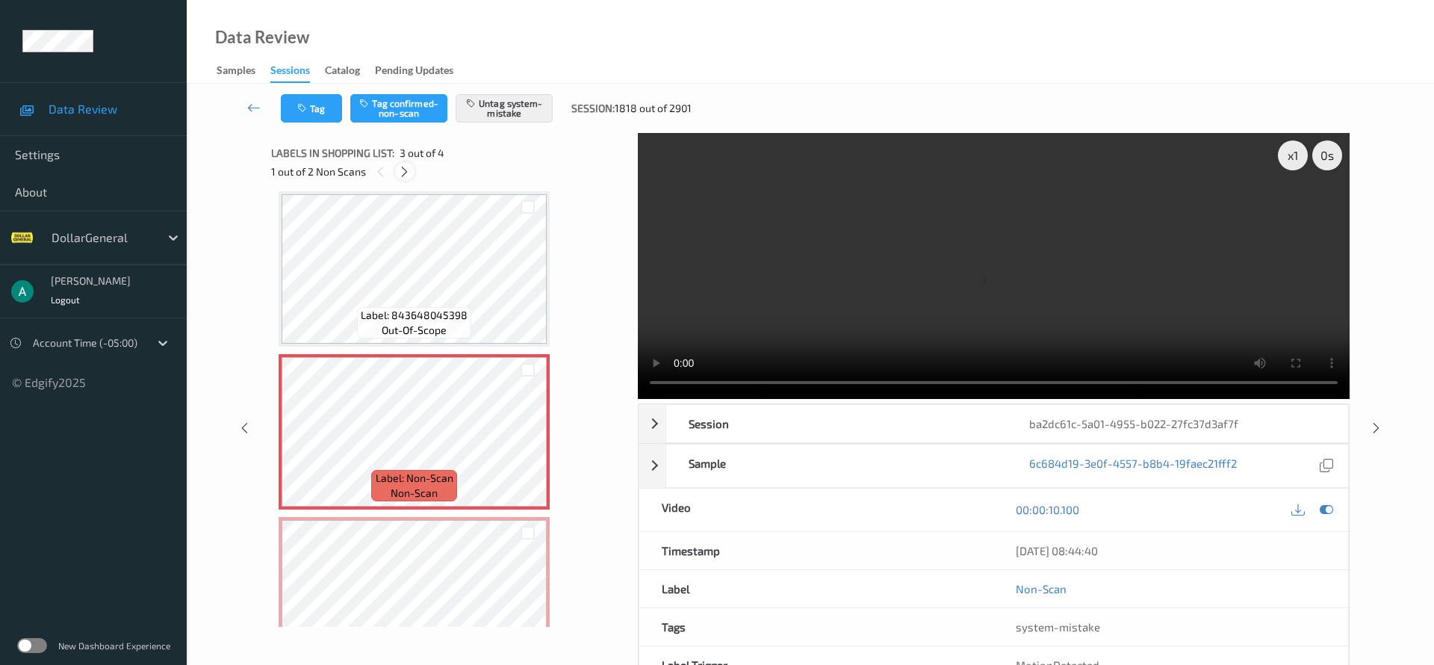
click at [409, 170] on icon at bounding box center [404, 171] width 13 height 13
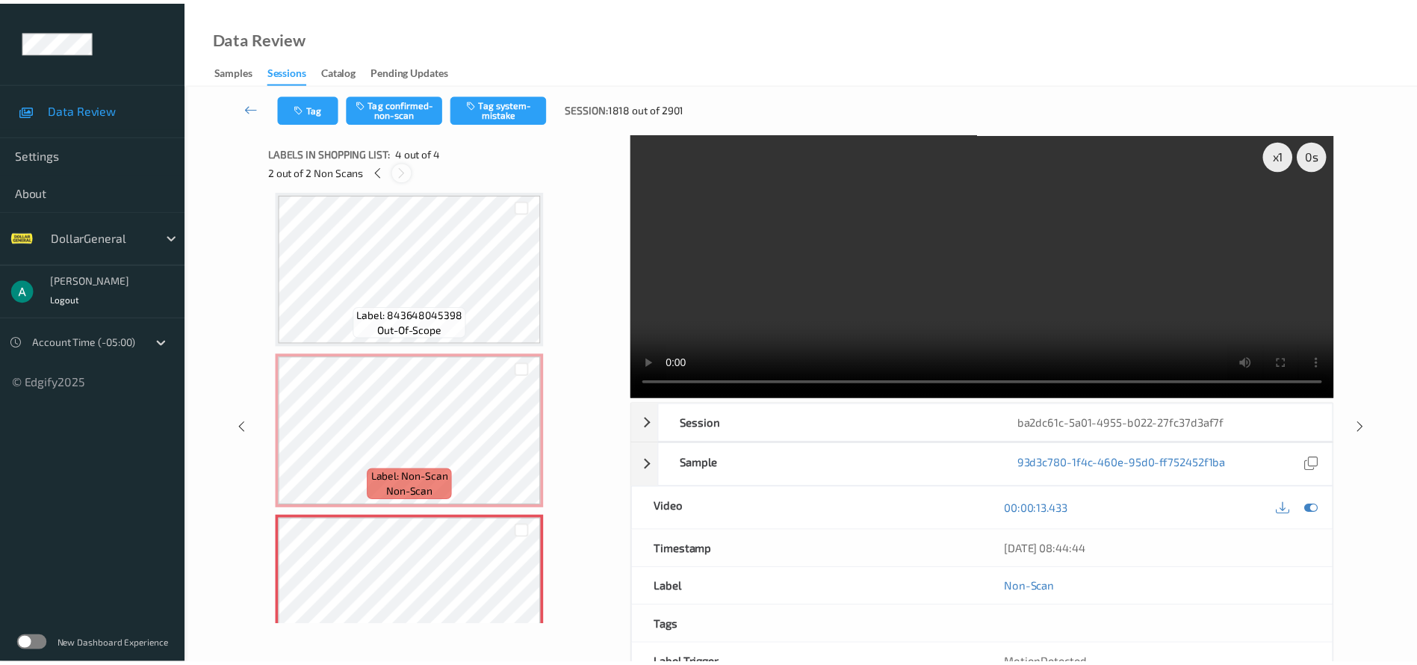
scroll to position [223, 0]
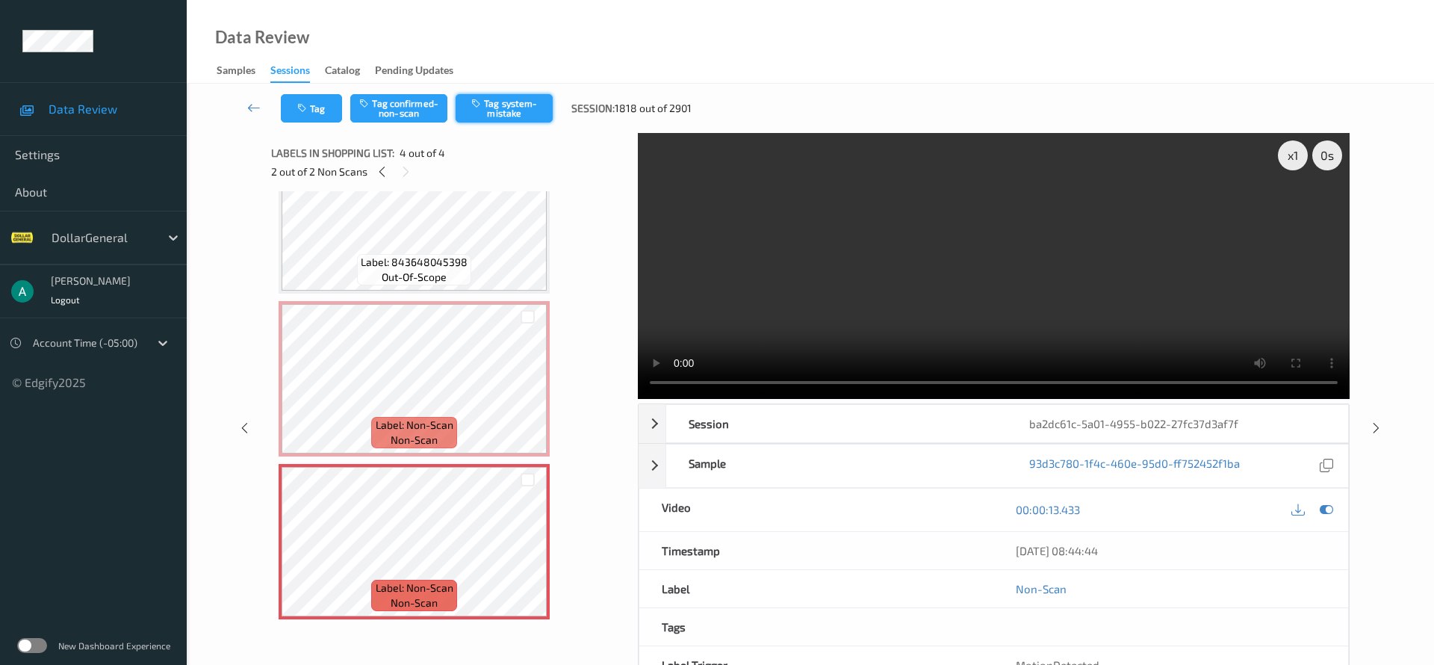
click at [511, 114] on button "Tag system-mistake" at bounding box center [504, 108] width 97 height 28
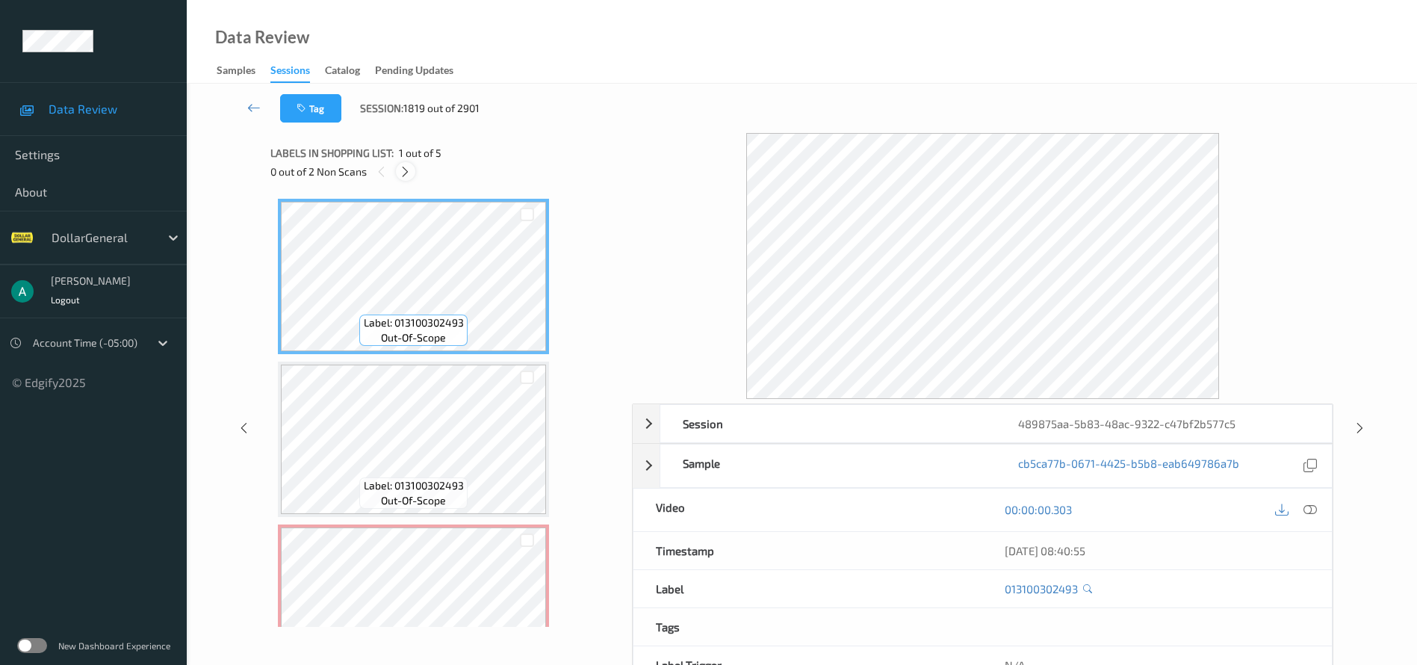
click at [411, 168] on icon at bounding box center [405, 171] width 13 height 13
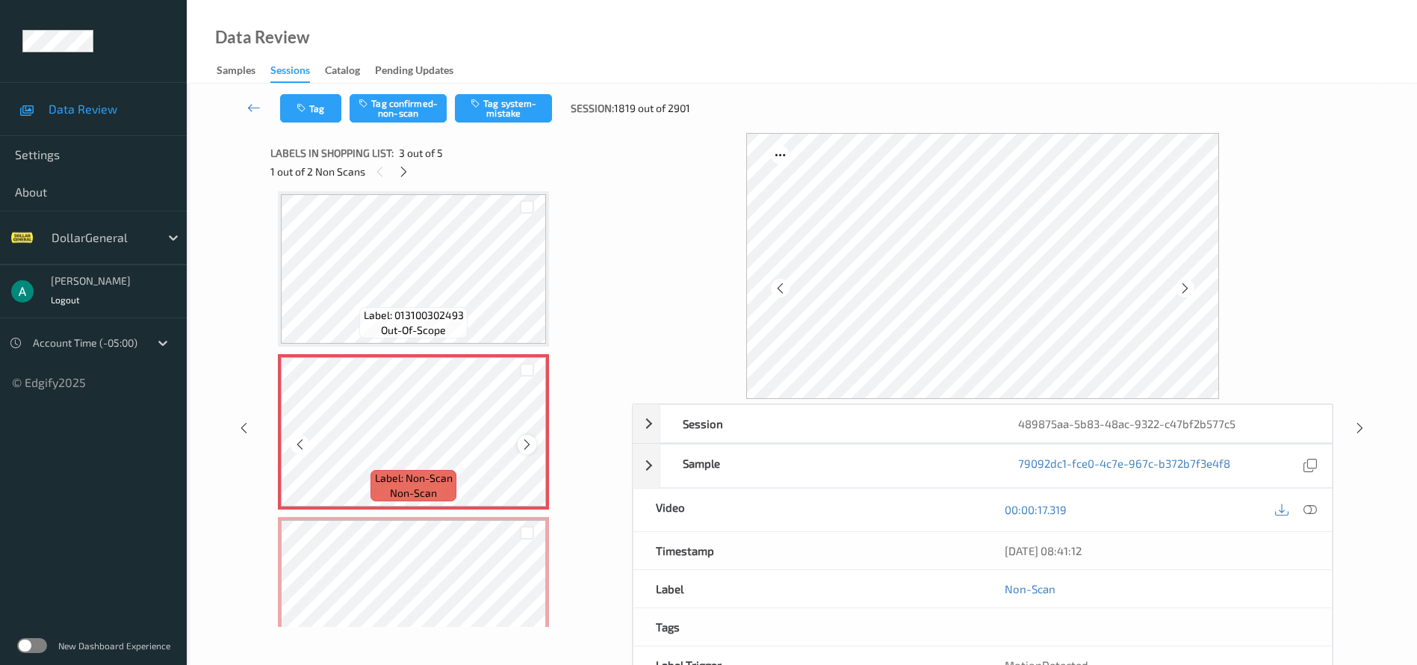
click at [525, 441] on icon at bounding box center [527, 444] width 13 height 13
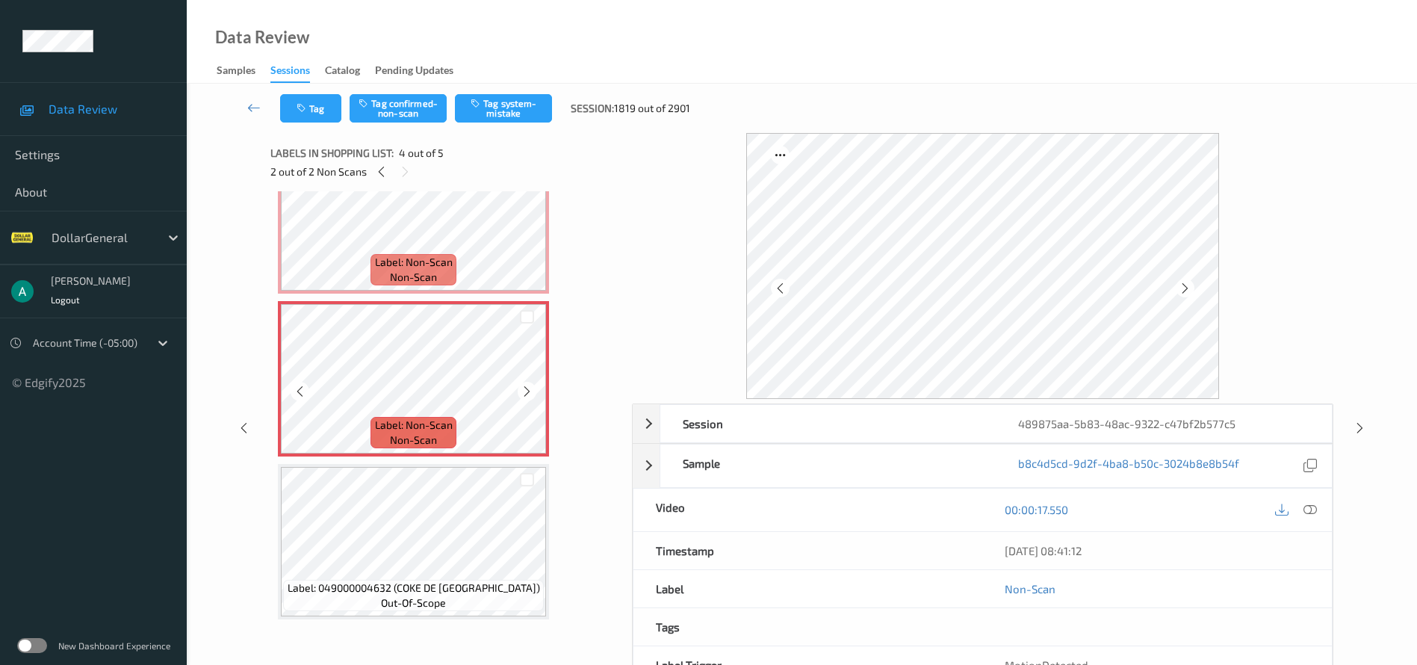
scroll to position [199, 0]
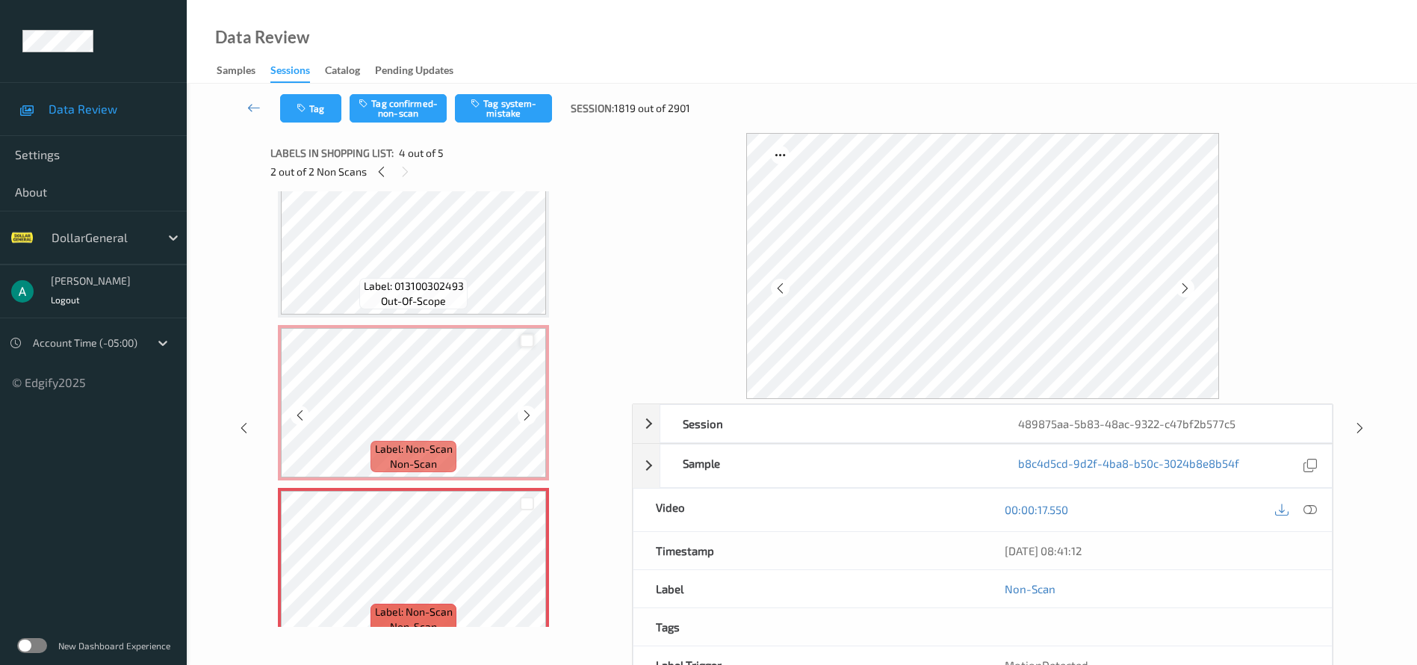
click at [524, 338] on div at bounding box center [527, 341] width 14 height 14
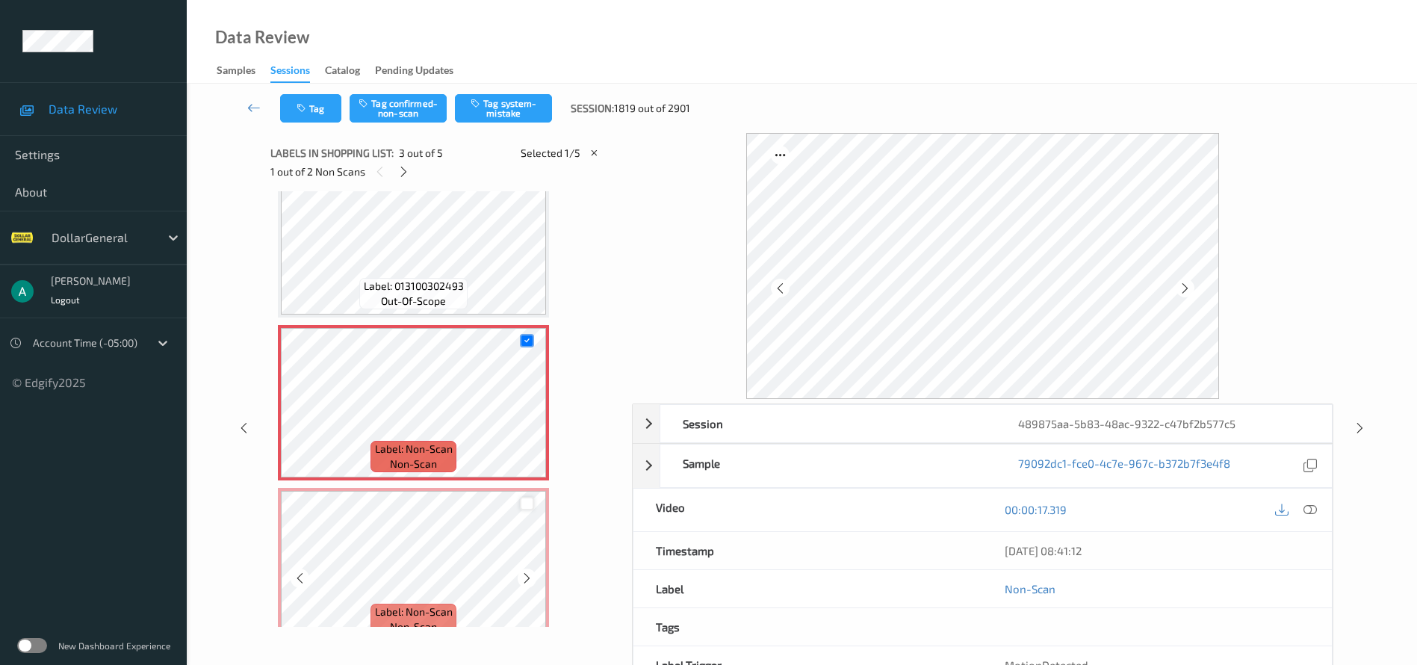
click at [527, 502] on div at bounding box center [527, 504] width 14 height 14
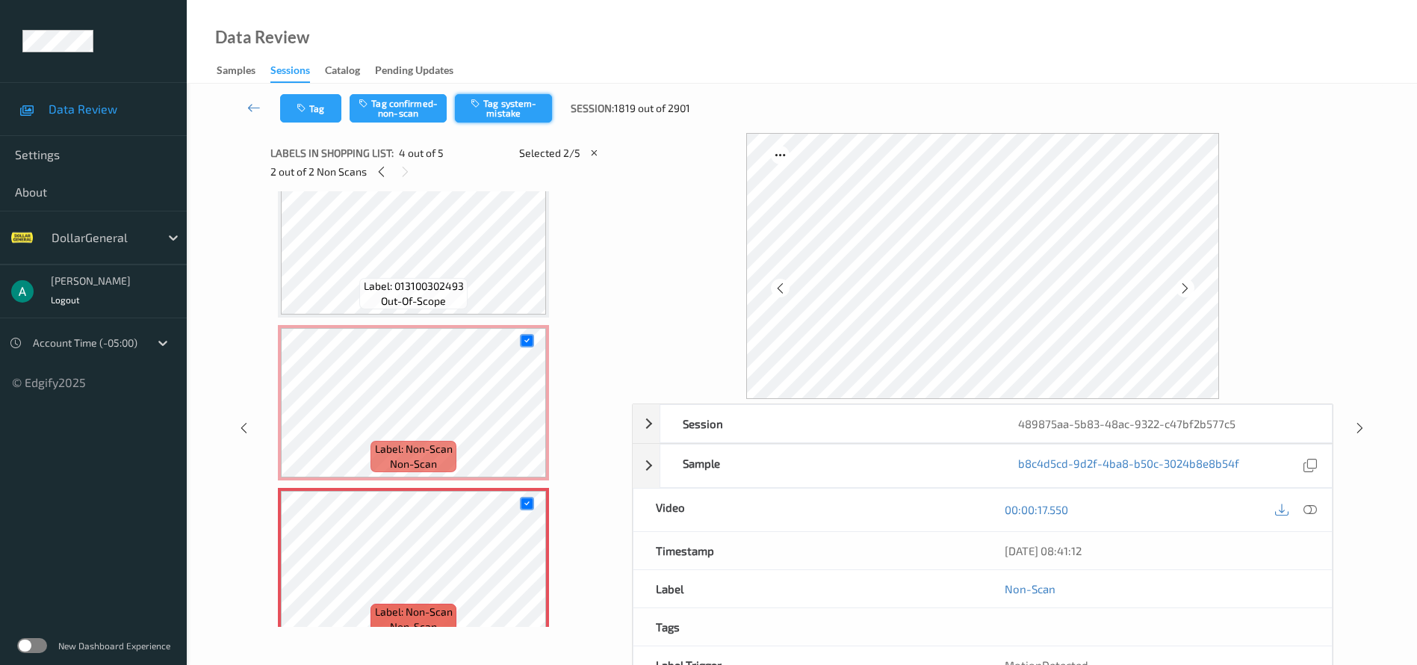
click at [518, 110] on button "Tag system-mistake" at bounding box center [503, 108] width 97 height 28
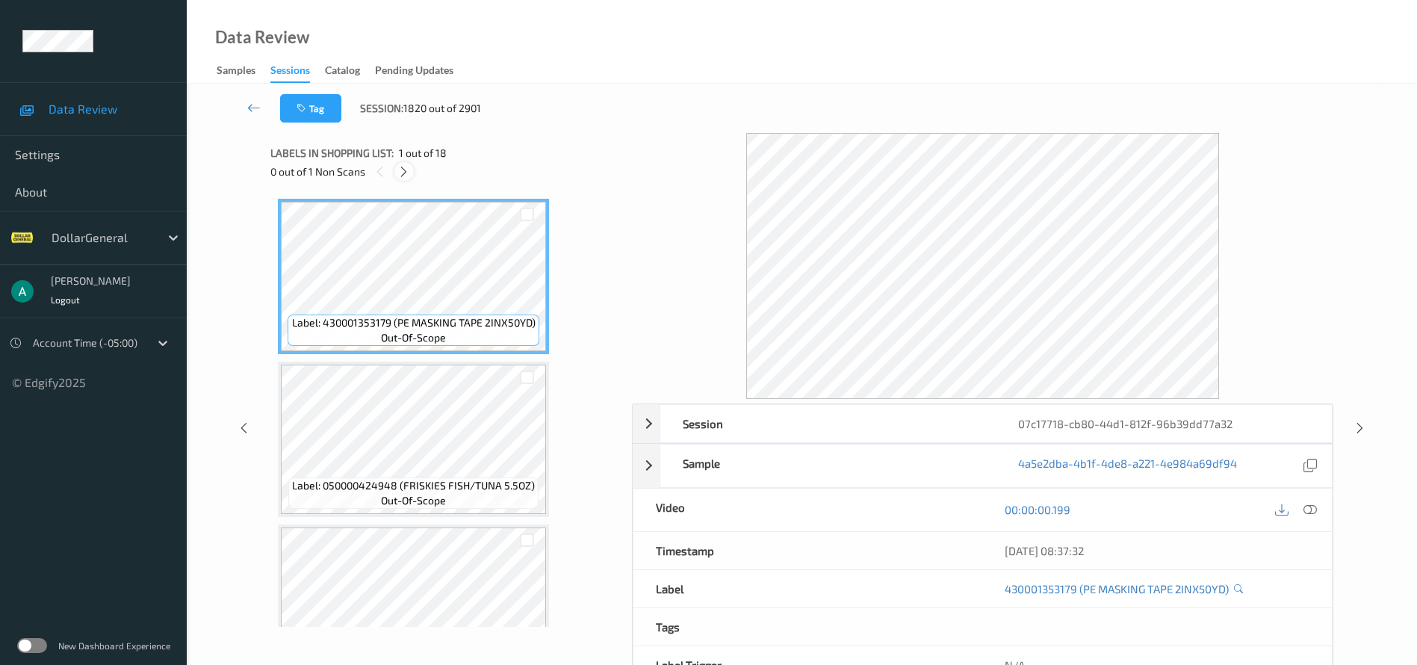
click at [404, 173] on icon at bounding box center [403, 171] width 13 height 13
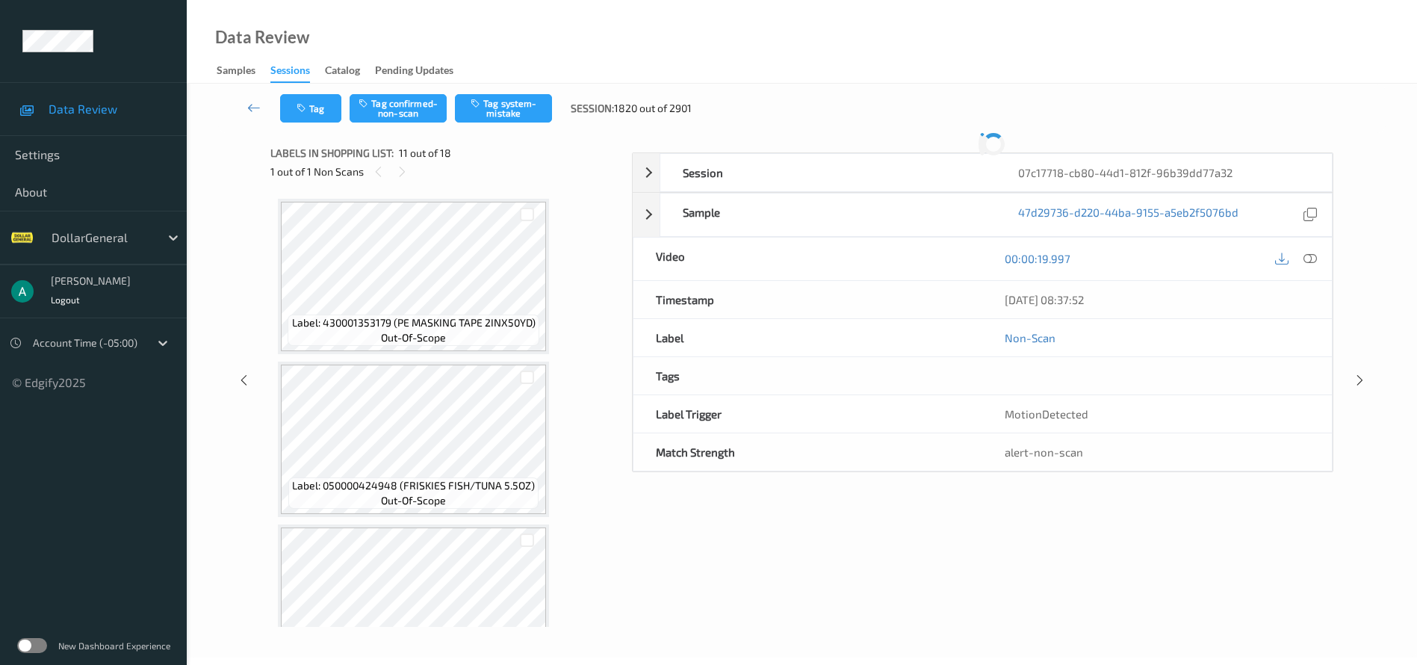
scroll to position [1473, 0]
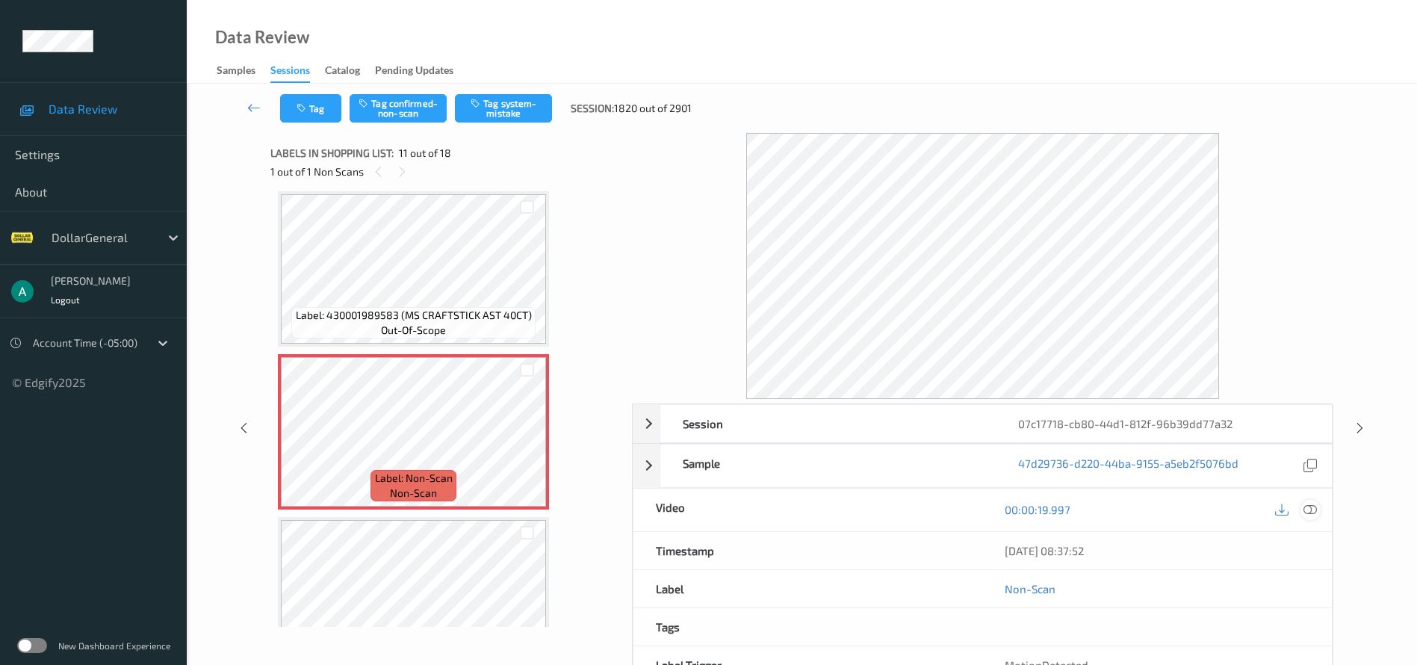
click at [1318, 509] on div at bounding box center [1310, 510] width 20 height 20
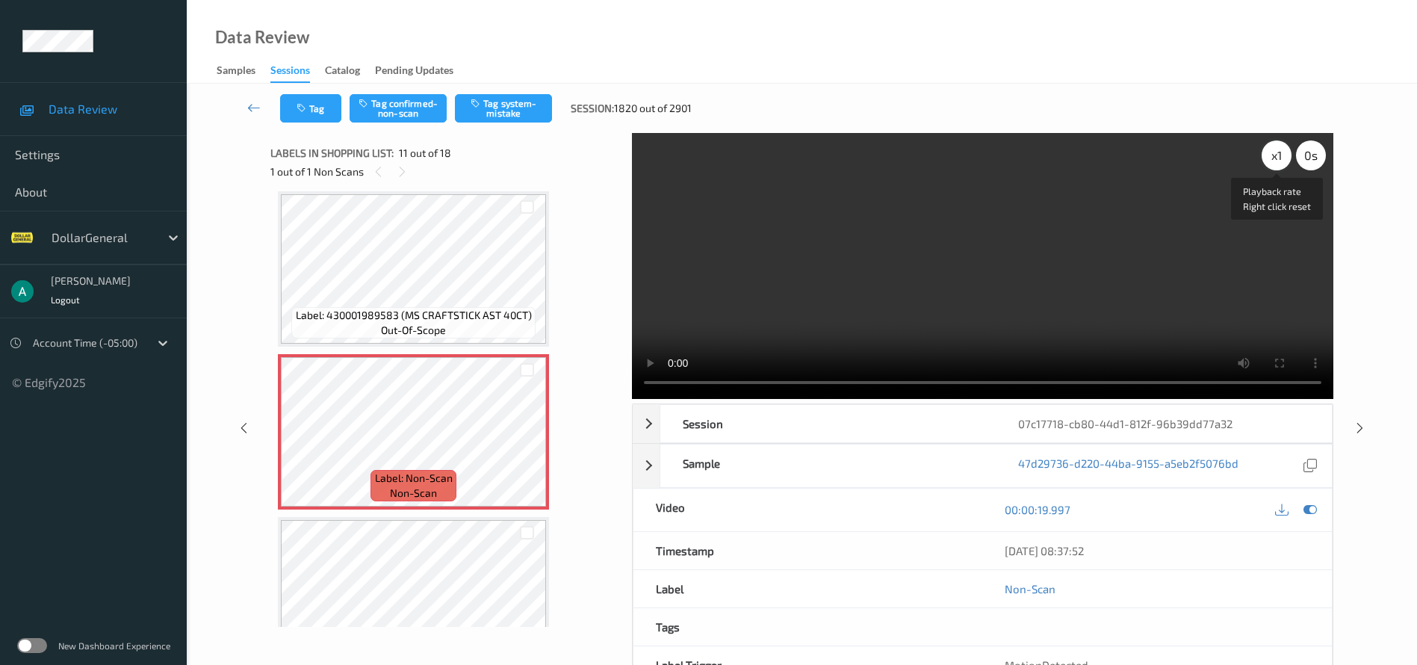
click at [1277, 160] on div "x 1" at bounding box center [1277, 155] width 30 height 30
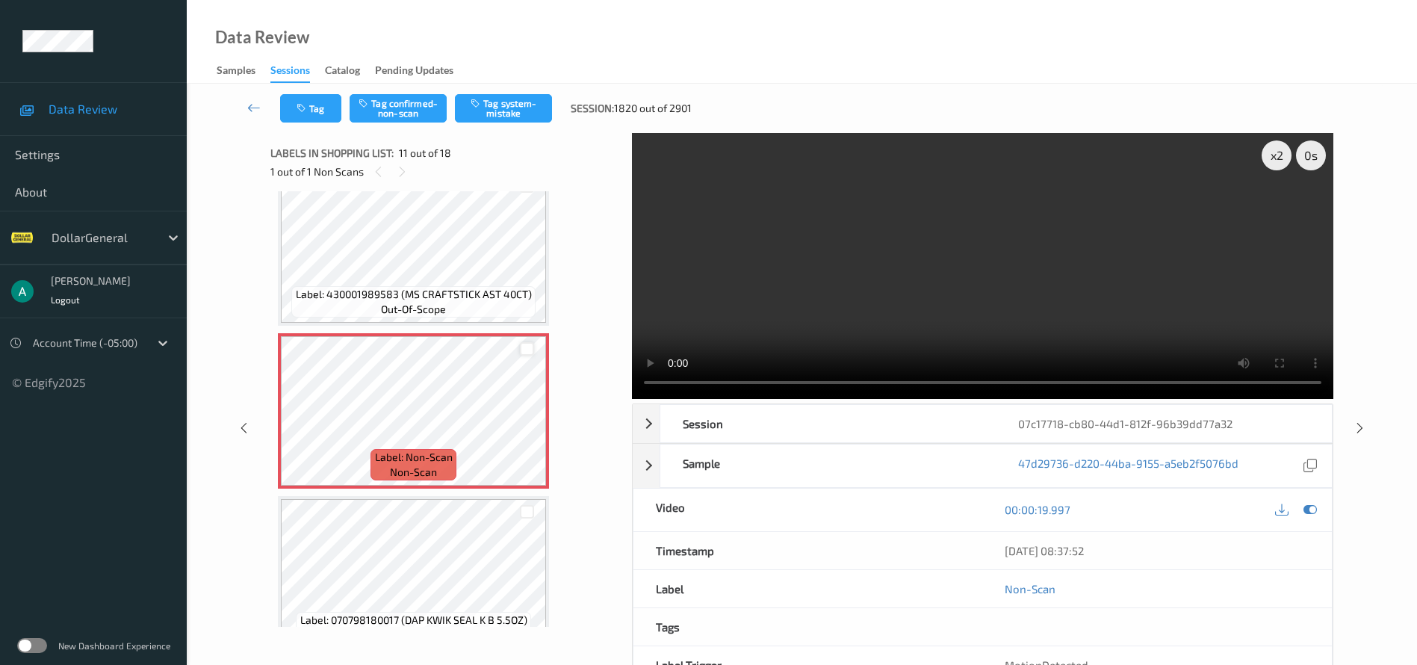
scroll to position [1307, 0]
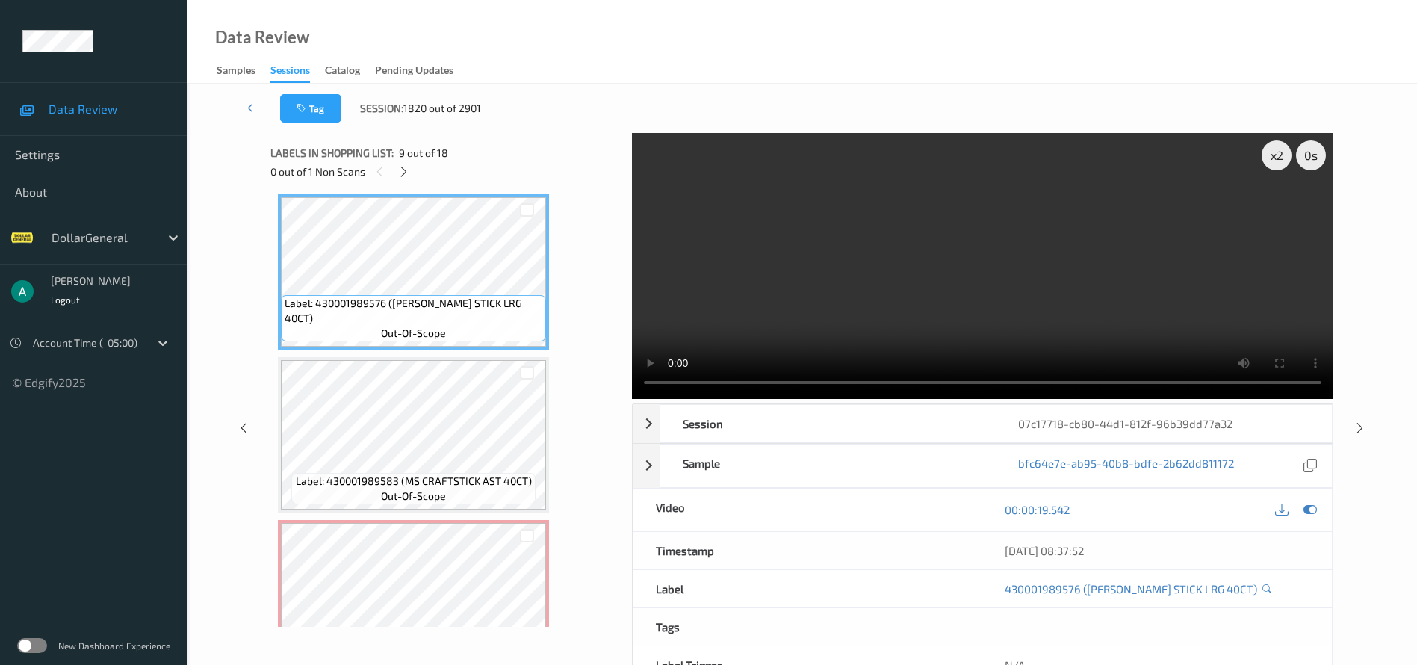
click at [419, 358] on div "Label: 430001989583 (MS CRAFTSTICK AST 40CT) out-of-scope" at bounding box center [413, 434] width 271 height 155
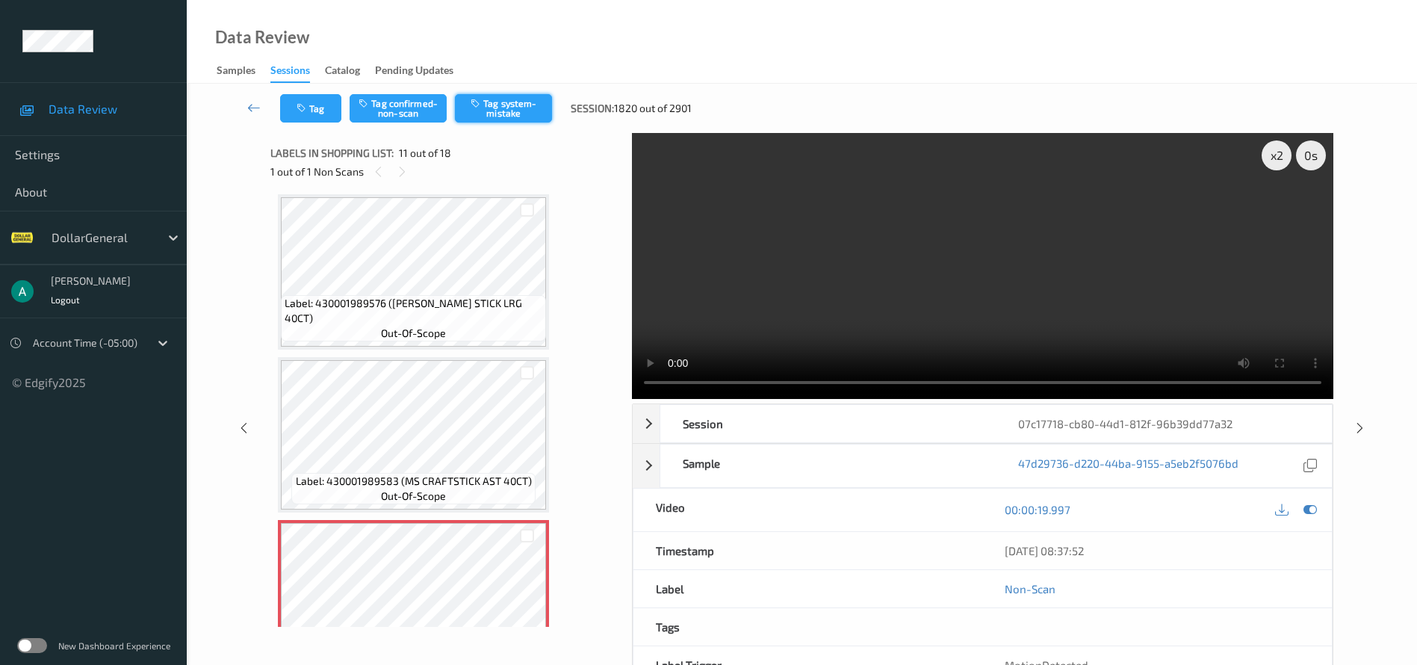
click at [533, 99] on button "Tag system-mistake" at bounding box center [503, 108] width 97 height 28
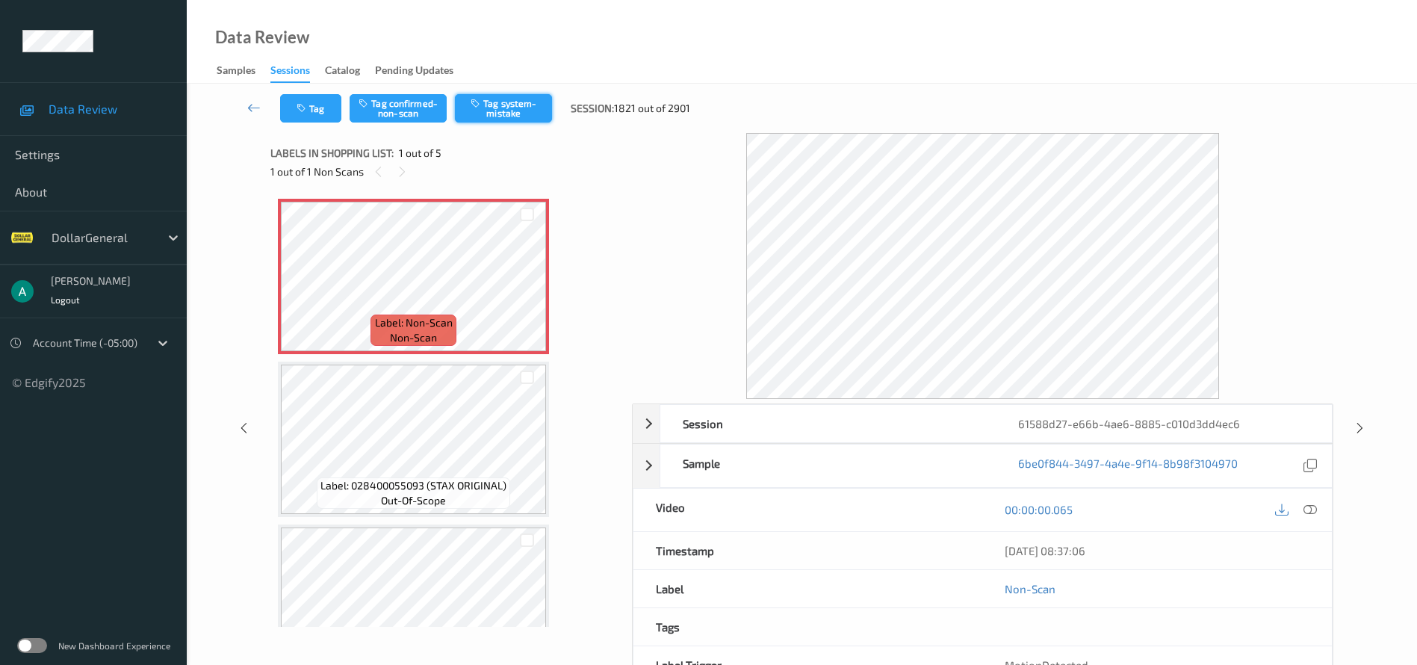
click at [485, 119] on button "Tag system-mistake" at bounding box center [503, 108] width 97 height 28
click at [1313, 512] on icon at bounding box center [1309, 509] width 13 height 13
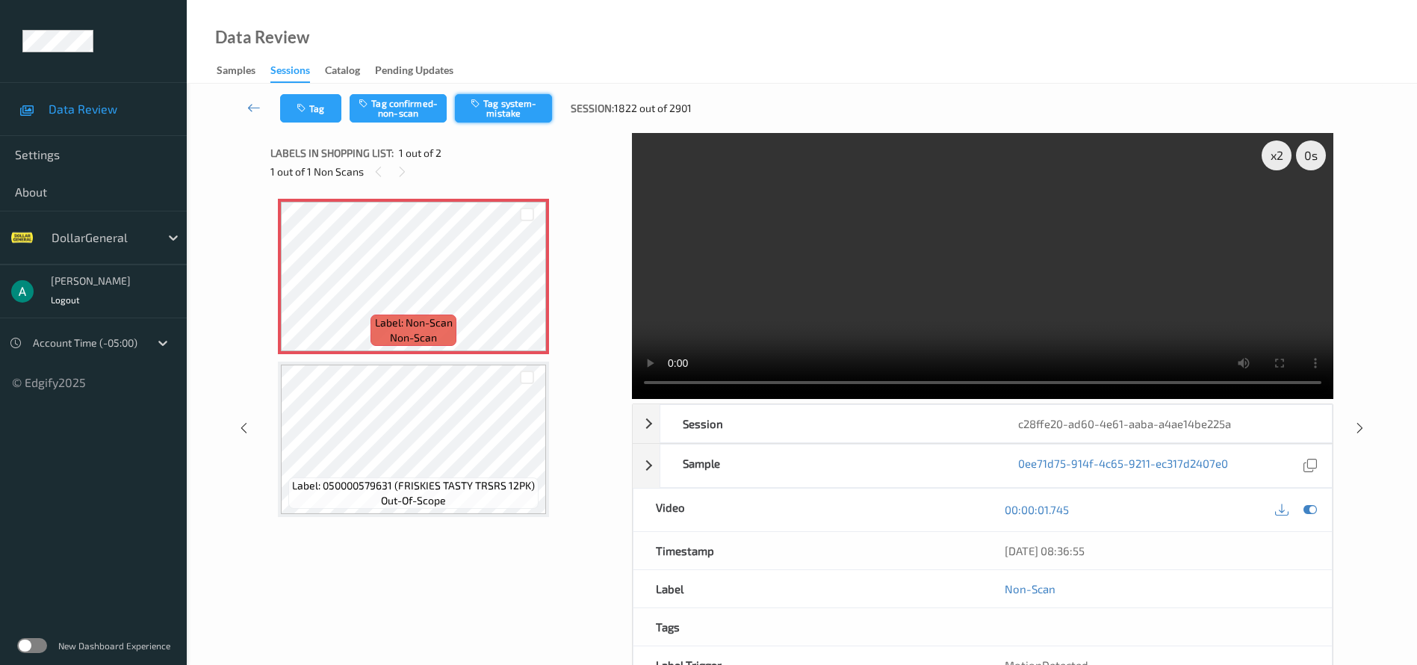
click at [497, 120] on button "Tag system-mistake" at bounding box center [503, 108] width 97 height 28
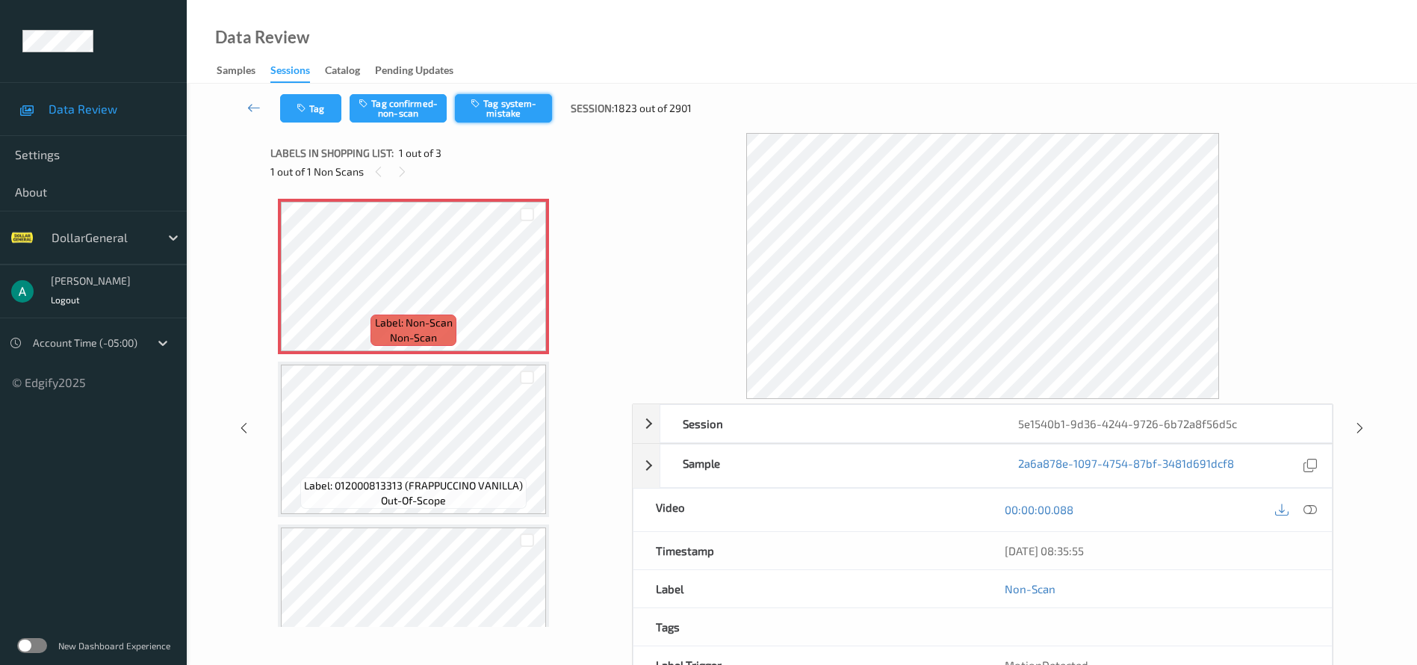
click at [526, 116] on button "Tag system-mistake" at bounding box center [503, 108] width 97 height 28
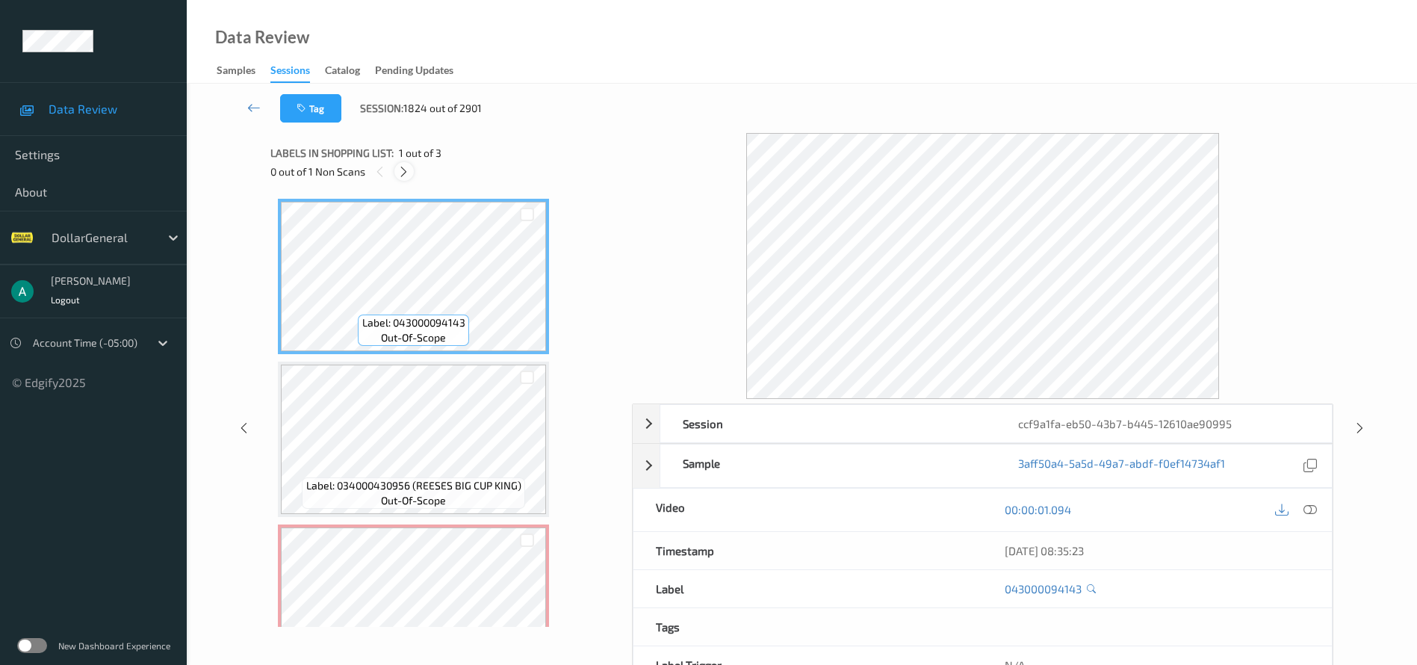
click at [406, 173] on icon at bounding box center [403, 171] width 13 height 13
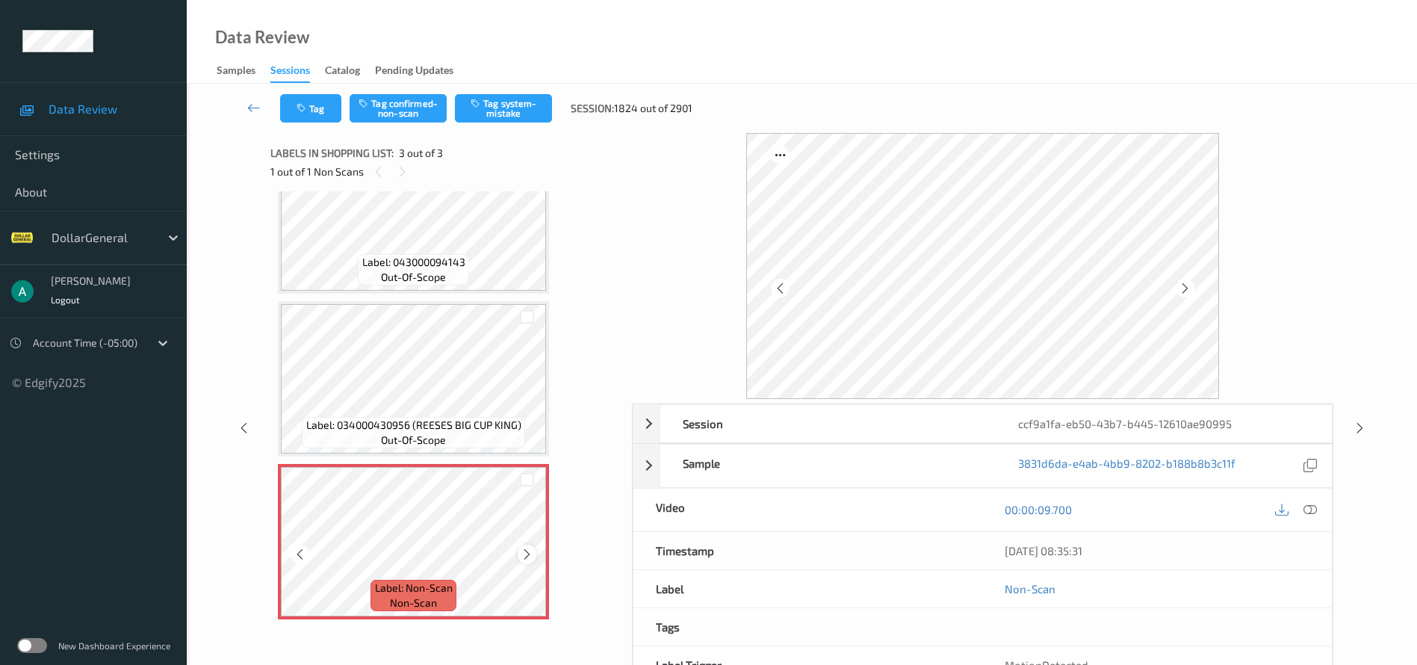
click at [529, 552] on icon at bounding box center [527, 553] width 13 height 13
